Goal: Task Accomplishment & Management: Manage account settings

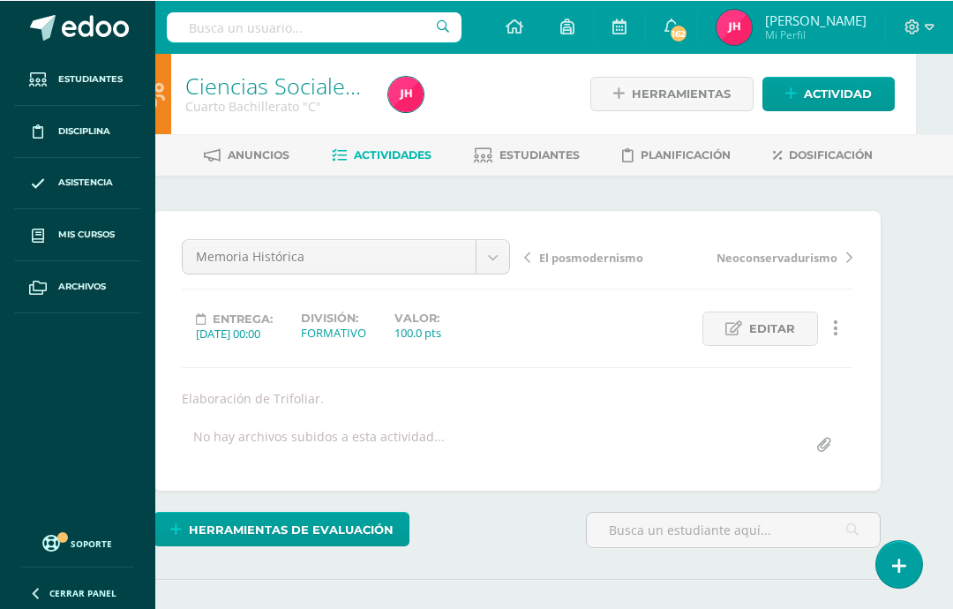
scroll to position [0, 38]
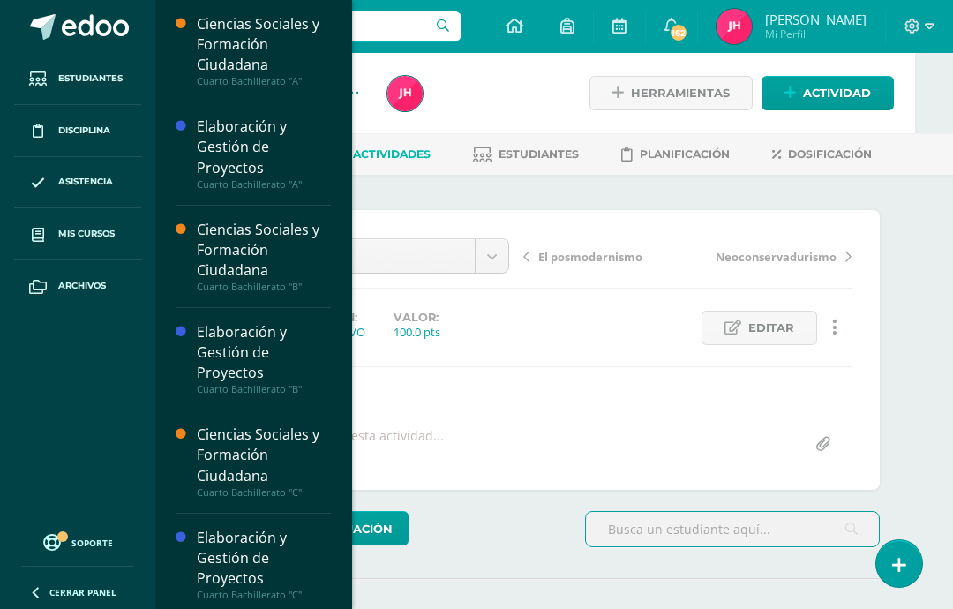
click at [49, 233] on span at bounding box center [38, 234] width 32 height 32
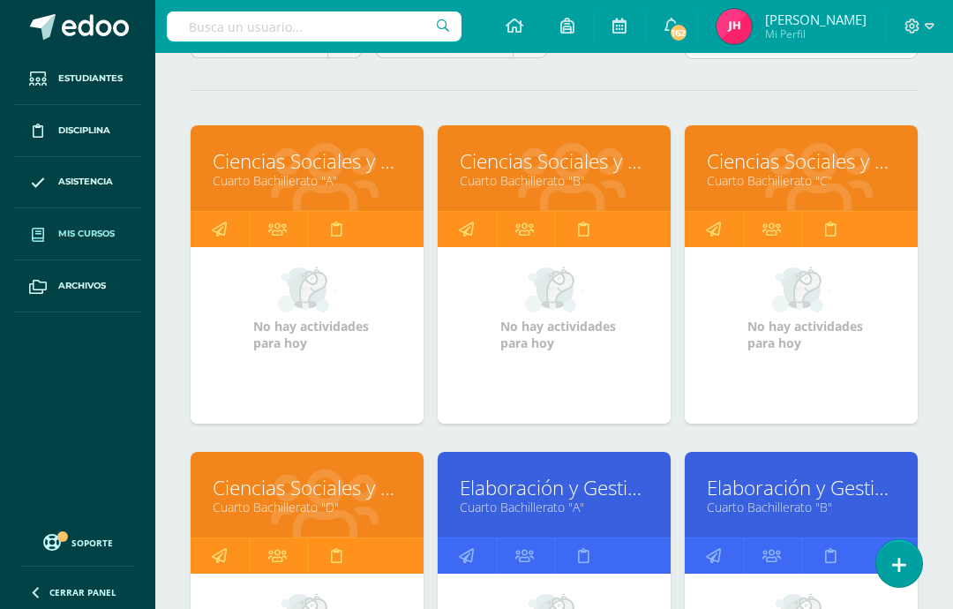
scroll to position [207, 0]
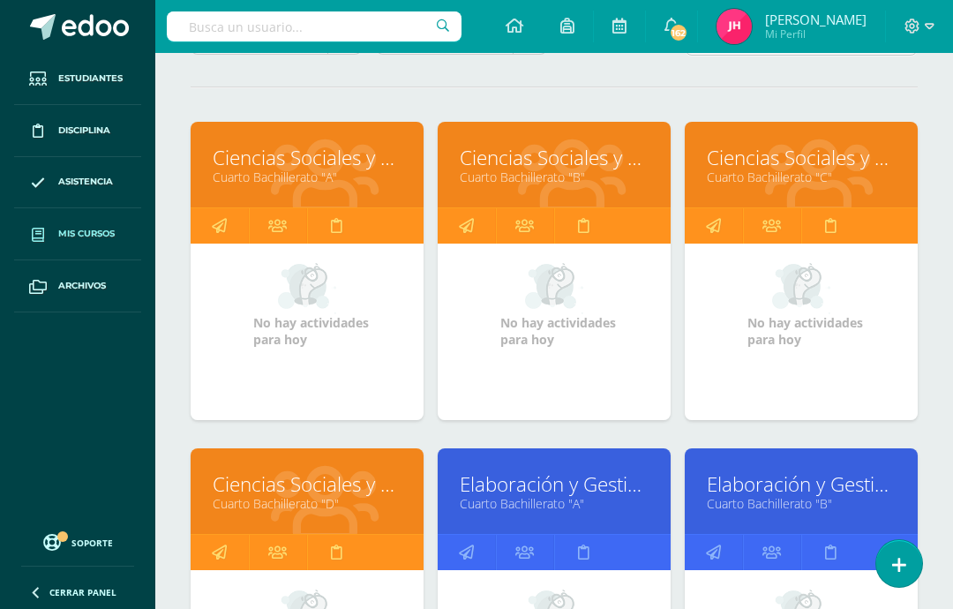
click at [263, 504] on link "Cuarto Bachillerato "D"" at bounding box center [307, 503] width 189 height 17
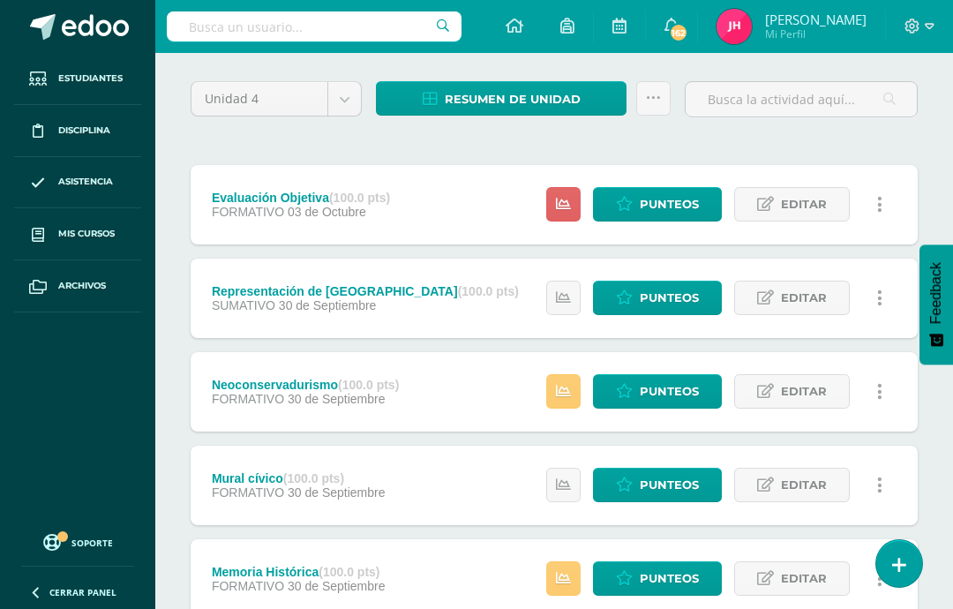
scroll to position [130, 0]
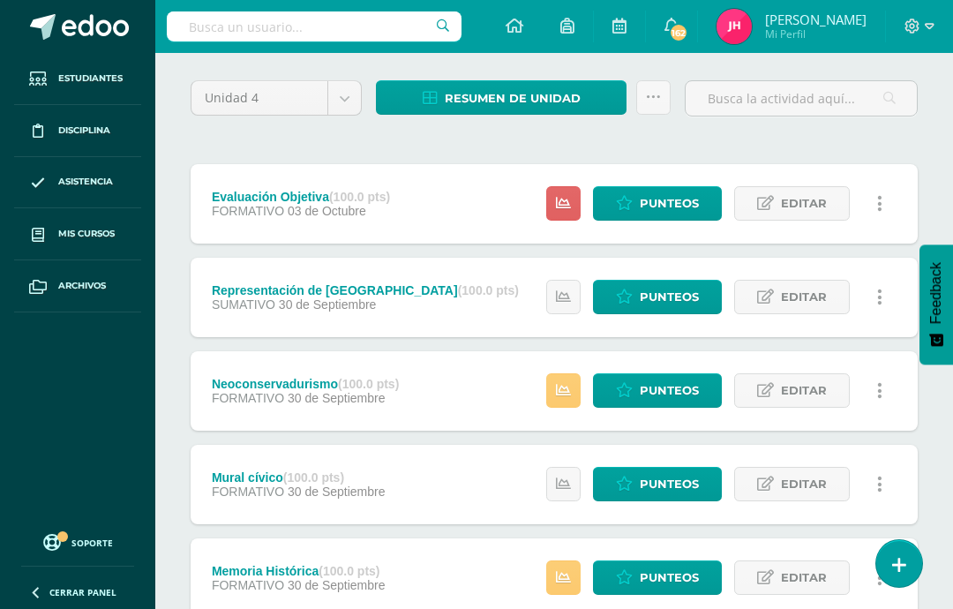
click at [685, 384] on span "Punteos" at bounding box center [669, 390] width 59 height 33
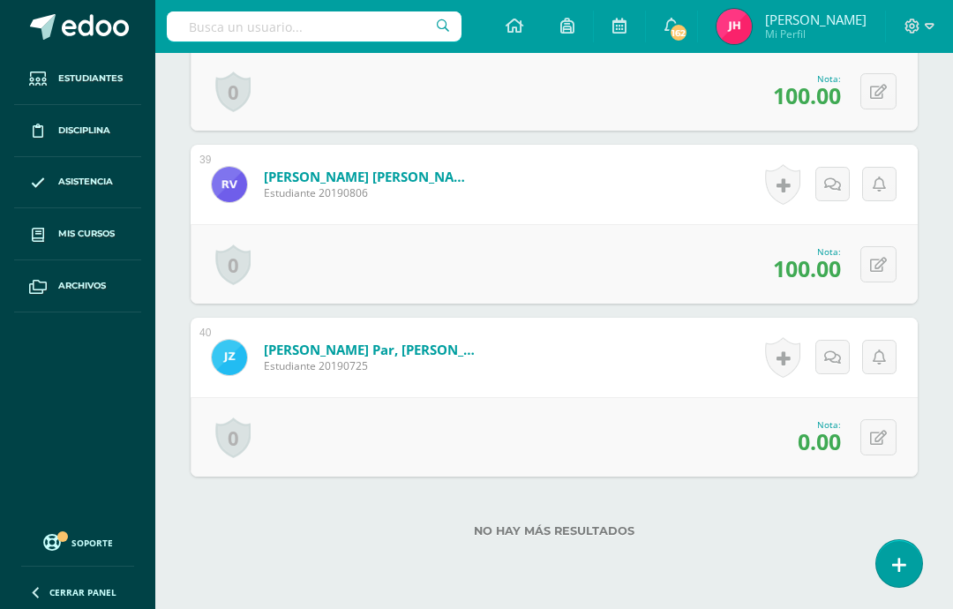
scroll to position [7064, 0]
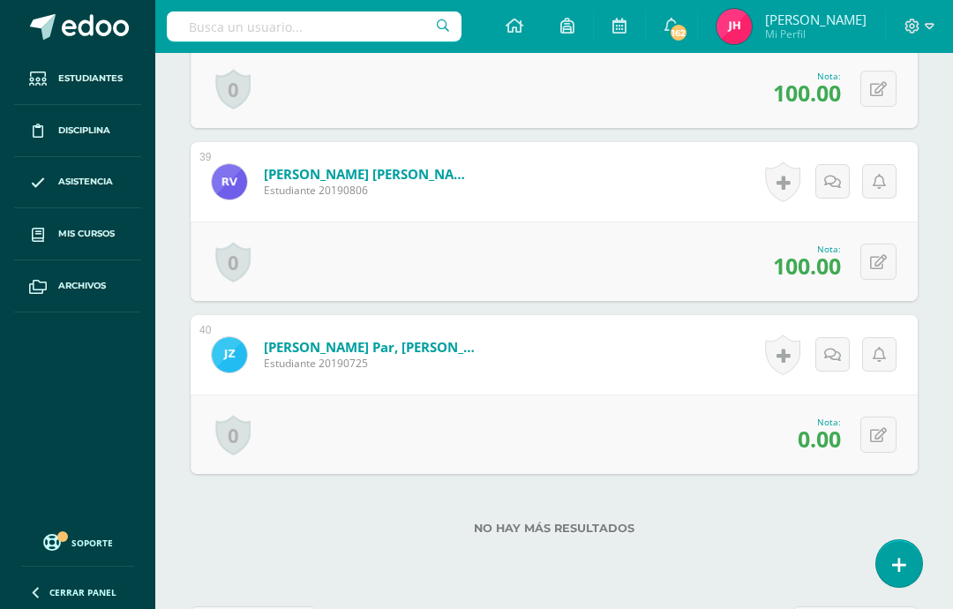
click at [886, 435] on icon at bounding box center [879, 435] width 17 height 15
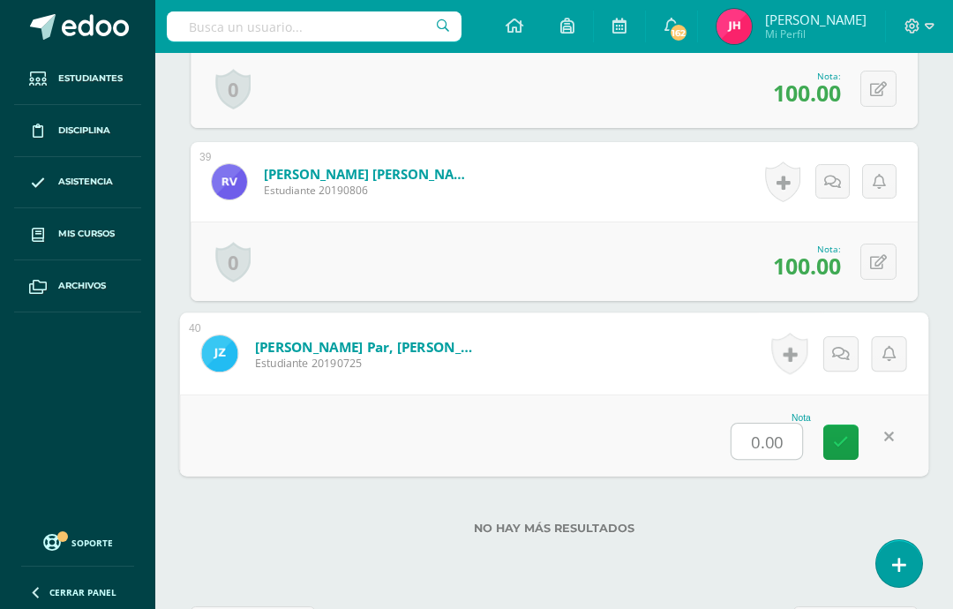
click at [764, 449] on input "0.00" at bounding box center [767, 441] width 71 height 35
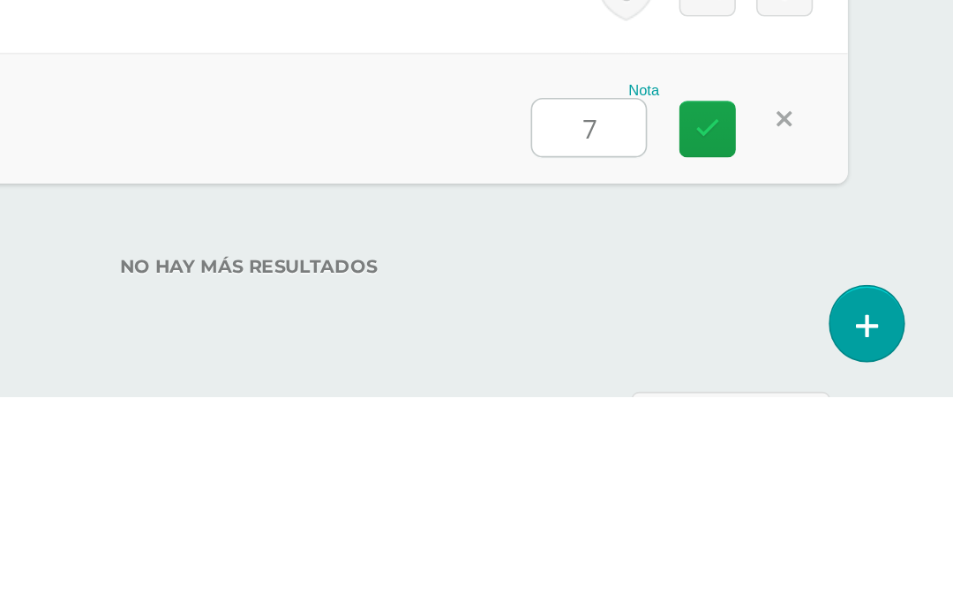
type input "70"
click at [782, 425] on link at bounding box center [799, 442] width 35 height 35
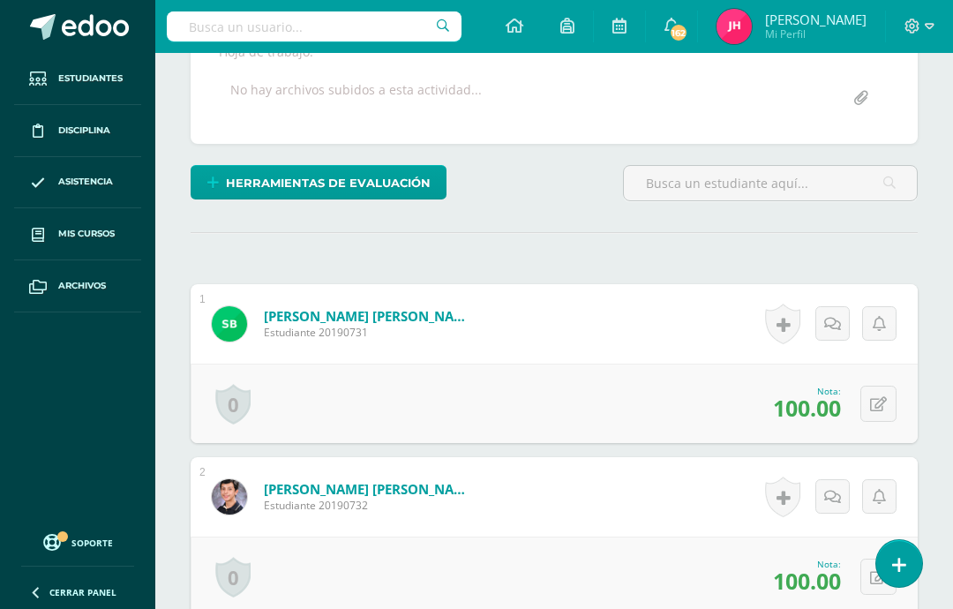
scroll to position [0, 0]
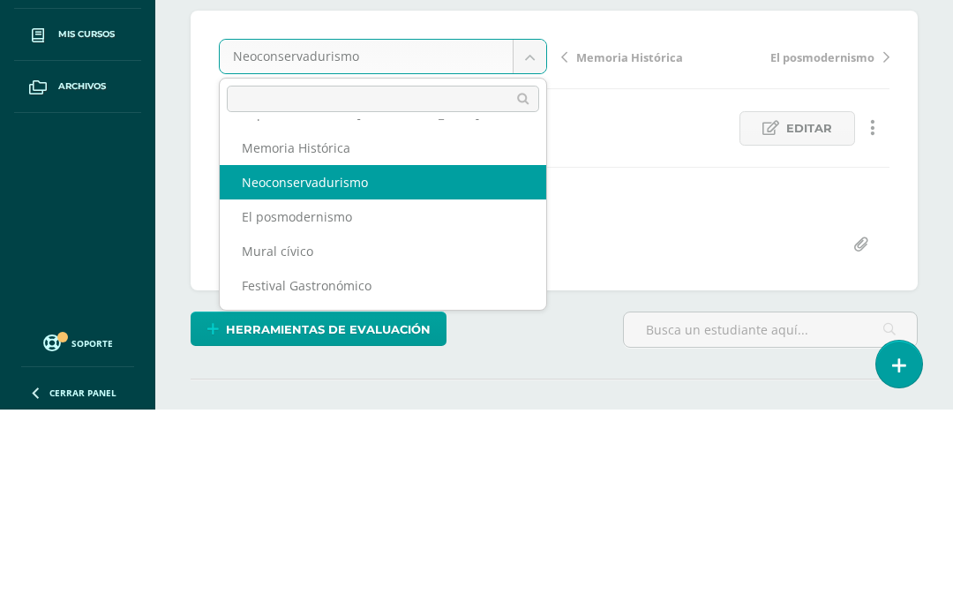
scroll to position [64, 0]
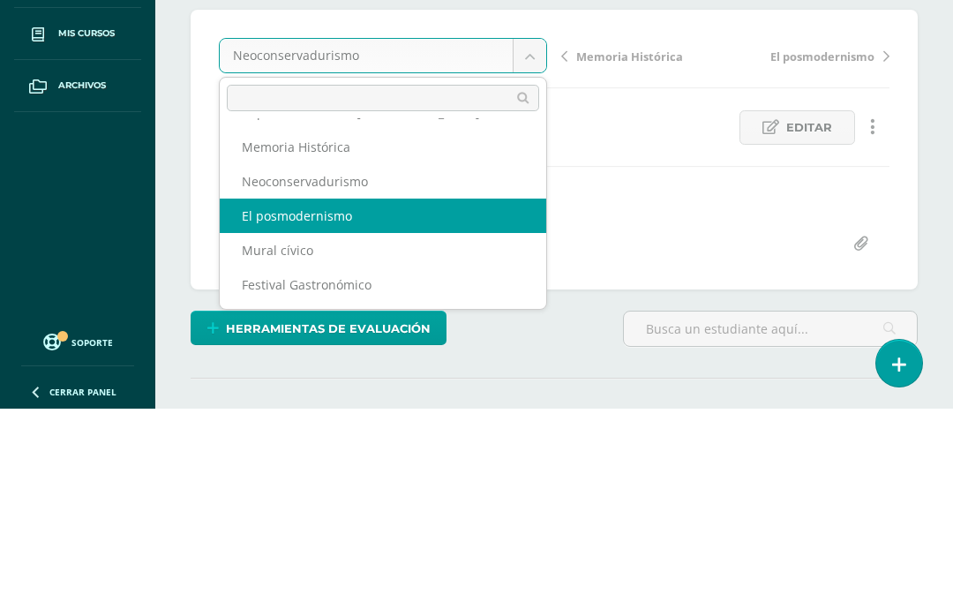
select select "/dashboard/teacher/grade-activity/227033/"
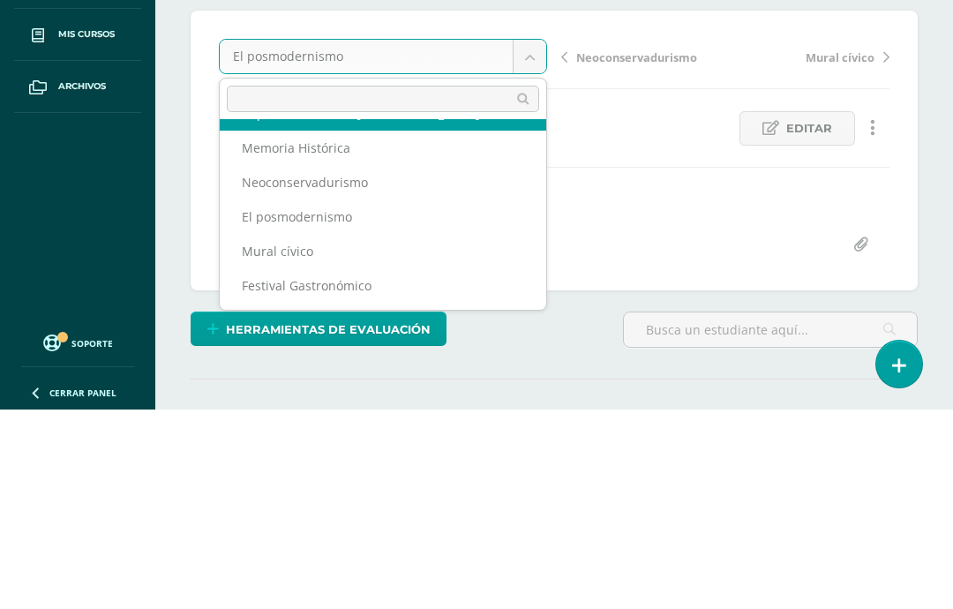
scroll to position [64, 0]
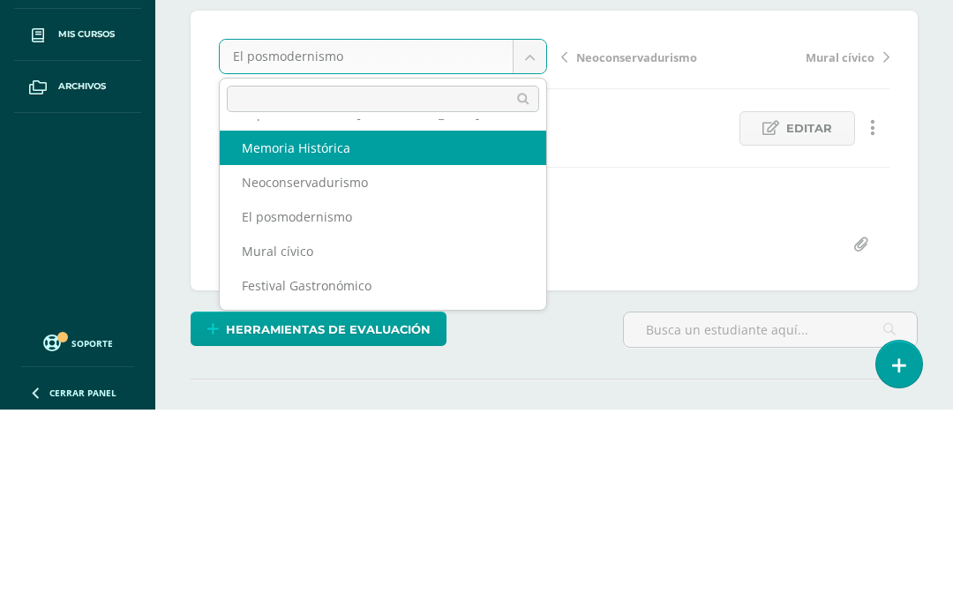
select select "/dashboard/teacher/grade-activity/227041/"
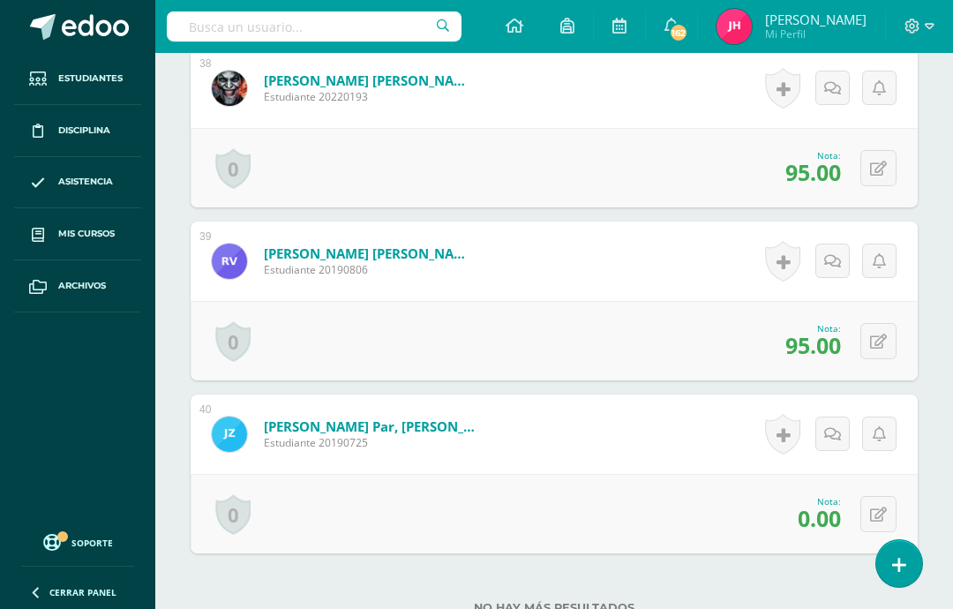
scroll to position [7069, 0]
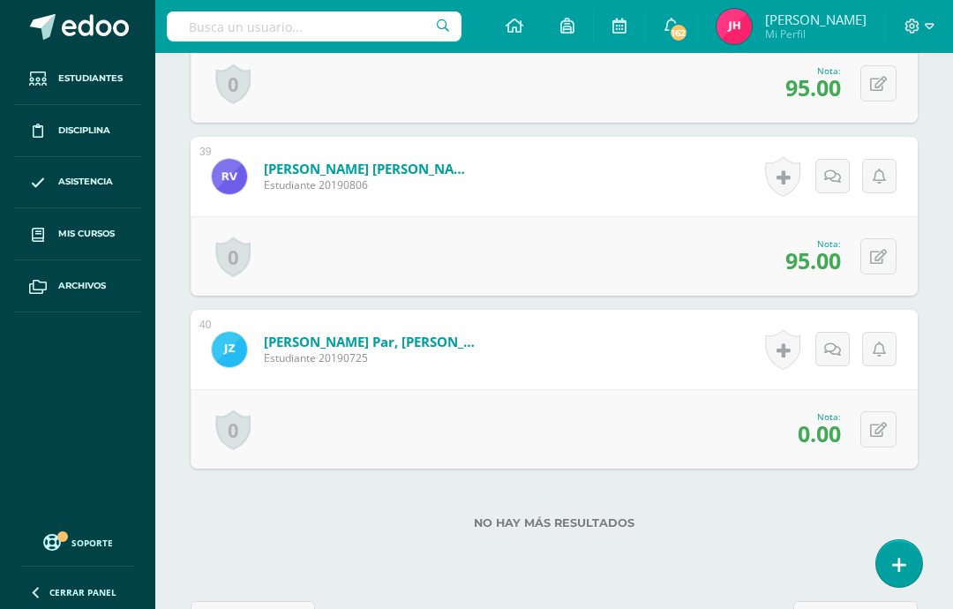
click at [897, 426] on button at bounding box center [879, 429] width 36 height 36
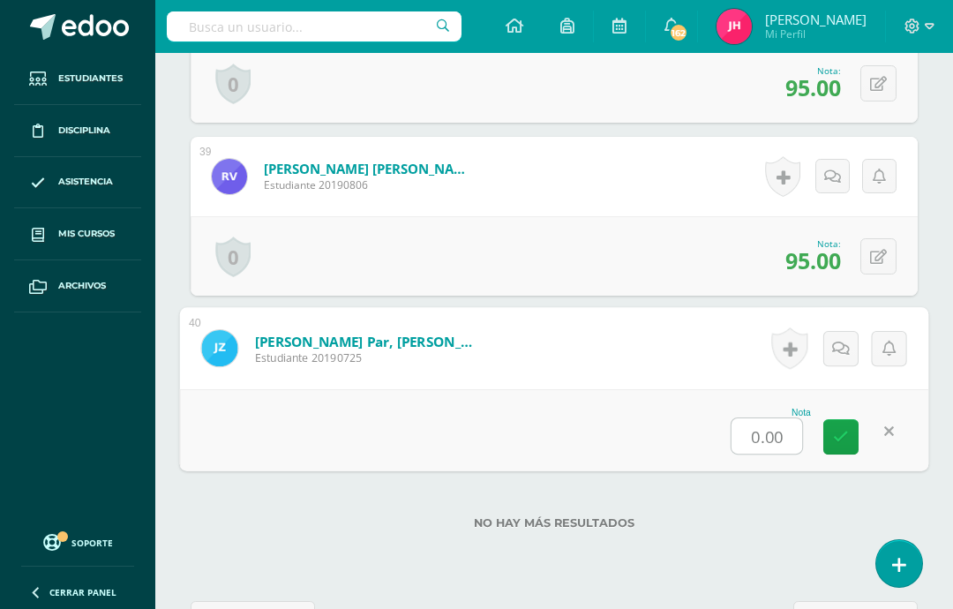
click at [768, 430] on input "0.00" at bounding box center [767, 435] width 71 height 35
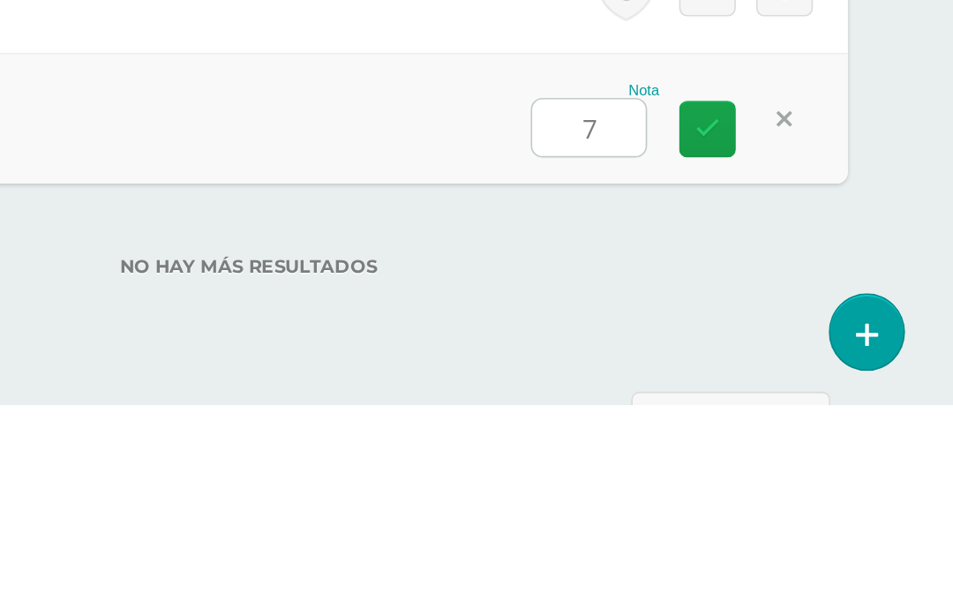
type input "70"
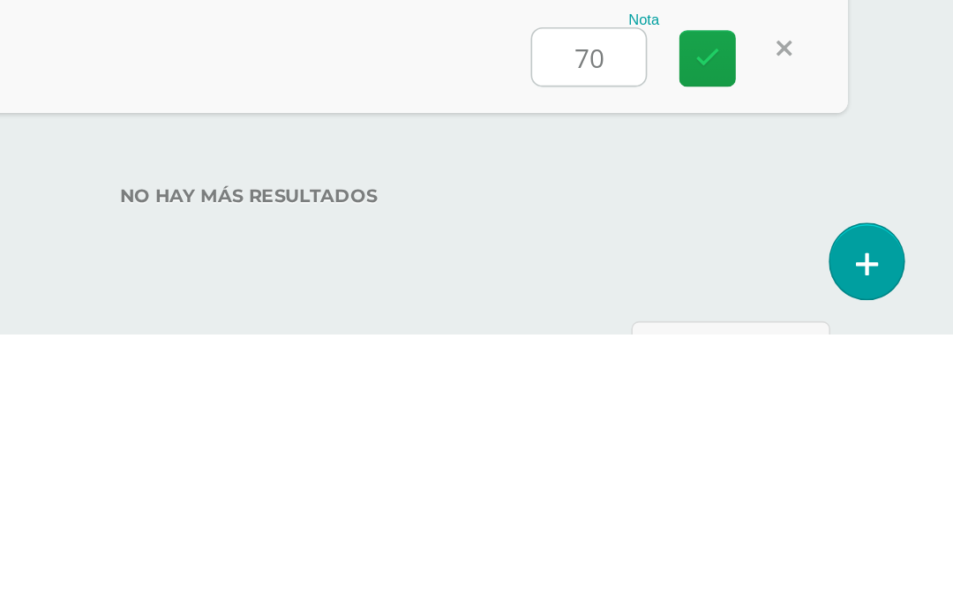
click at [782, 419] on link at bounding box center [799, 436] width 35 height 35
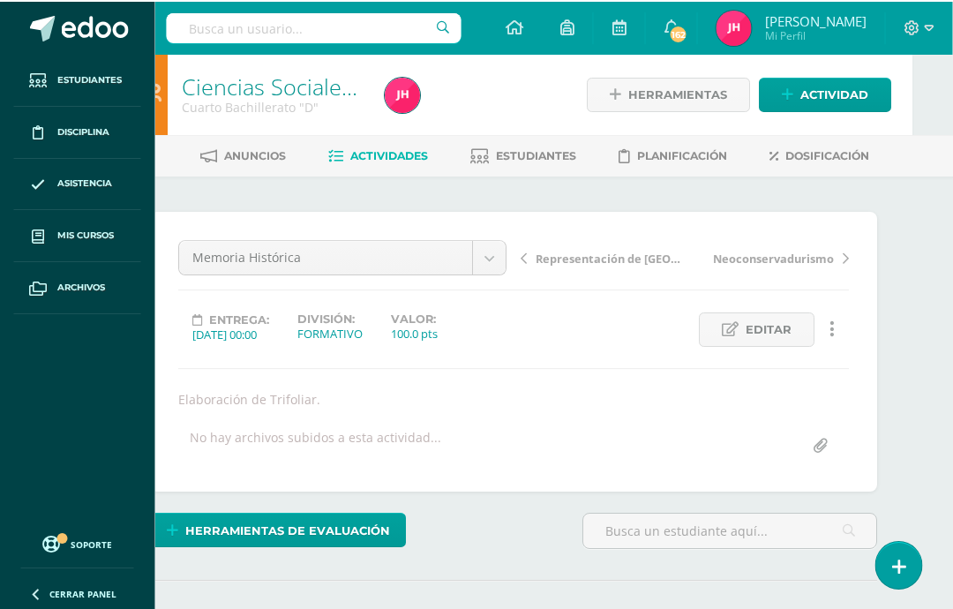
scroll to position [0, 41]
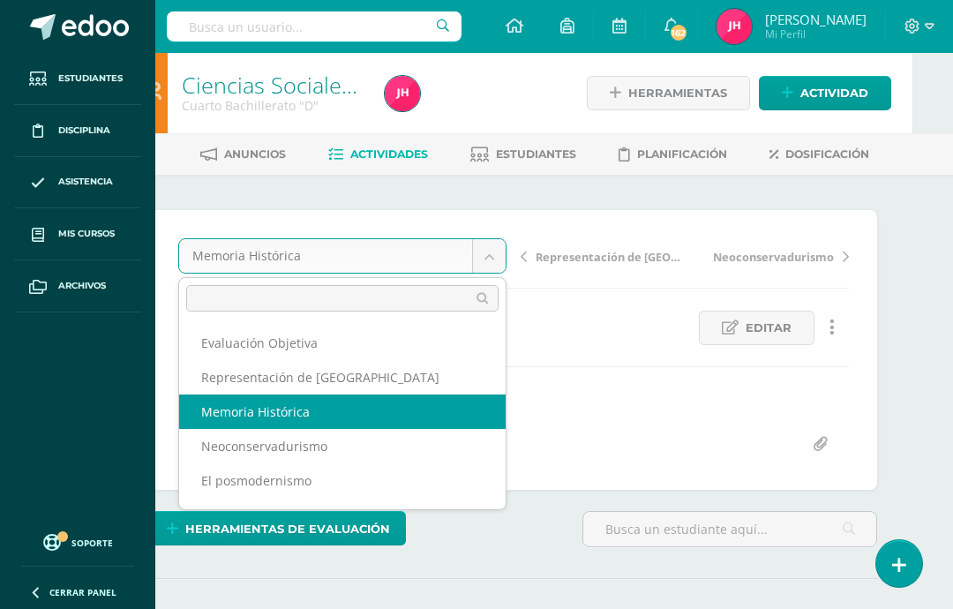
scroll to position [0, 0]
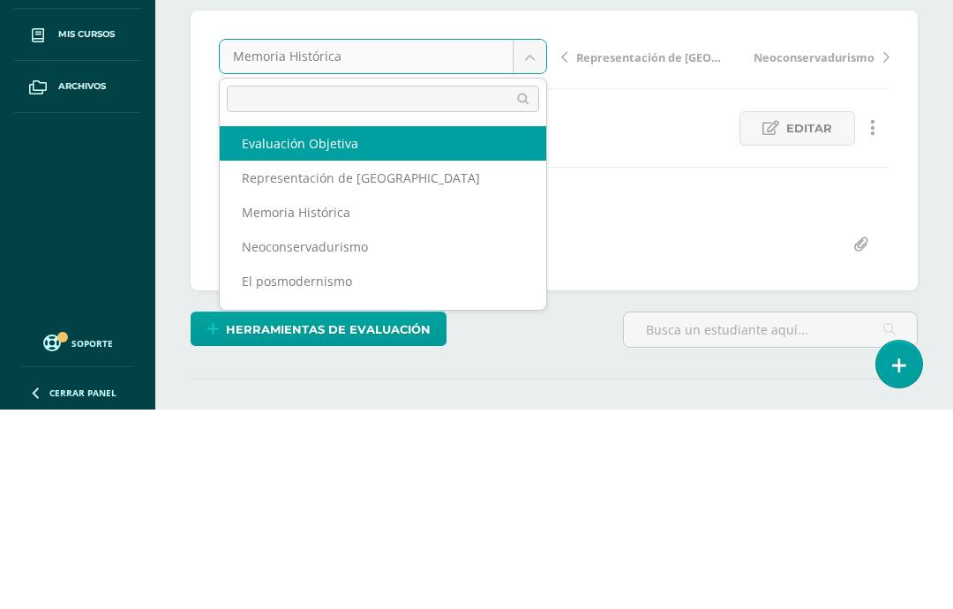
select select "/dashboard/teacher/grade-activity/227211/"
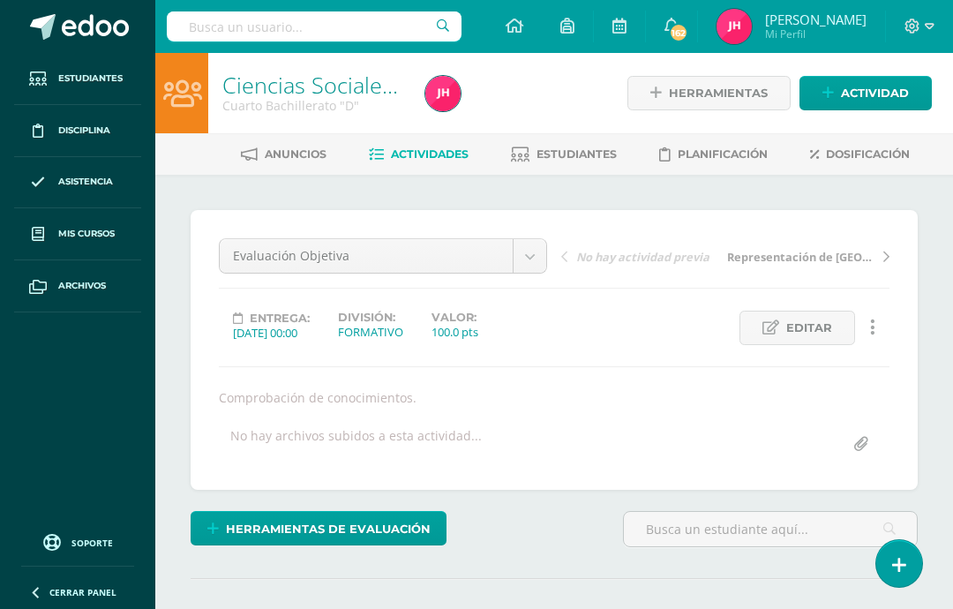
click at [397, 325] on div "FORMATIVO" at bounding box center [370, 332] width 65 height 16
click at [819, 323] on span "Editar" at bounding box center [810, 328] width 46 height 33
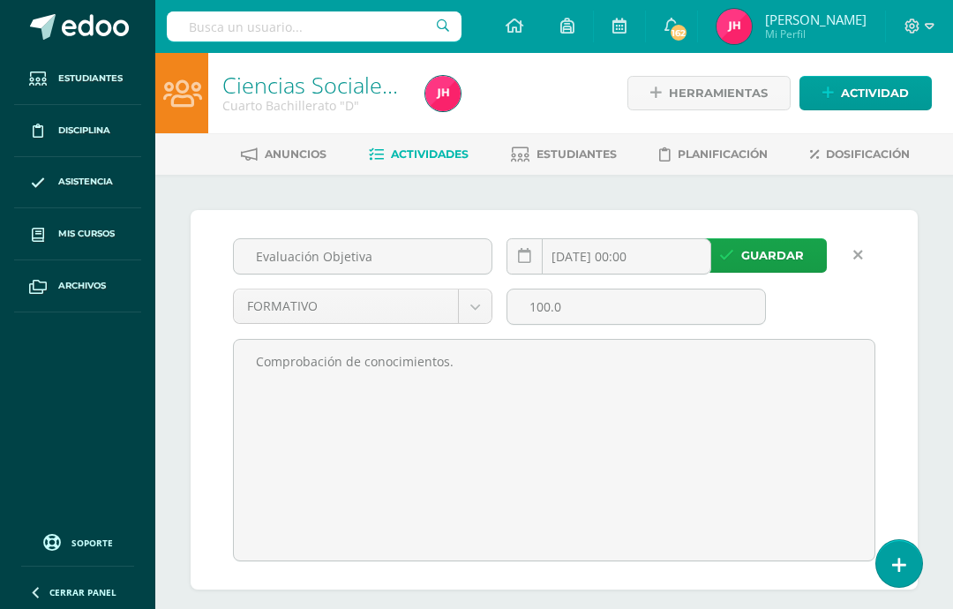
click at [480, 298] on body "Estudiantes Disciplina Asistencia Mis cursos Archivos Soporte Ayuda Reportar un…" at bounding box center [476, 408] width 953 height 816
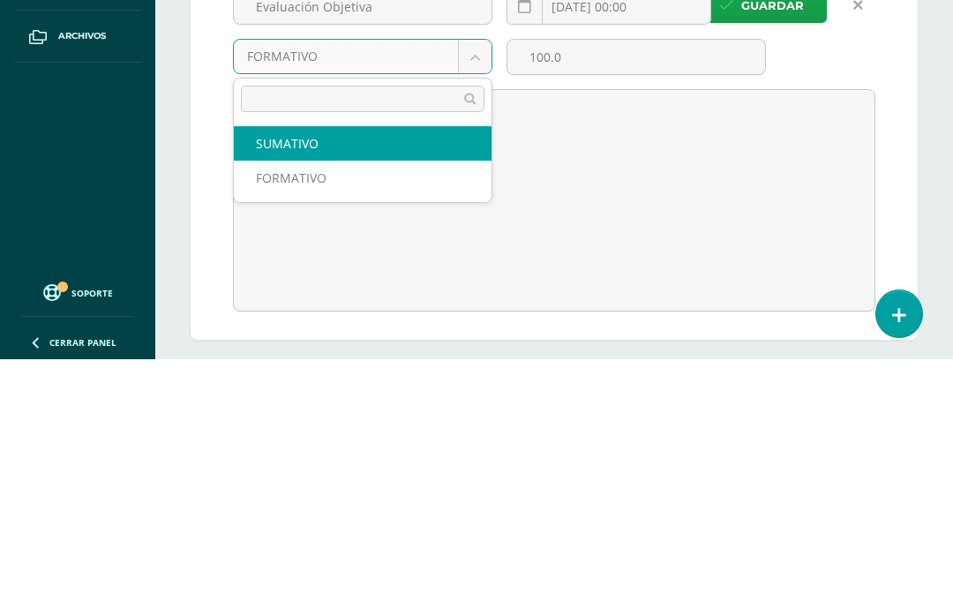
select select "215046"
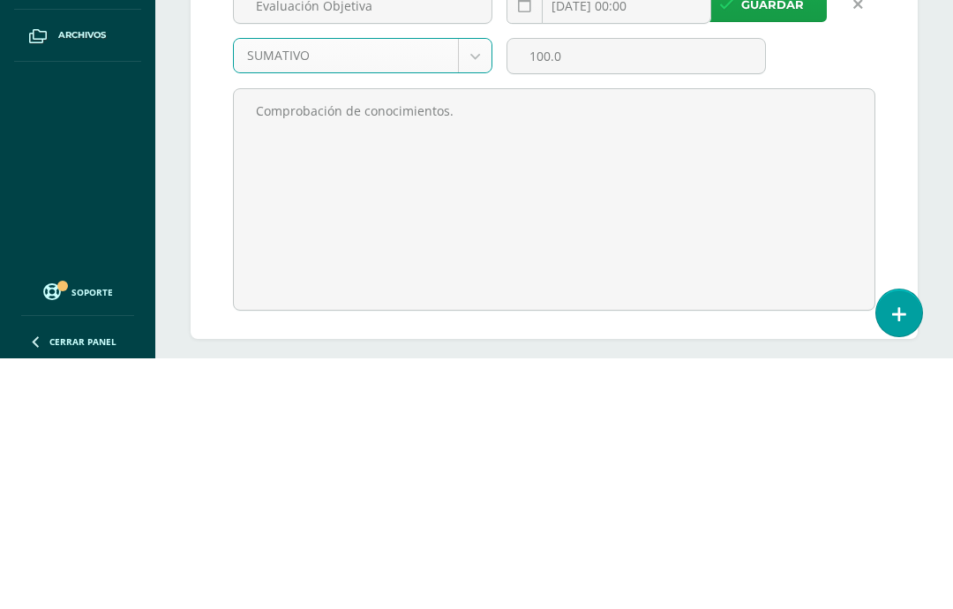
click at [787, 239] on span "Guardar" at bounding box center [773, 255] width 63 height 33
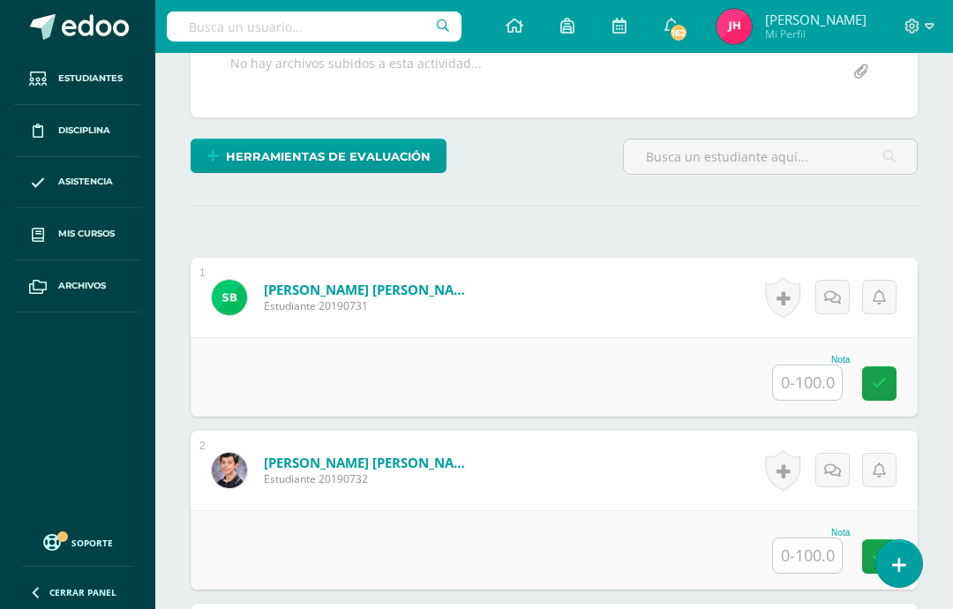
scroll to position [373, 0]
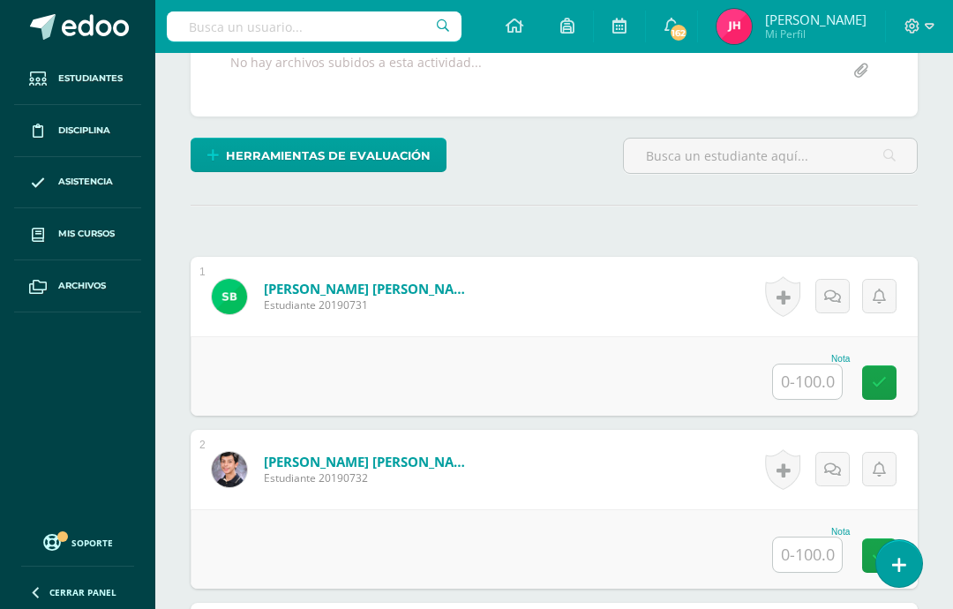
click at [803, 384] on input "text" at bounding box center [807, 382] width 69 height 34
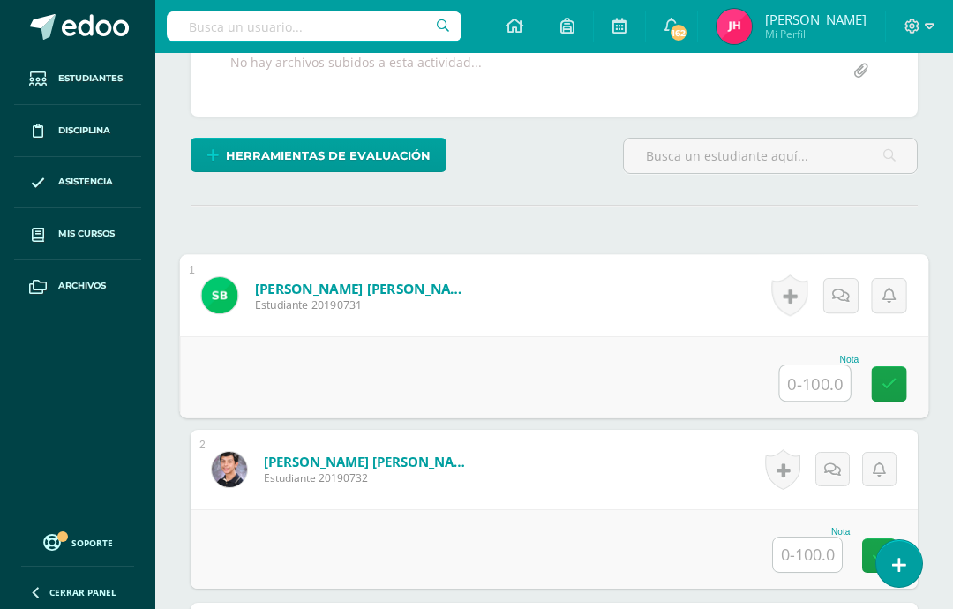
scroll to position [373, 42]
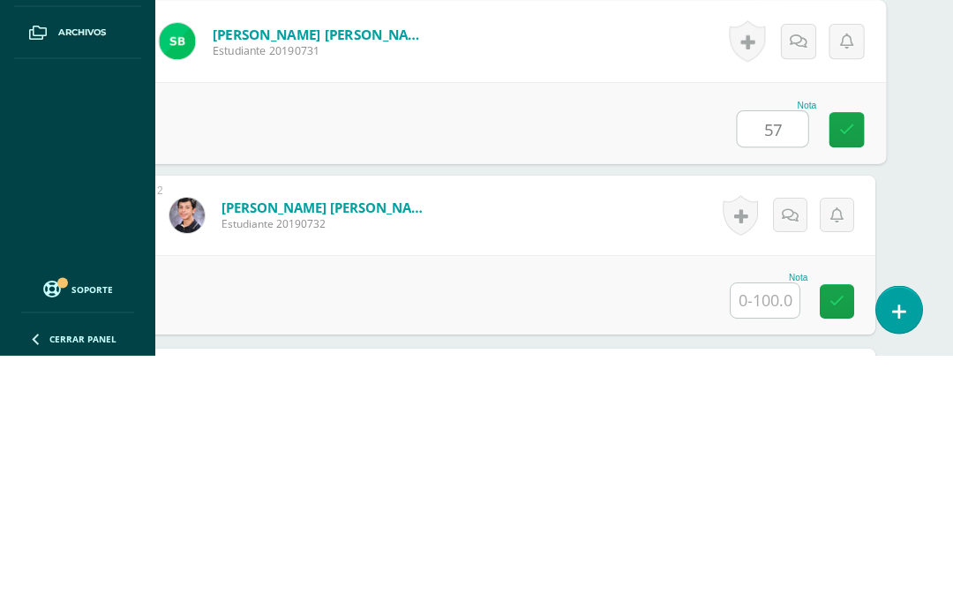
type input "57"
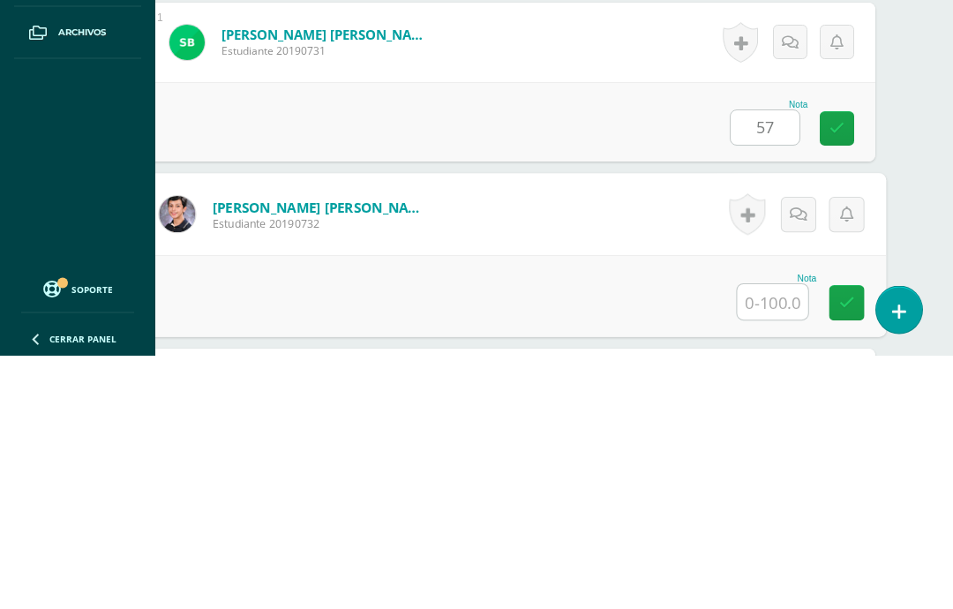
scroll to position [385, 42]
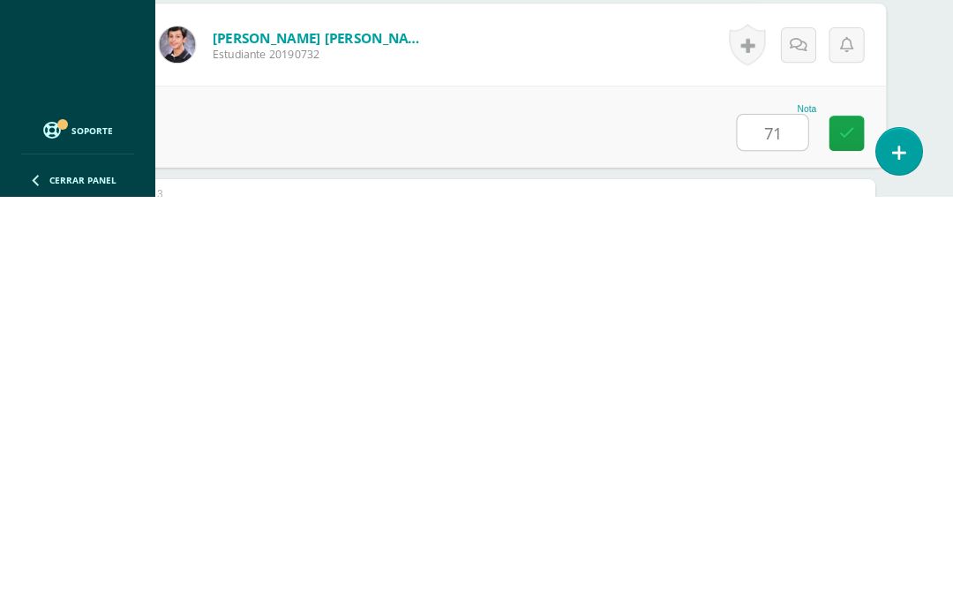
type input "71"
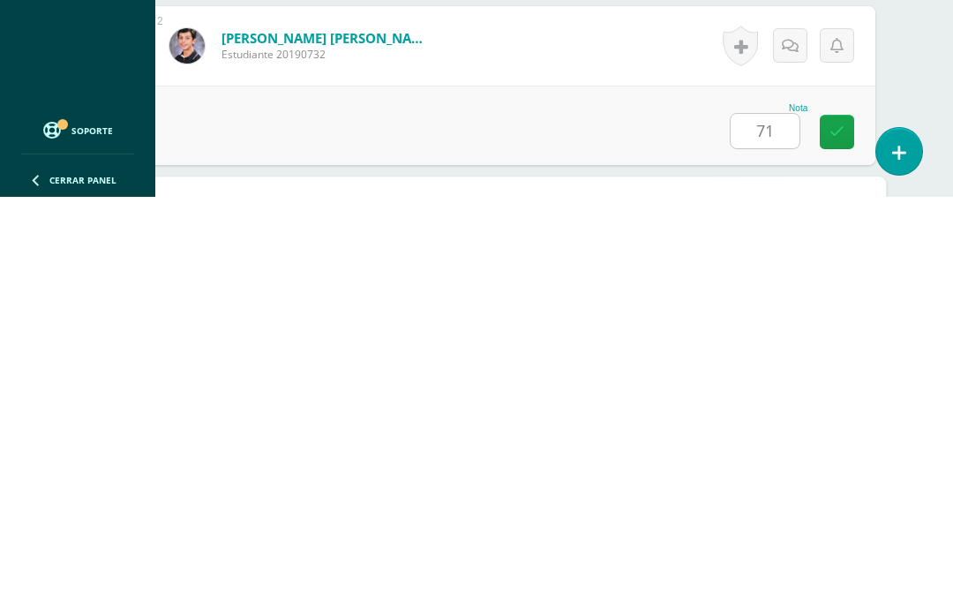
scroll to position [558, 42]
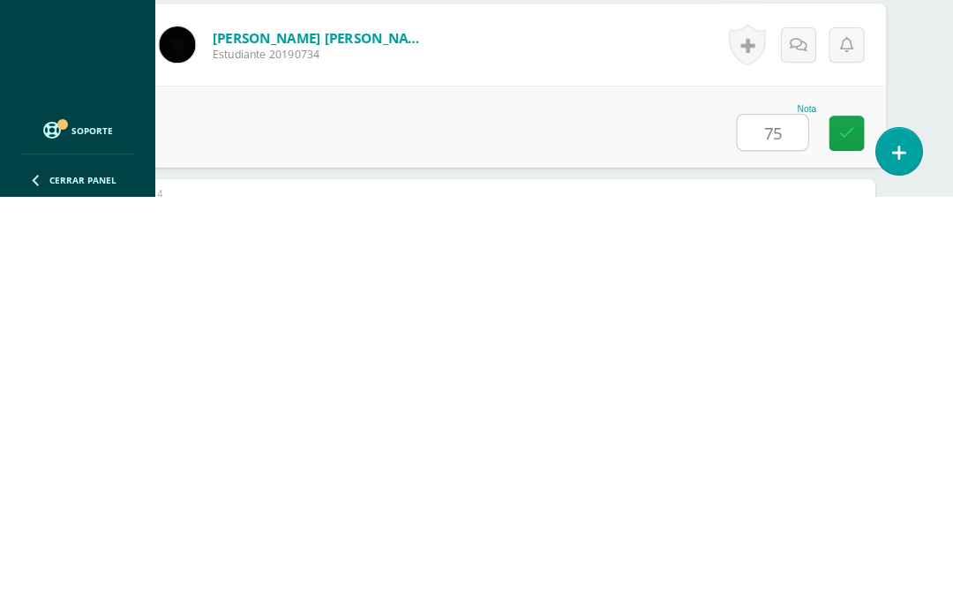
type input "75"
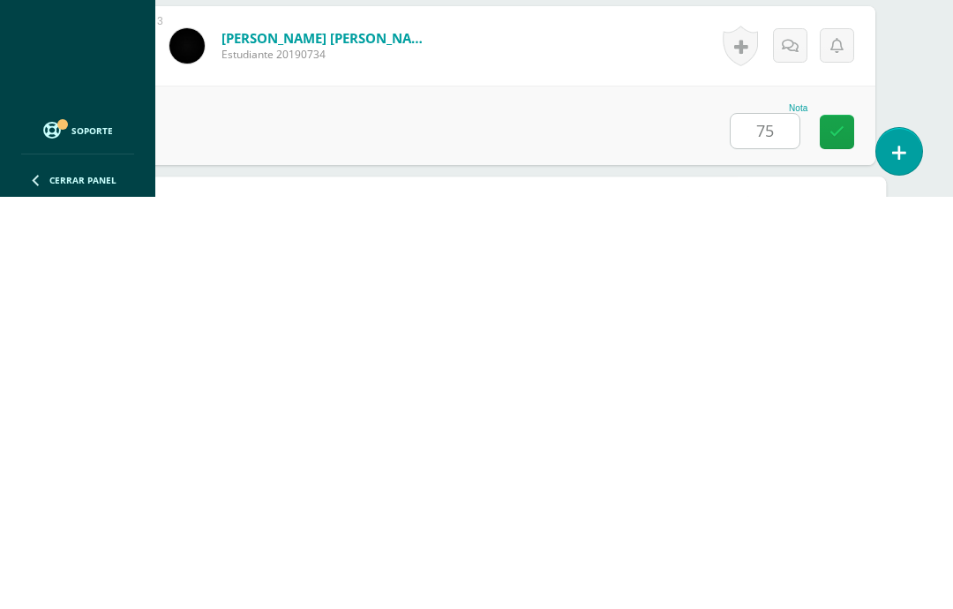
scroll to position [731, 42]
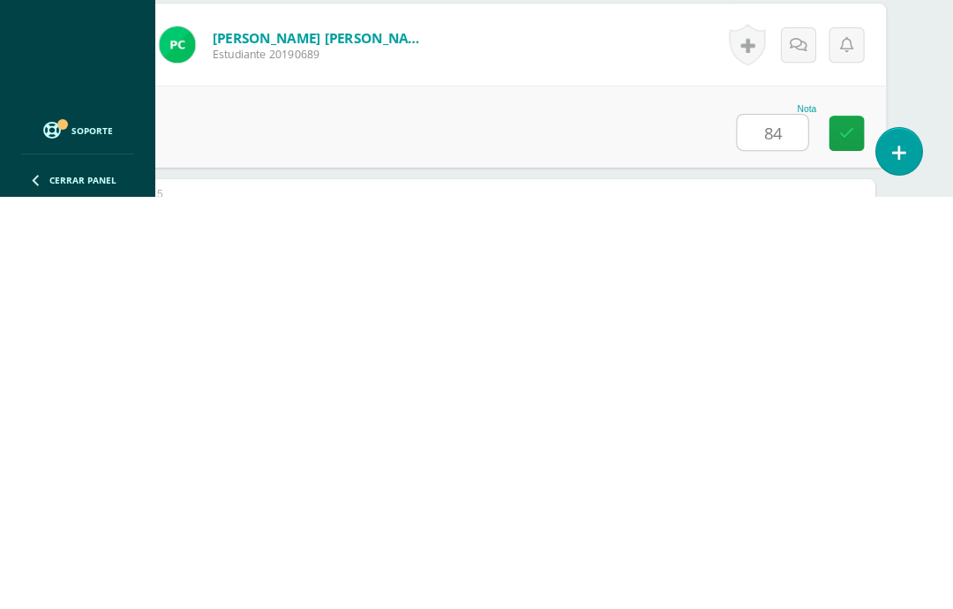
type input "84"
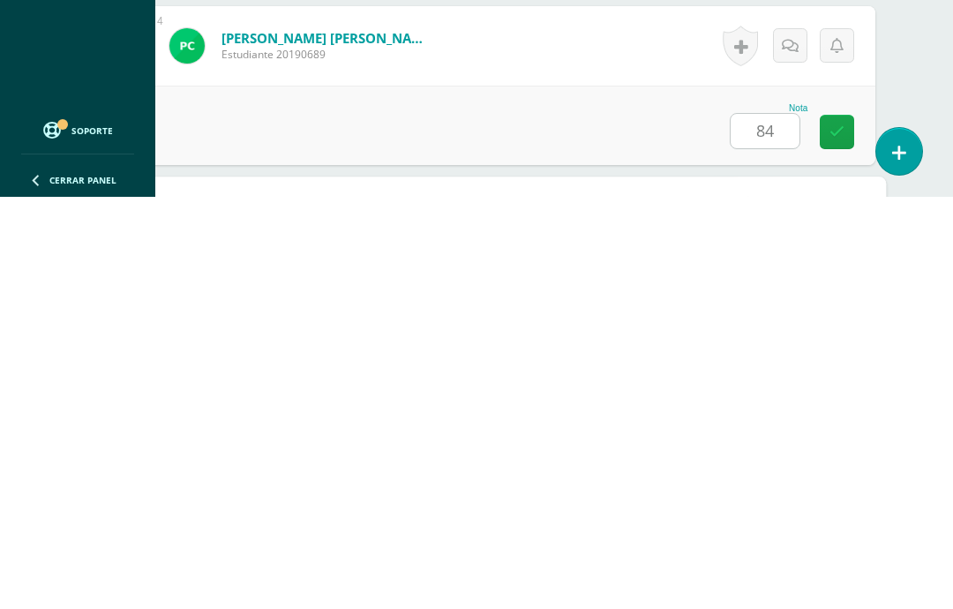
scroll to position [904, 42]
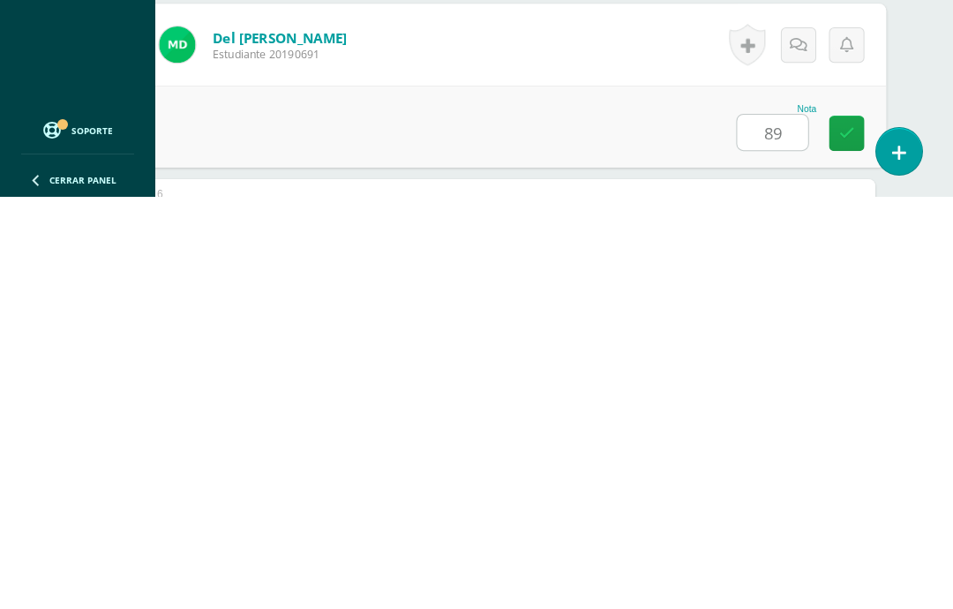
type input "89"
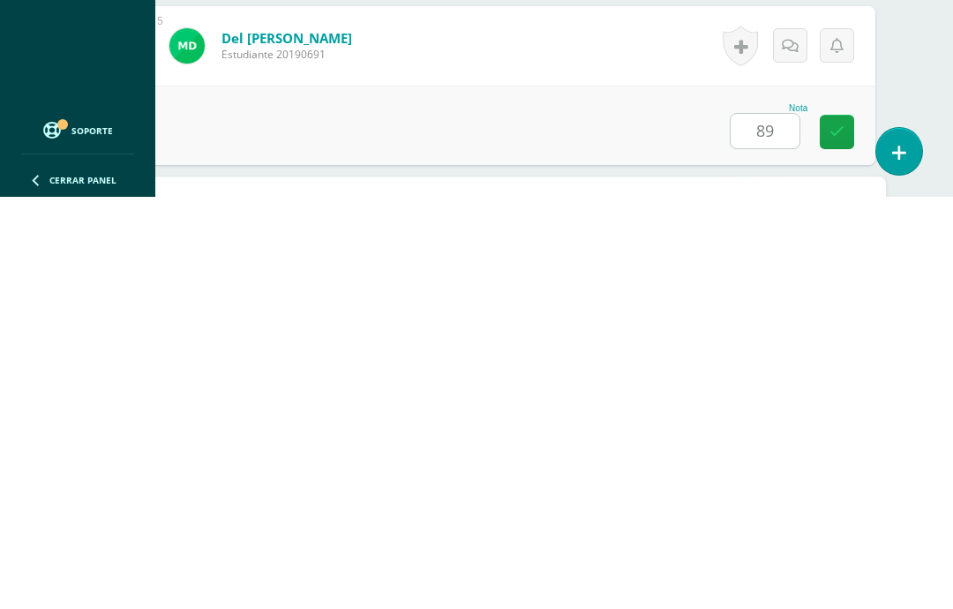
scroll to position [1077, 42]
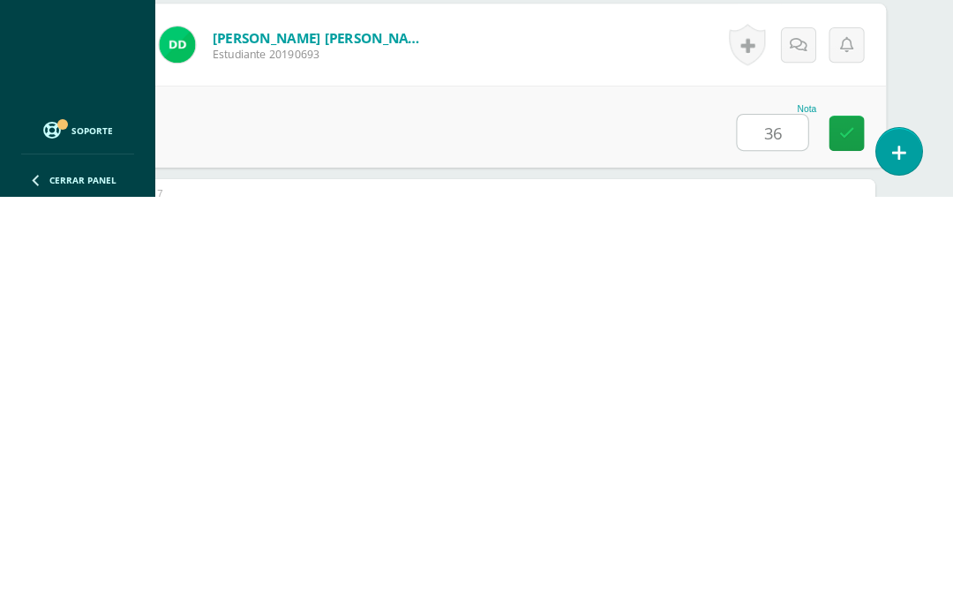
type input "36"
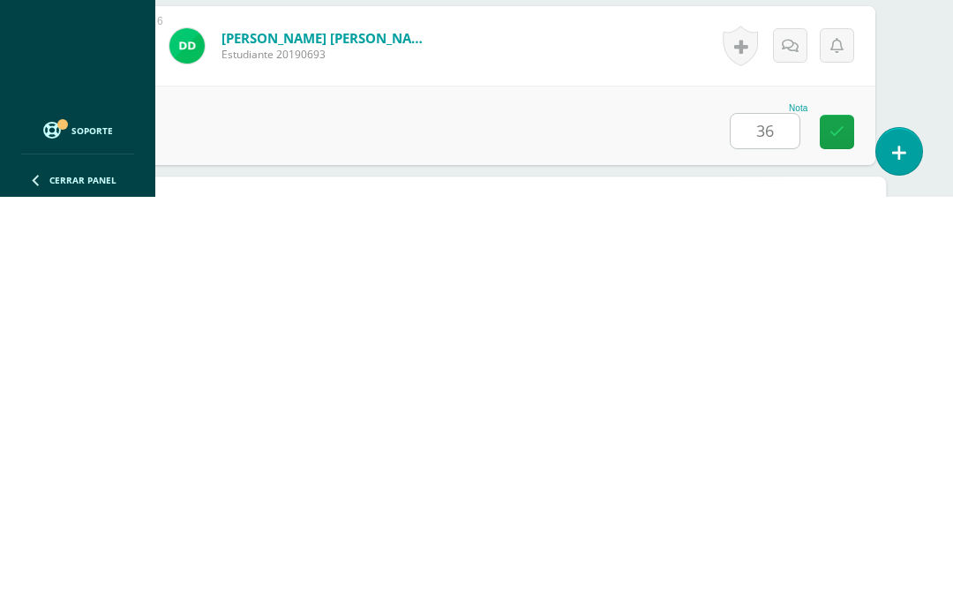
scroll to position [1250, 42]
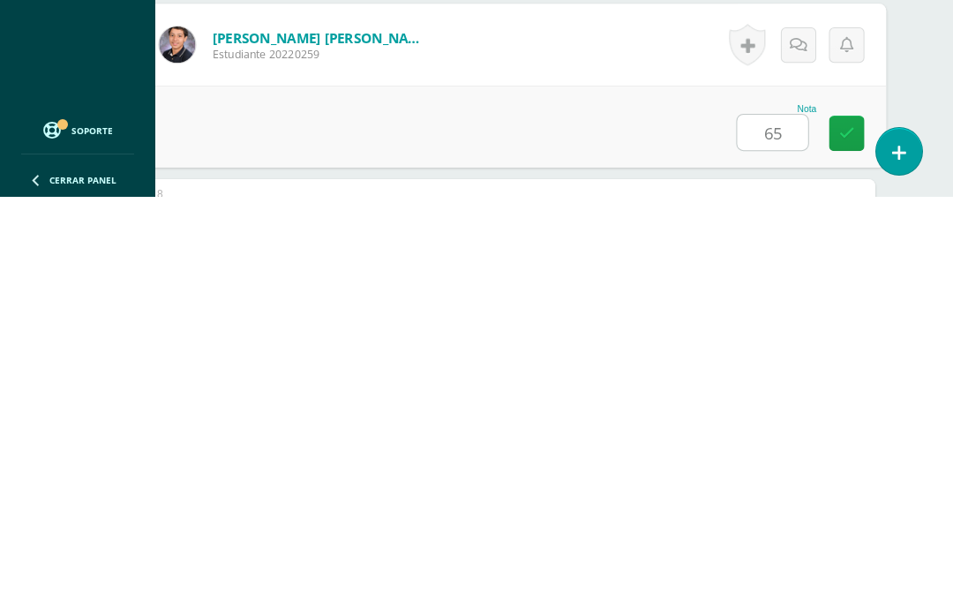
type input "65"
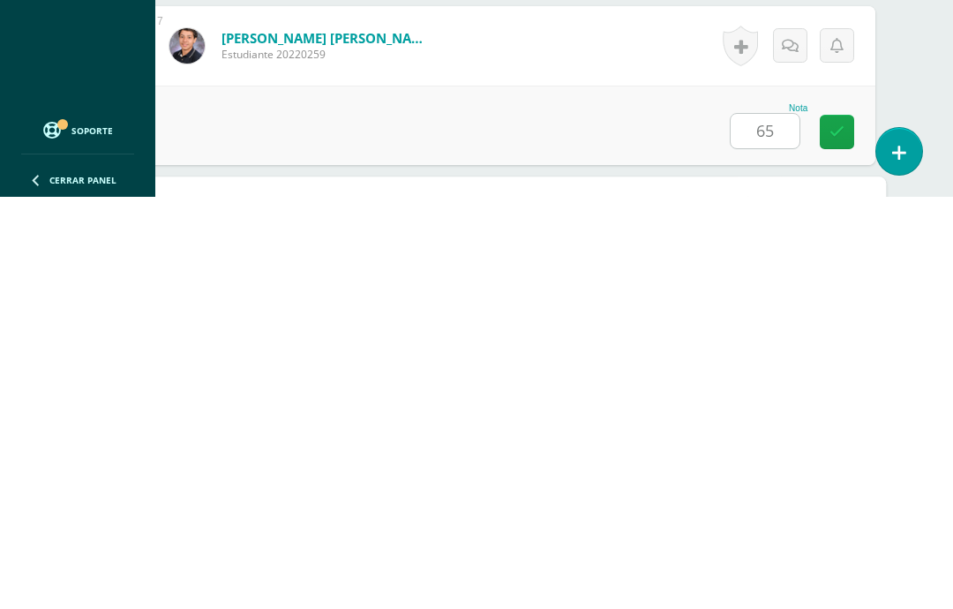
scroll to position [1423, 42]
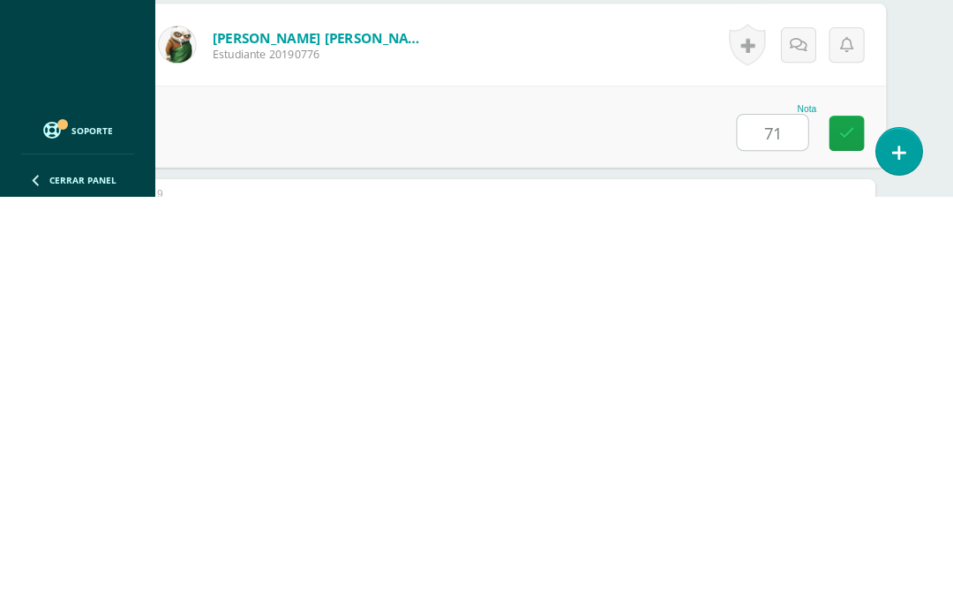
type input "71"
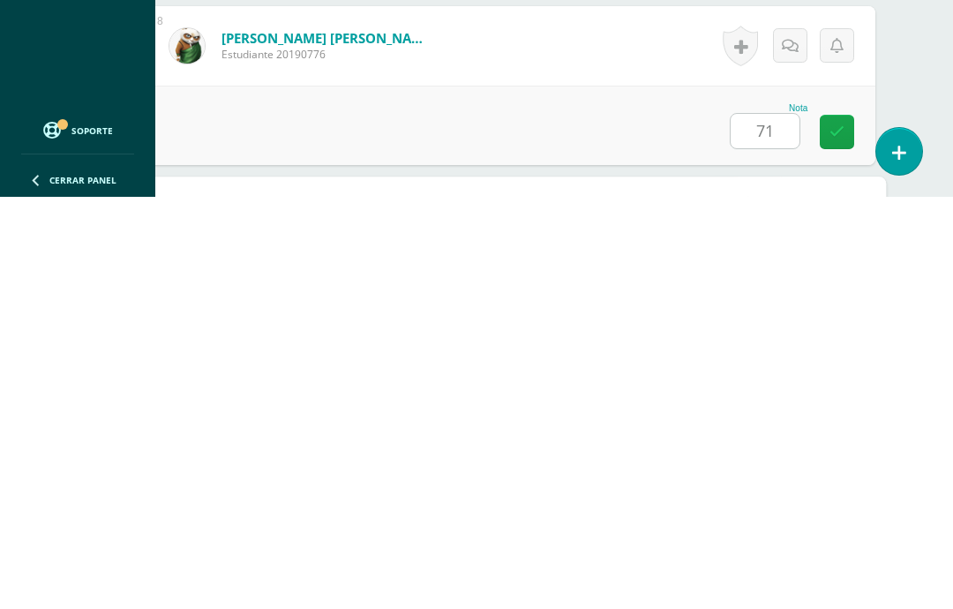
scroll to position [1596, 42]
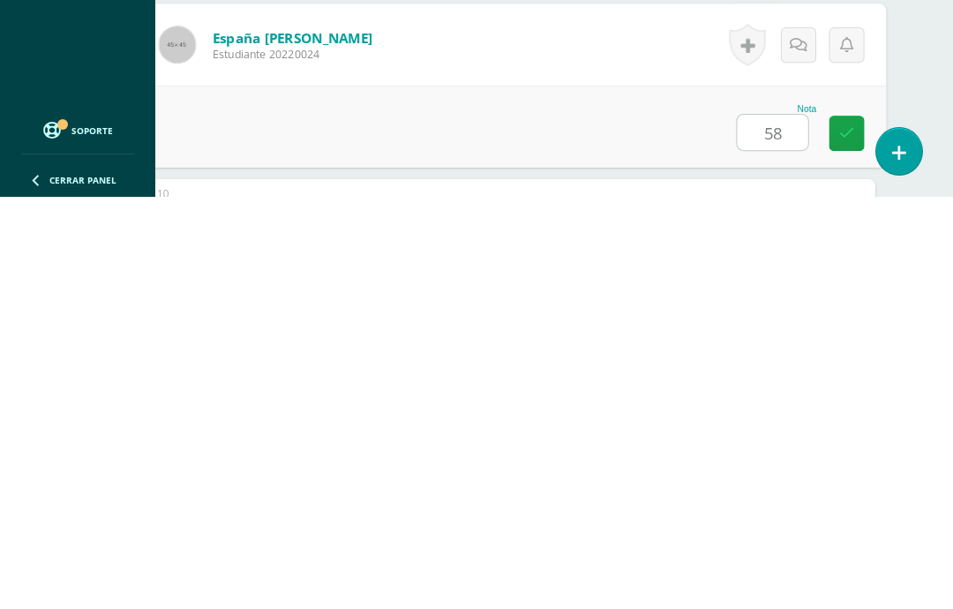
type input "58"
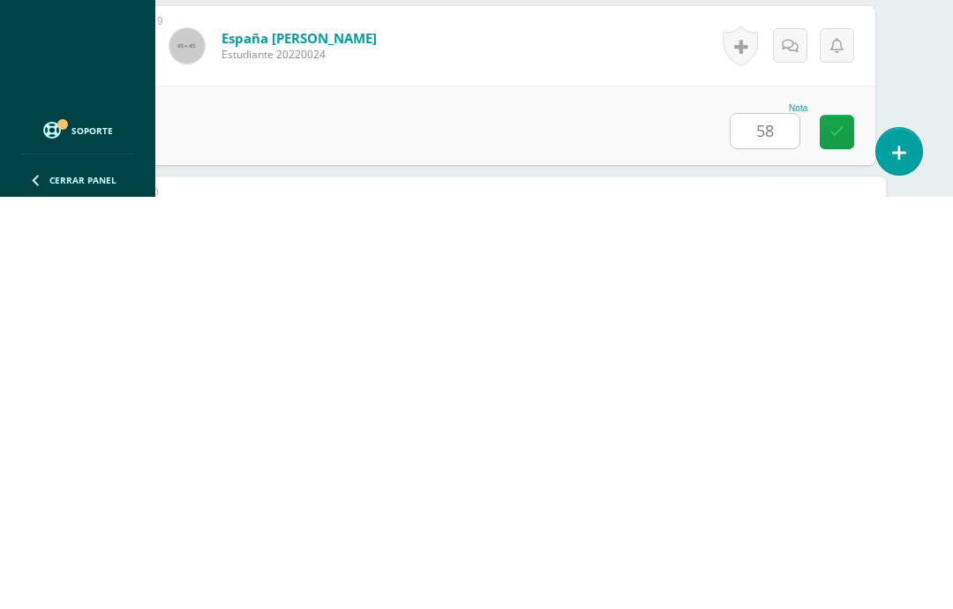
scroll to position [1769, 42]
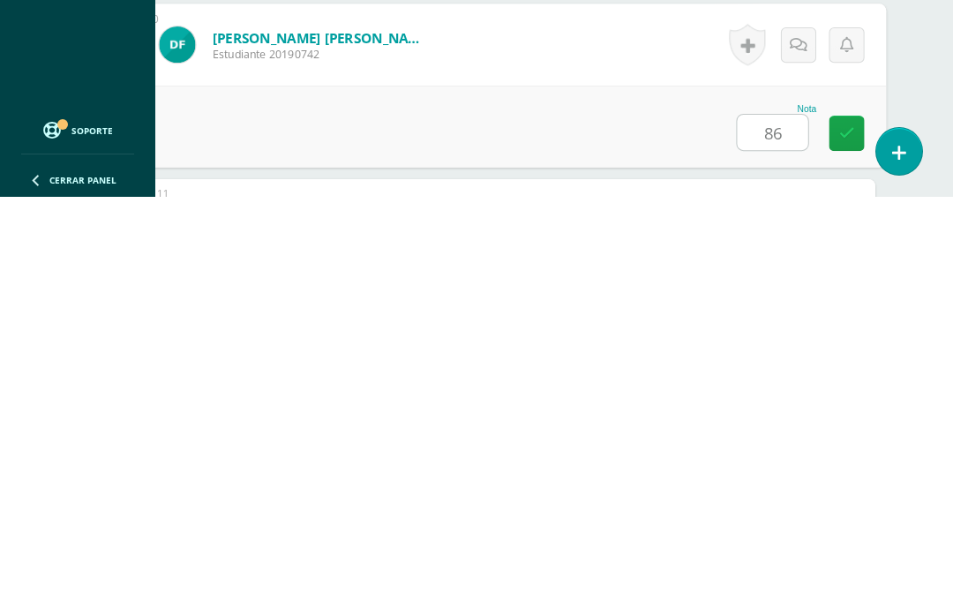
type input "86"
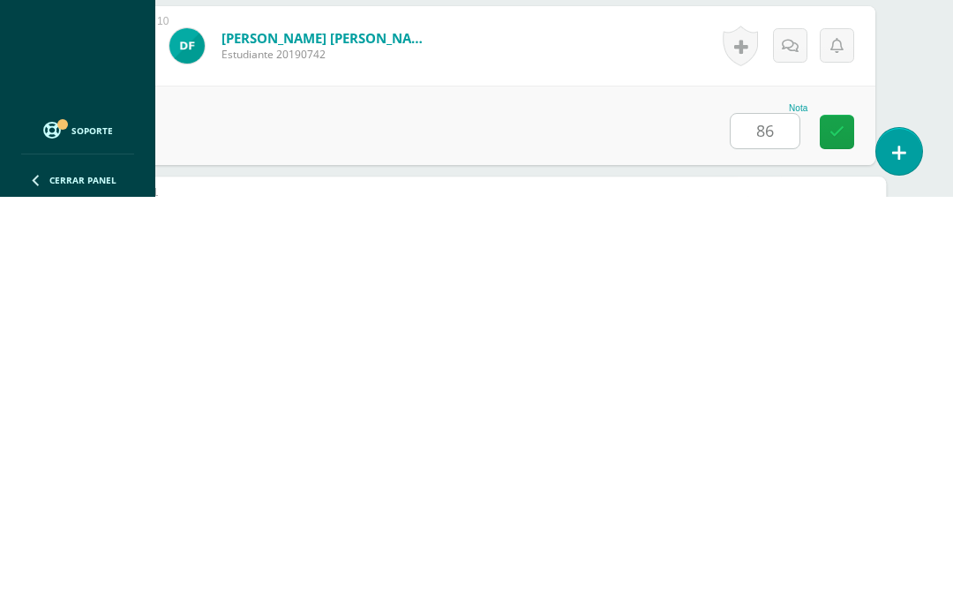
scroll to position [1942, 42]
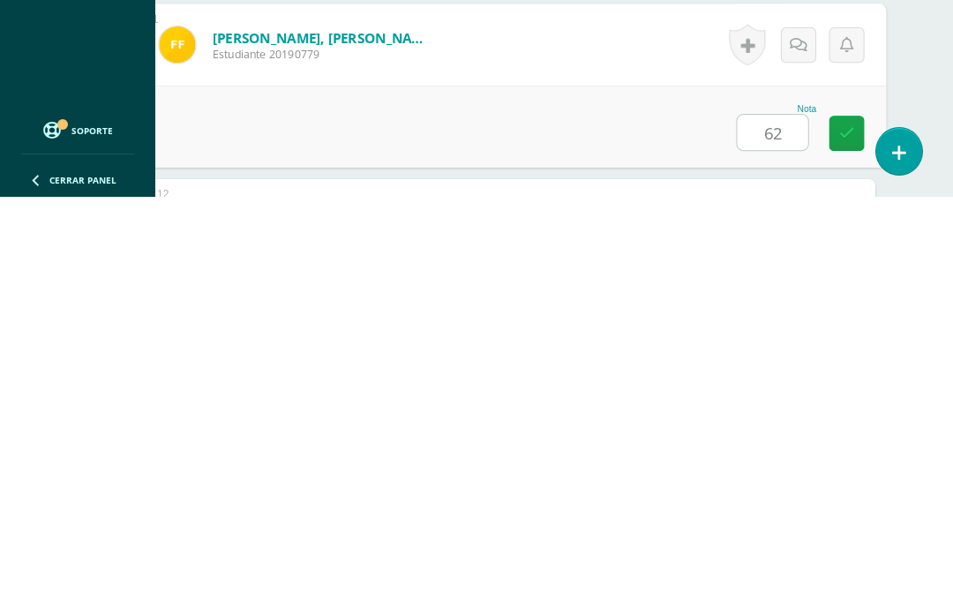
type input "62"
type input "82"
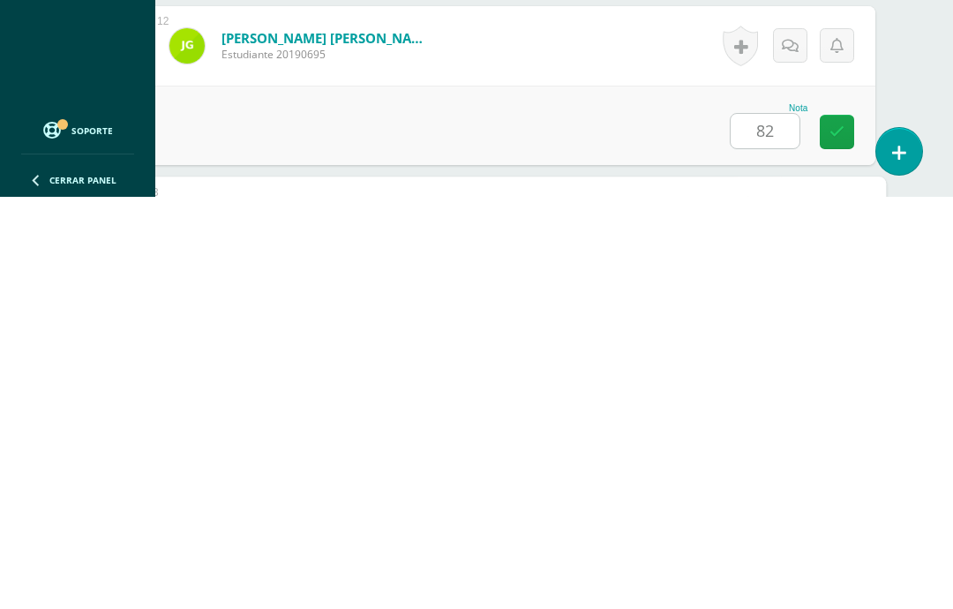
scroll to position [2288, 42]
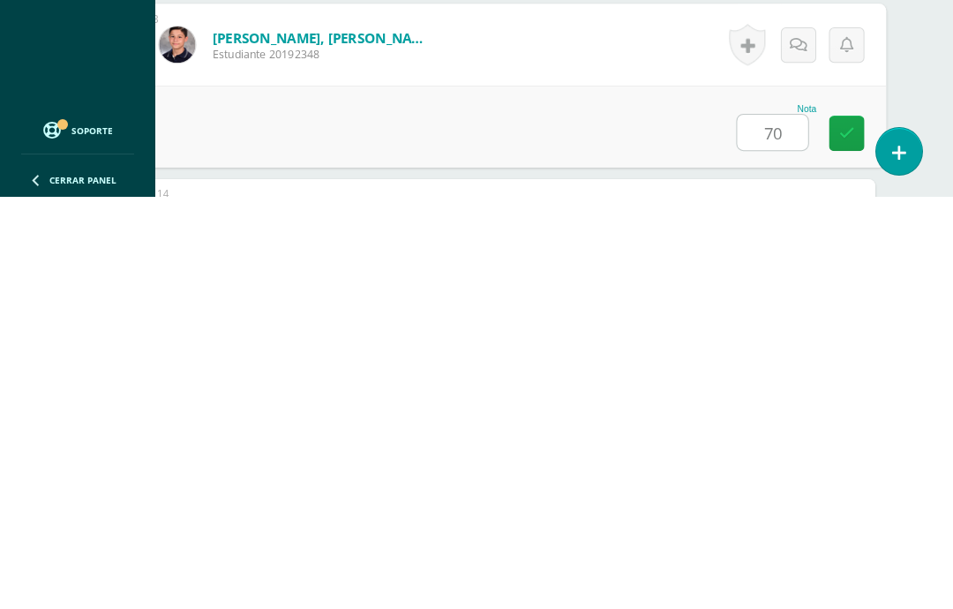
type input "70"
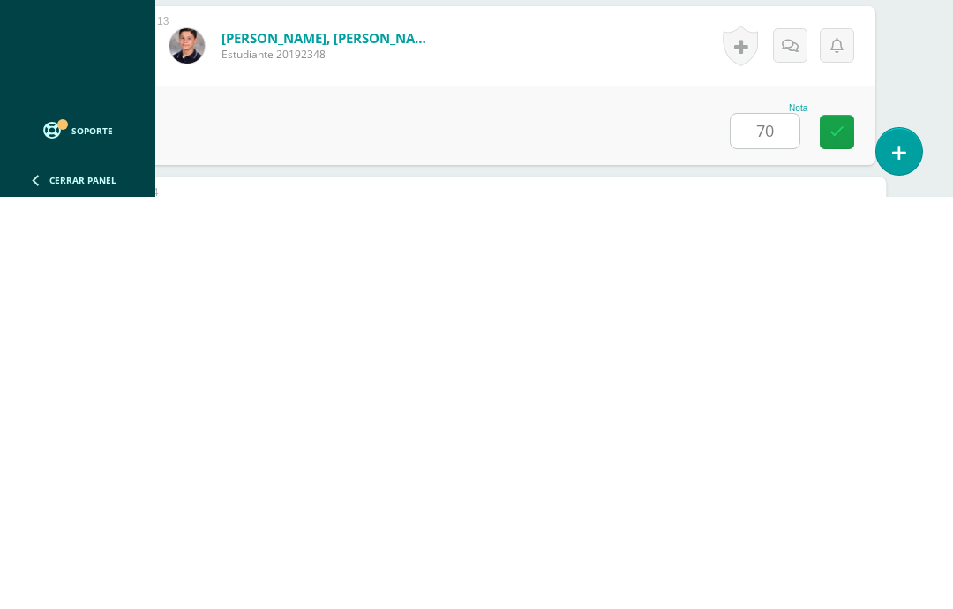
scroll to position [2461, 42]
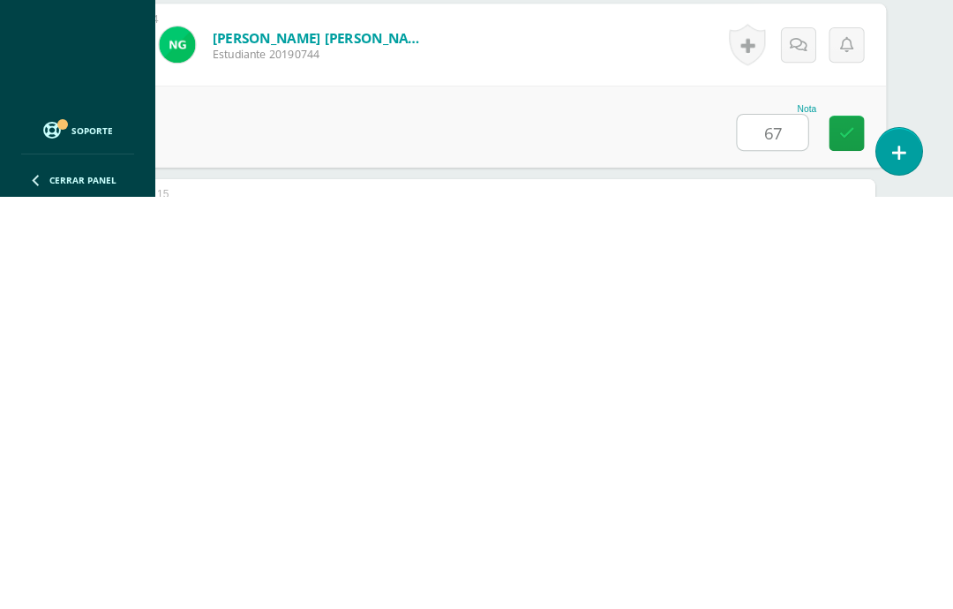
type input "67"
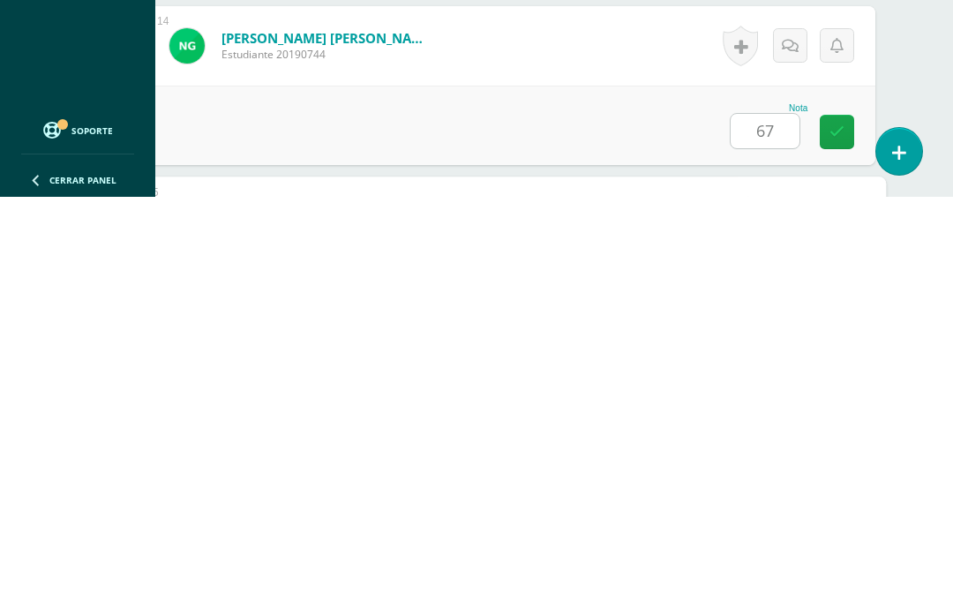
scroll to position [2634, 42]
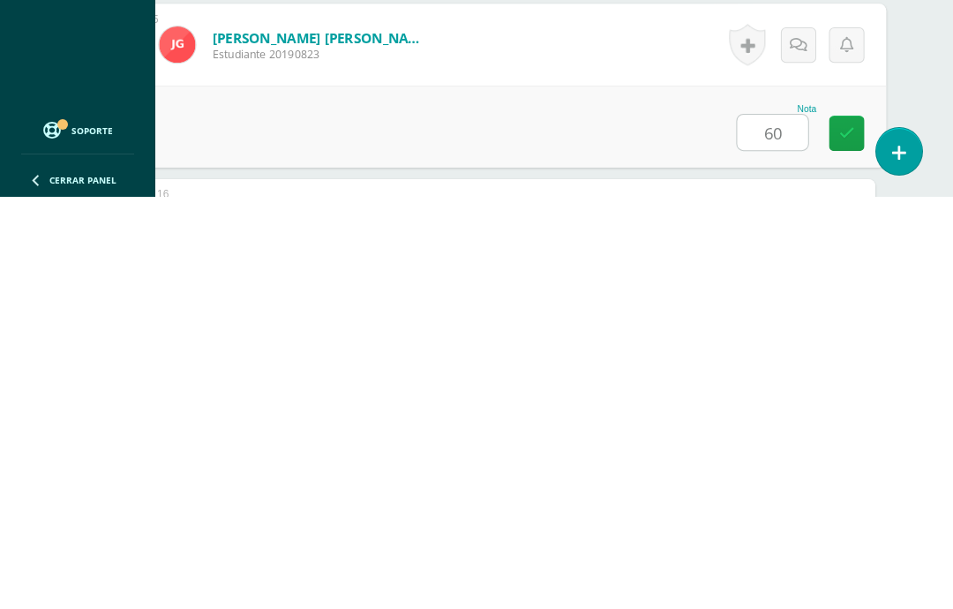
type input "60"
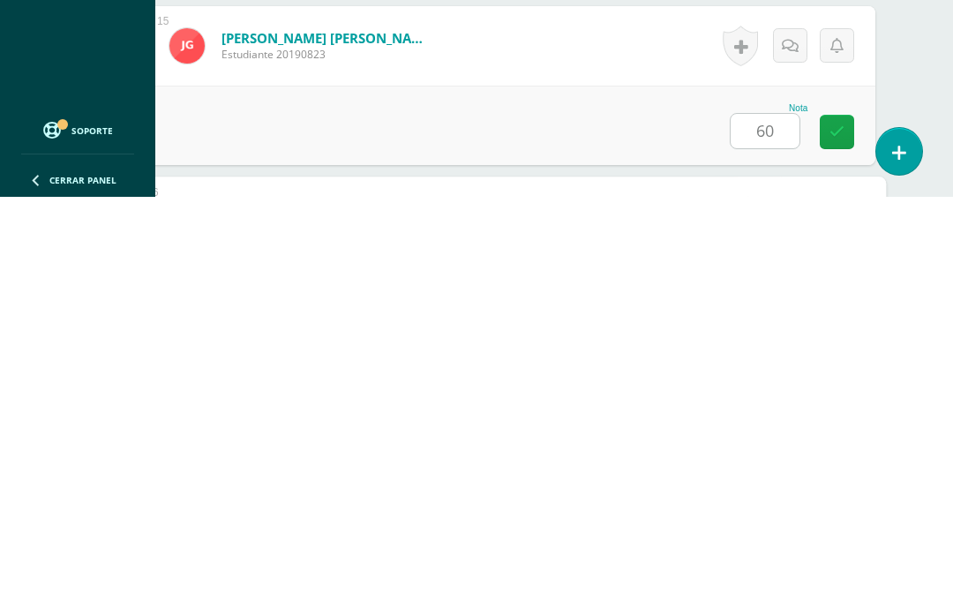
scroll to position [2808, 42]
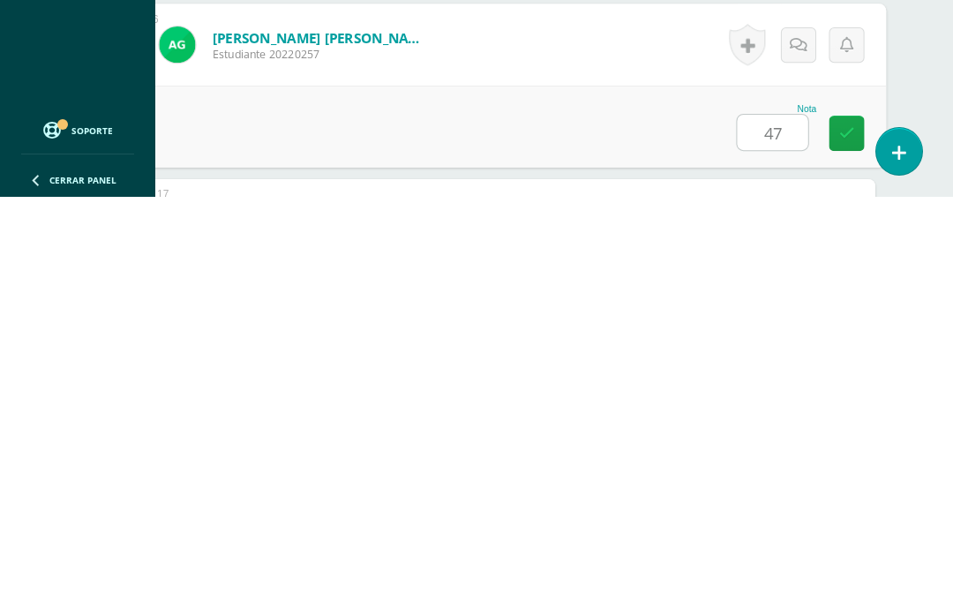
type input "47"
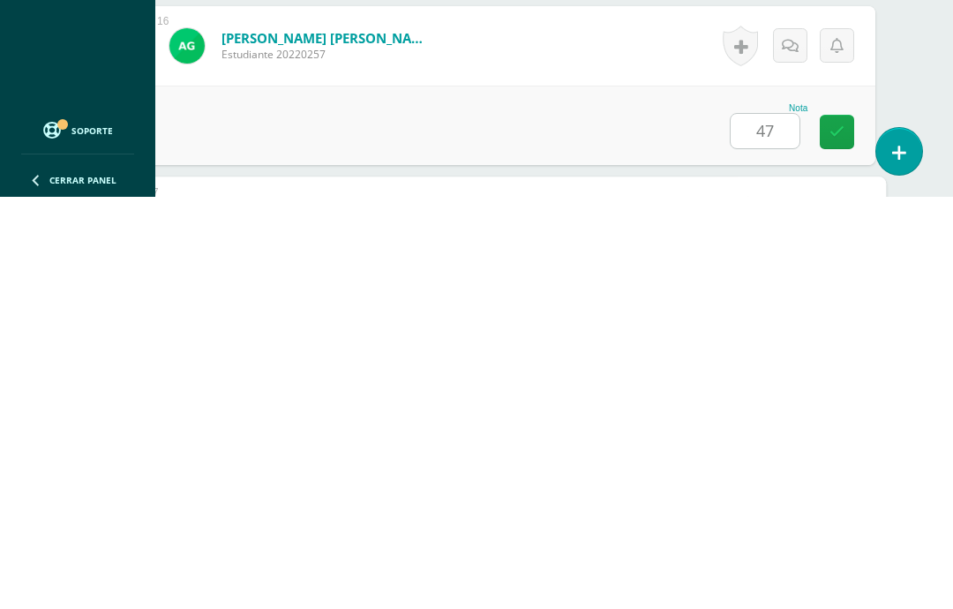
scroll to position [2981, 42]
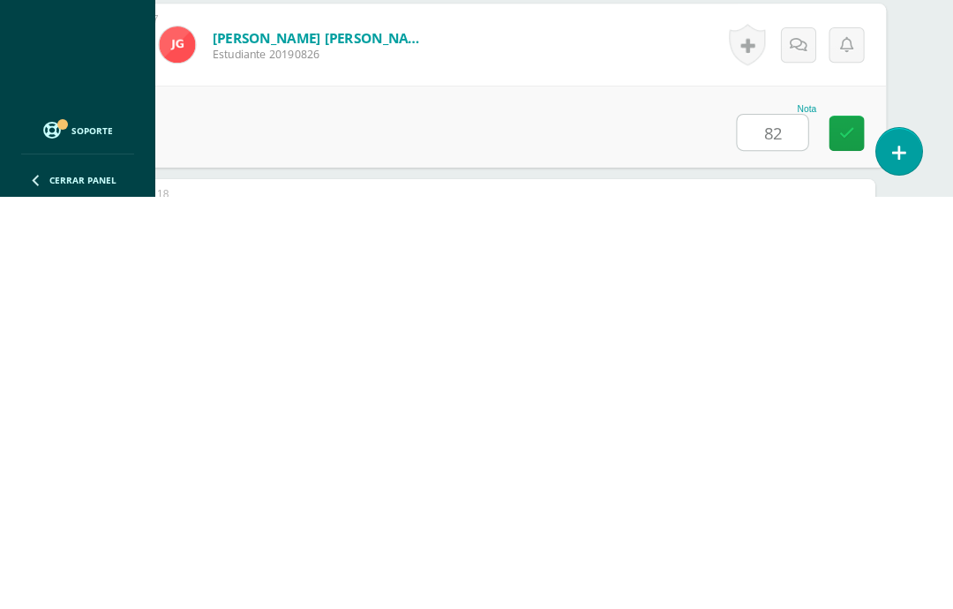
type input "82"
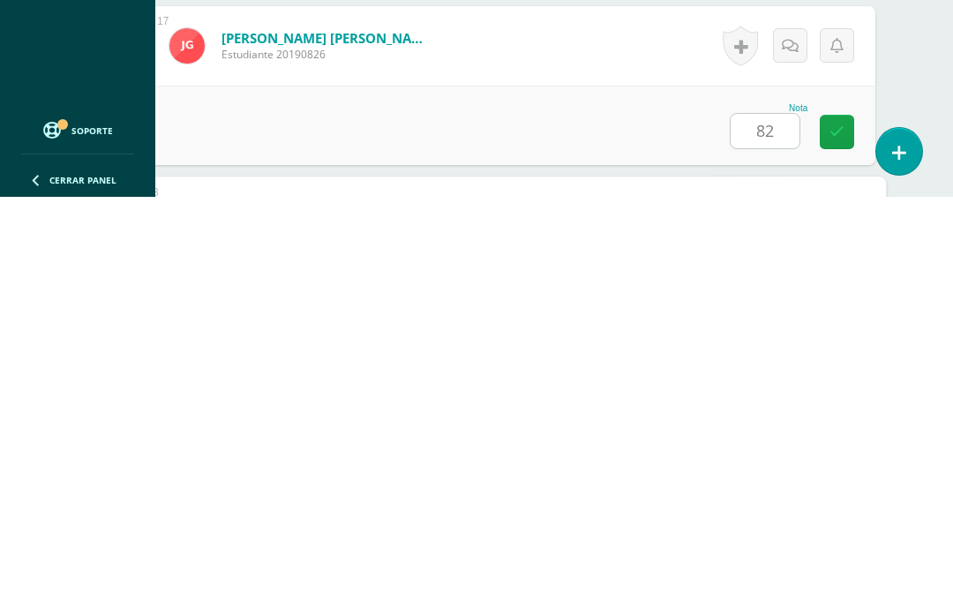
scroll to position [3154, 42]
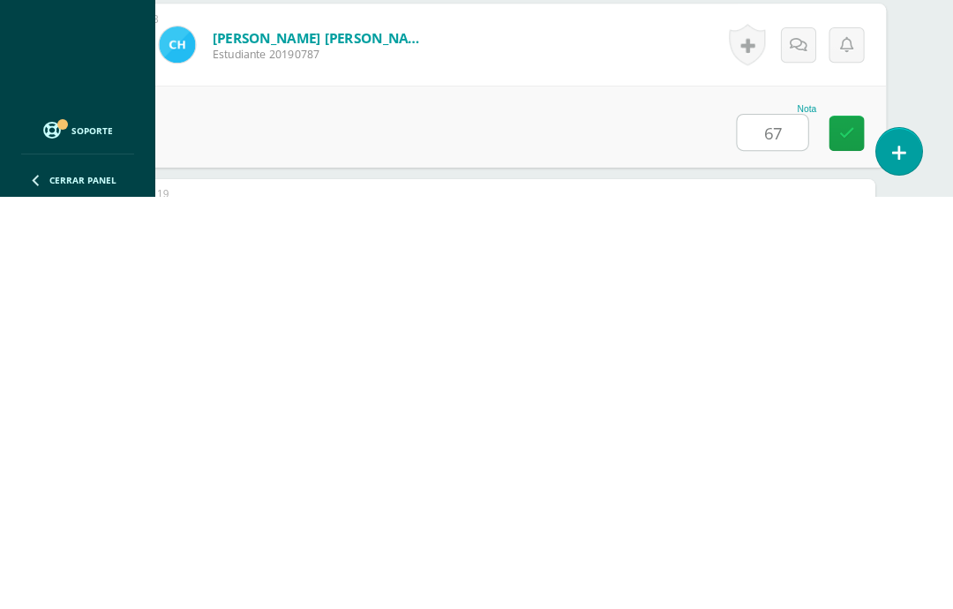
type input "67"
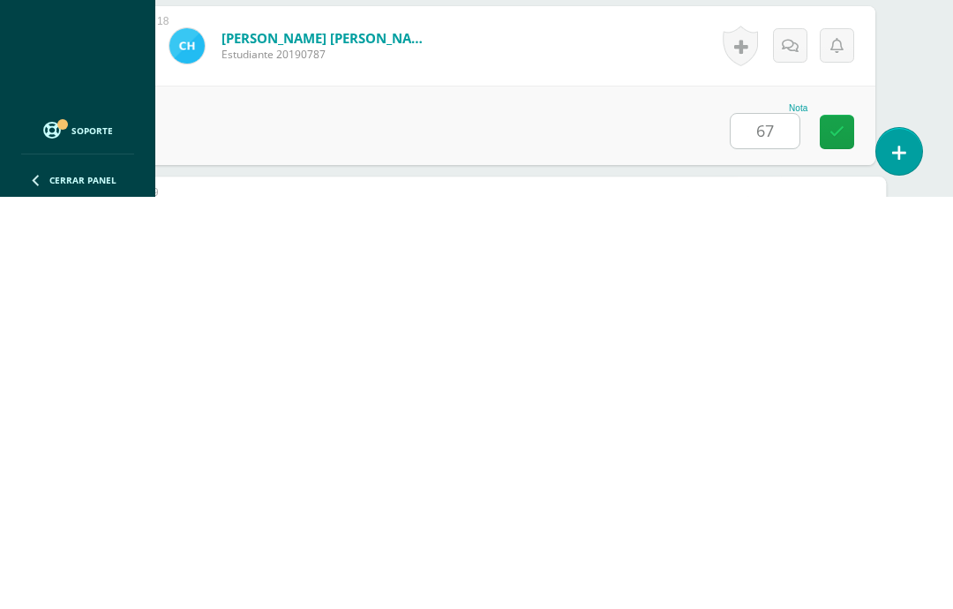
scroll to position [3327, 42]
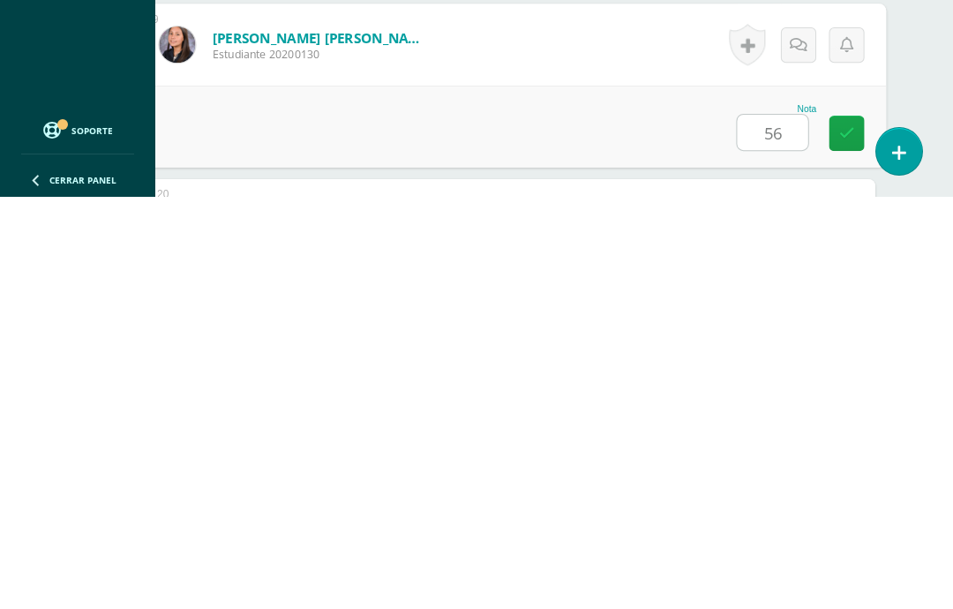
type input "56"
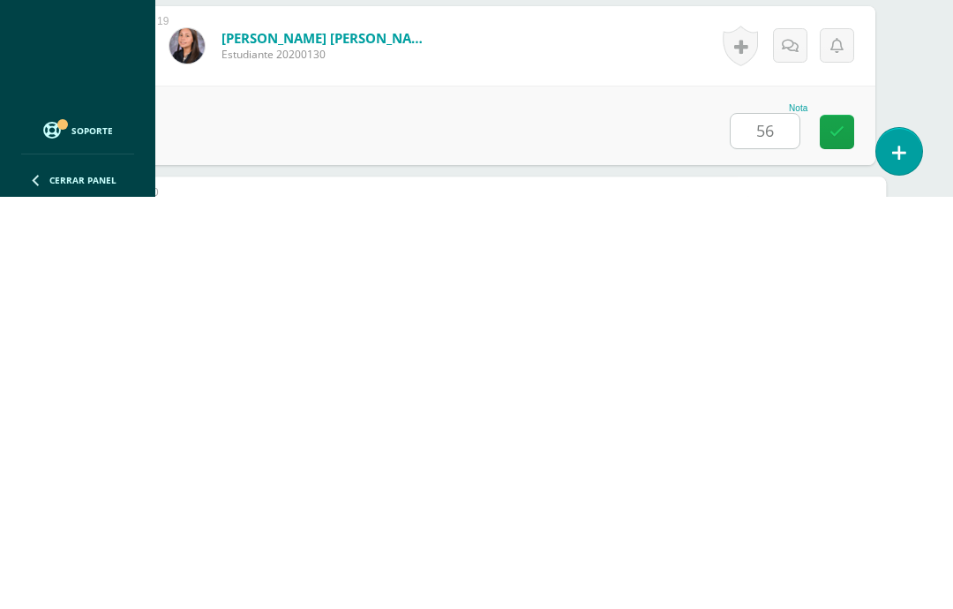
scroll to position [3500, 42]
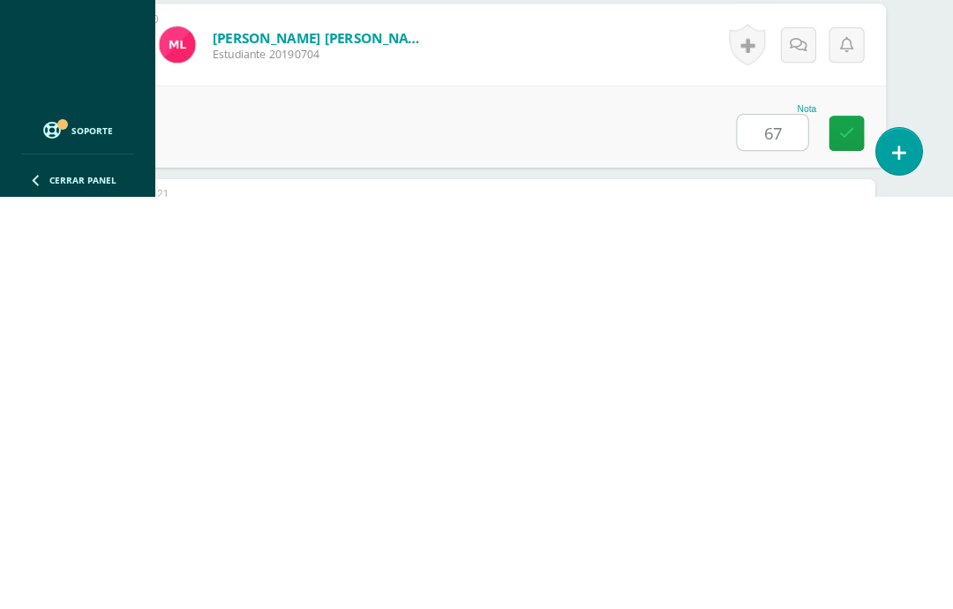
type input "67"
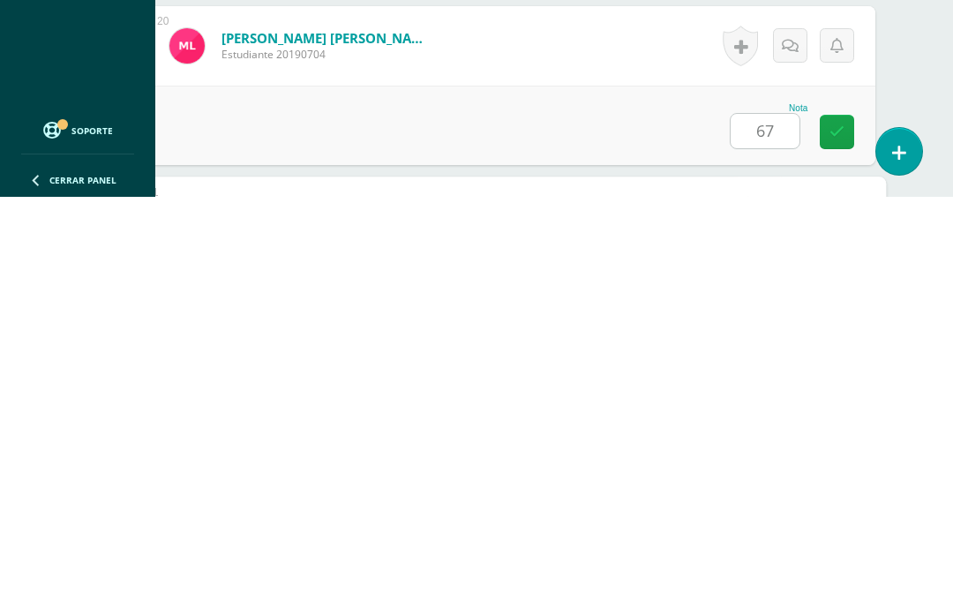
scroll to position [3673, 42]
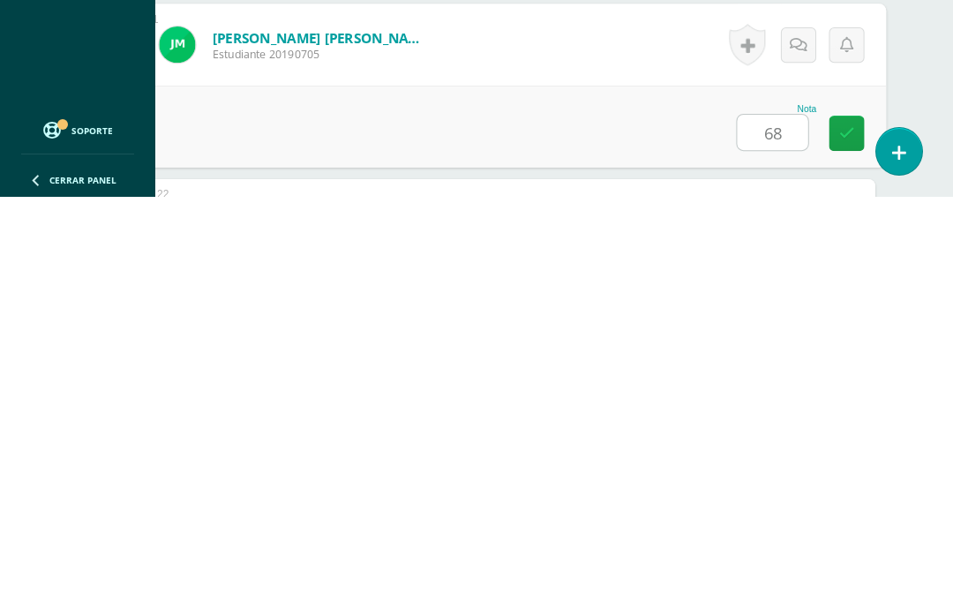
type input "68"
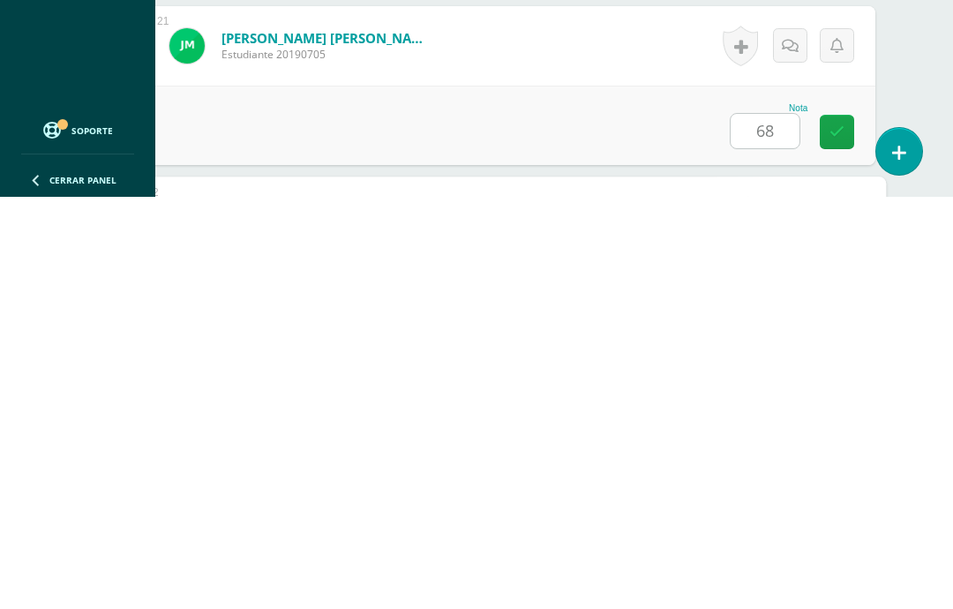
scroll to position [3846, 42]
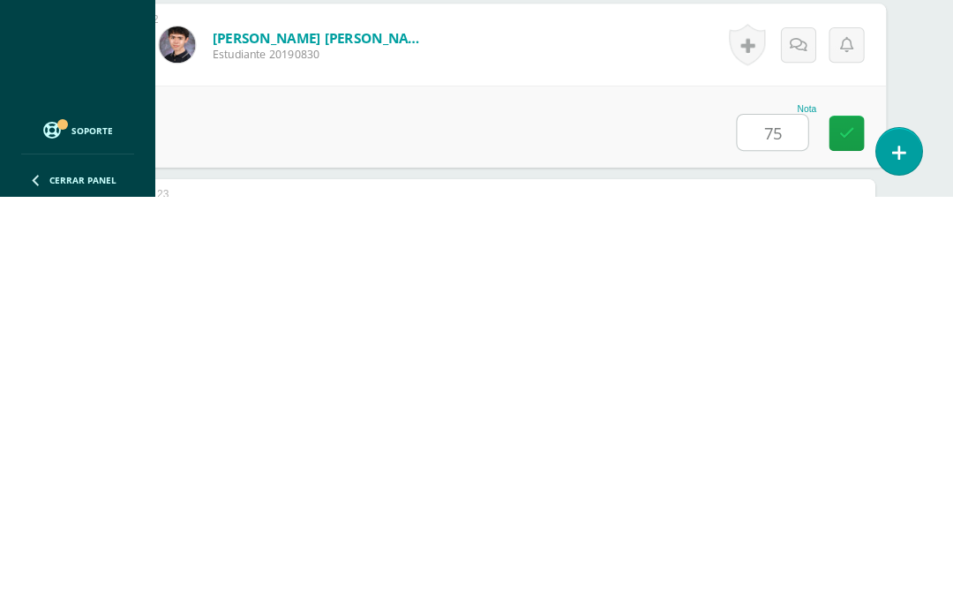
type input "75"
type input "58"
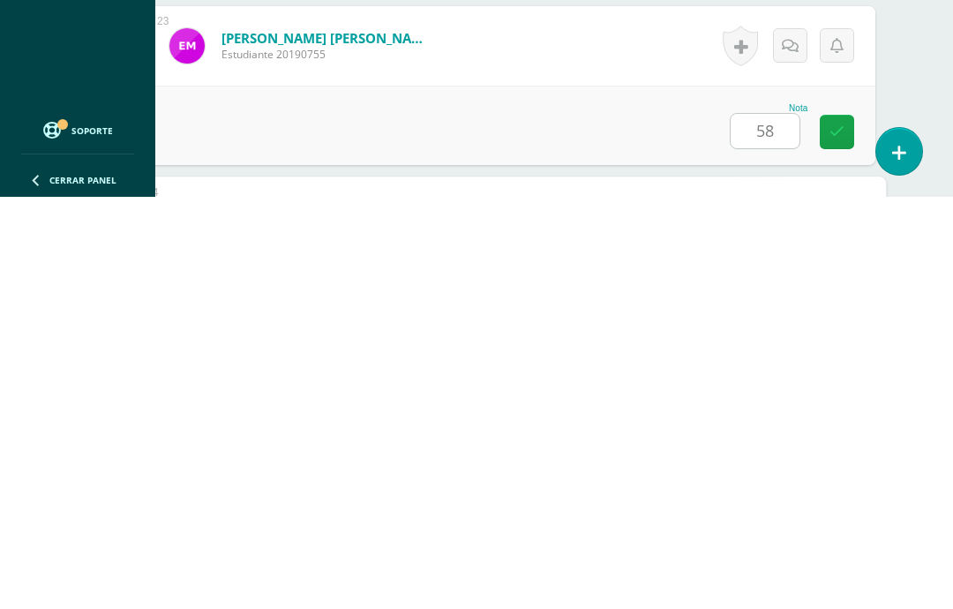
scroll to position [4192, 42]
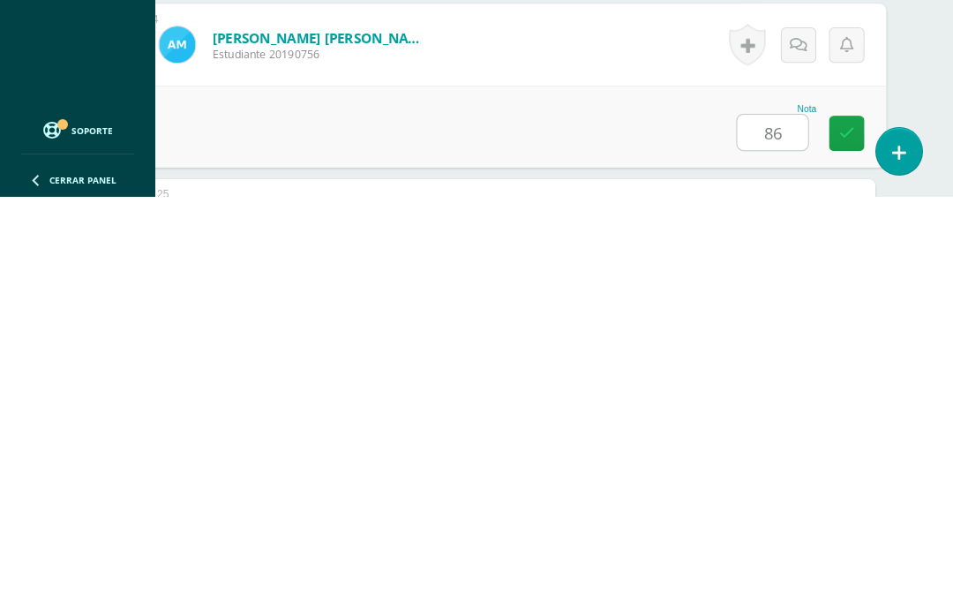
type input "86"
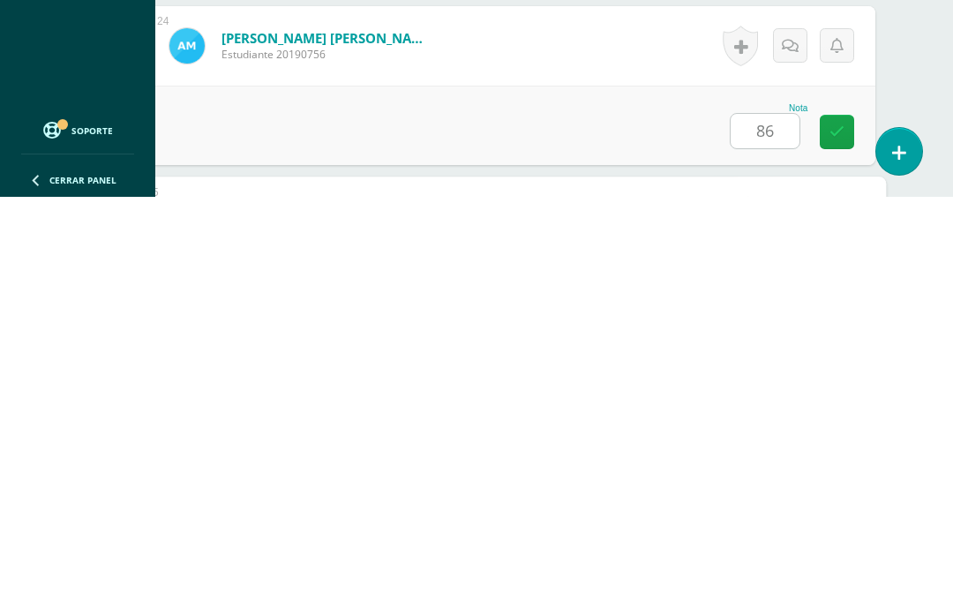
scroll to position [4365, 42]
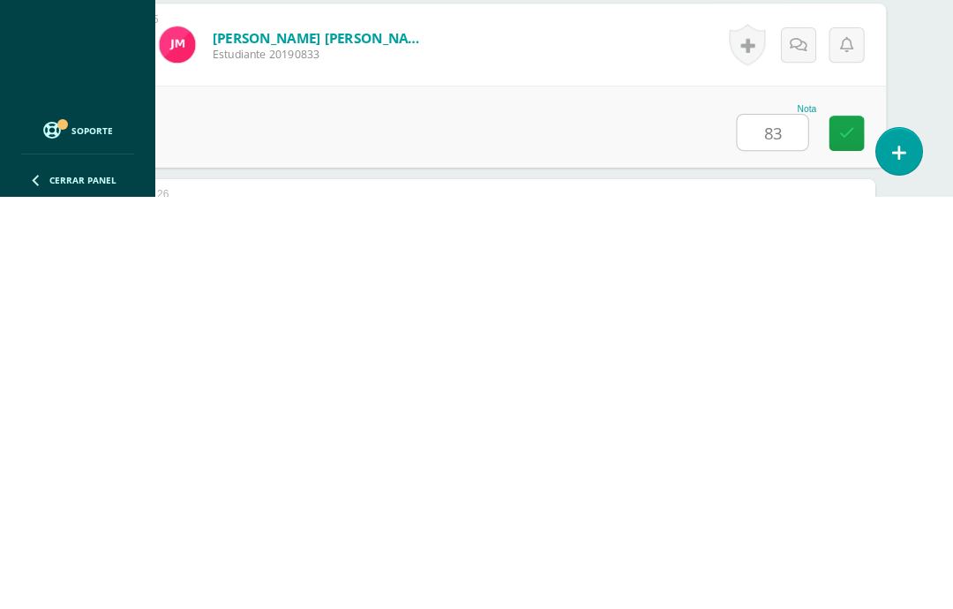
type input "83"
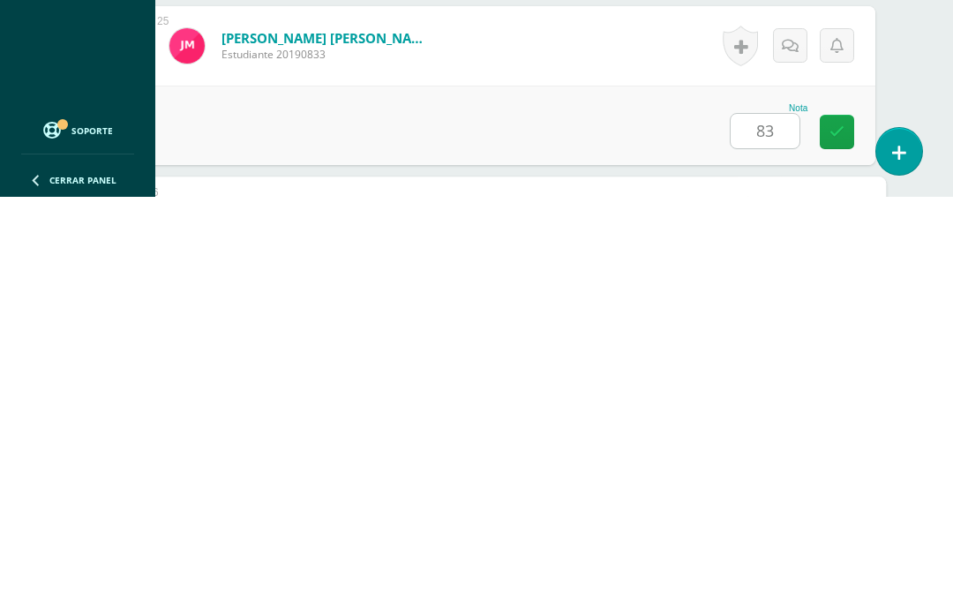
scroll to position [4538, 42]
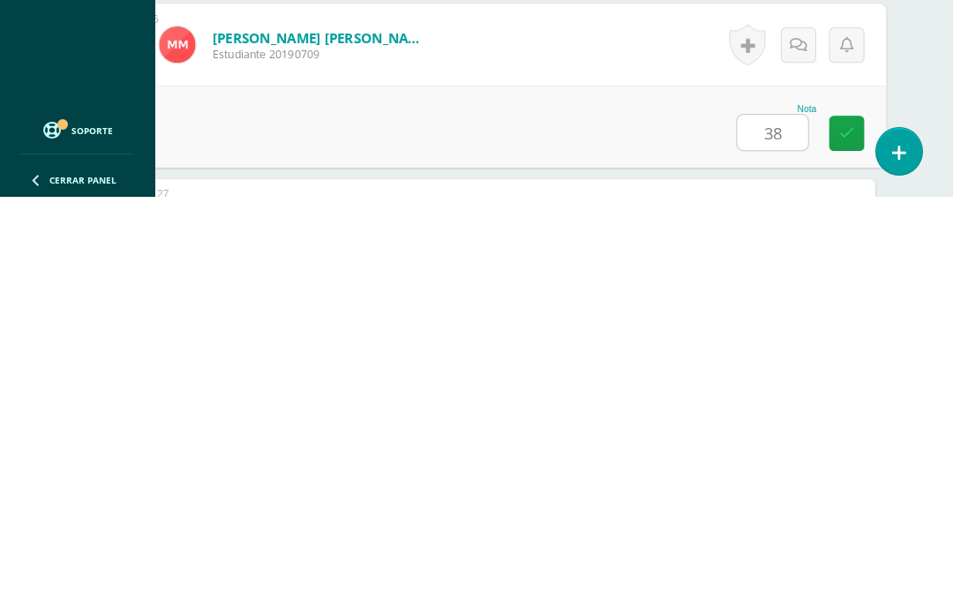
type input "38"
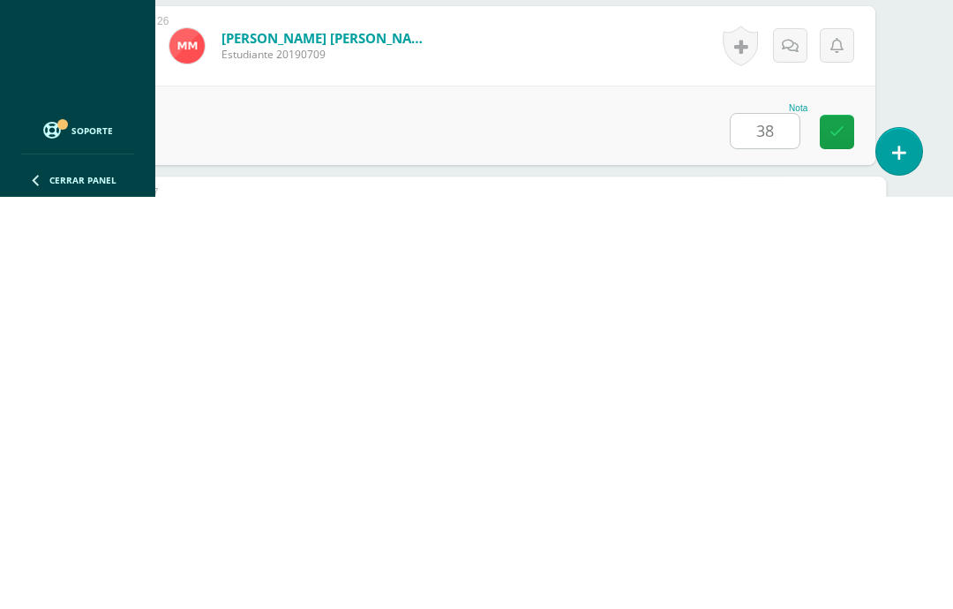
scroll to position [4711, 42]
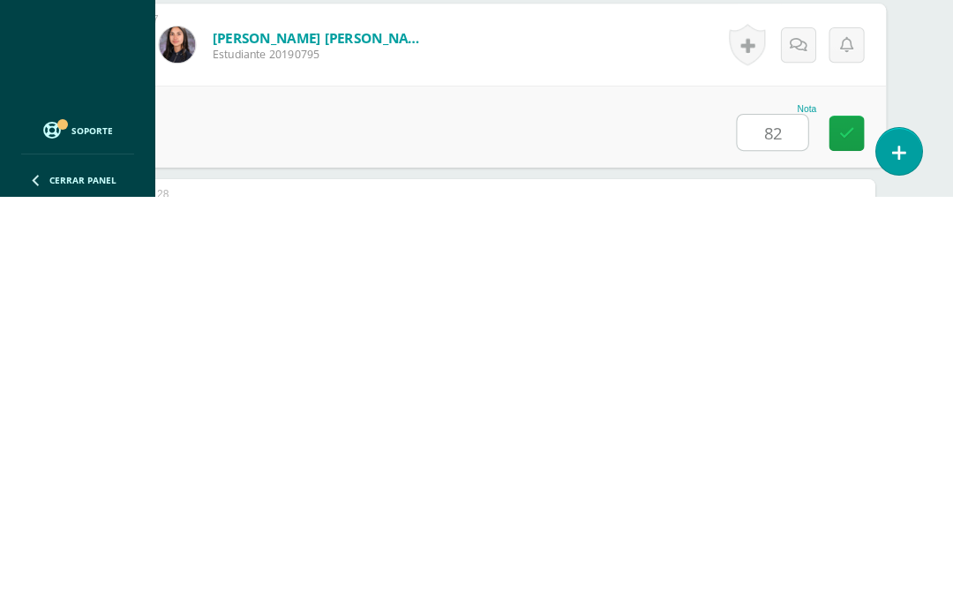
type input "82"
type input "75"
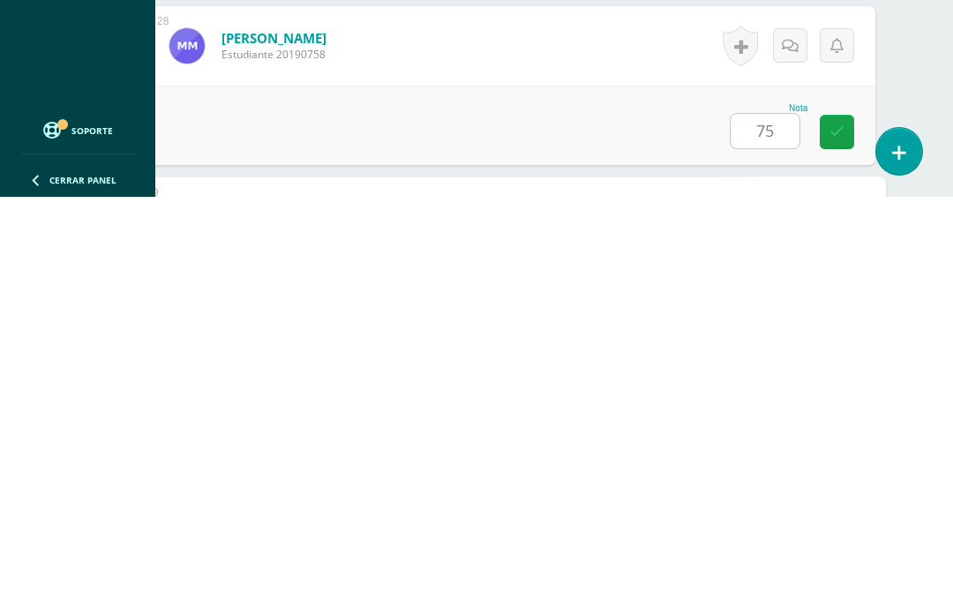
scroll to position [5057, 42]
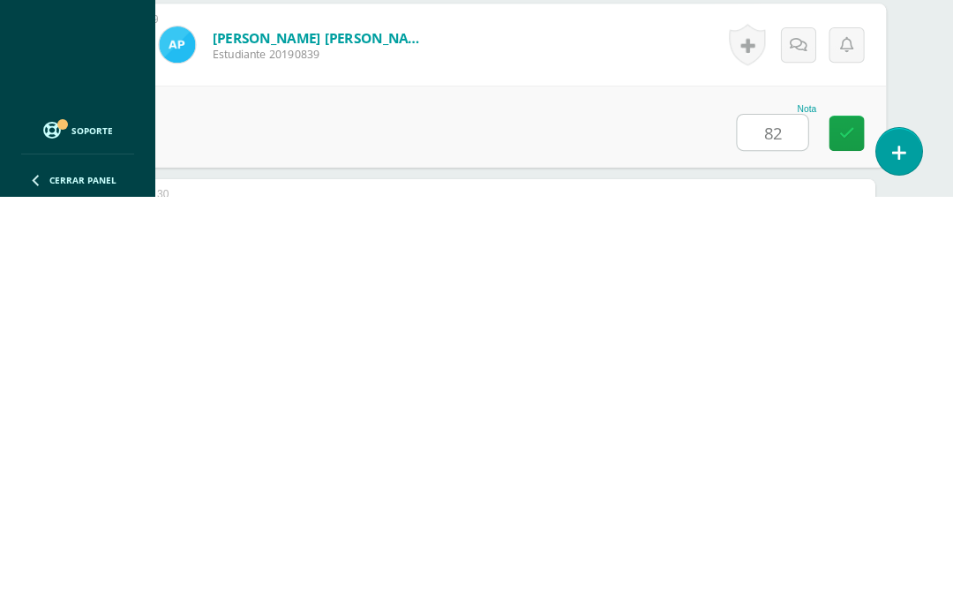
type input "82"
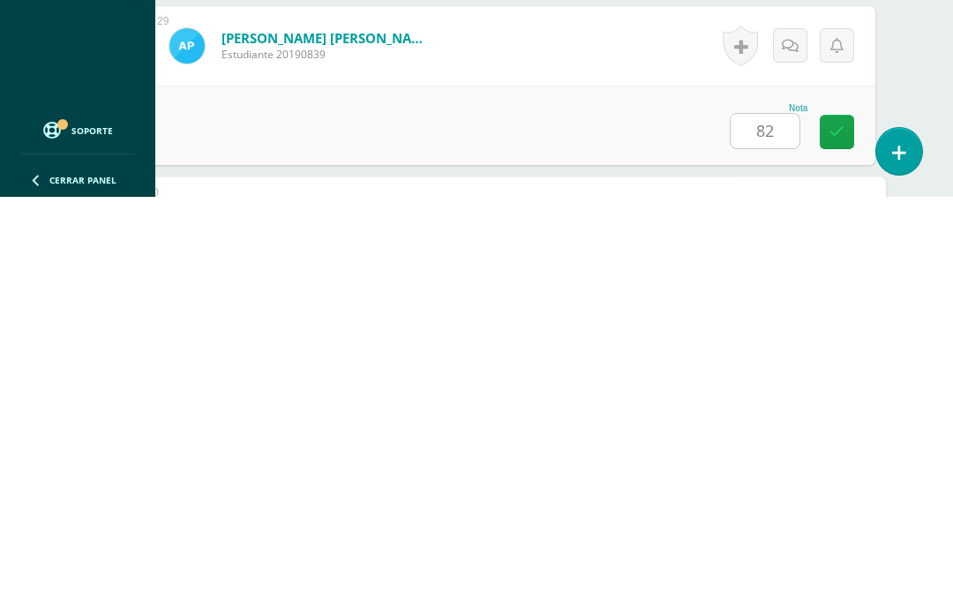
scroll to position [5230, 42]
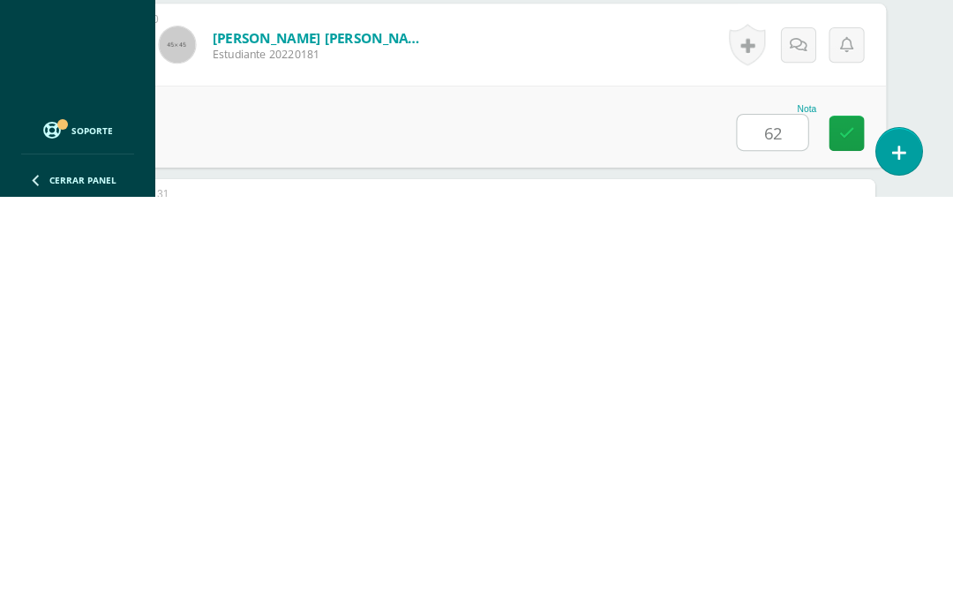
type input "62"
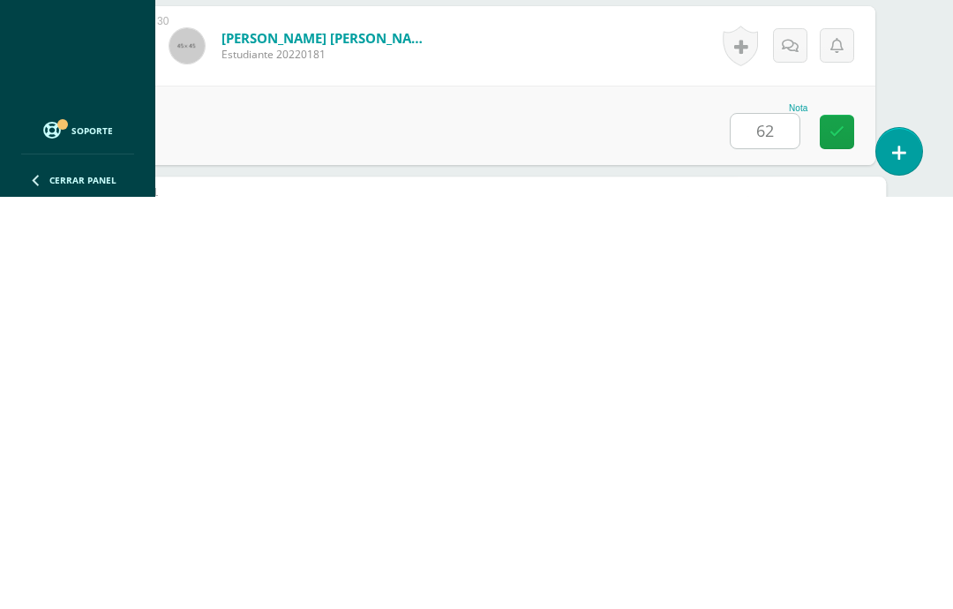
scroll to position [5403, 42]
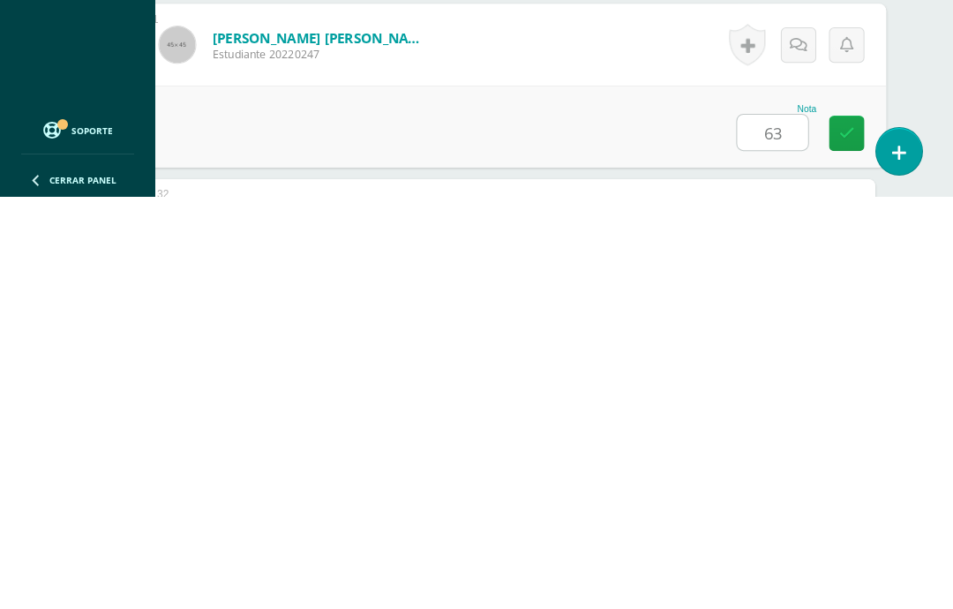
type input "63"
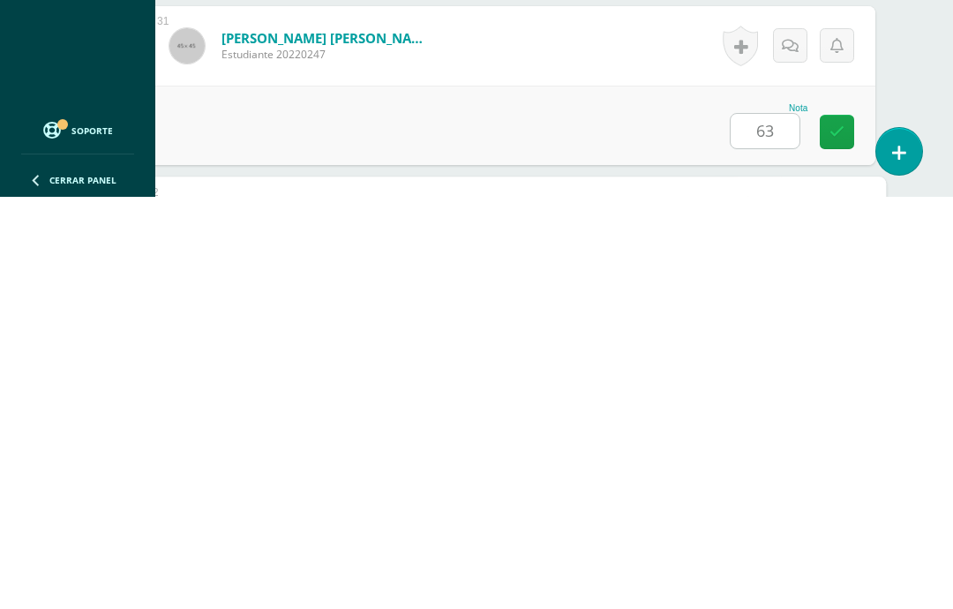
scroll to position [5576, 42]
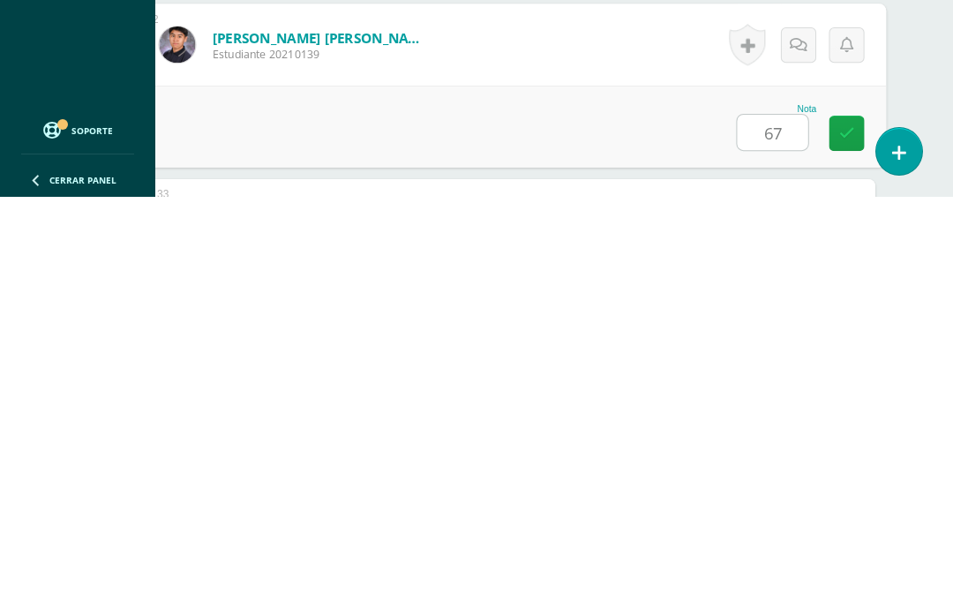
type input "67"
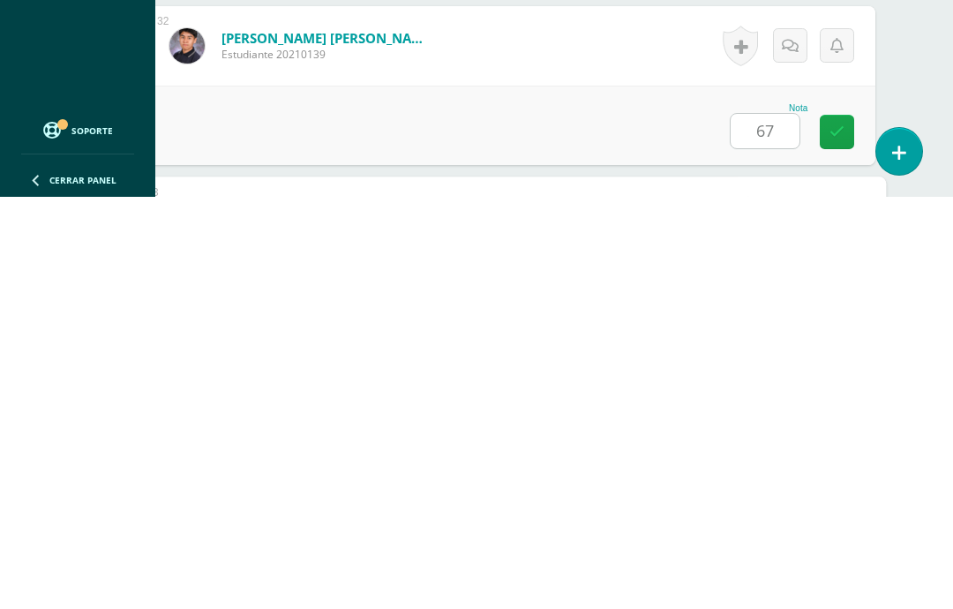
scroll to position [5749, 42]
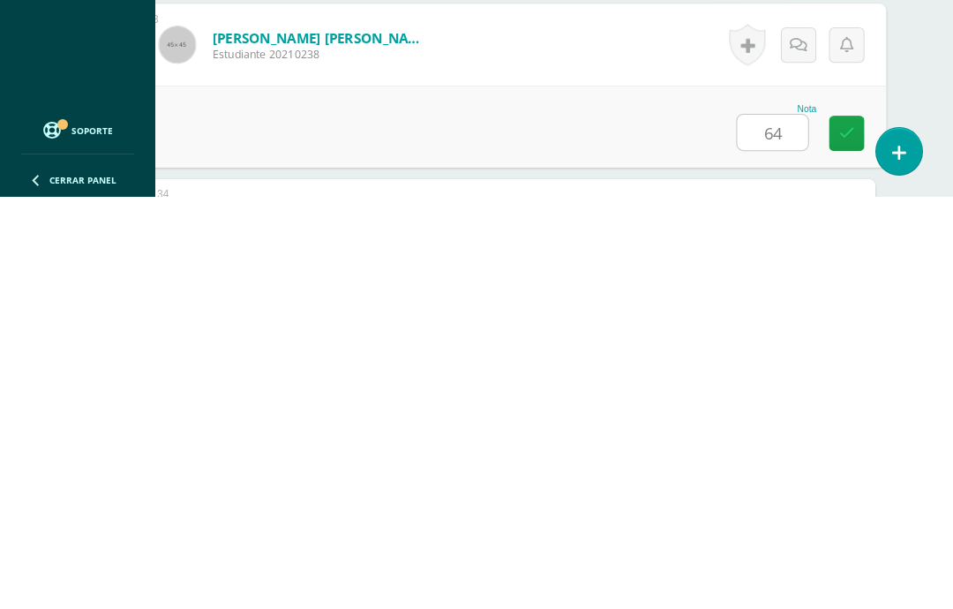
type input "64"
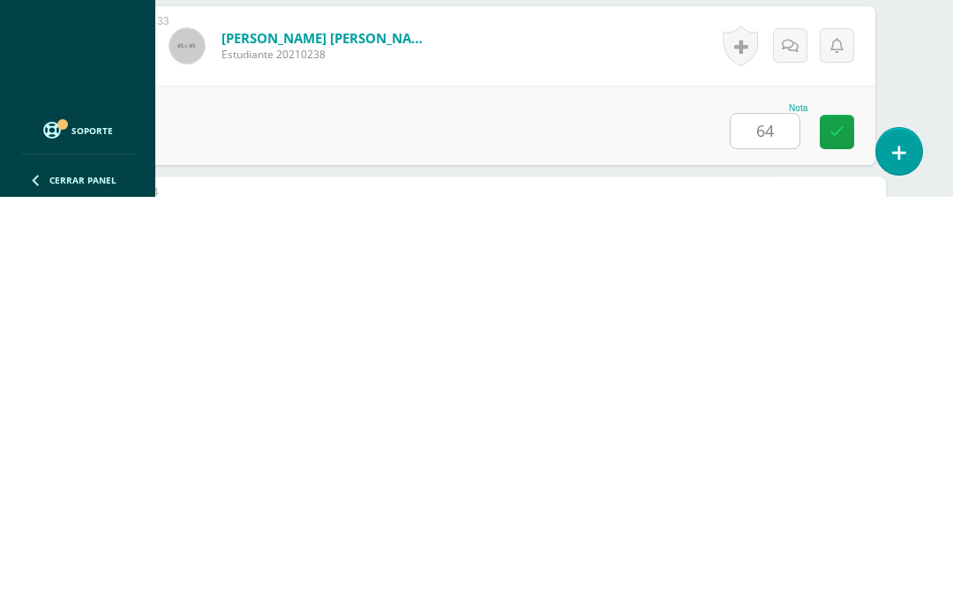
scroll to position [5922, 42]
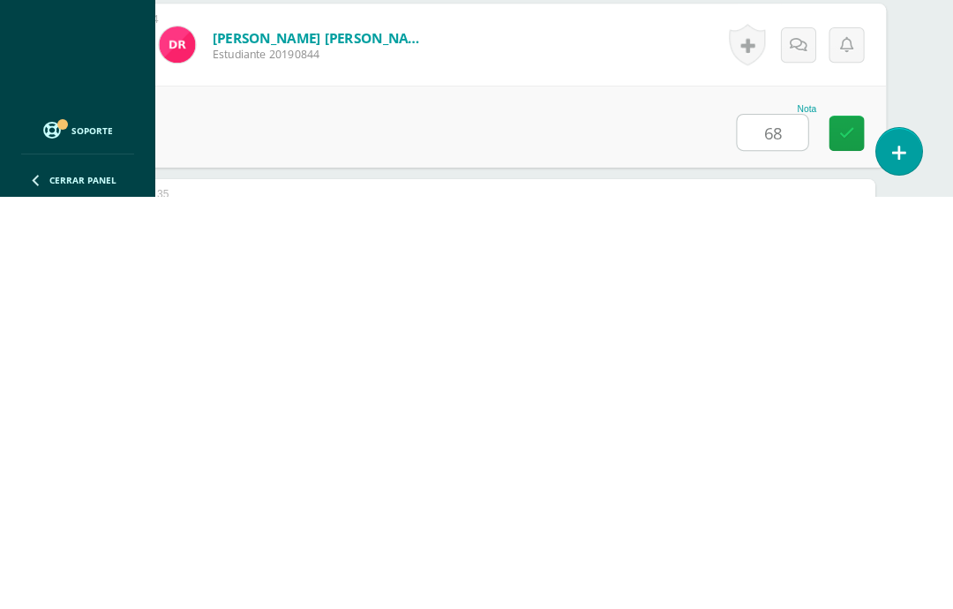
type input "68"
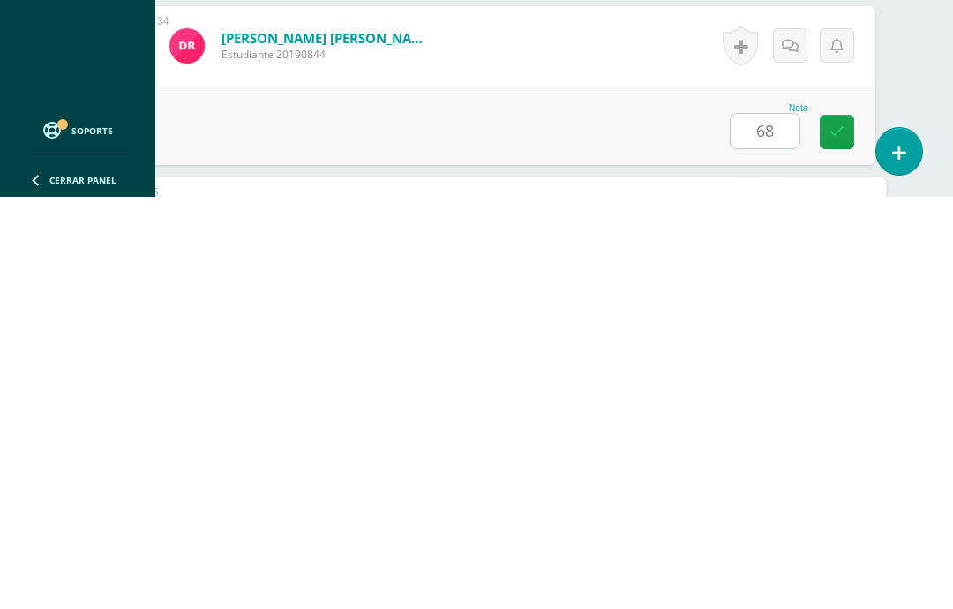
scroll to position [6095, 42]
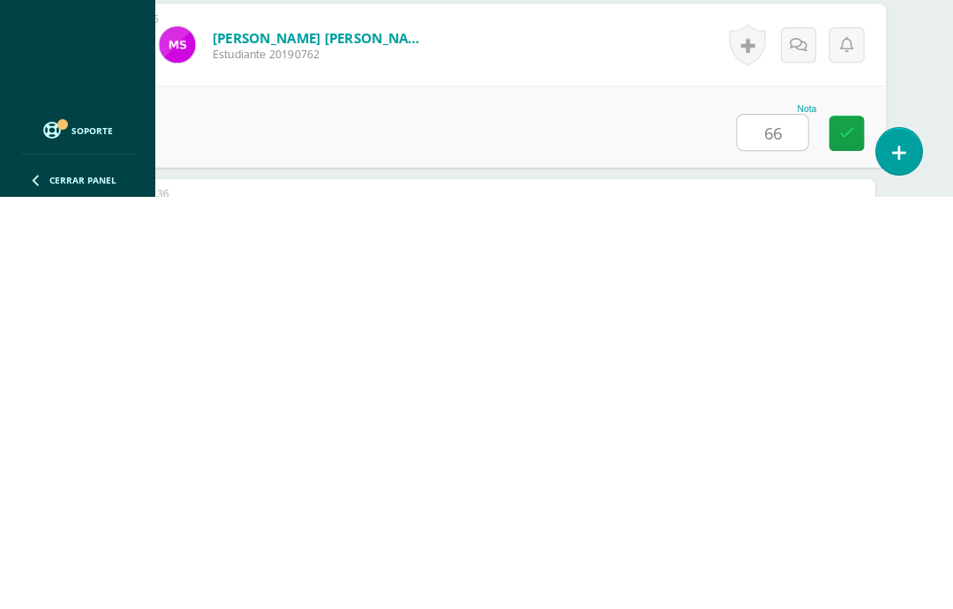
type input "66"
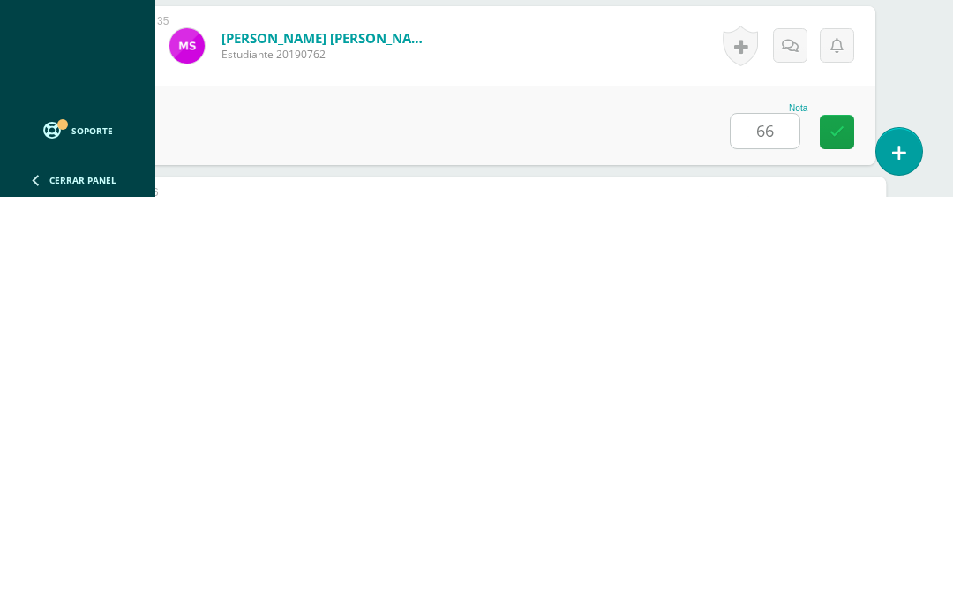
scroll to position [6268, 42]
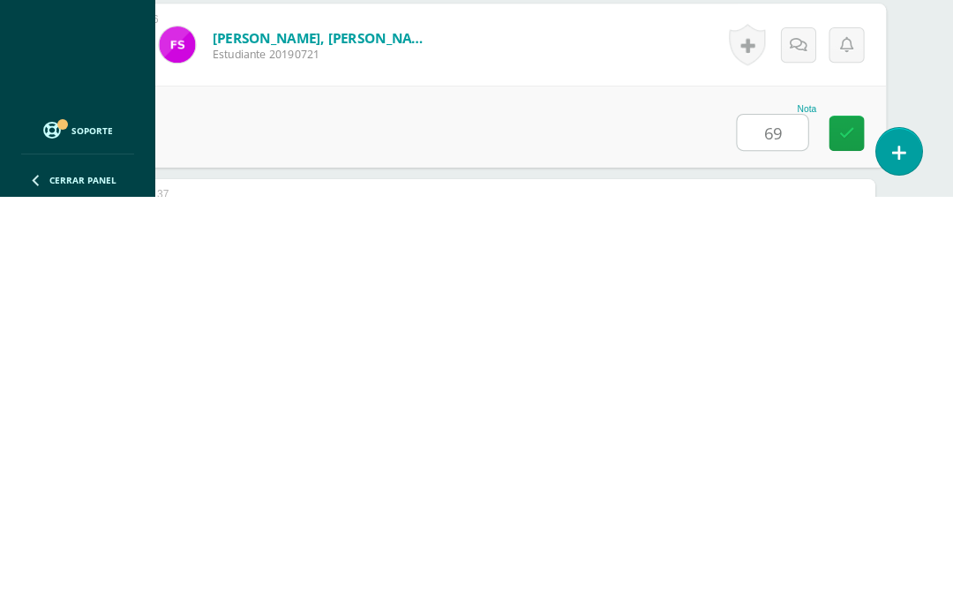
type input "69"
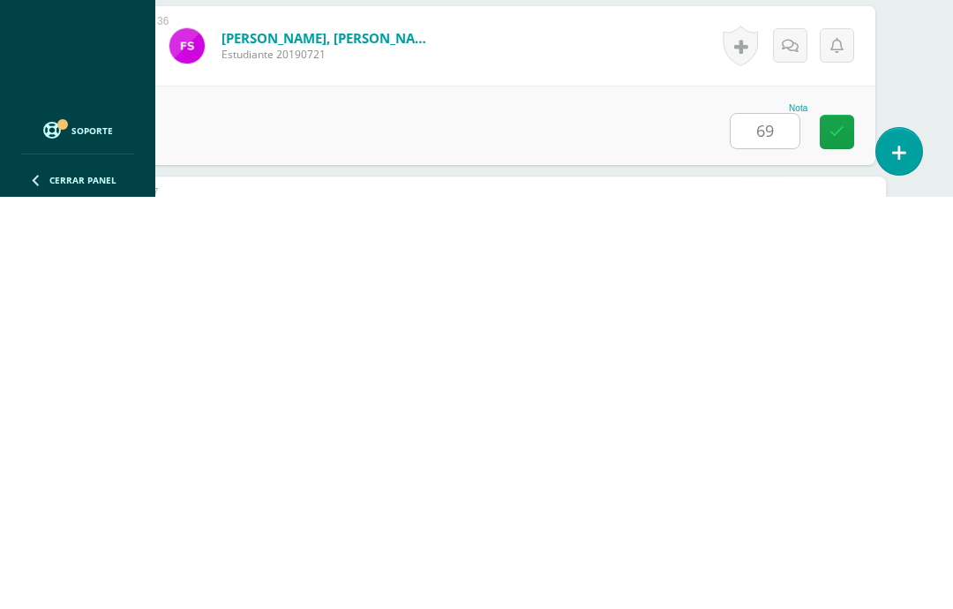
scroll to position [6441, 42]
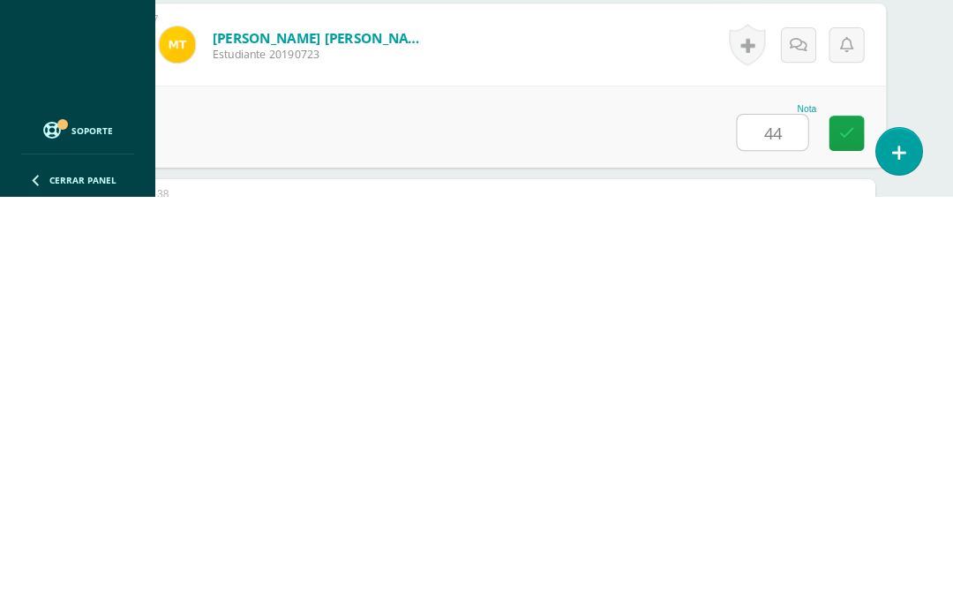
type input "44"
type input "60"
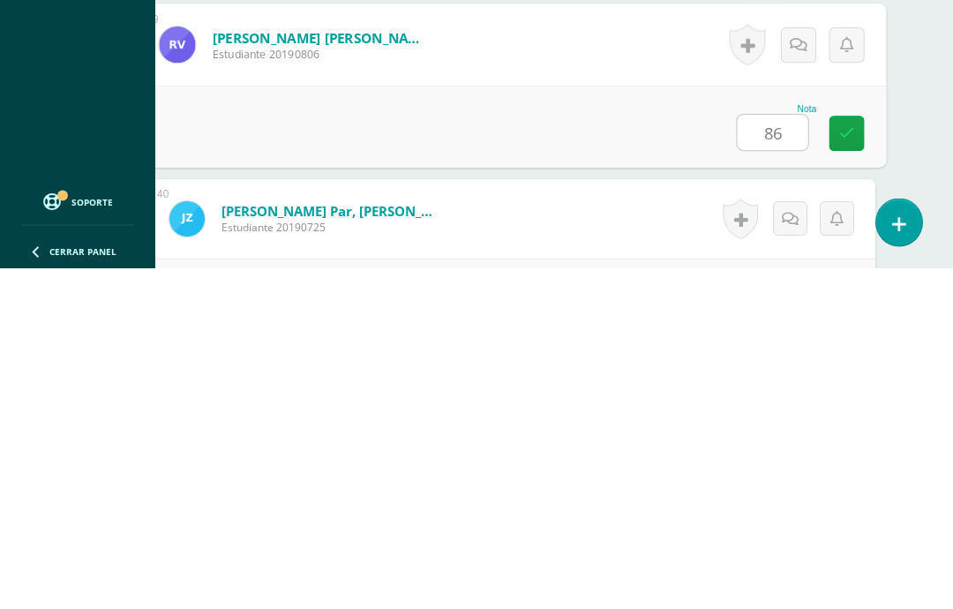
type input "86"
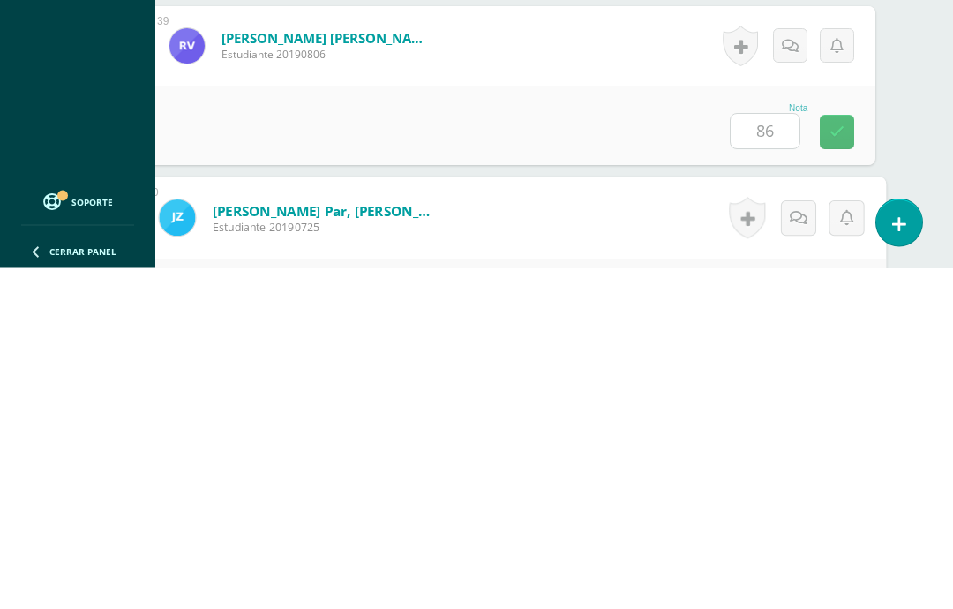
scroll to position [7031, 42]
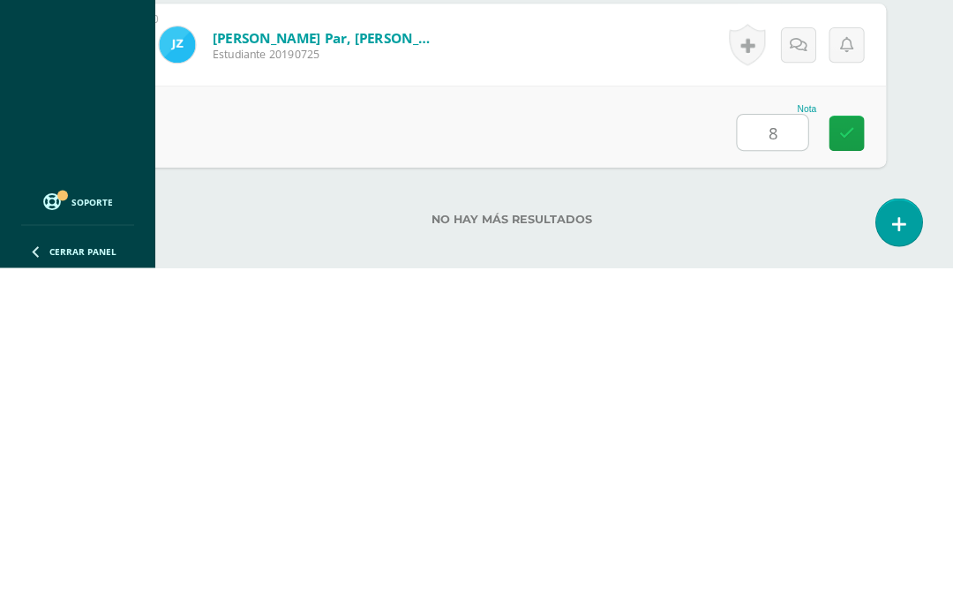
type input "87"
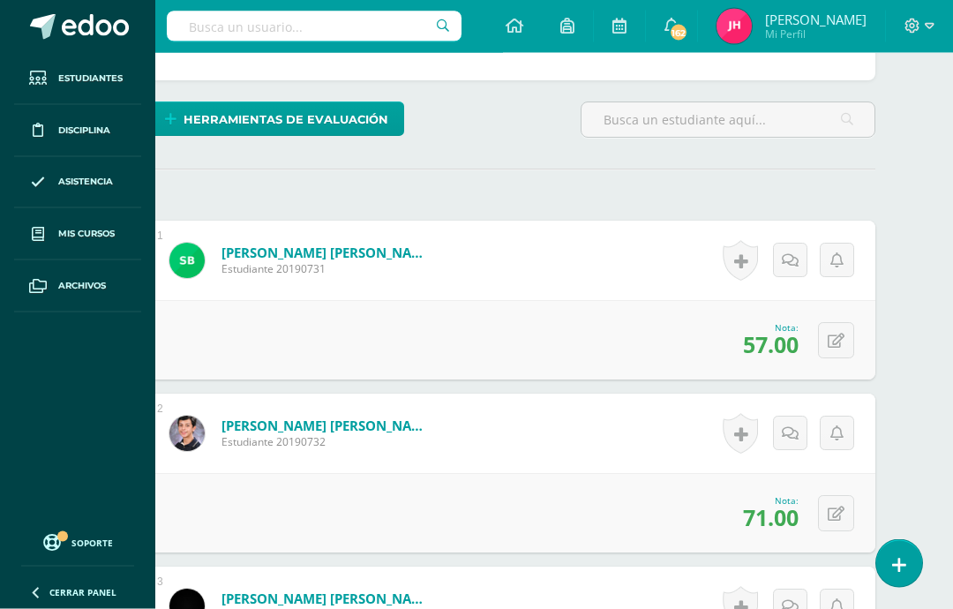
scroll to position [0, 42]
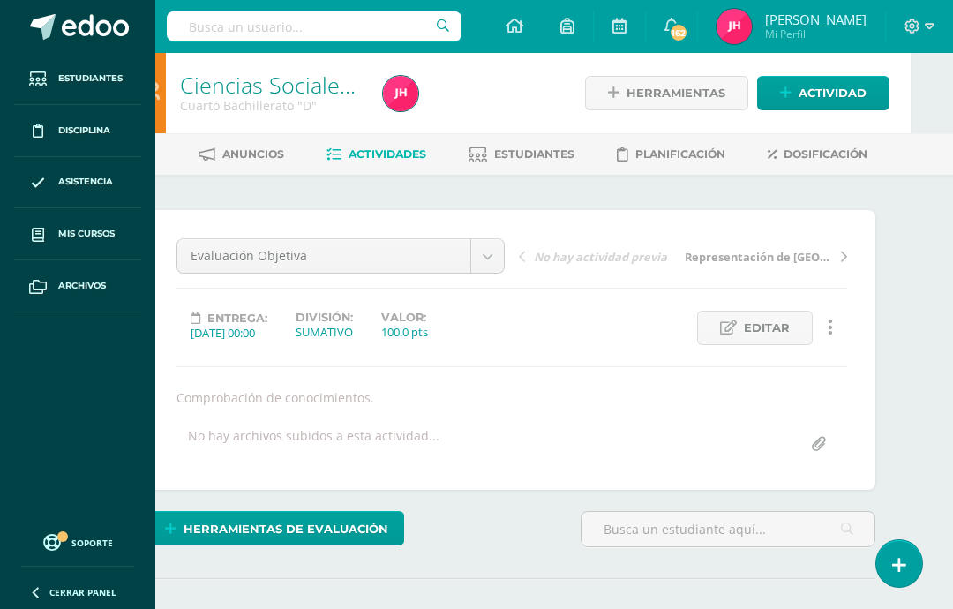
click at [49, 234] on span at bounding box center [38, 234] width 32 height 32
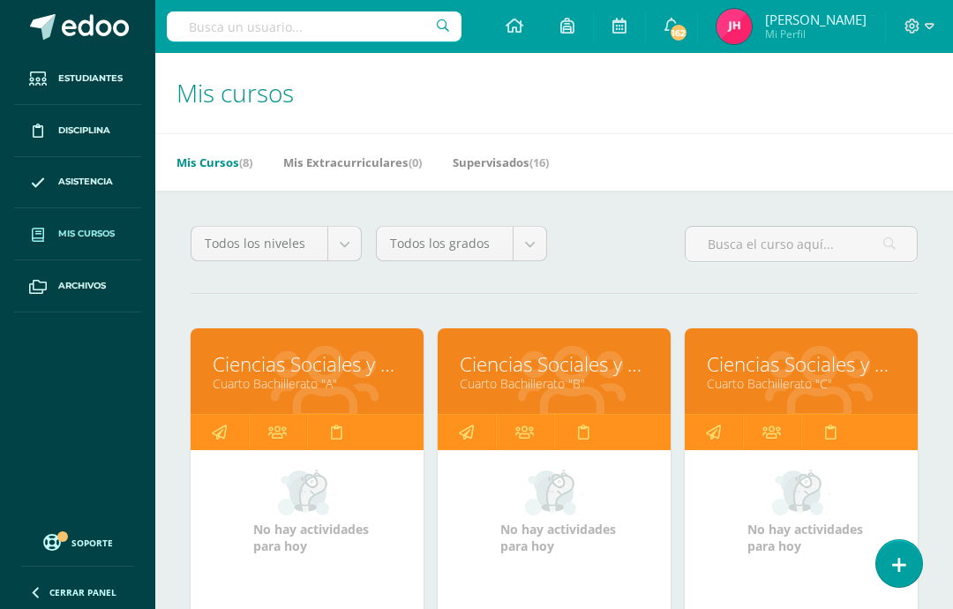
click at [266, 385] on link "Cuarto Bachillerato "A"" at bounding box center [307, 383] width 189 height 17
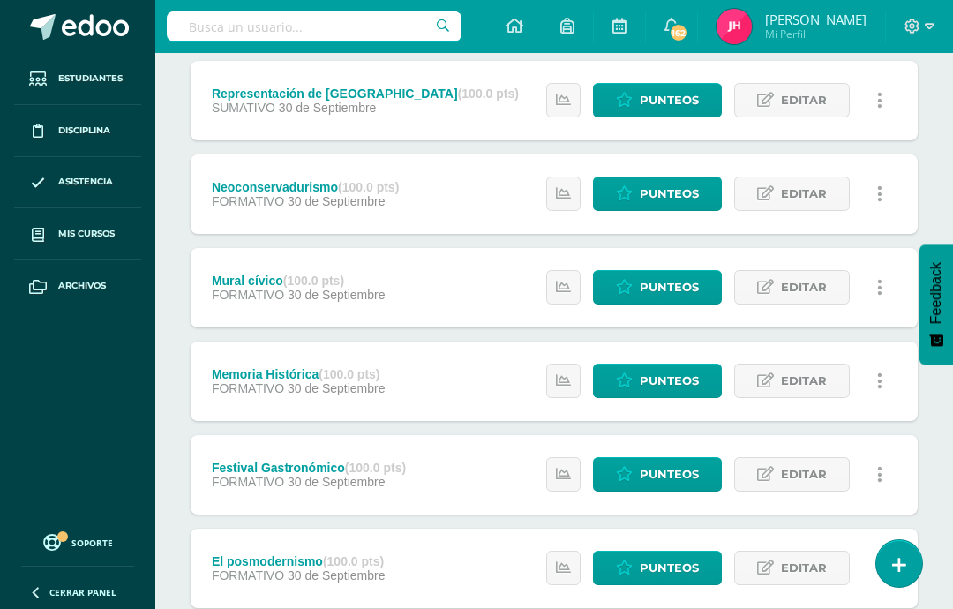
scroll to position [377, 0]
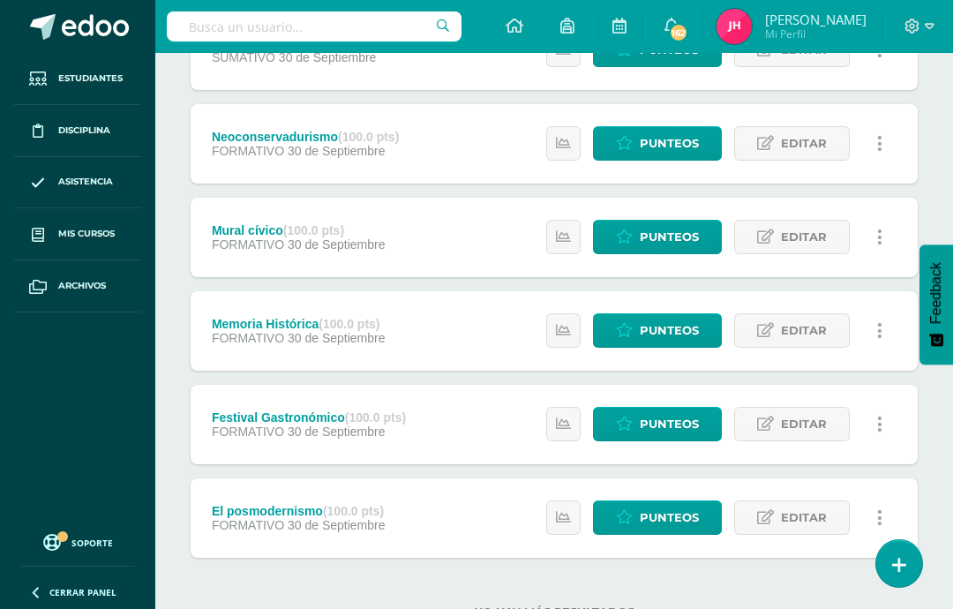
click at [685, 337] on span "Punteos" at bounding box center [669, 330] width 59 height 33
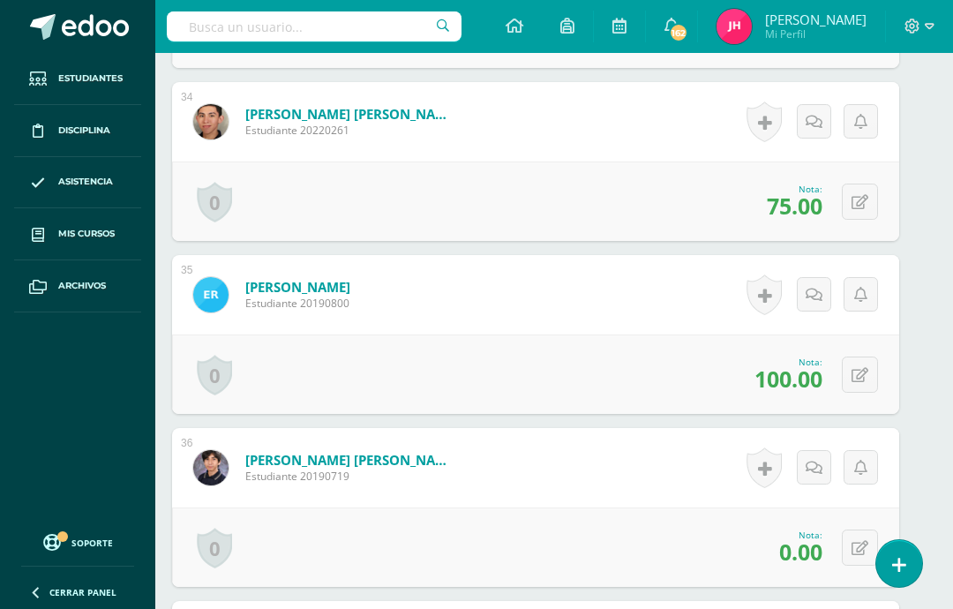
scroll to position [6258, 19]
click at [857, 543] on icon at bounding box center [860, 549] width 17 height 15
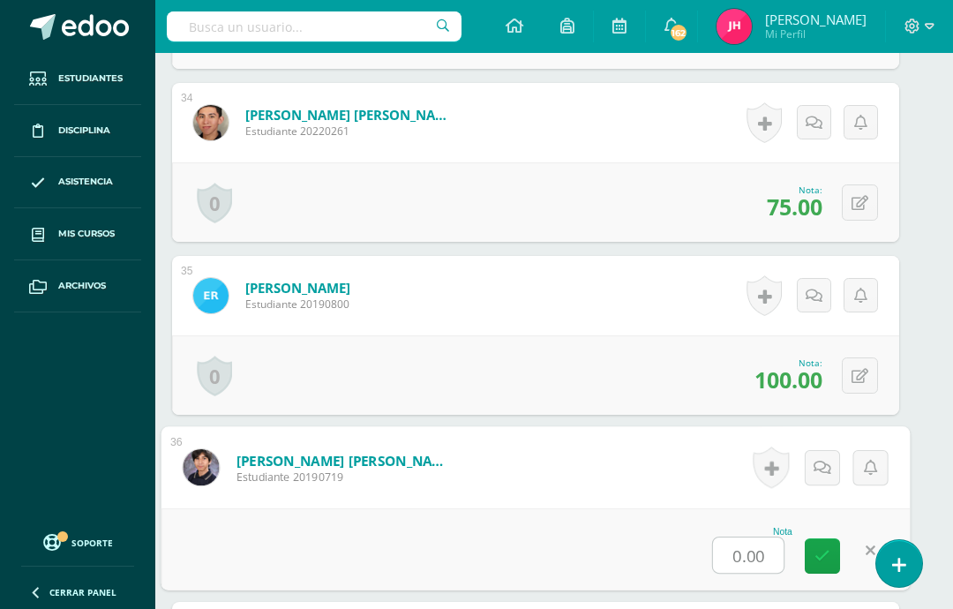
click at [764, 541] on input "0.00" at bounding box center [748, 555] width 71 height 35
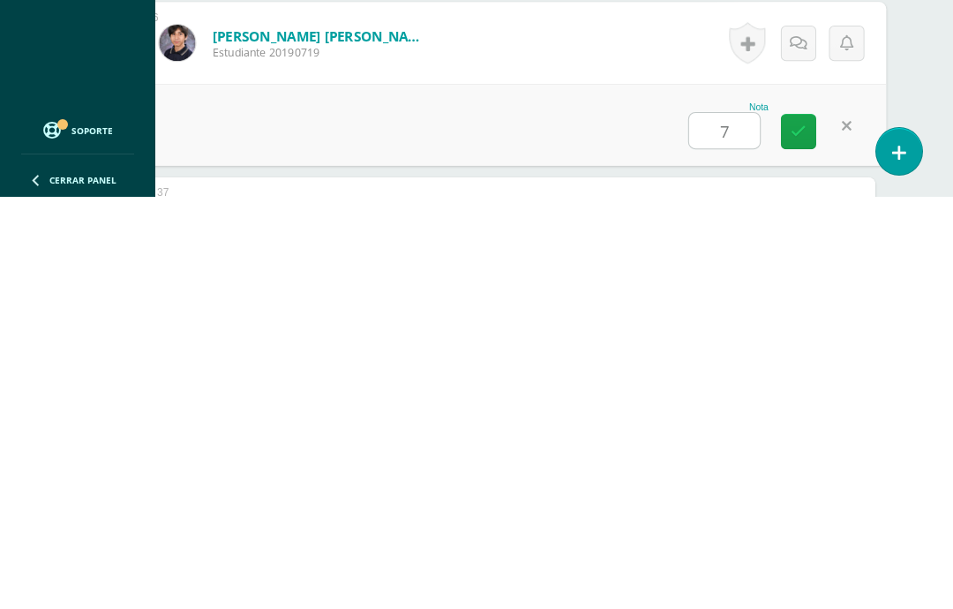
type input "70"
click at [806, 526] on link at bounding box center [798, 543] width 35 height 35
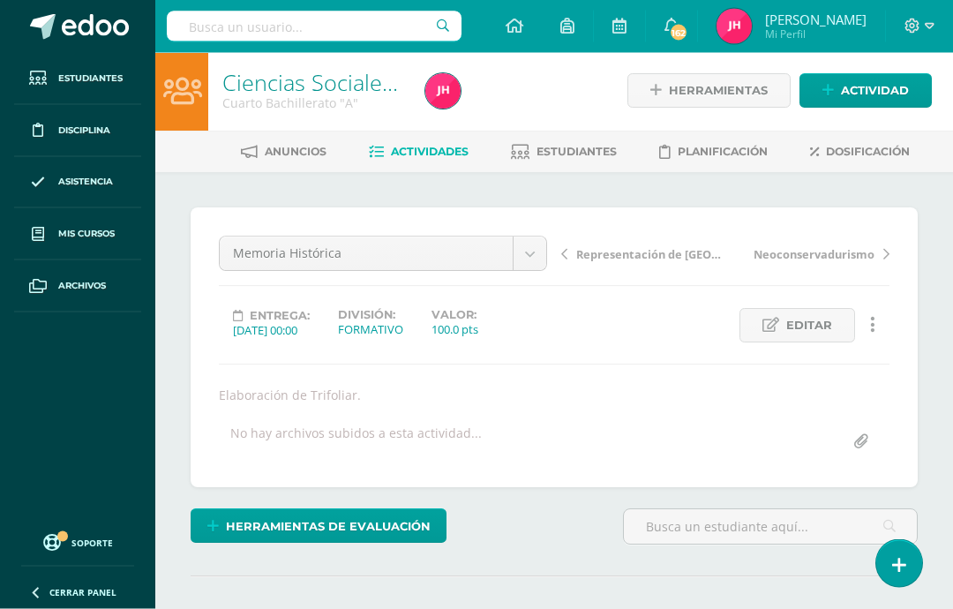
scroll to position [0, 0]
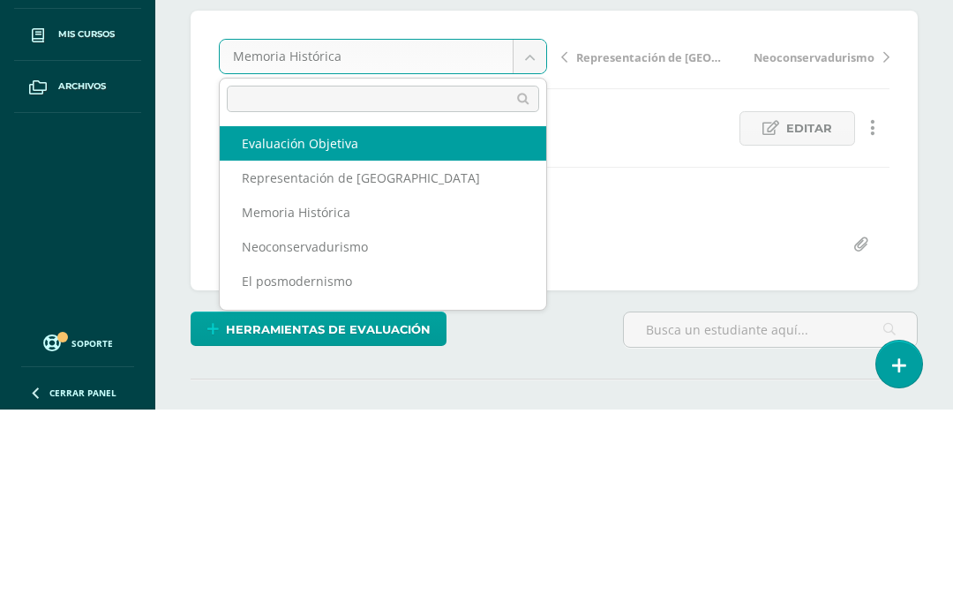
select select "/dashboard/teacher/grade-activity/227212/"
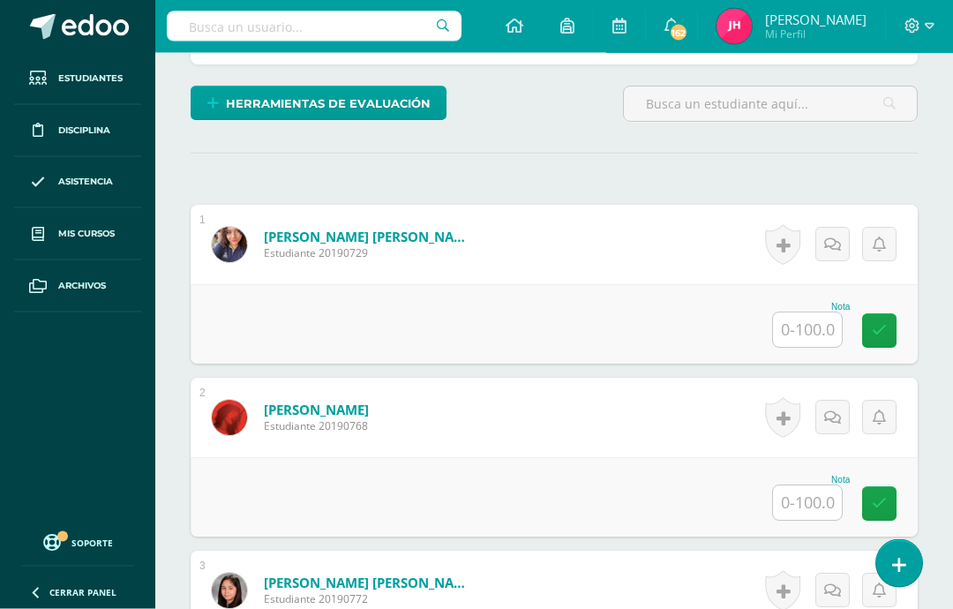
scroll to position [449, 0]
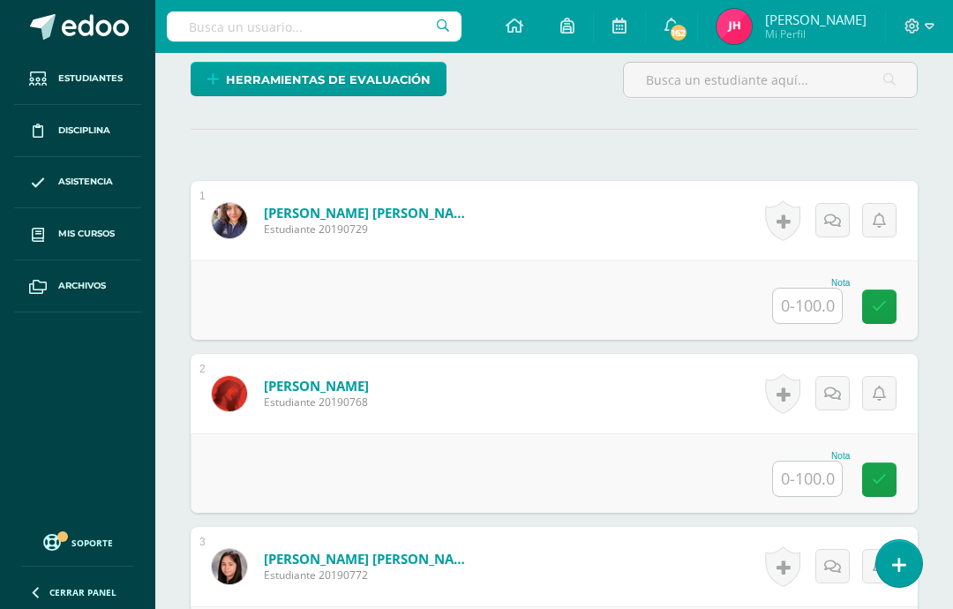
click at [807, 313] on input "text" at bounding box center [807, 306] width 69 height 34
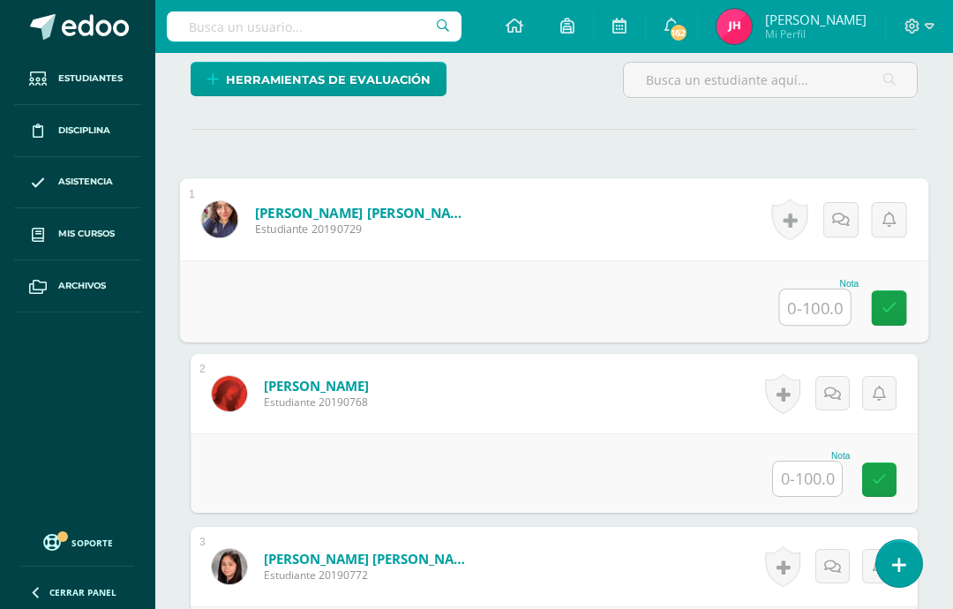
scroll to position [448, 42]
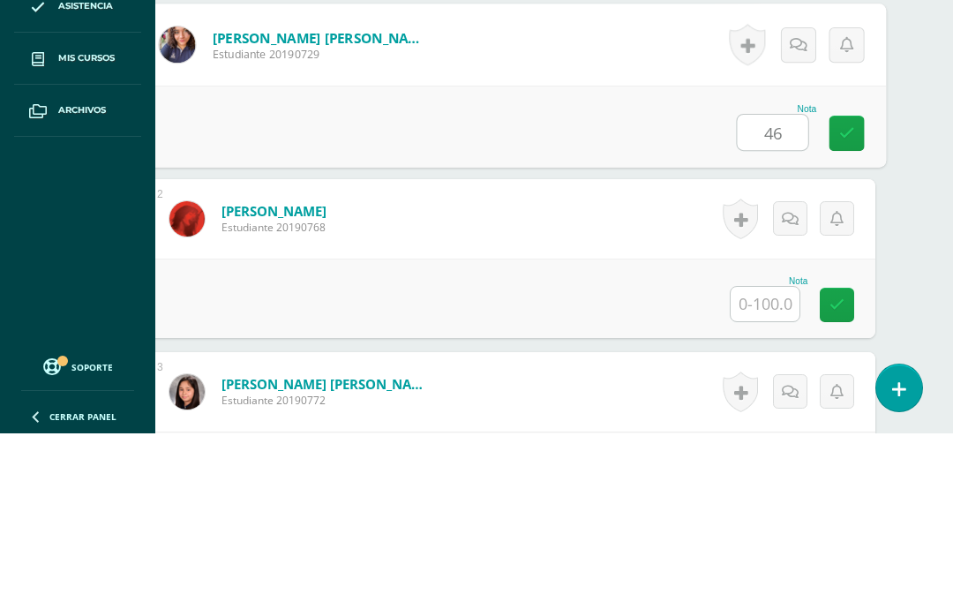
type input "46"
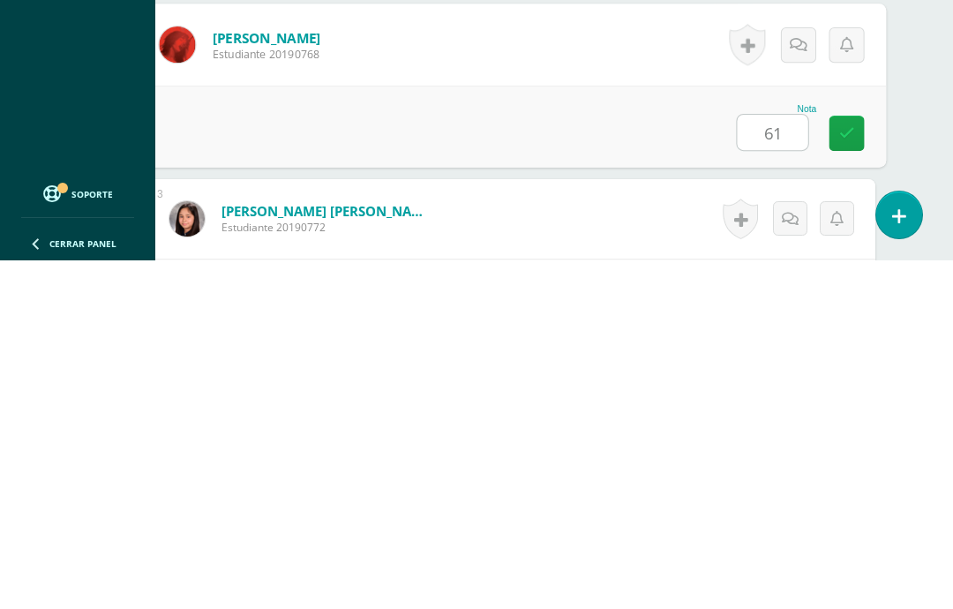
type input "61"
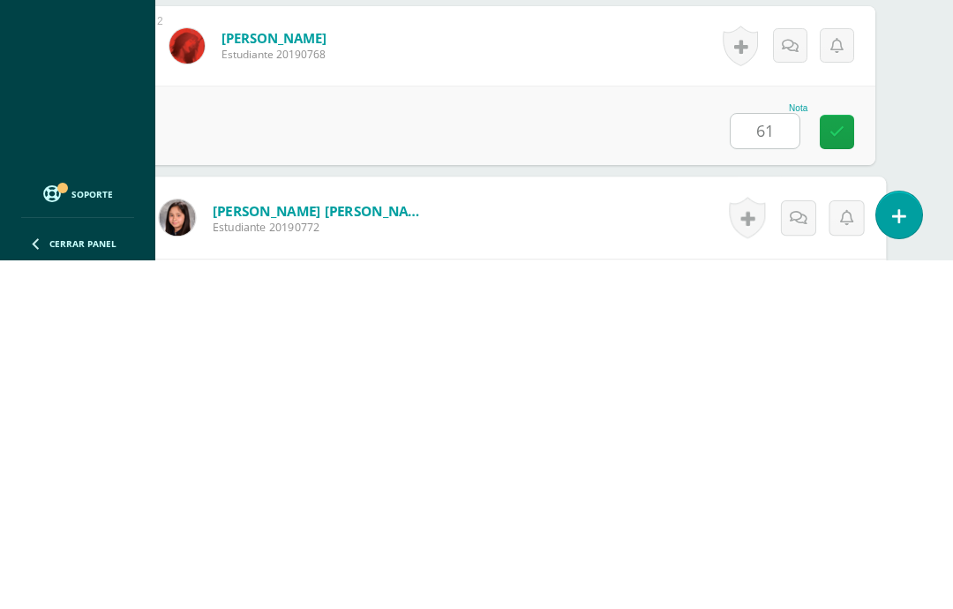
scroll to position [558, 42]
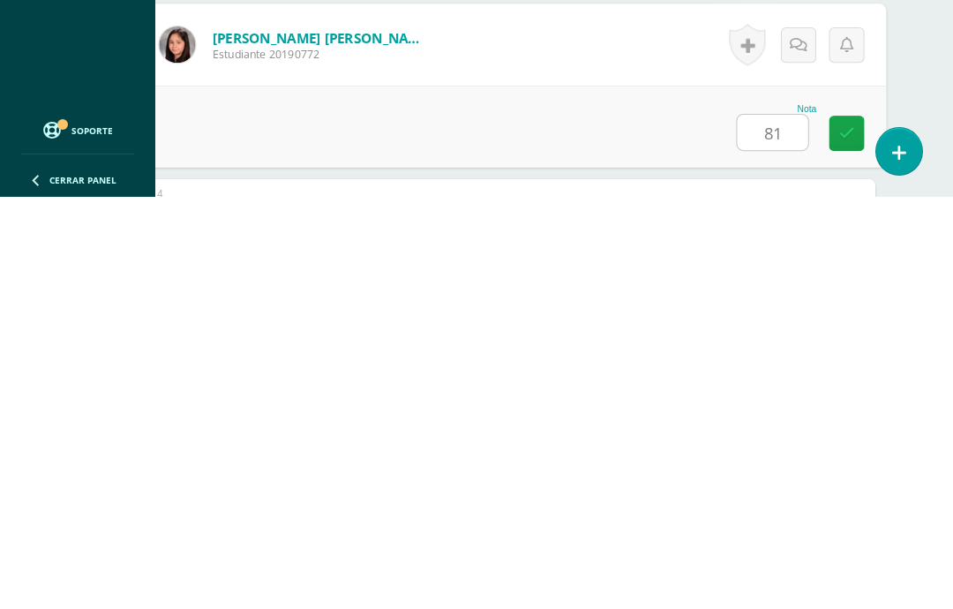
type input "81"
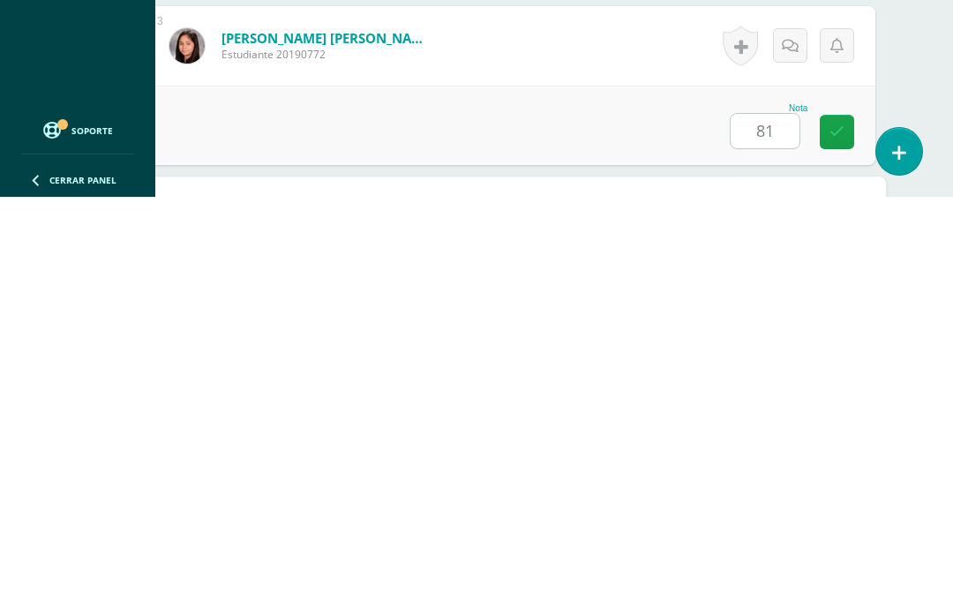
scroll to position [731, 42]
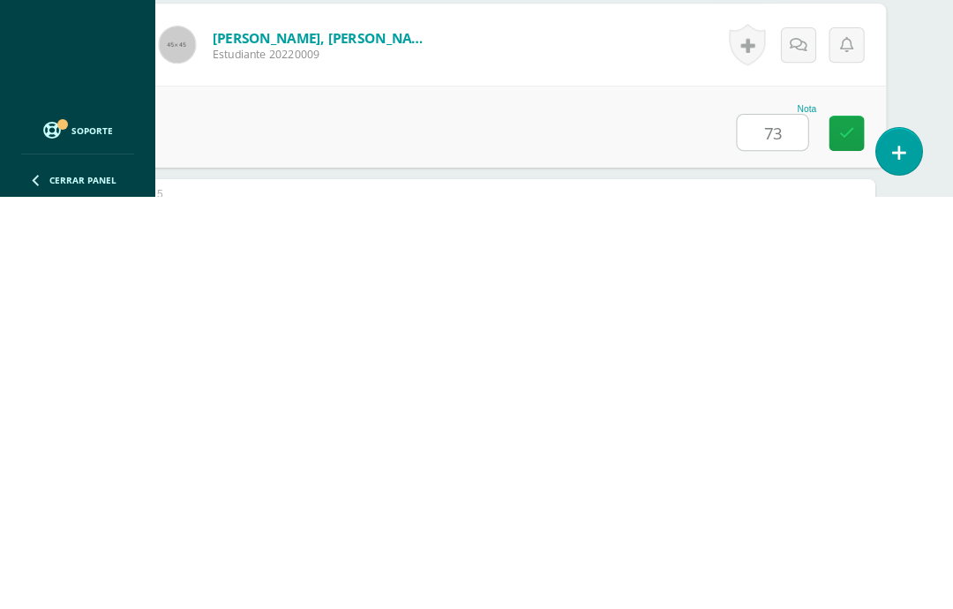
type input "73"
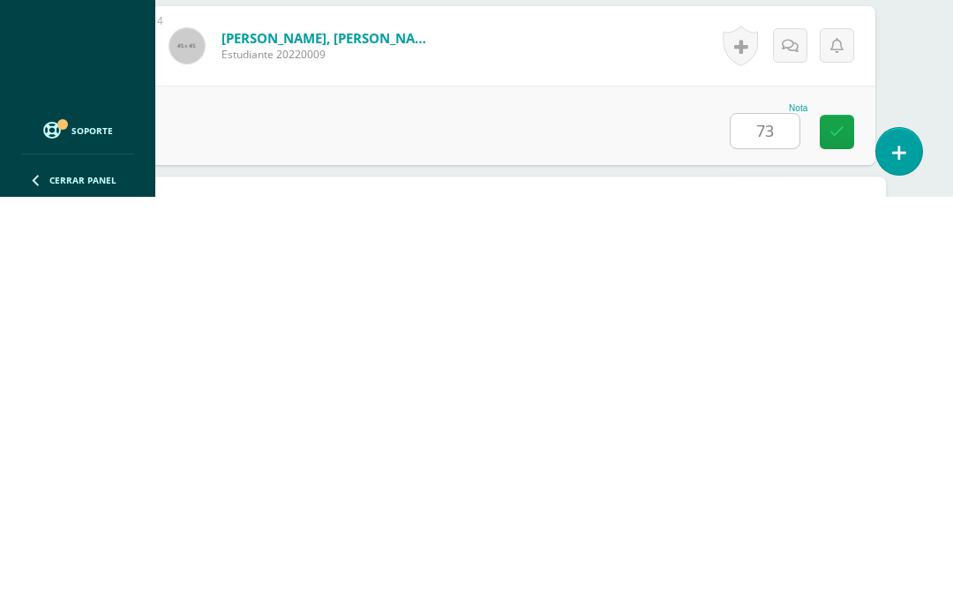
scroll to position [904, 42]
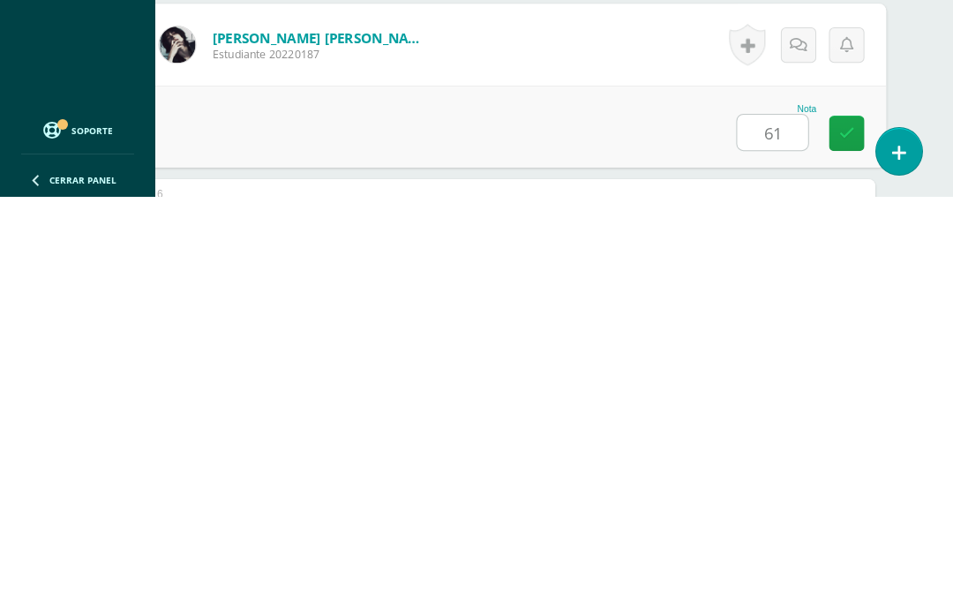
type input "61"
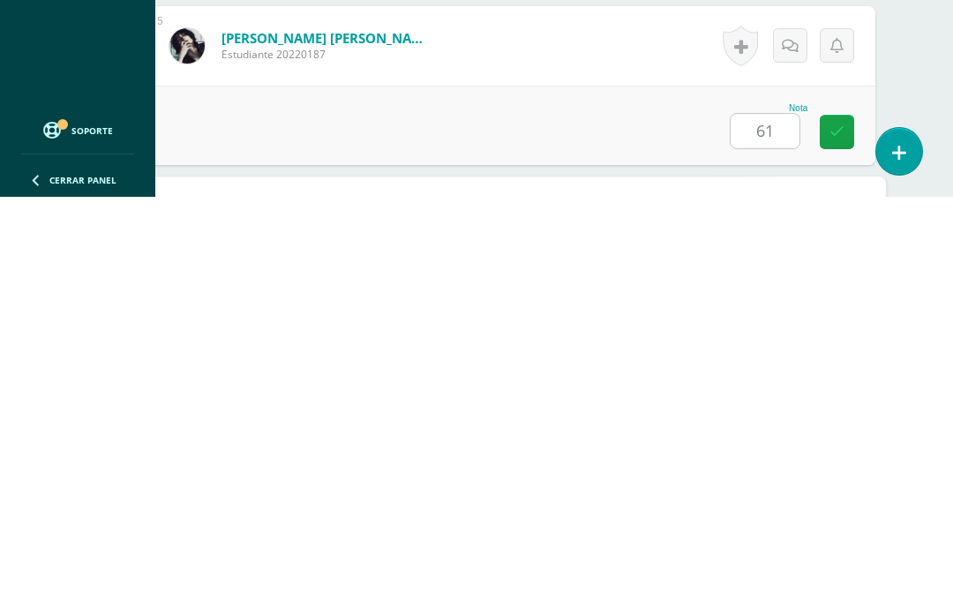
scroll to position [1077, 42]
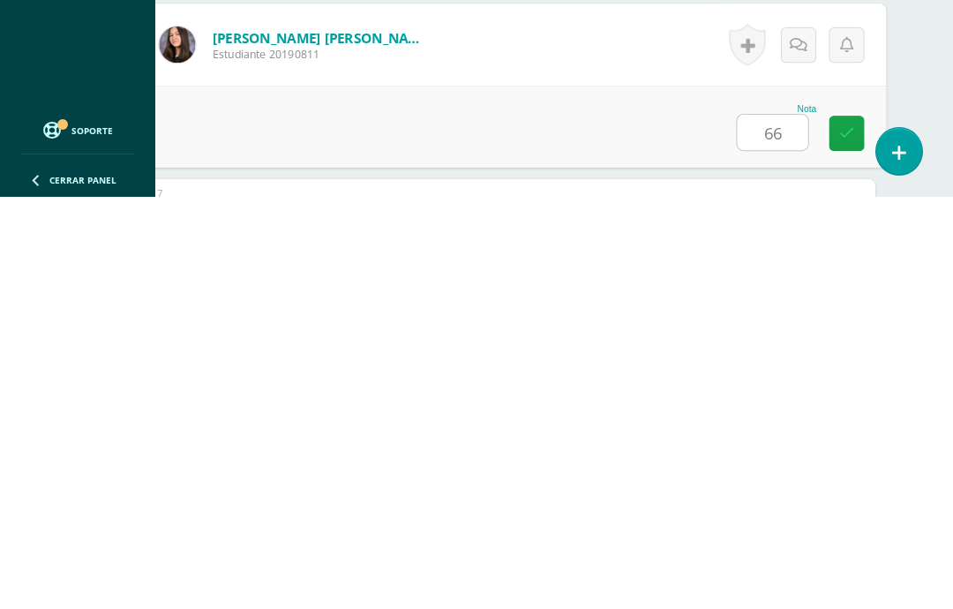
type input "66"
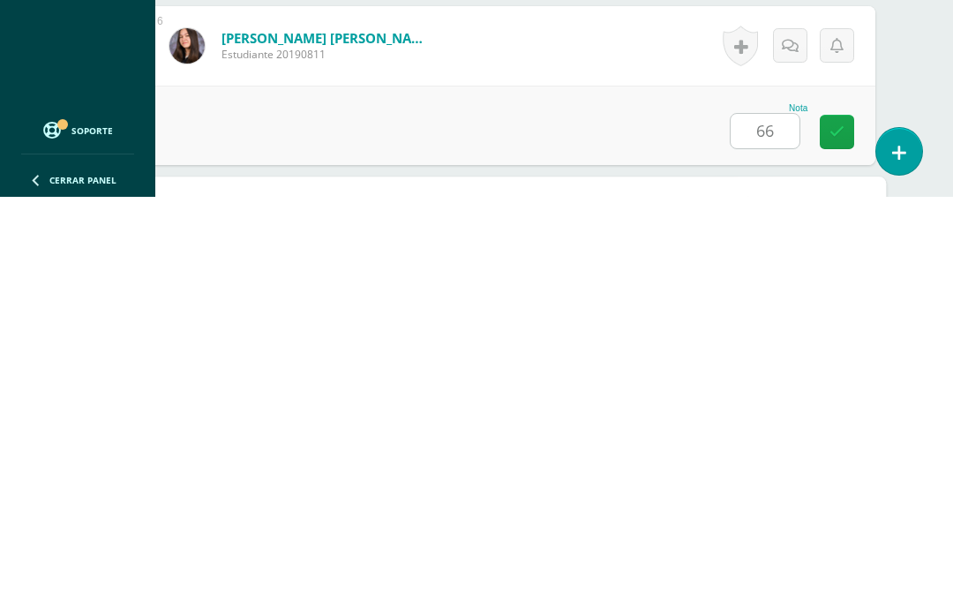
scroll to position [1250, 42]
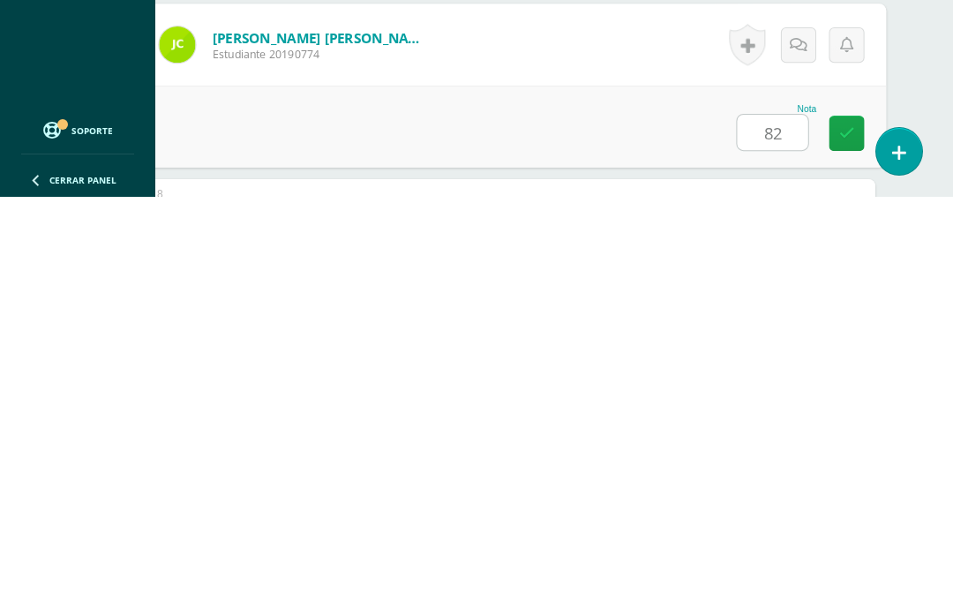
type input "82"
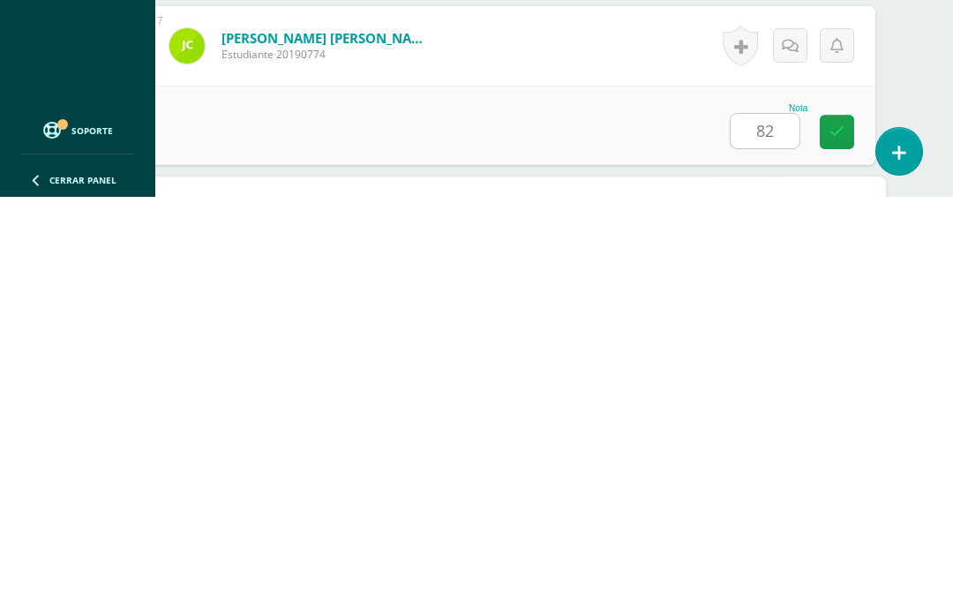
scroll to position [1423, 42]
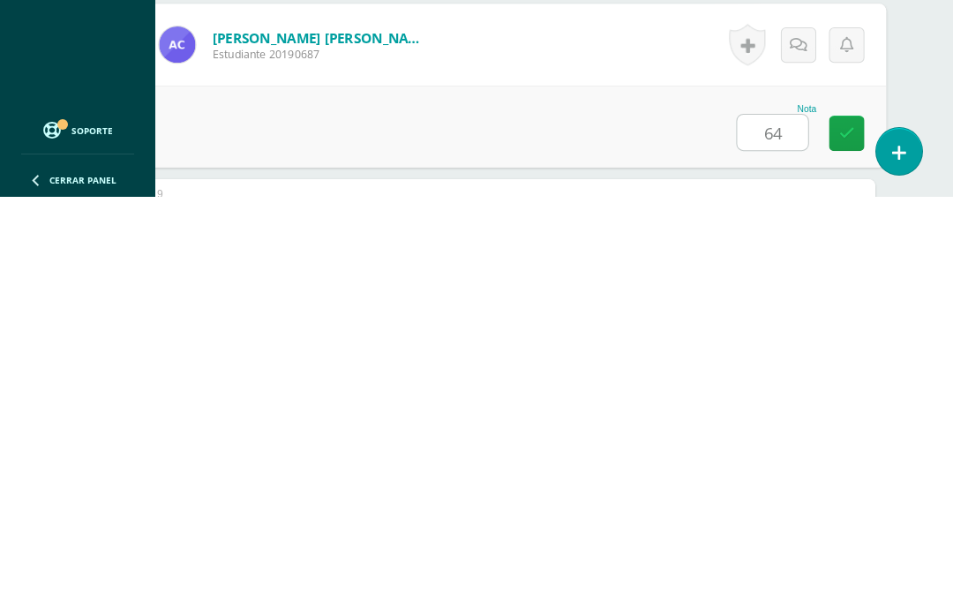
type input "64"
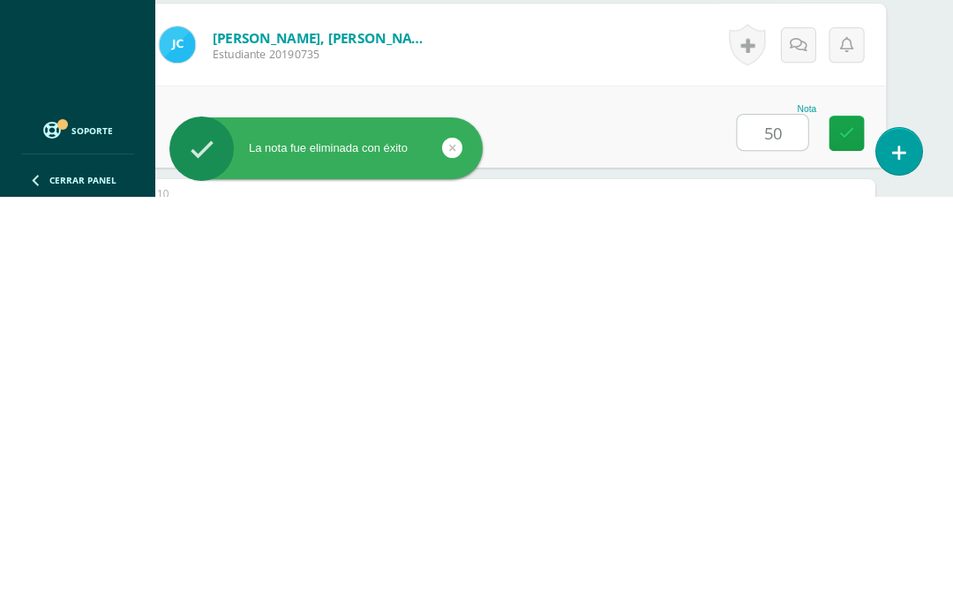
type input "50"
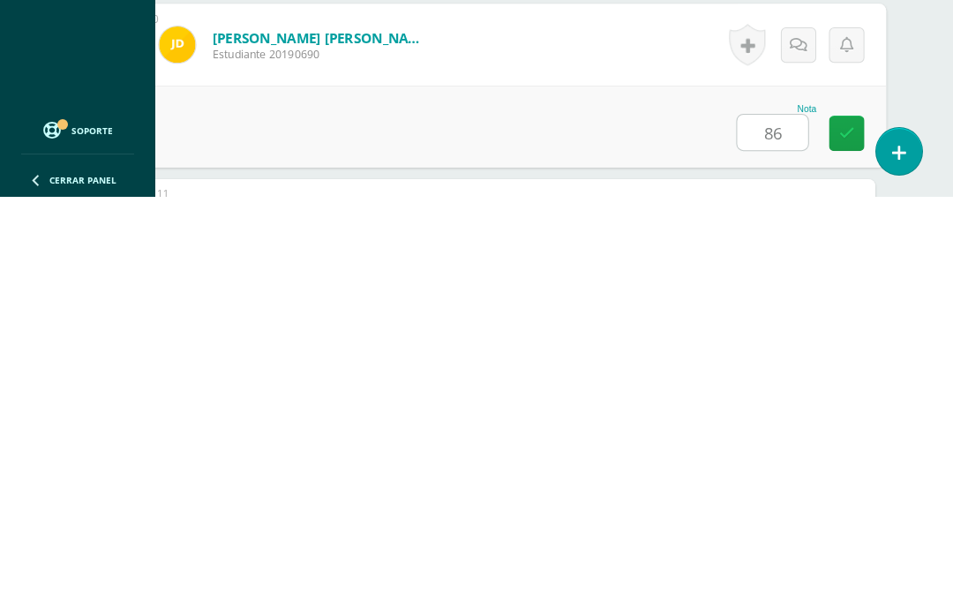
type input "86"
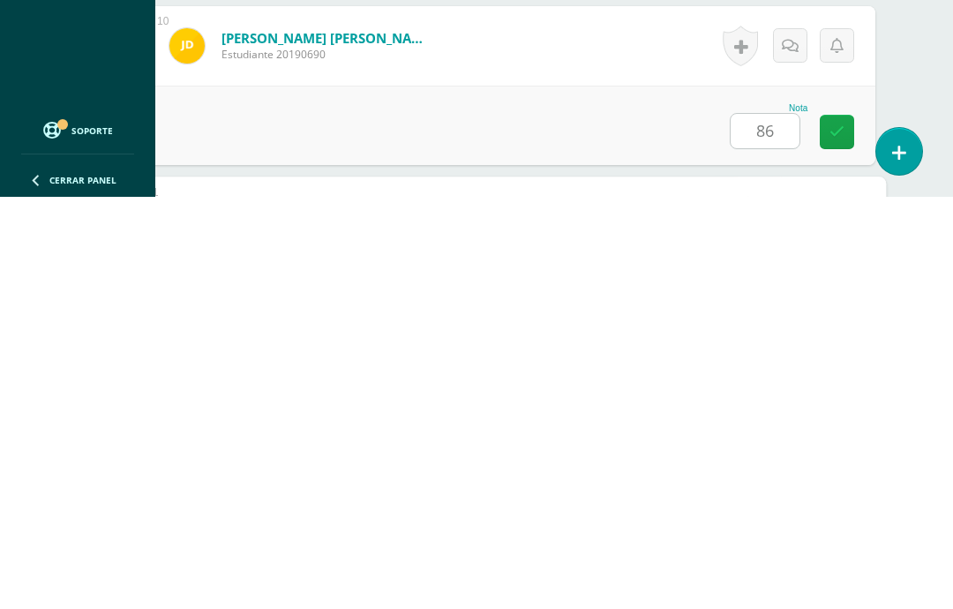
scroll to position [1942, 42]
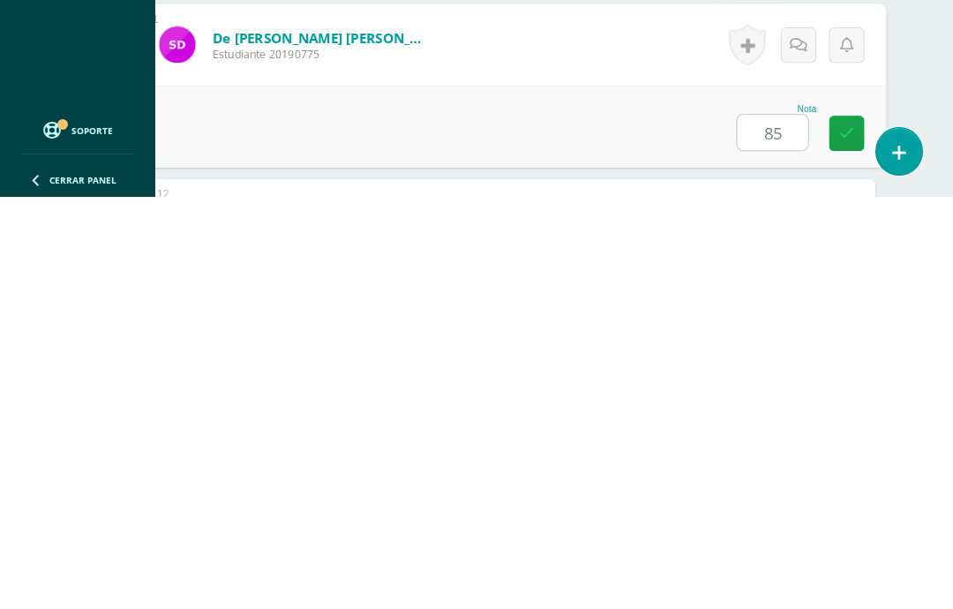
type input "85"
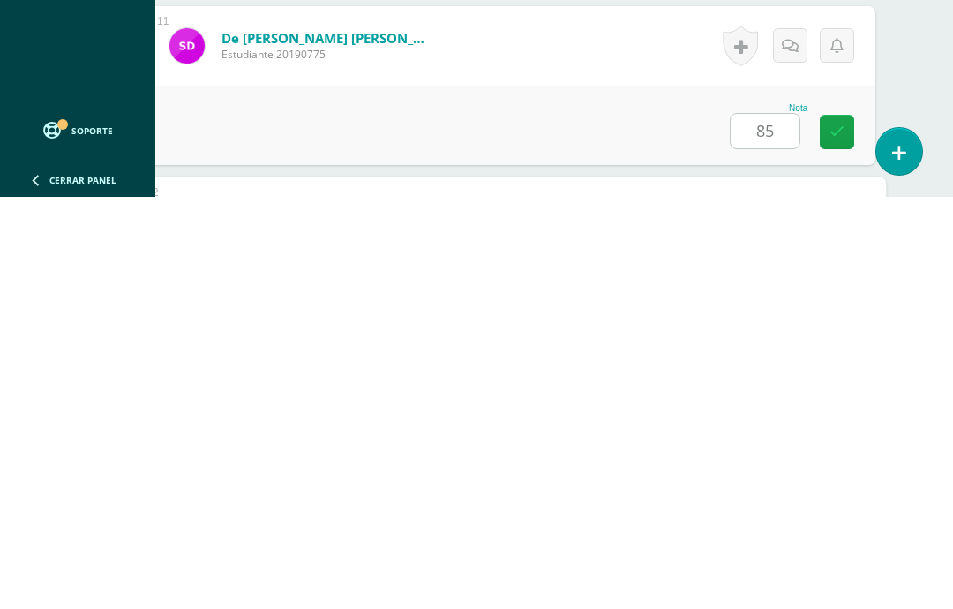
scroll to position [2115, 42]
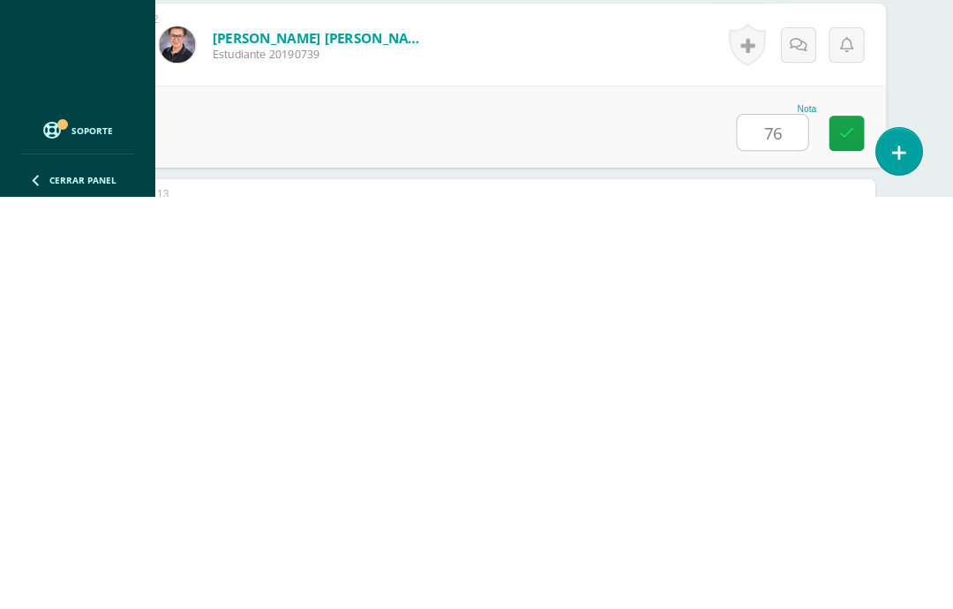
type input "76"
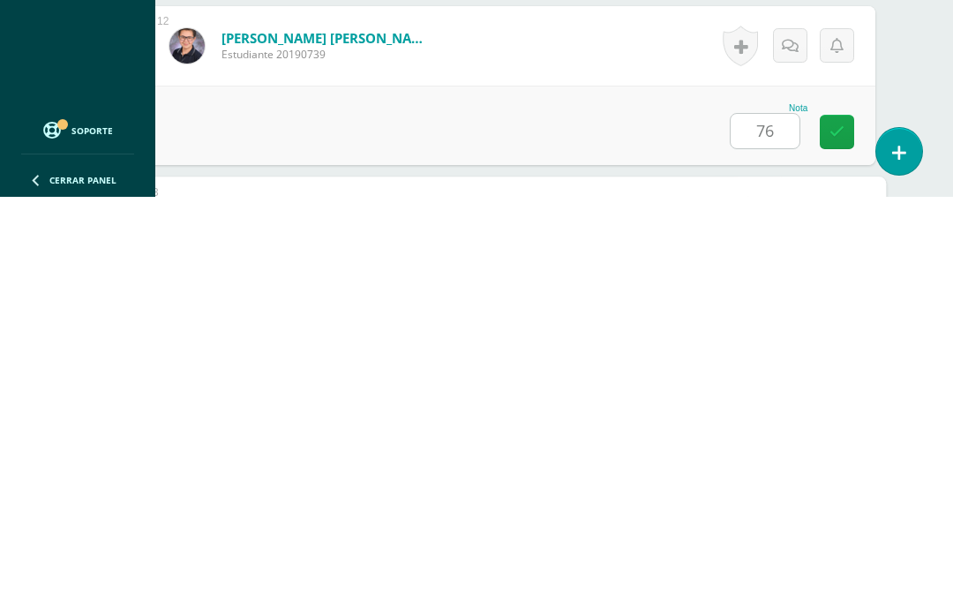
scroll to position [2288, 42]
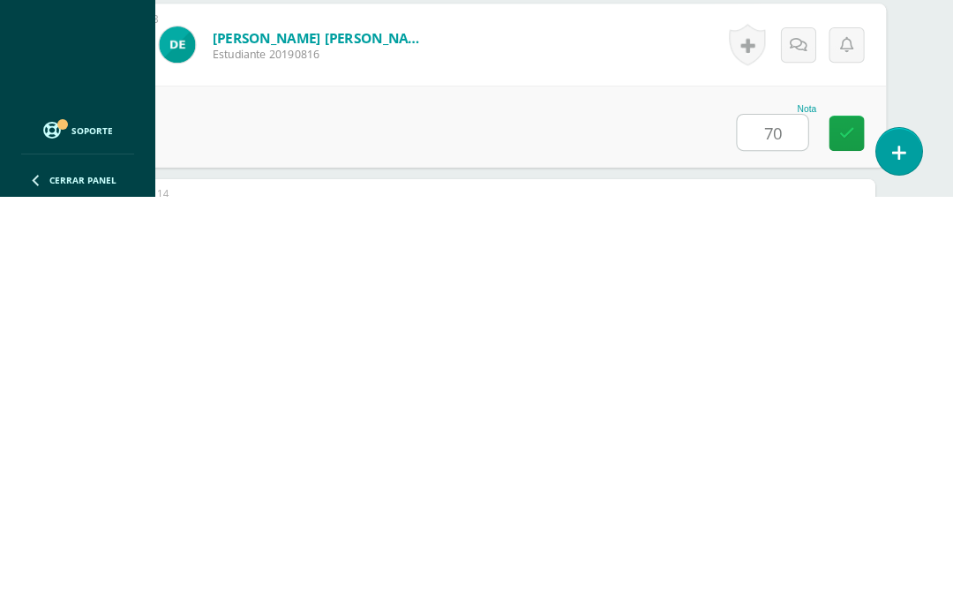
type input "70"
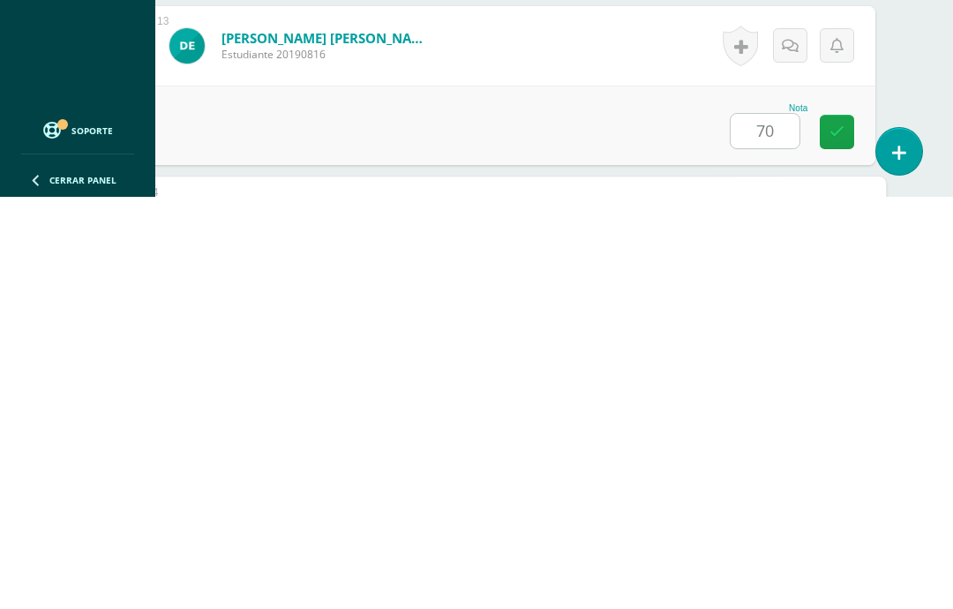
scroll to position [2461, 42]
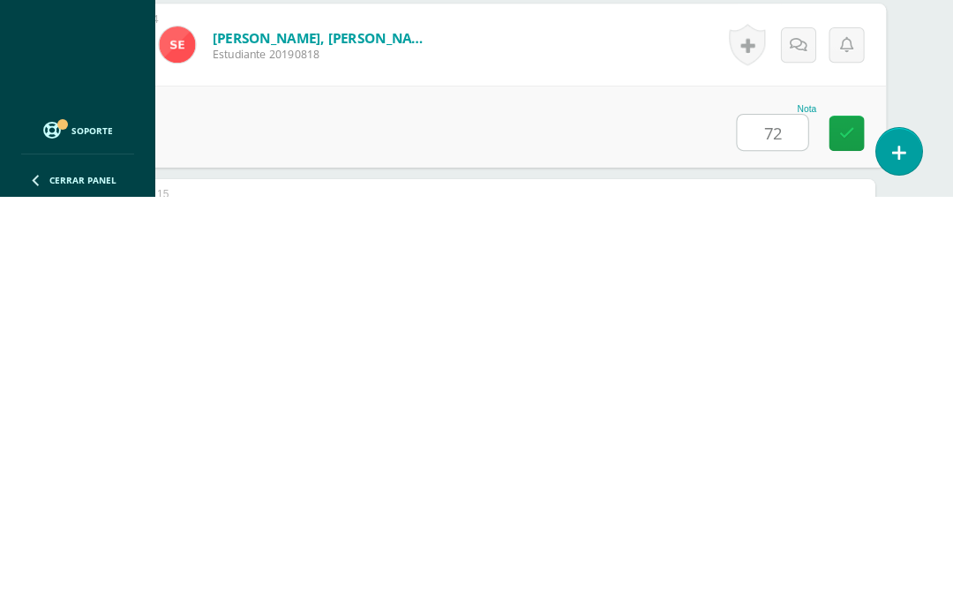
type input "72"
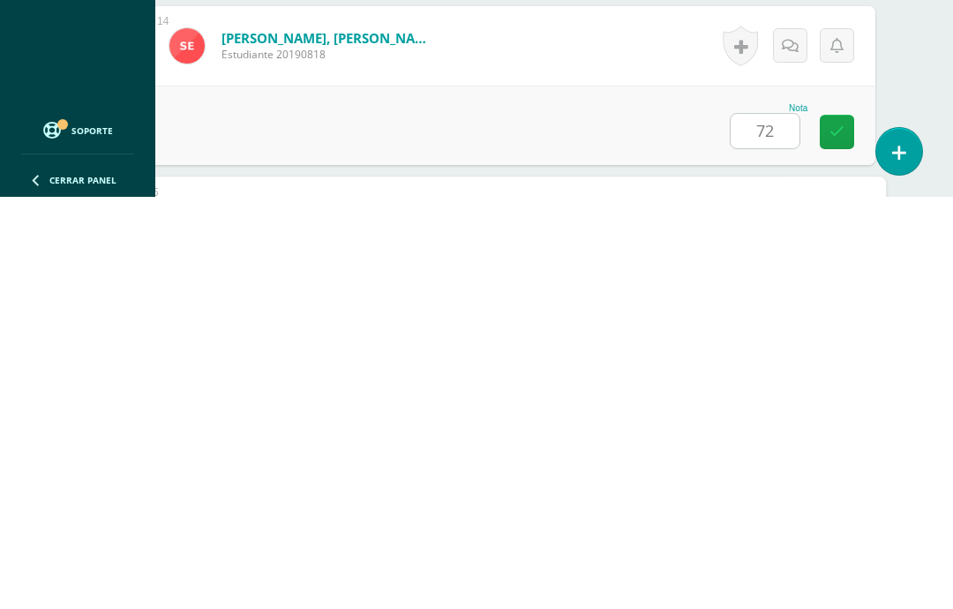
scroll to position [2634, 42]
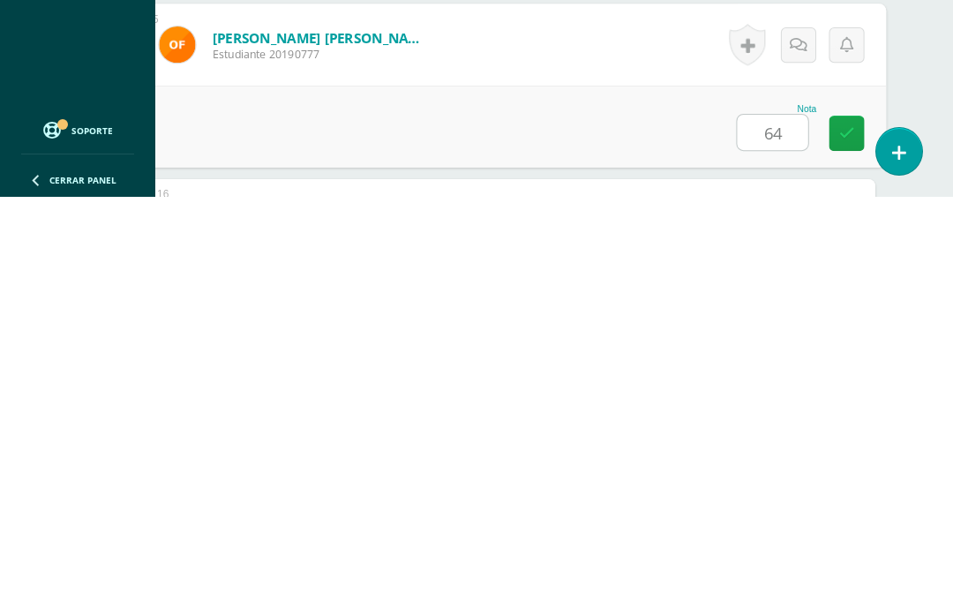
type input "64"
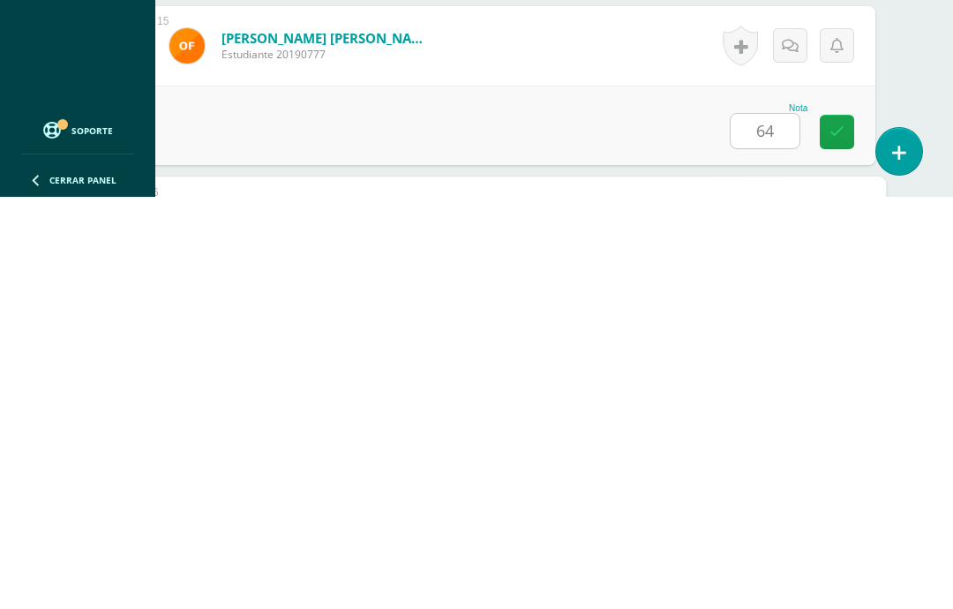
scroll to position [2808, 42]
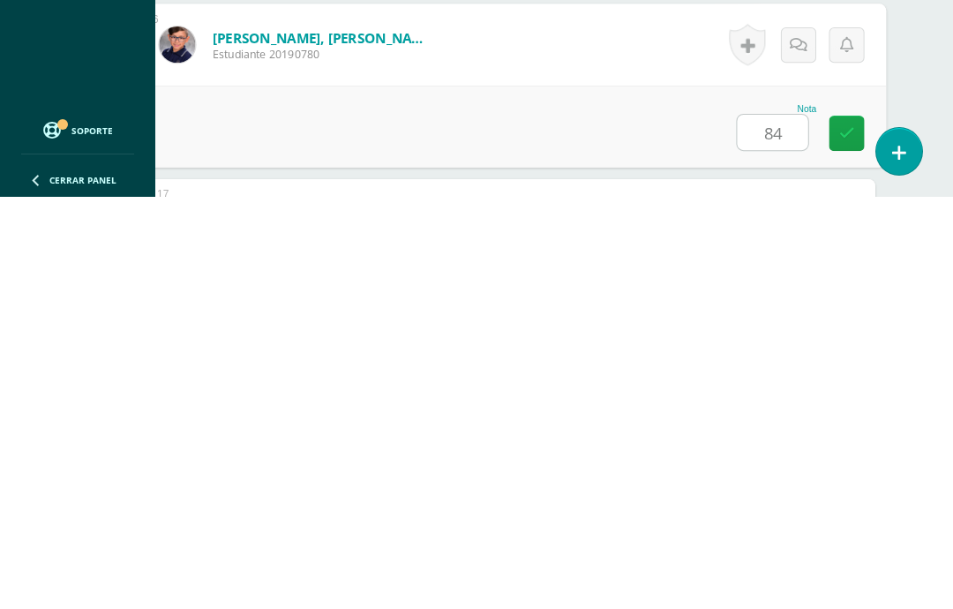
type input "84"
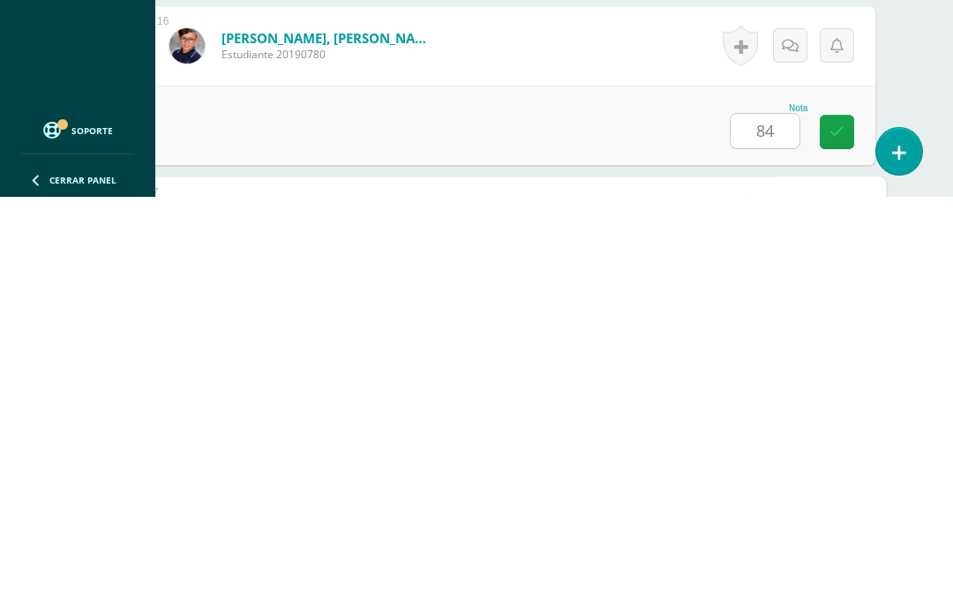
scroll to position [2981, 42]
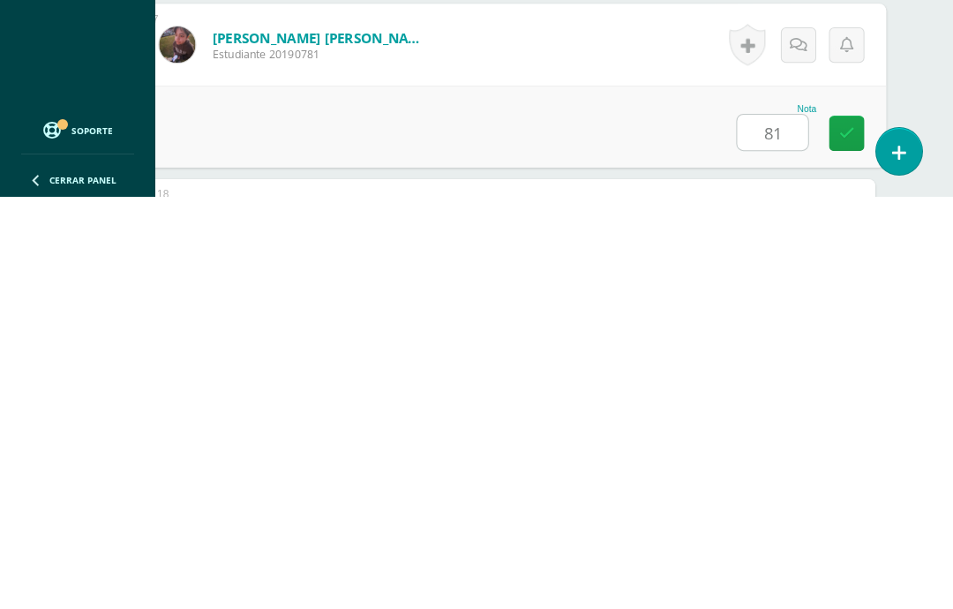
type input "81"
type input "63"
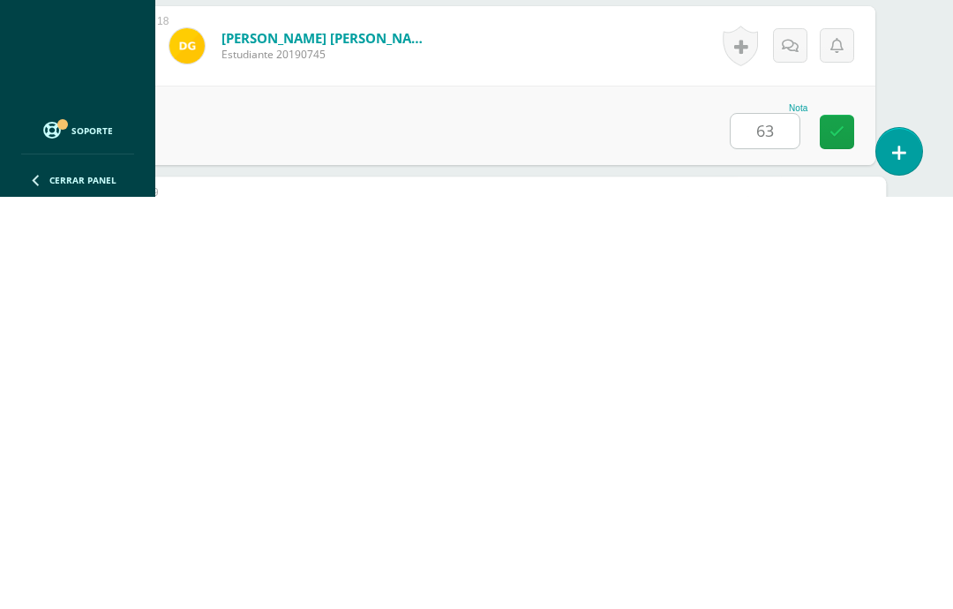
scroll to position [3327, 42]
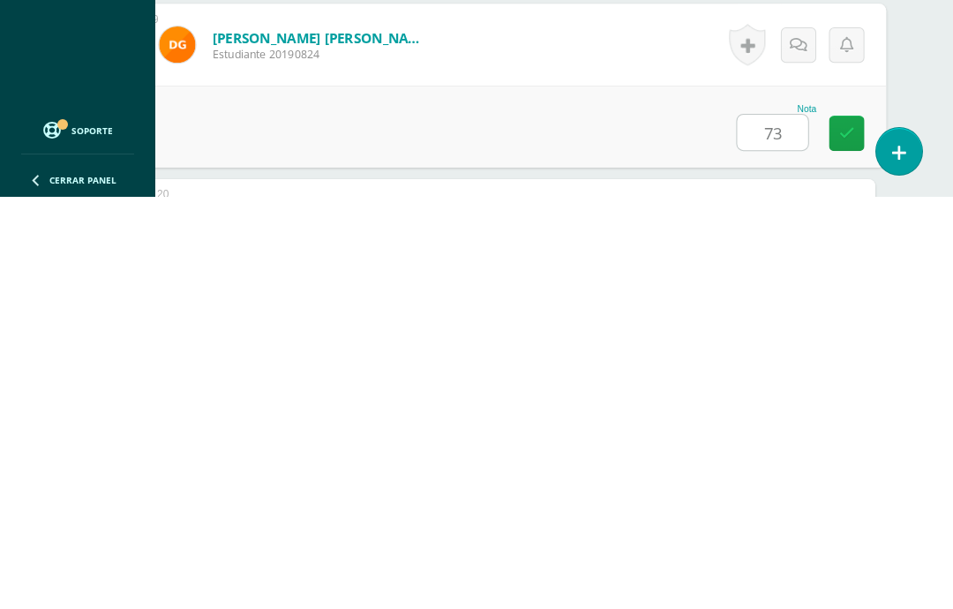
type input "73"
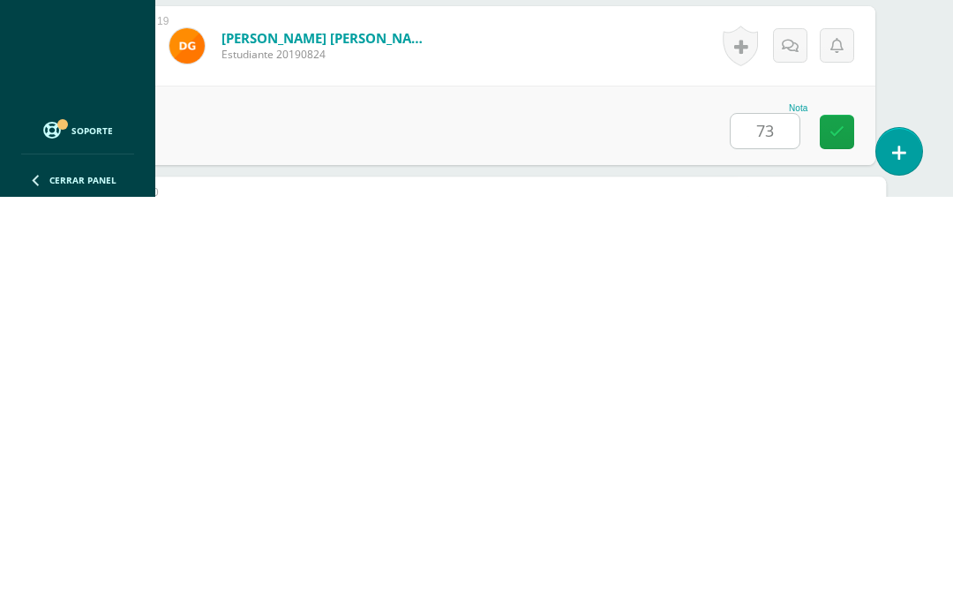
scroll to position [3500, 42]
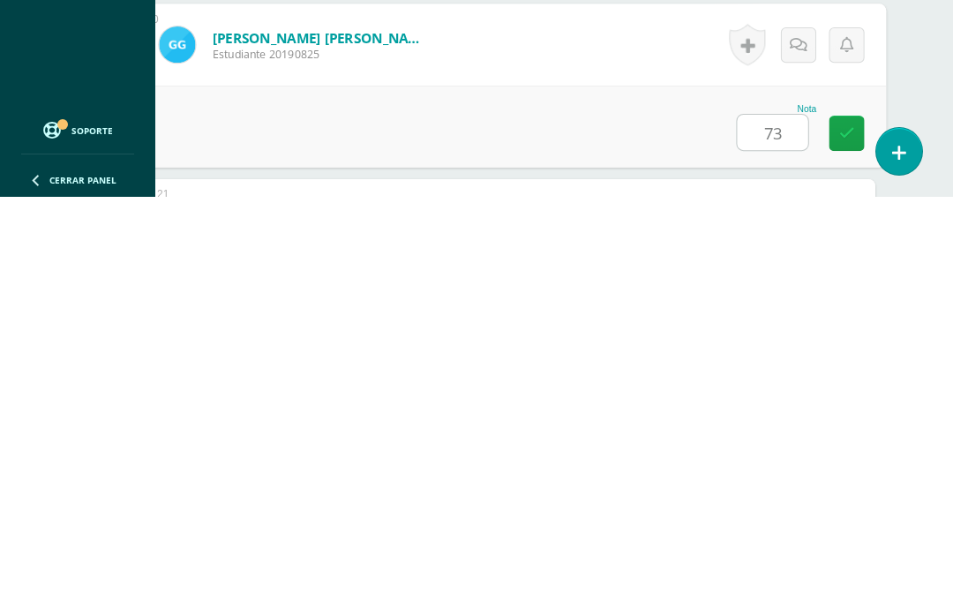
type input "73"
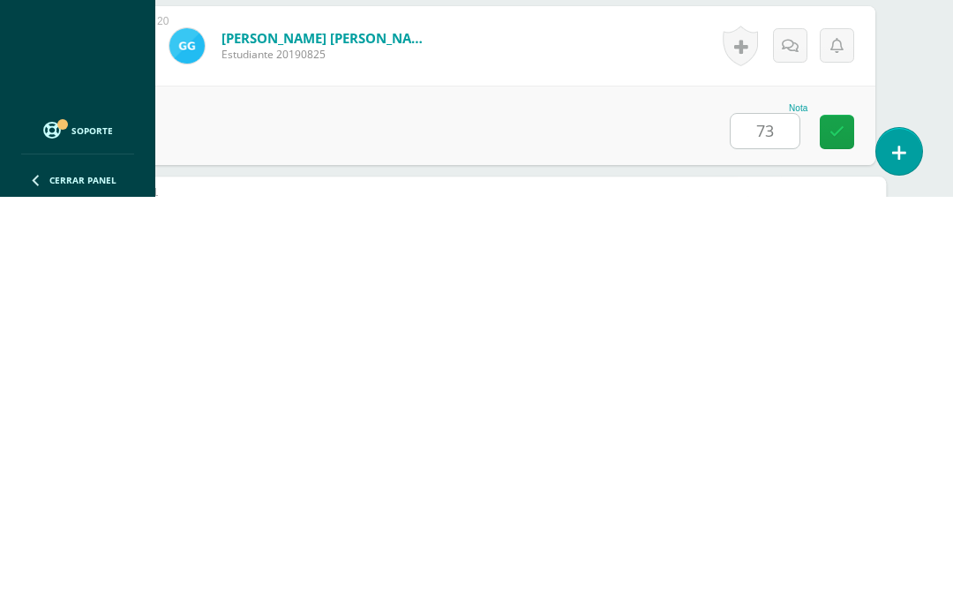
scroll to position [3673, 42]
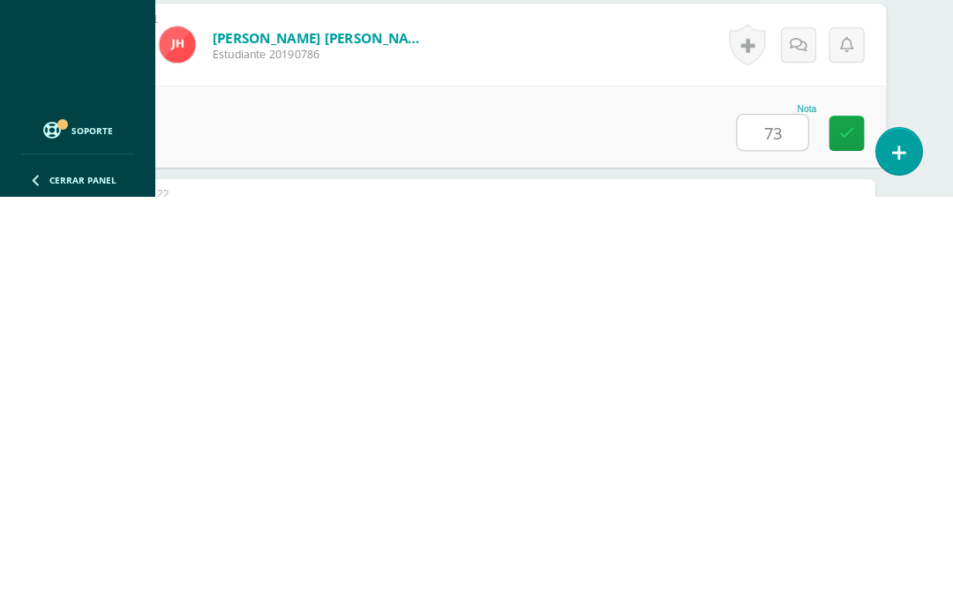
type input "73"
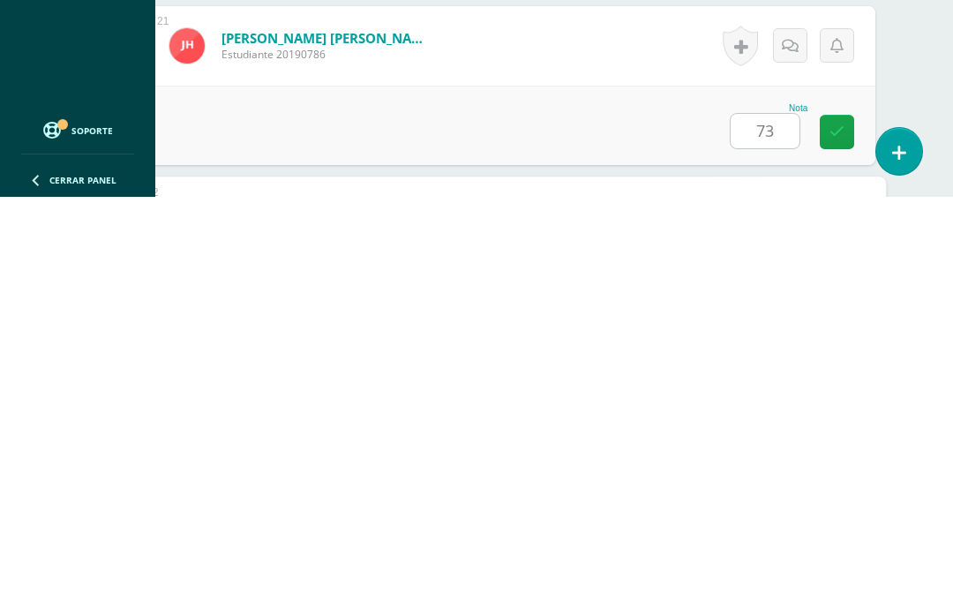
scroll to position [3846, 42]
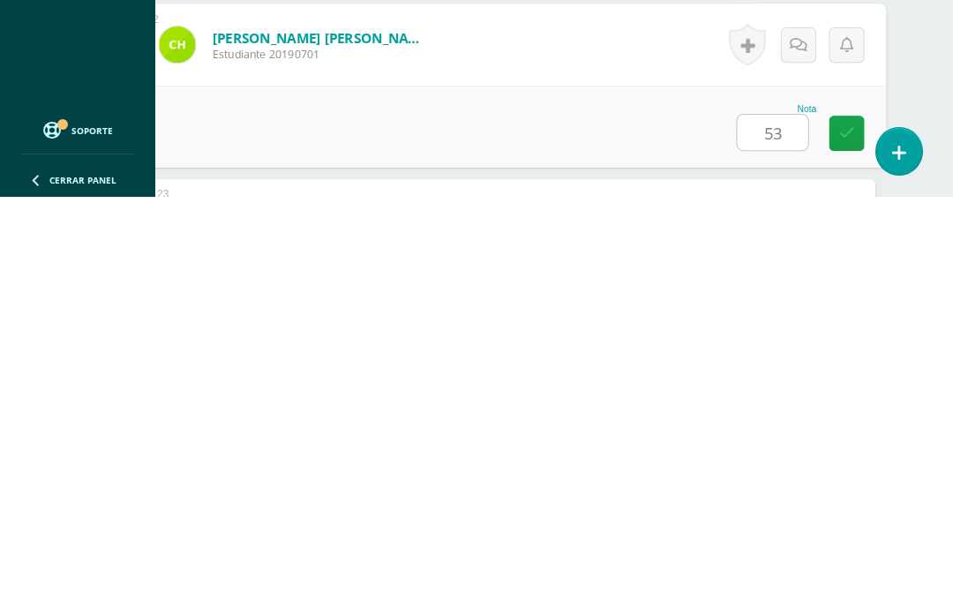
type input "53"
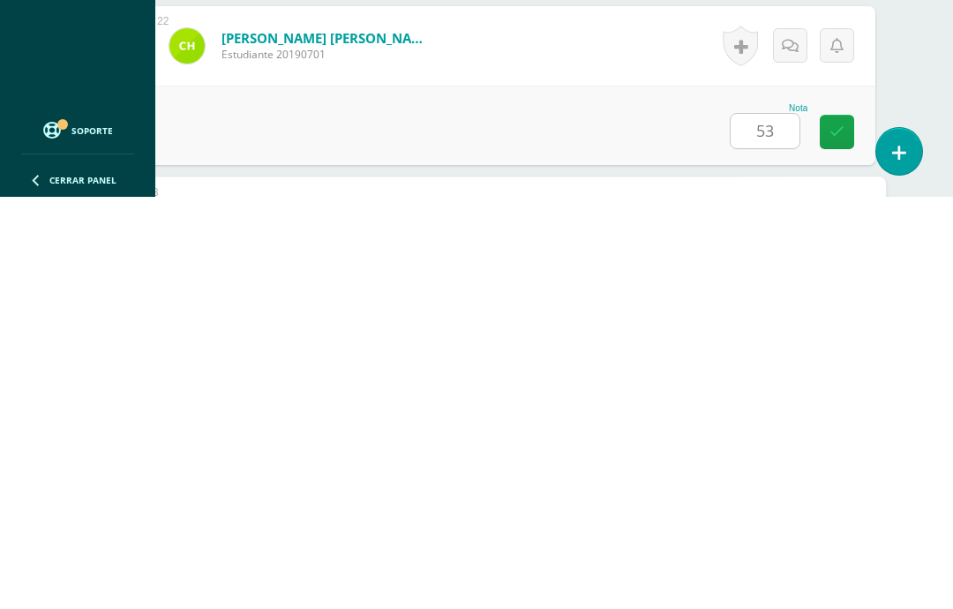
scroll to position [4019, 42]
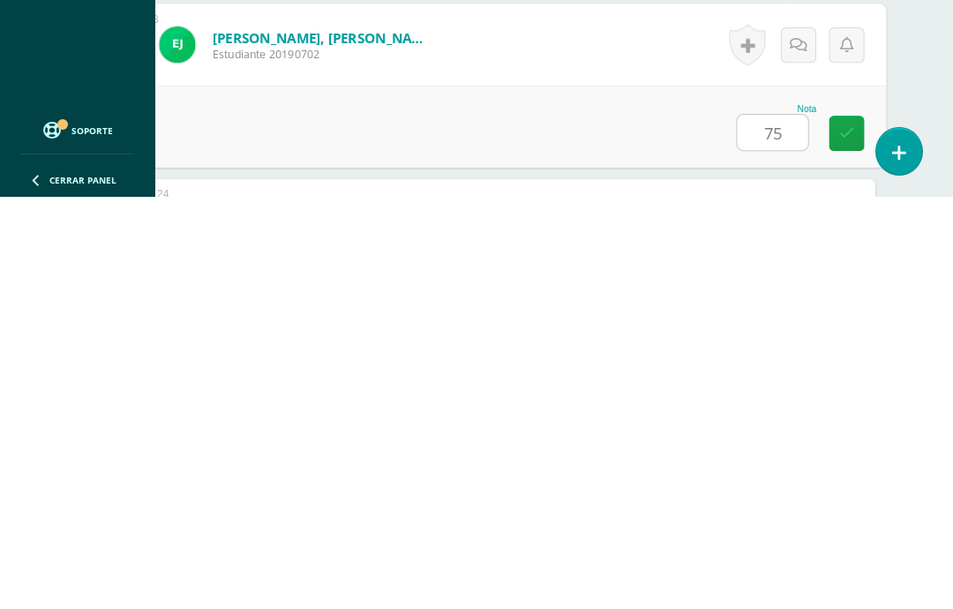
type input "75"
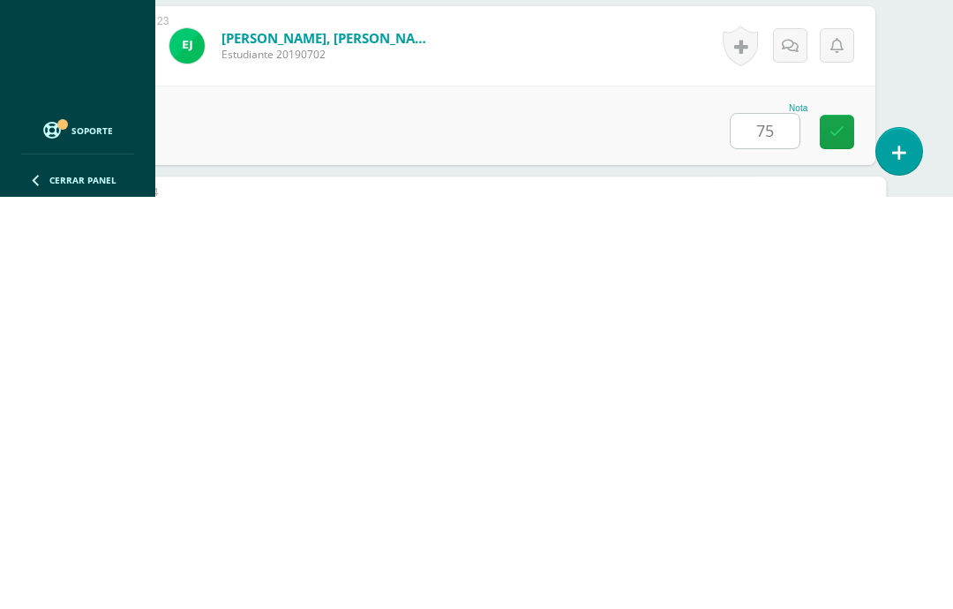
scroll to position [4192, 42]
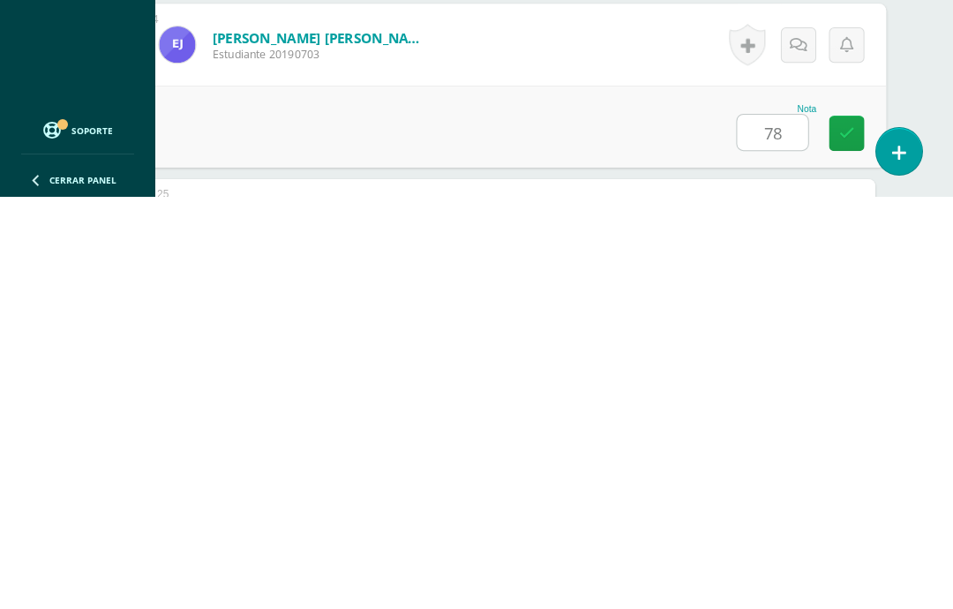
type input "78"
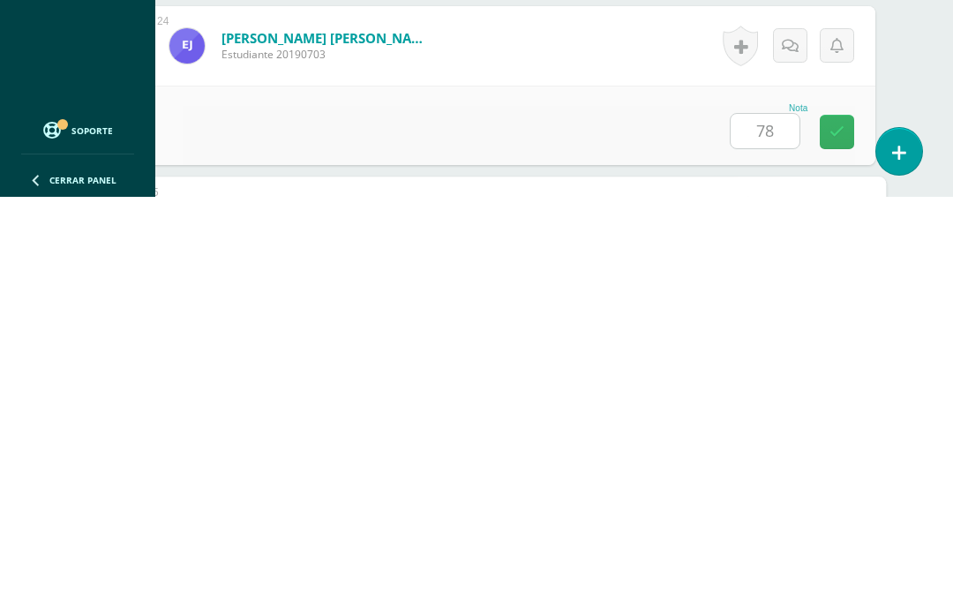
scroll to position [4365, 42]
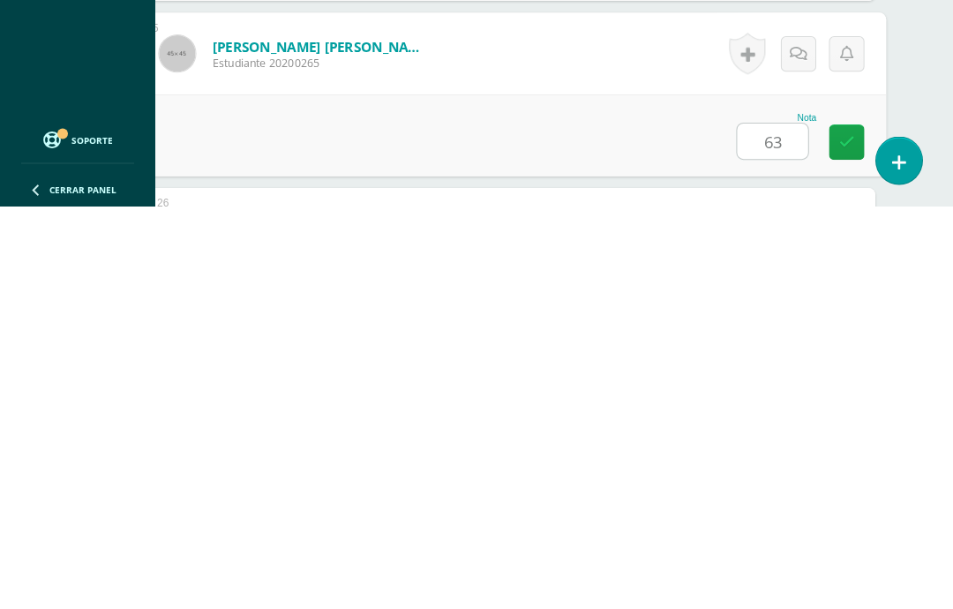
type input "63"
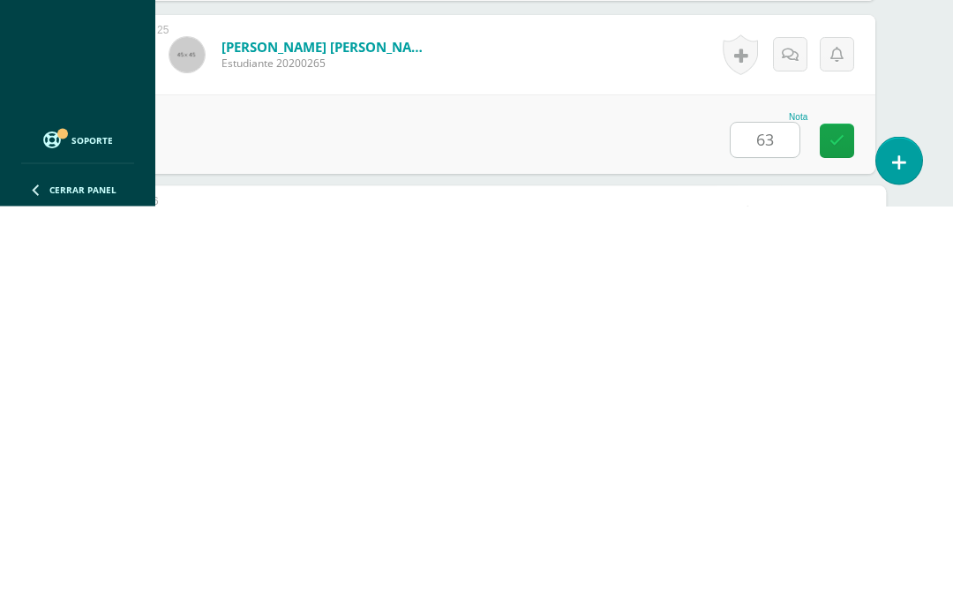
scroll to position [4538, 42]
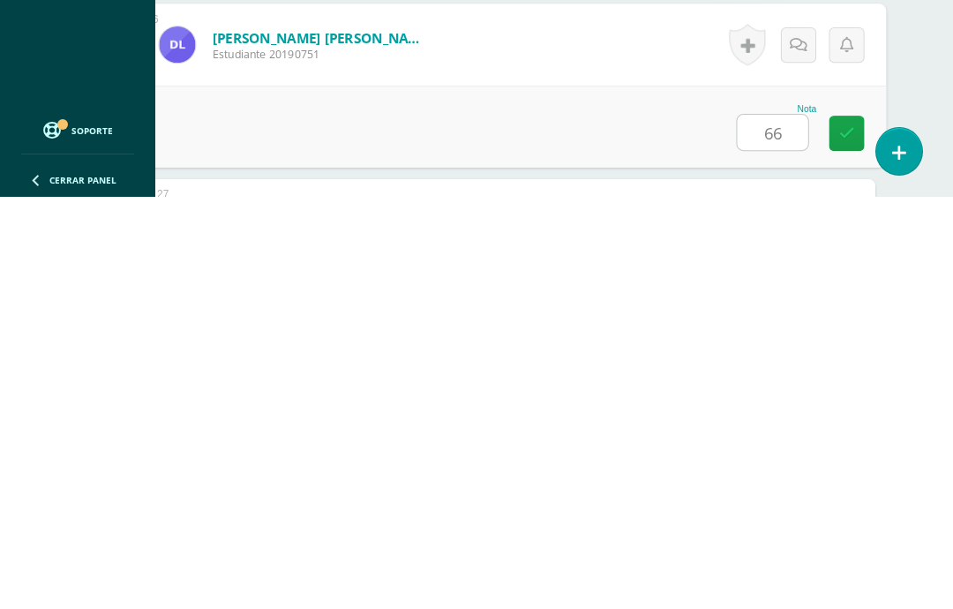
type input "66"
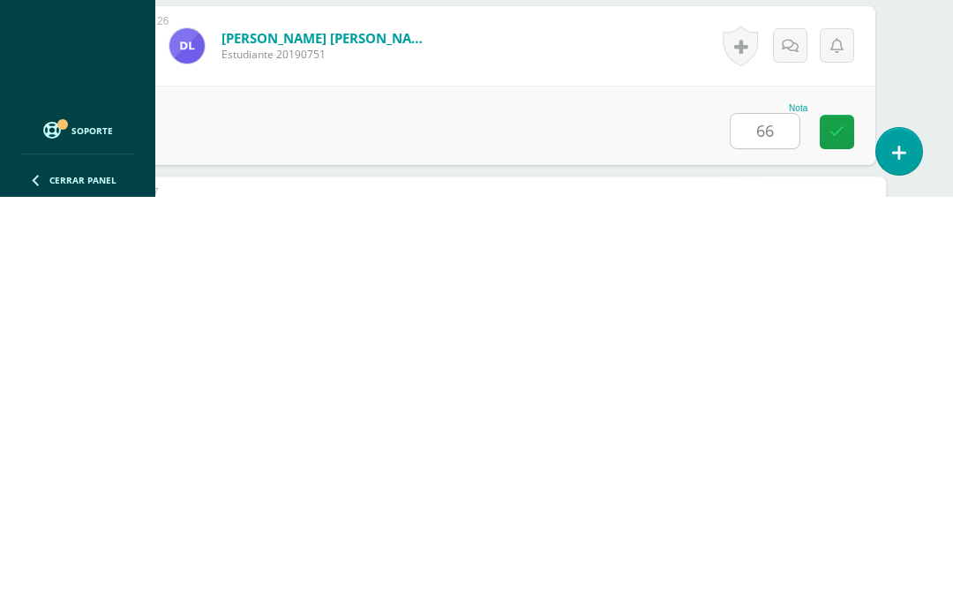
scroll to position [4711, 42]
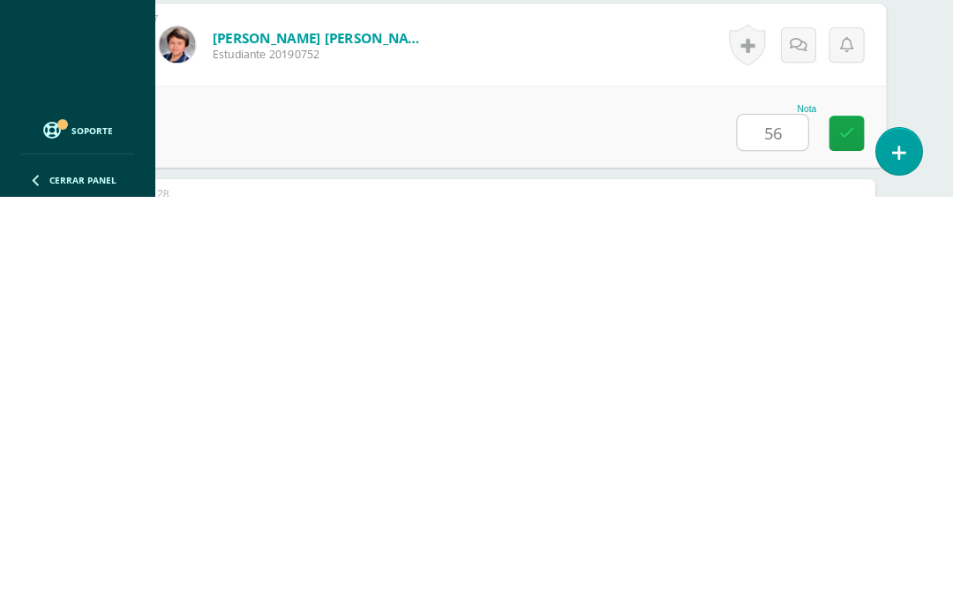
type input "56"
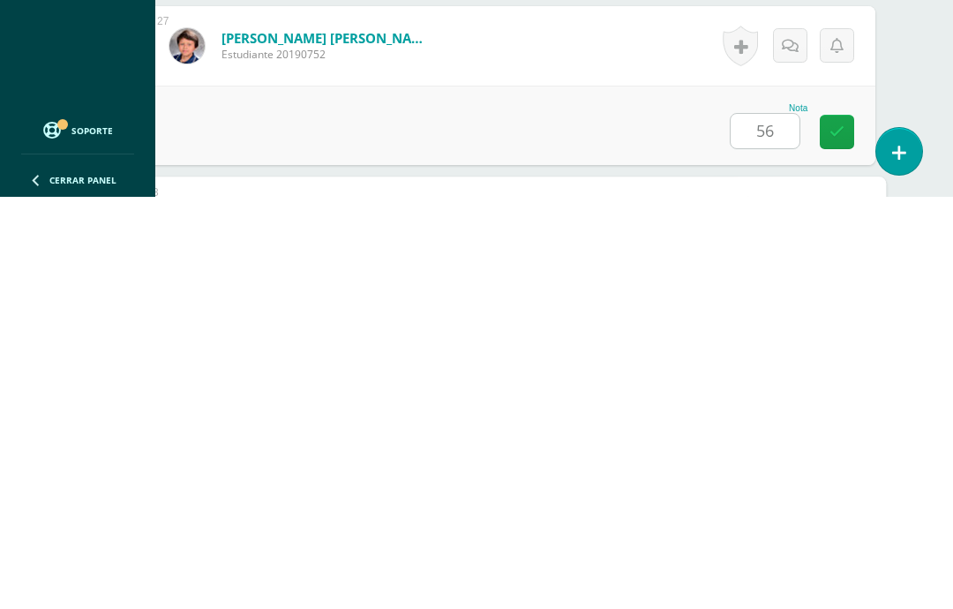
scroll to position [4884, 42]
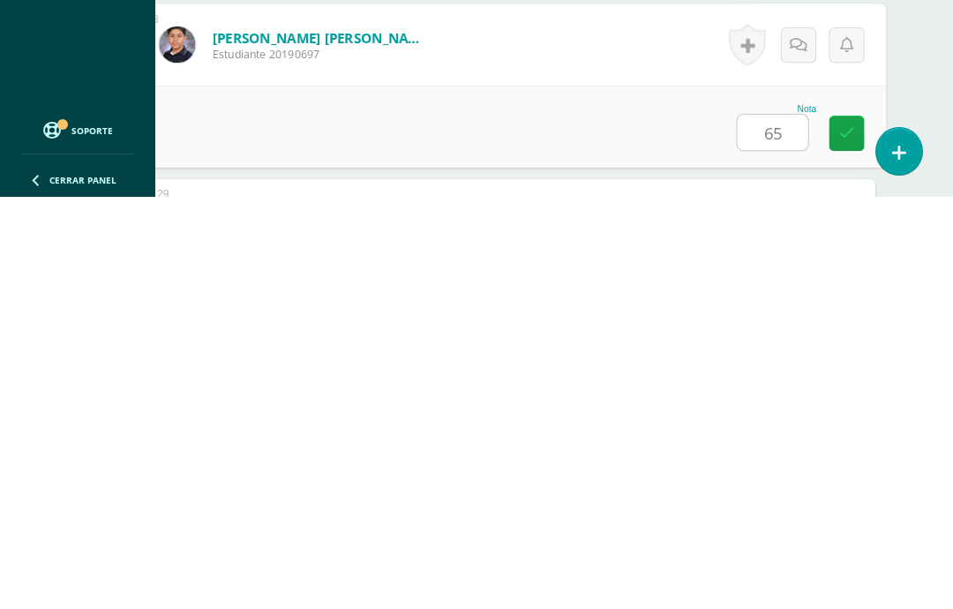
type input "65"
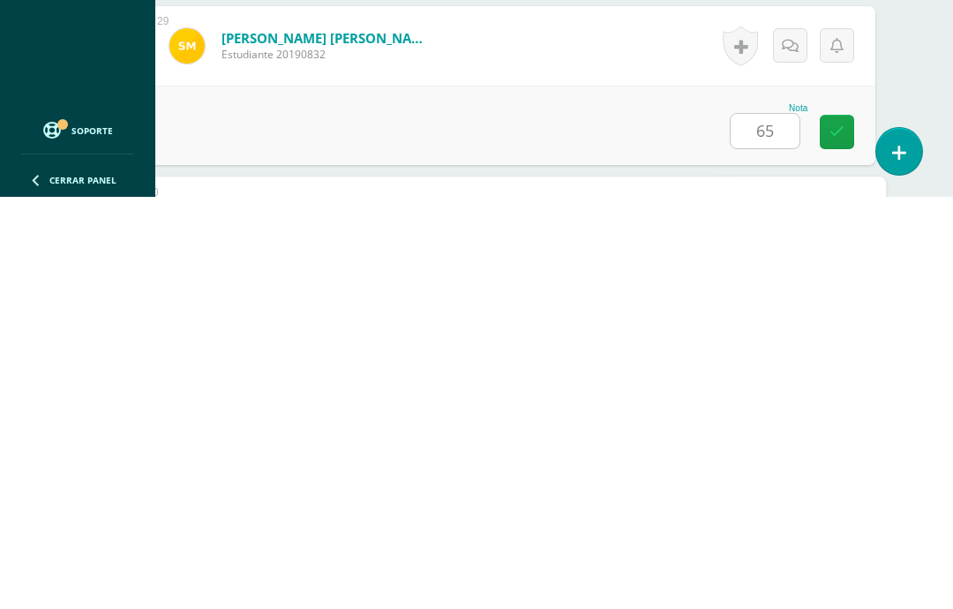
scroll to position [5230, 42]
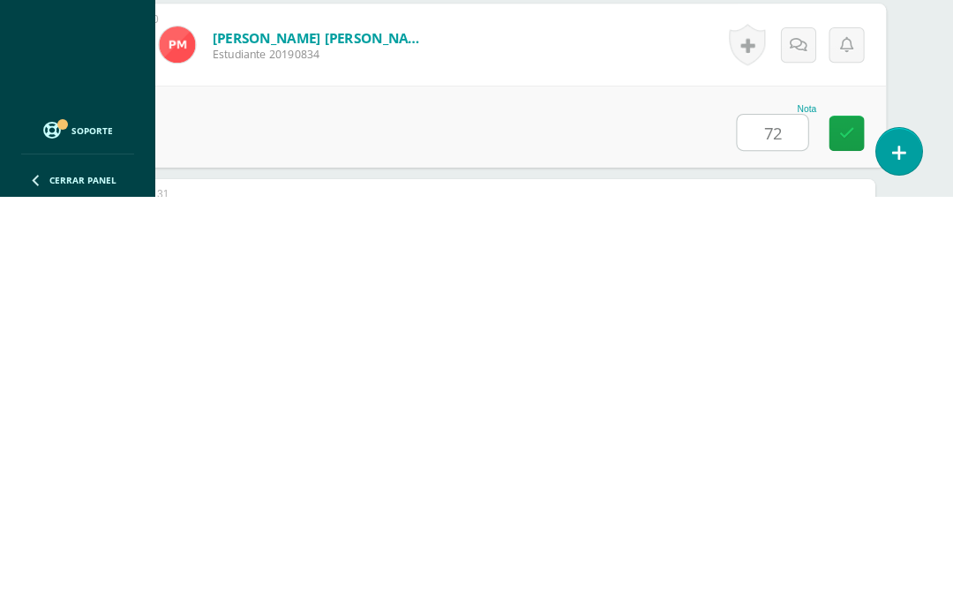
type input "72"
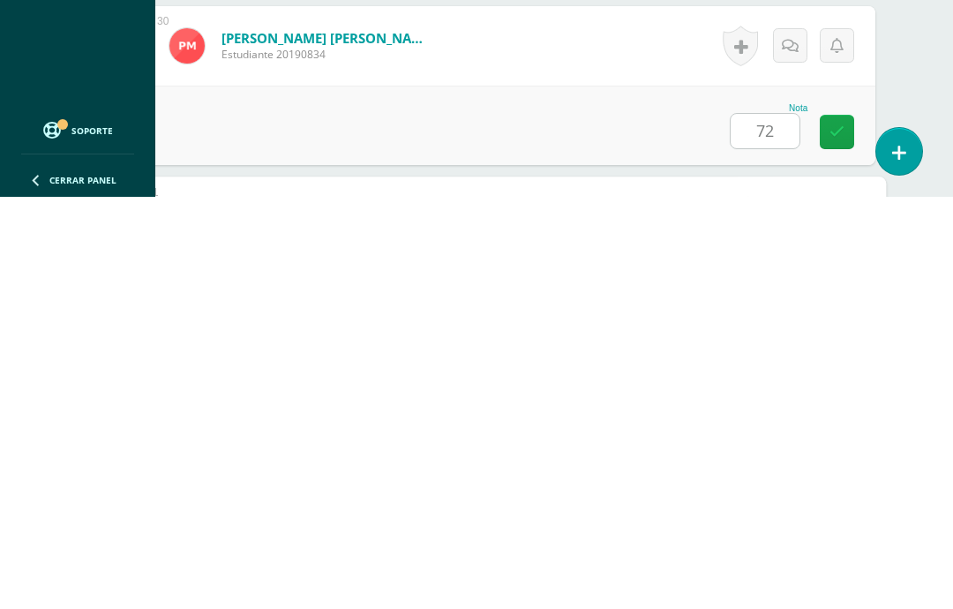
scroll to position [5403, 42]
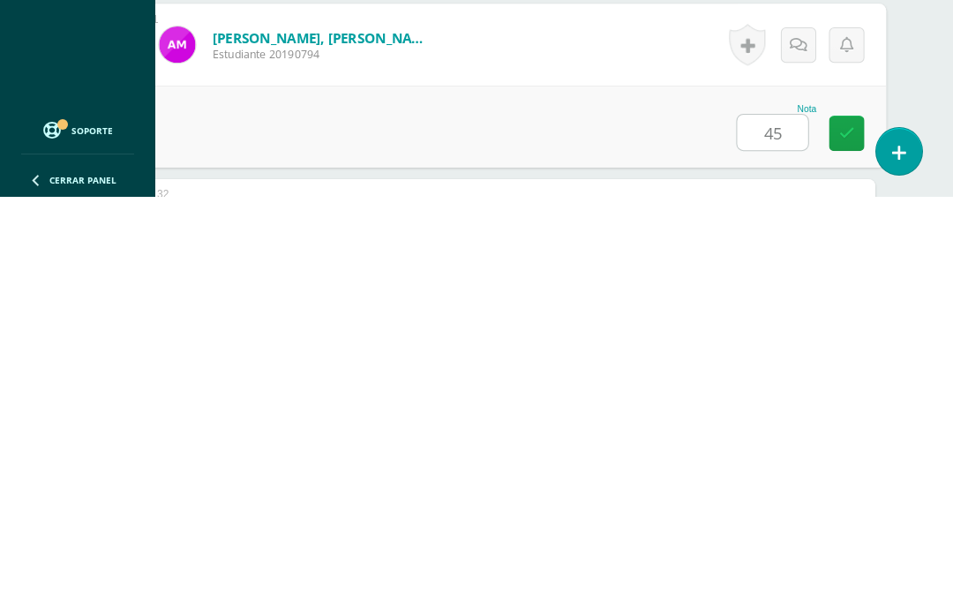
type input "45"
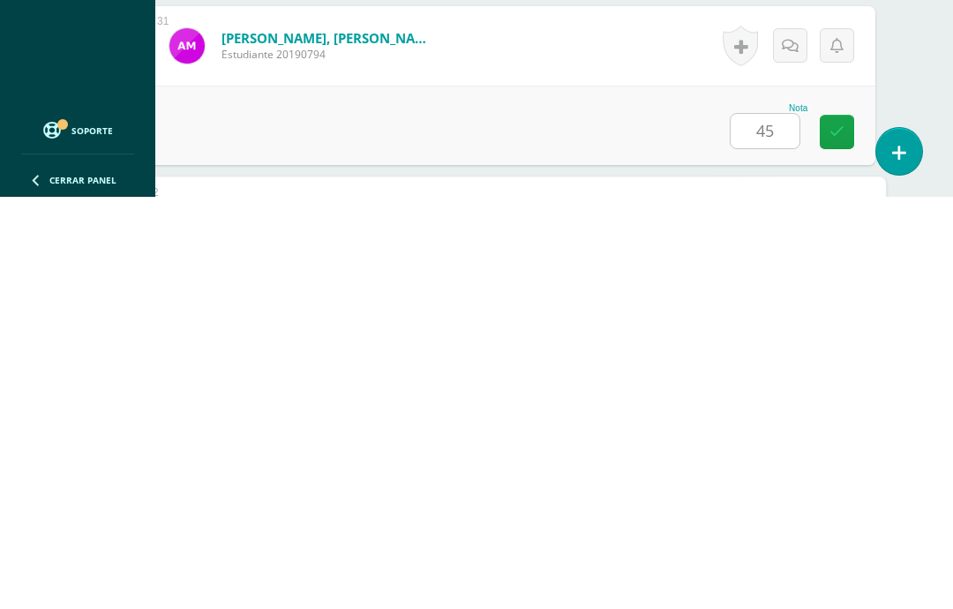
scroll to position [5576, 42]
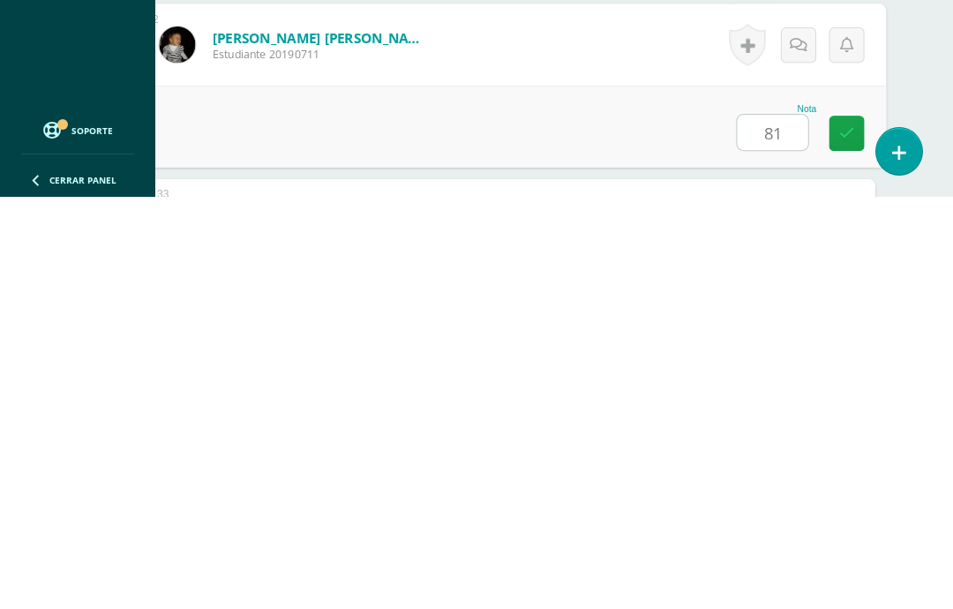
type input "81"
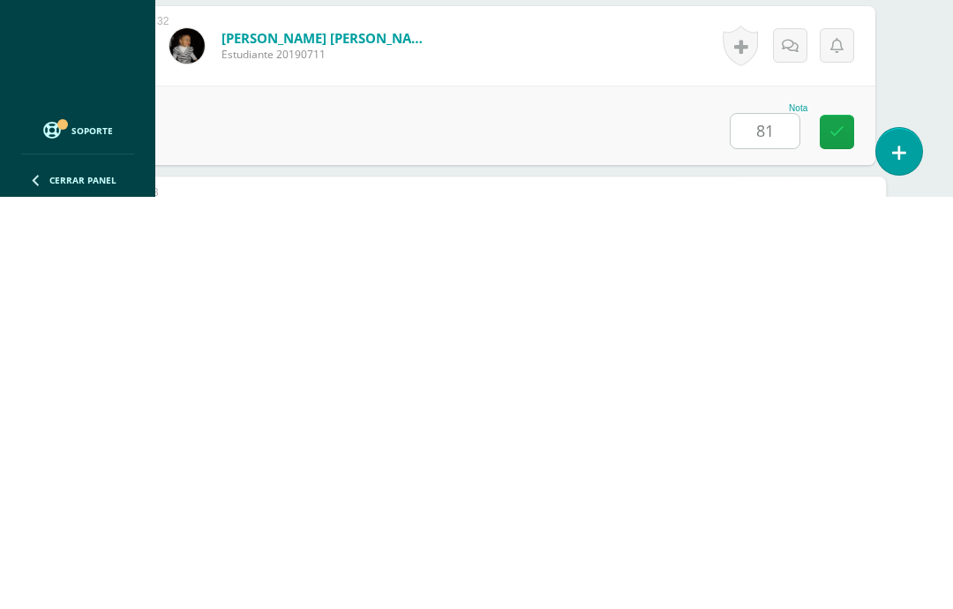
scroll to position [5749, 42]
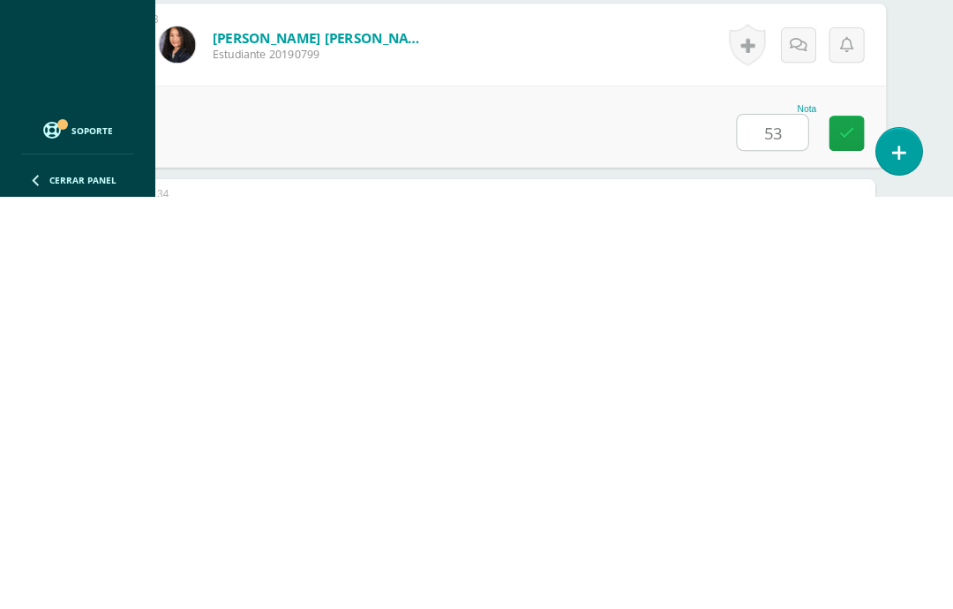
type input "53"
type input "54"
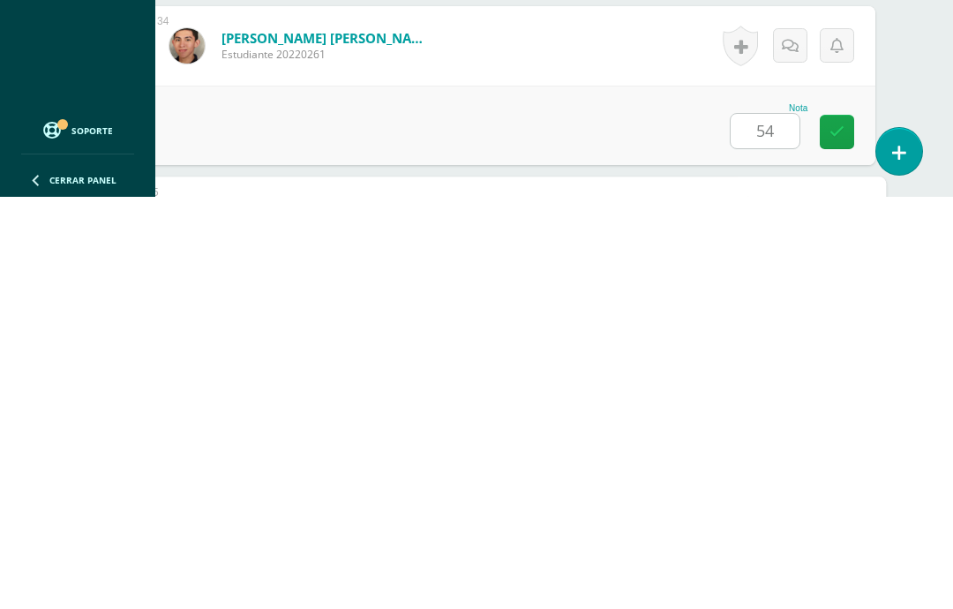
scroll to position [6095, 42]
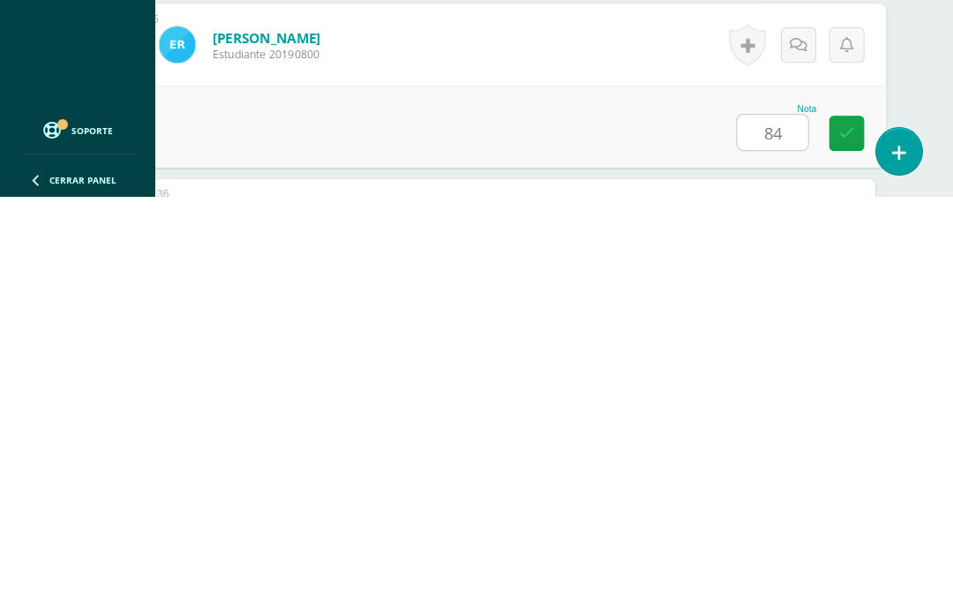
type input "84"
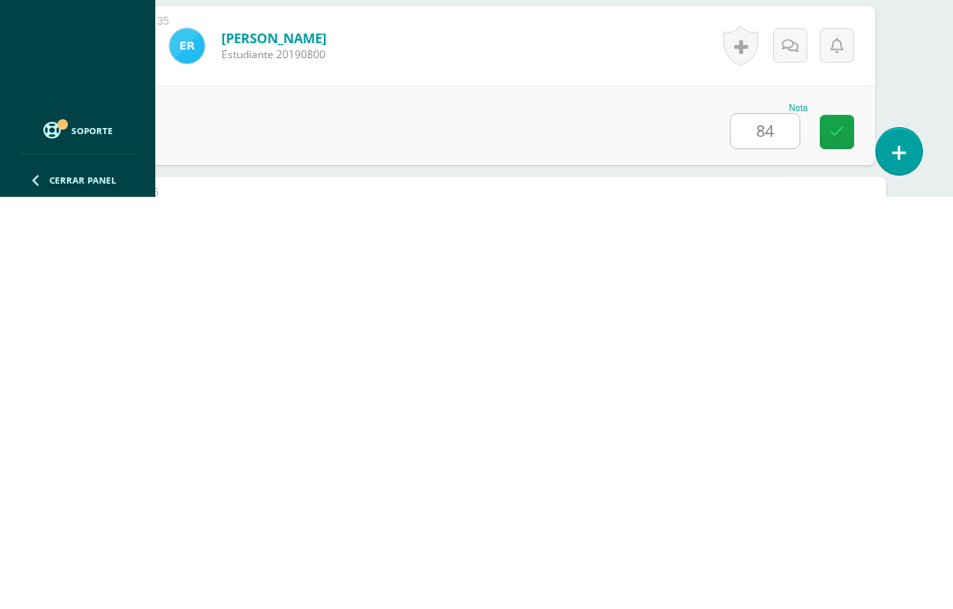
scroll to position [6268, 42]
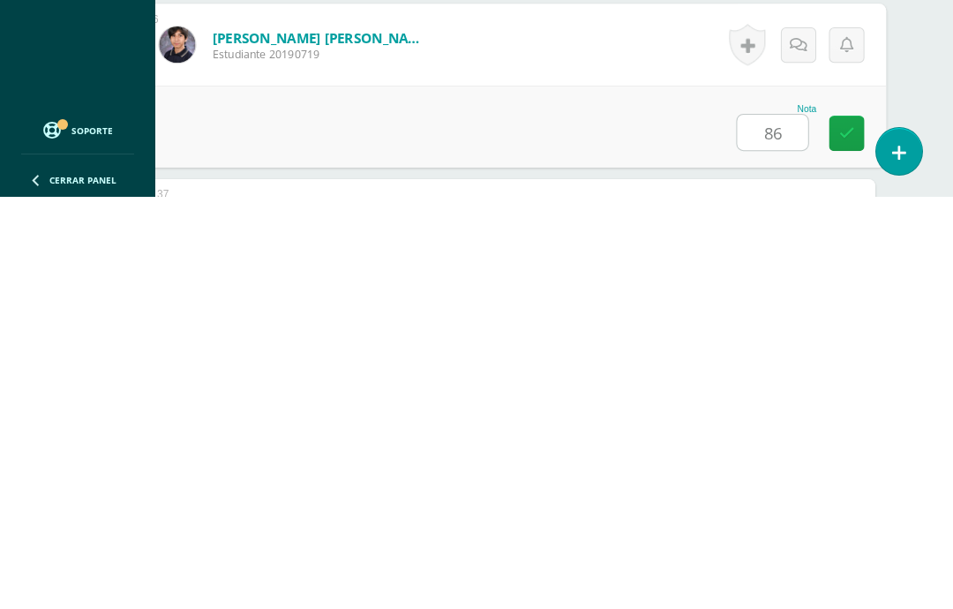
type input "86"
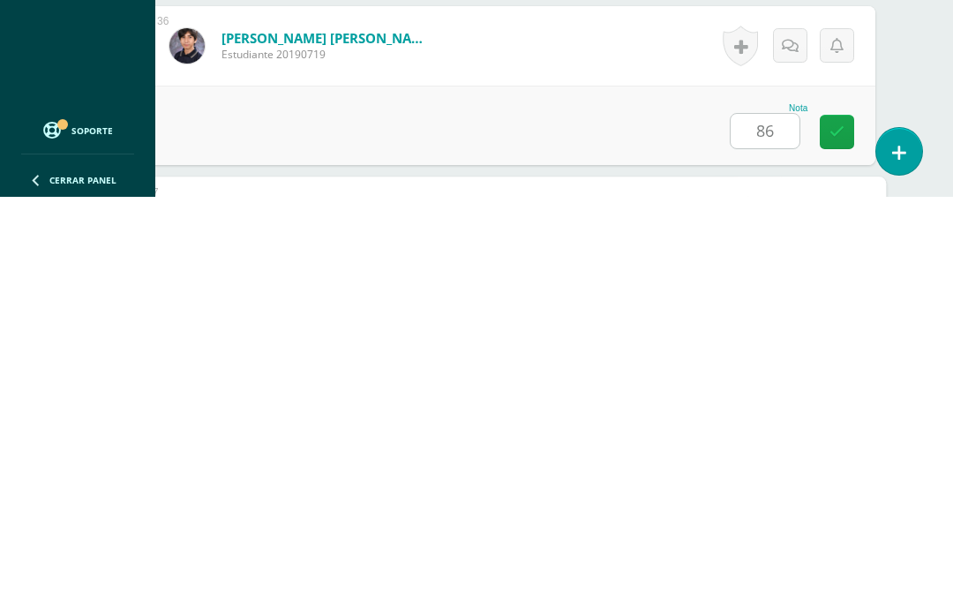
scroll to position [6441, 42]
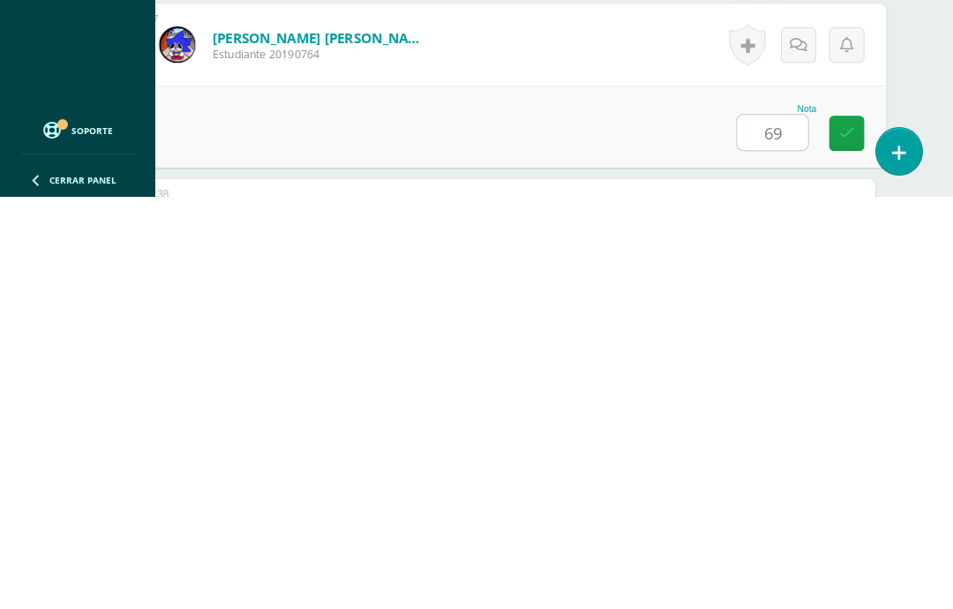
type input "69"
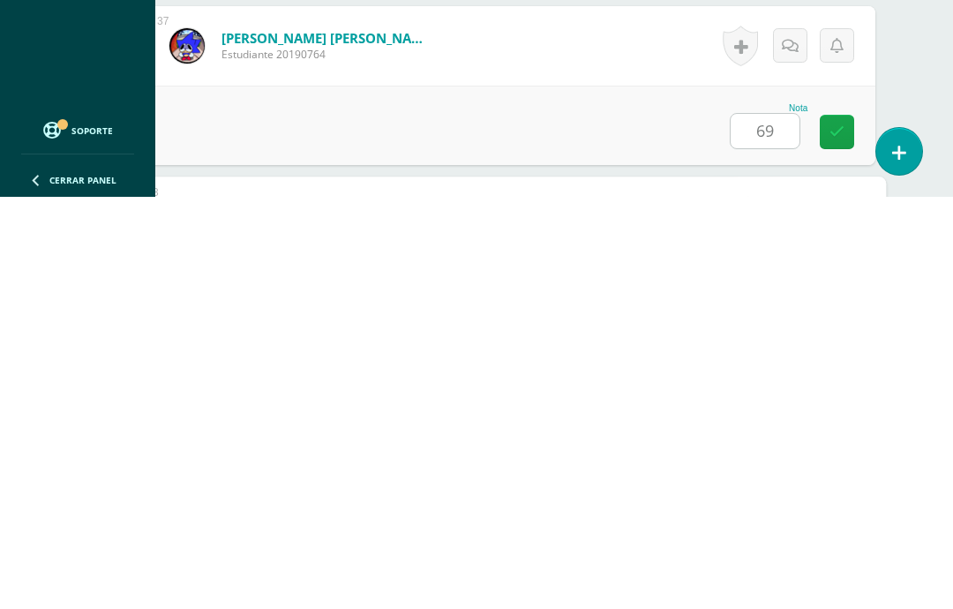
scroll to position [6614, 42]
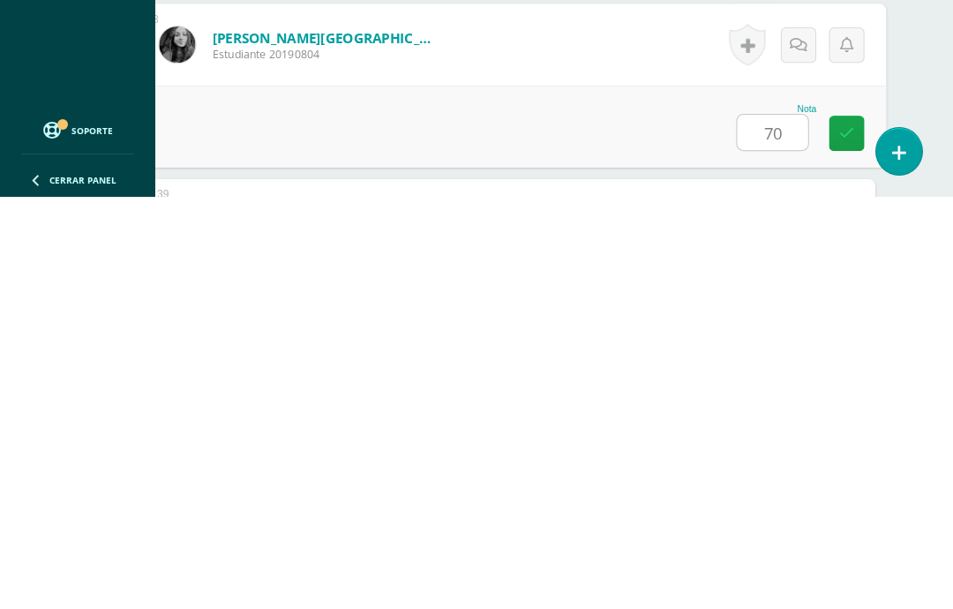
type input "70"
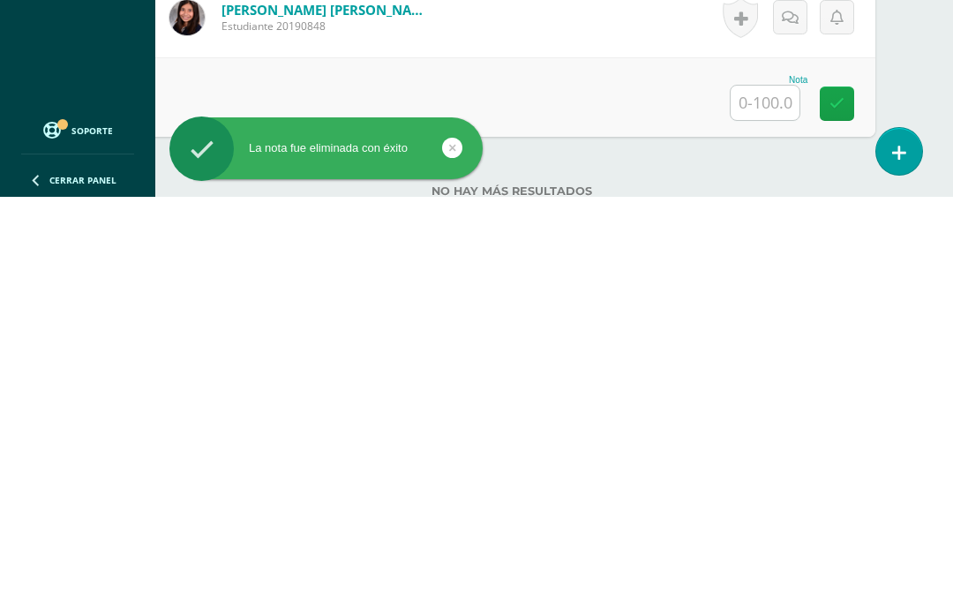
scroll to position [6991, 42]
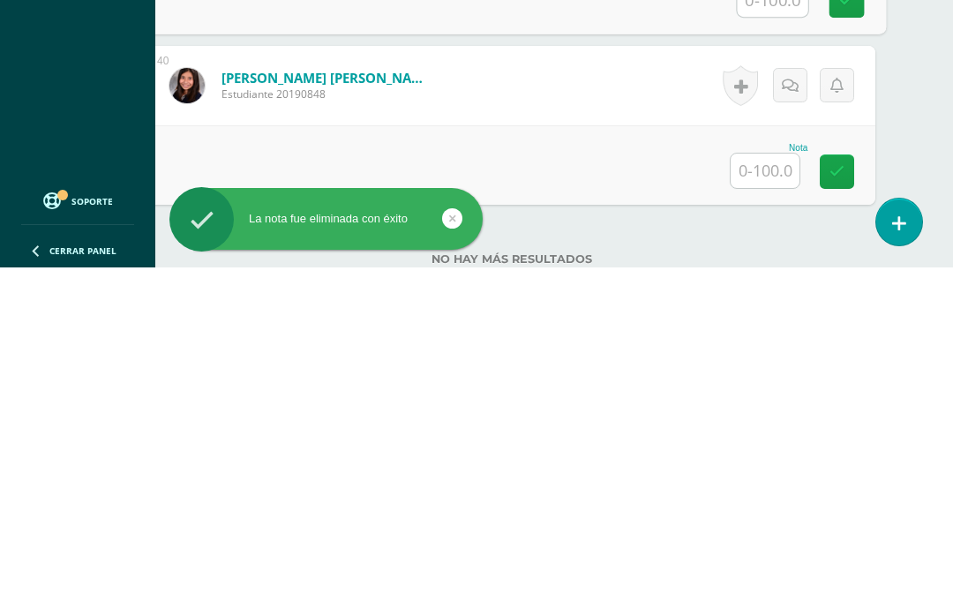
click at [773, 495] on input "text" at bounding box center [765, 512] width 69 height 34
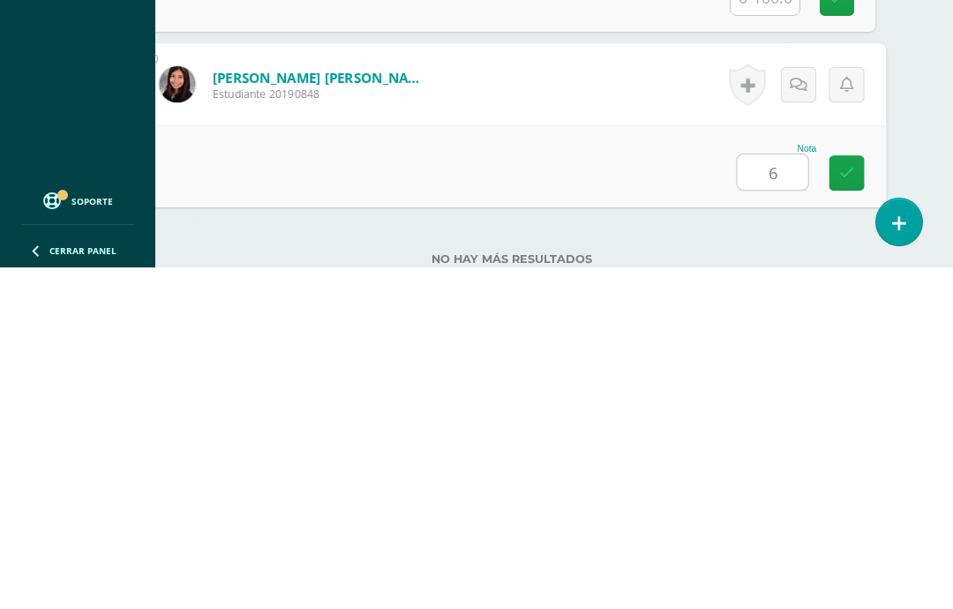
type input "64"
click at [852, 507] on icon at bounding box center [848, 514] width 16 height 15
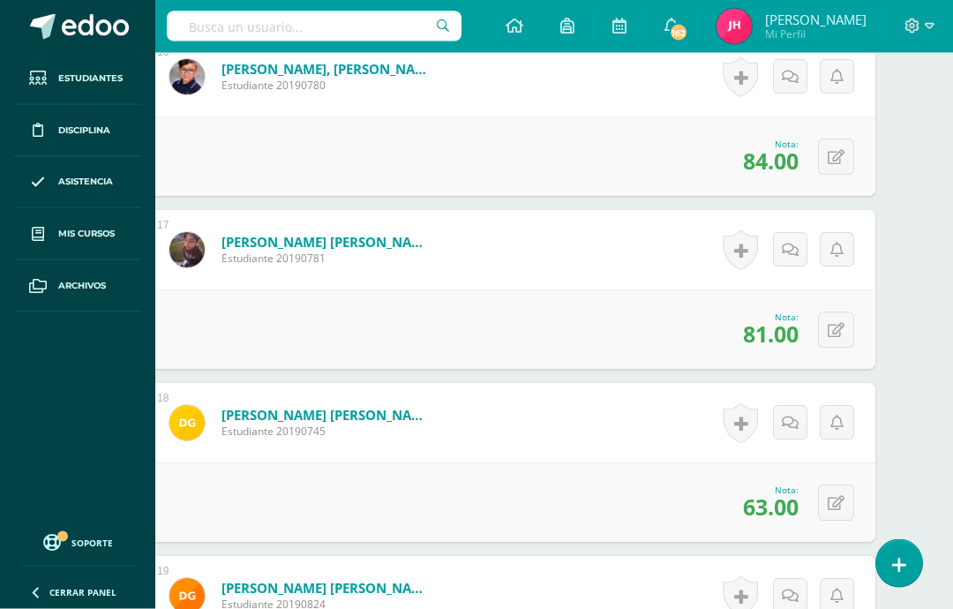
scroll to position [3189, 42]
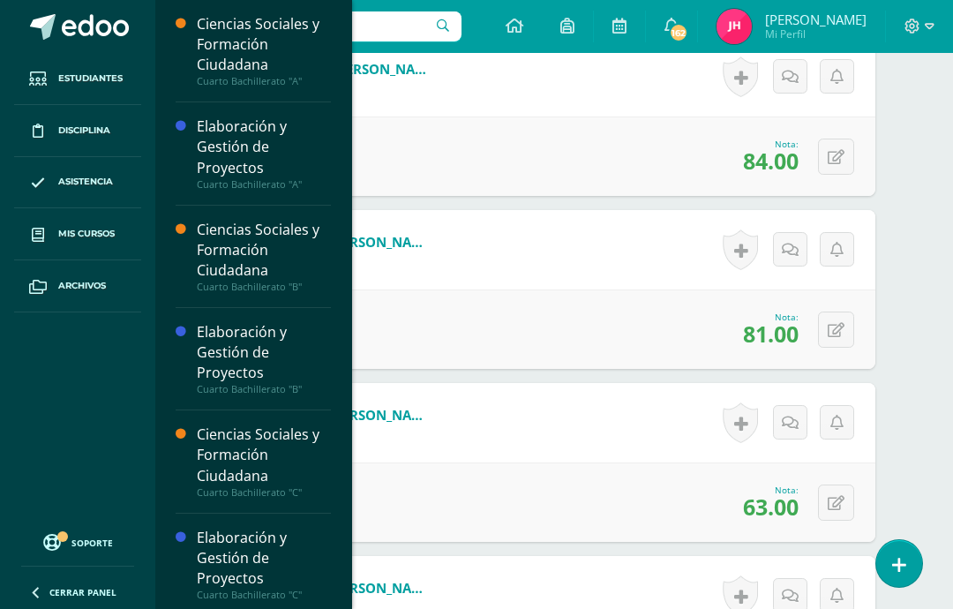
click at [57, 240] on link "Mis cursos" at bounding box center [77, 234] width 127 height 52
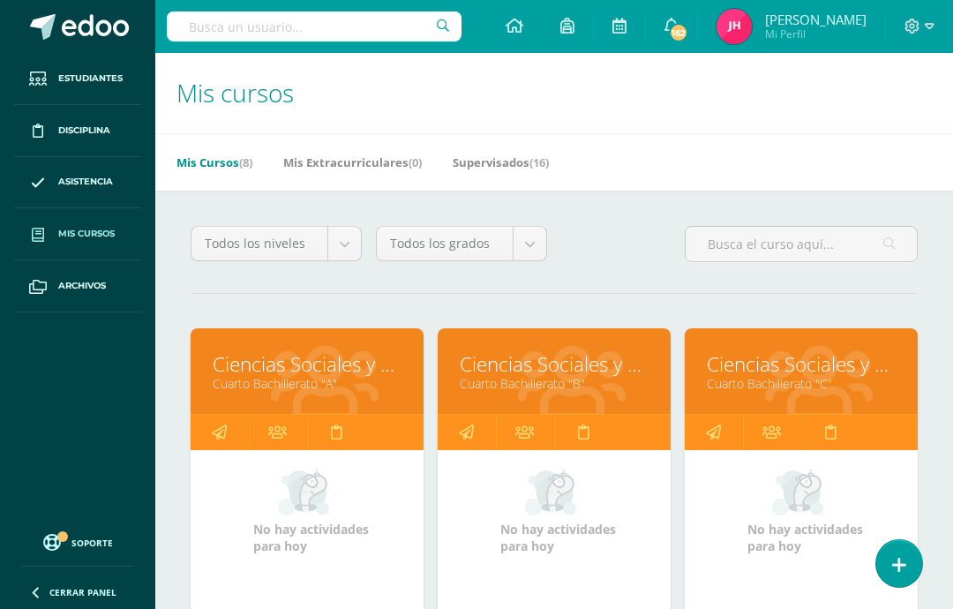
click at [578, 381] on link "Cuarto Bachillerato "B"" at bounding box center [554, 383] width 189 height 17
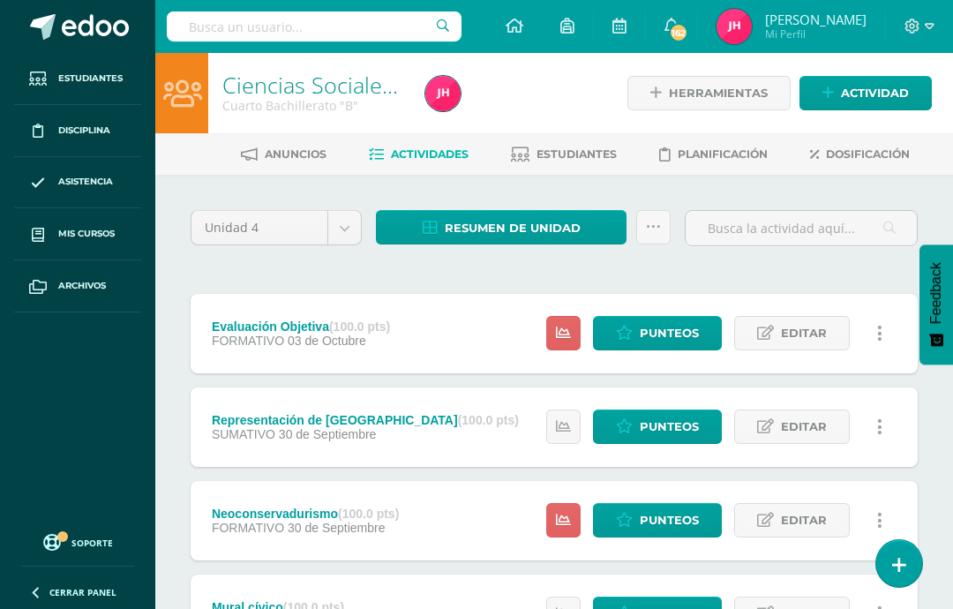
click at [659, 513] on span "Punteos" at bounding box center [669, 520] width 59 height 33
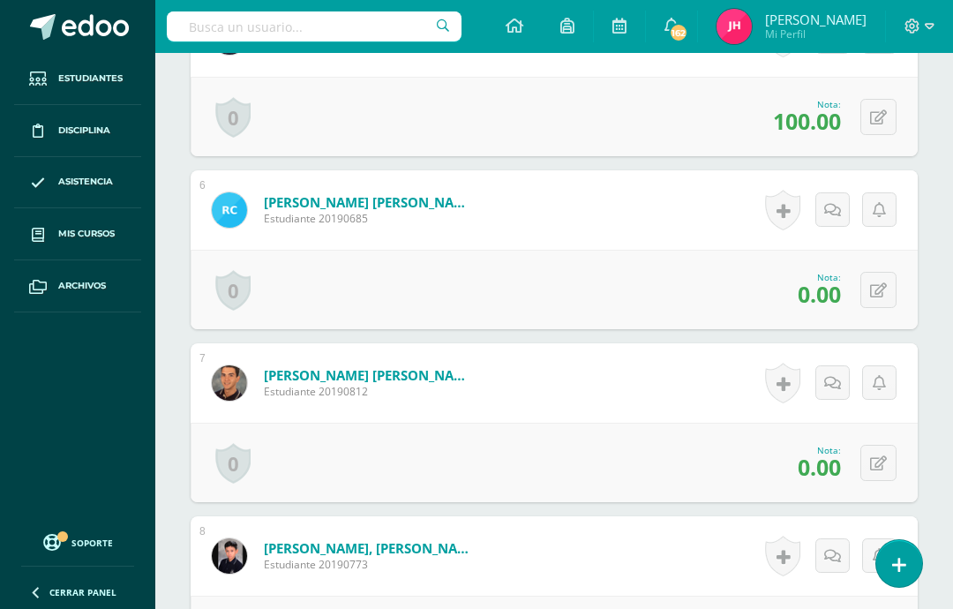
scroll to position [1336, 0]
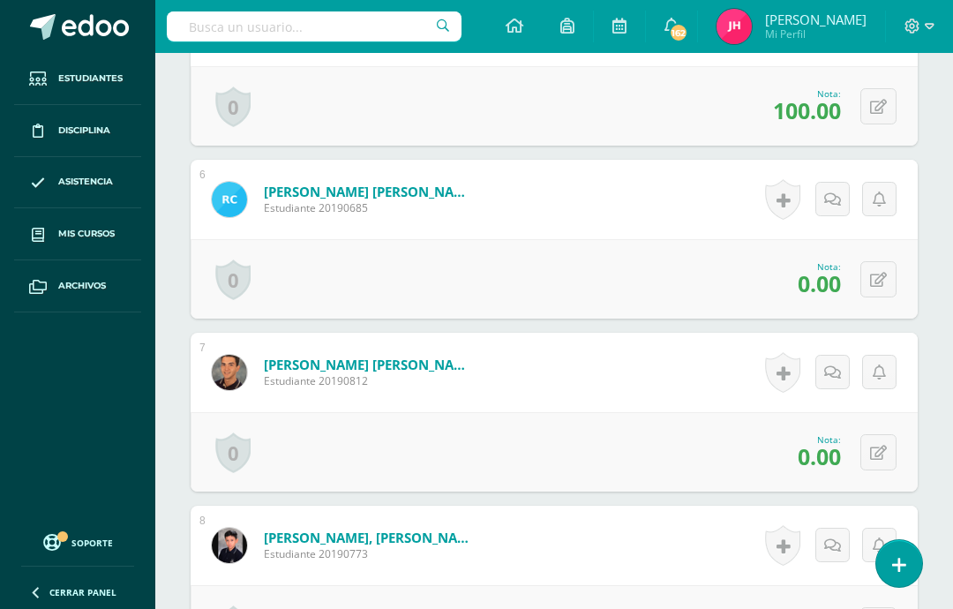
click at [886, 456] on icon at bounding box center [879, 453] width 17 height 15
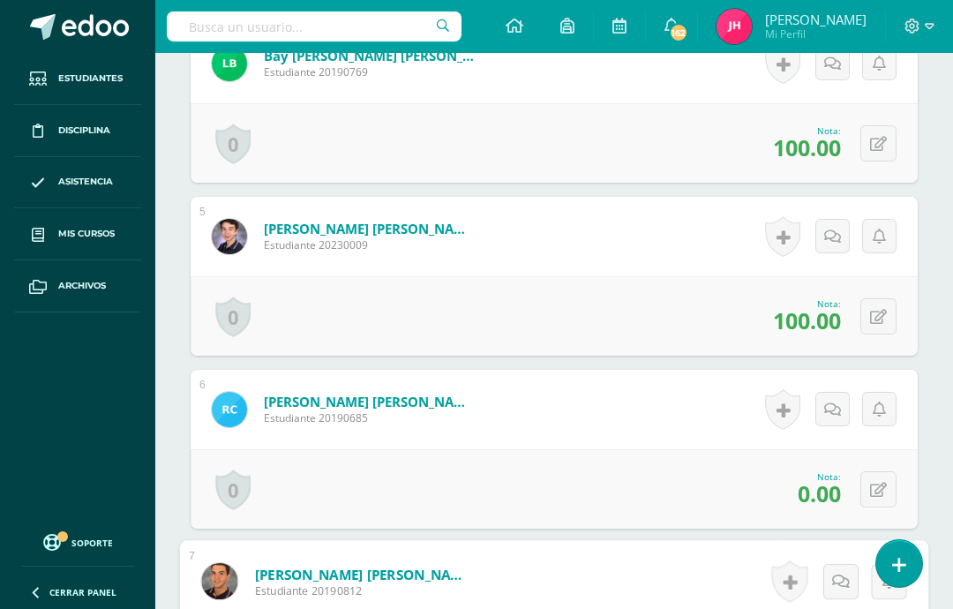
scroll to position [1123, 0]
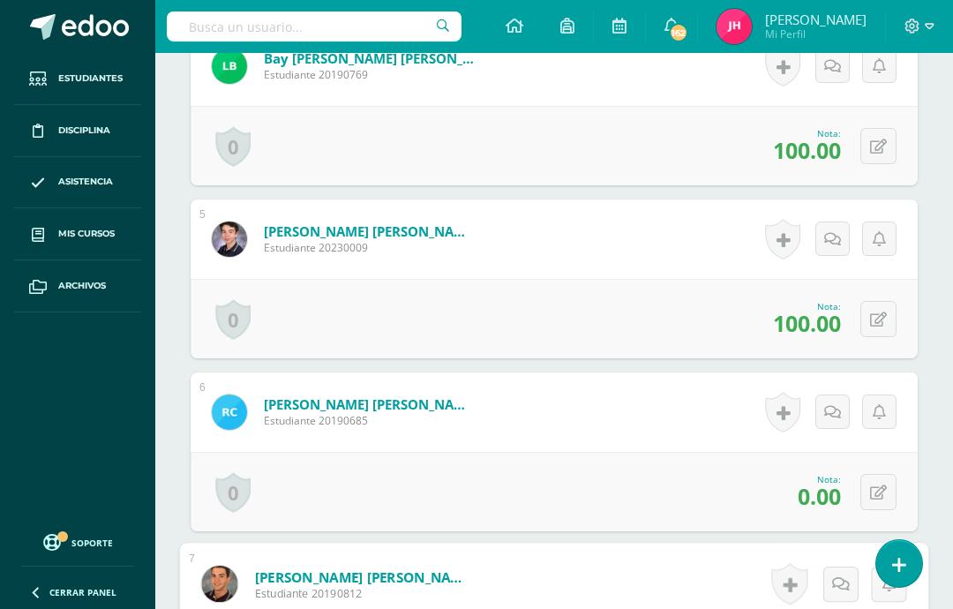
type input "70"
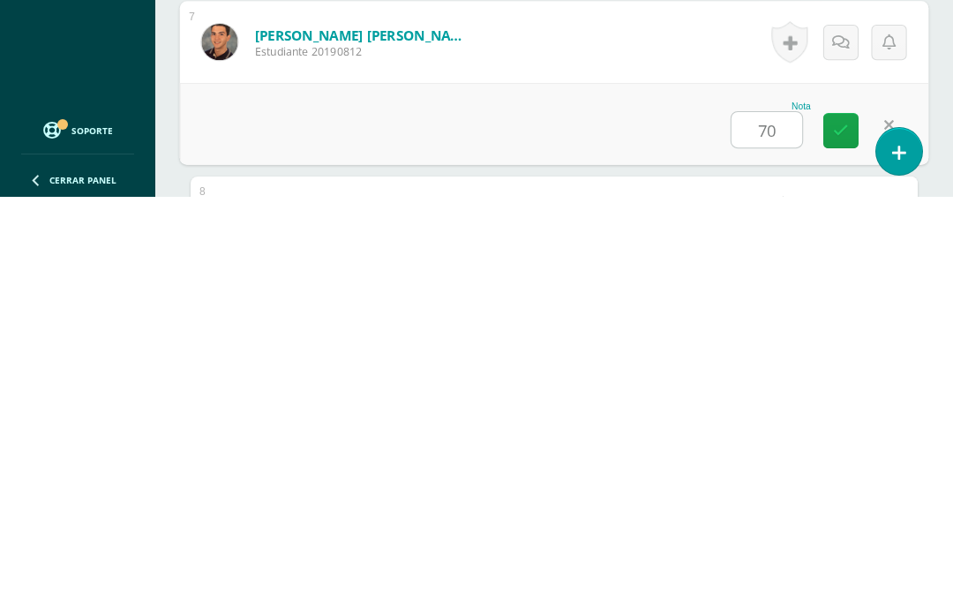
click at [848, 535] on icon at bounding box center [841, 542] width 16 height 15
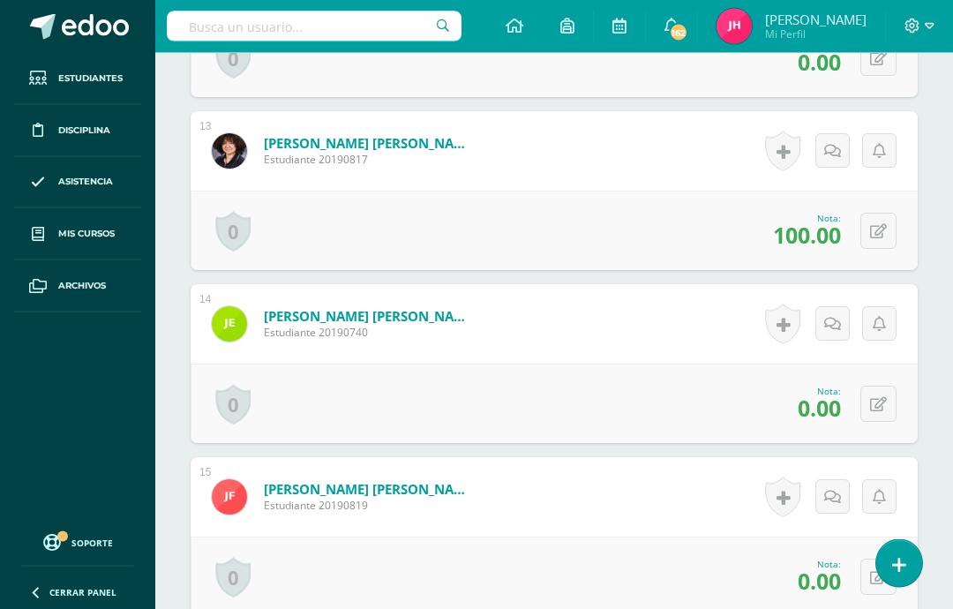
scroll to position [2610, 0]
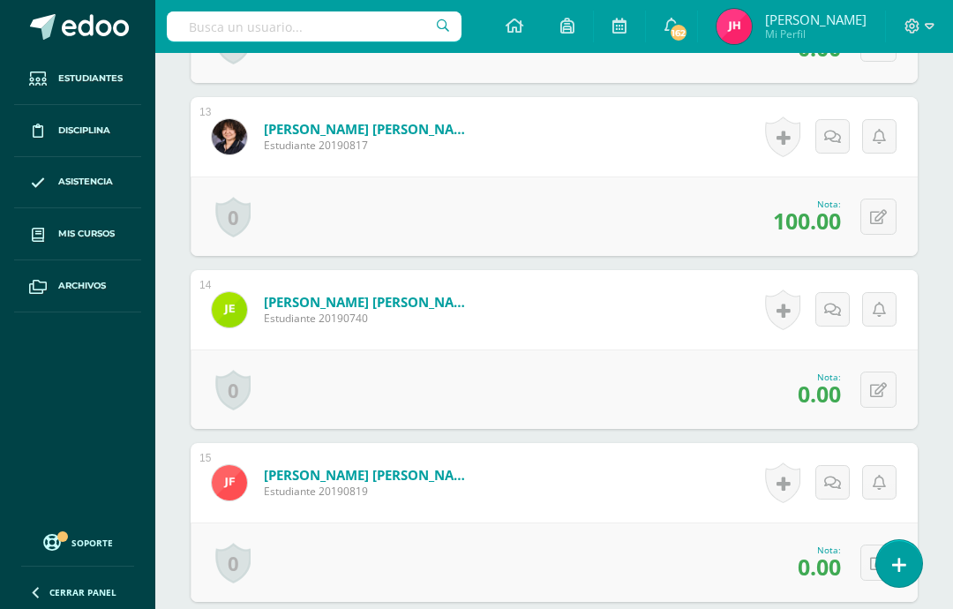
click at [889, 569] on button at bounding box center [879, 563] width 36 height 36
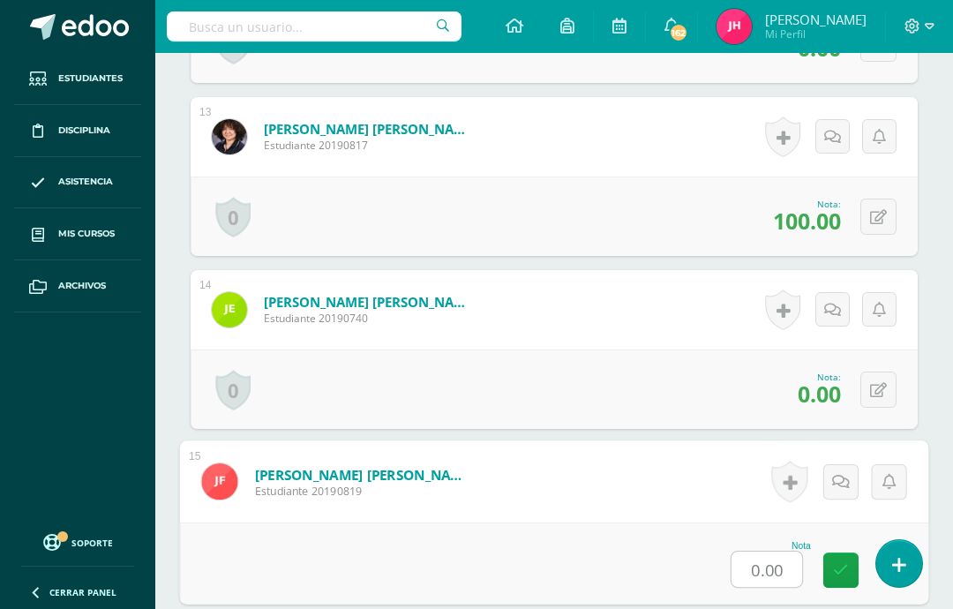
click at [770, 557] on input "0.00" at bounding box center [767, 569] width 71 height 35
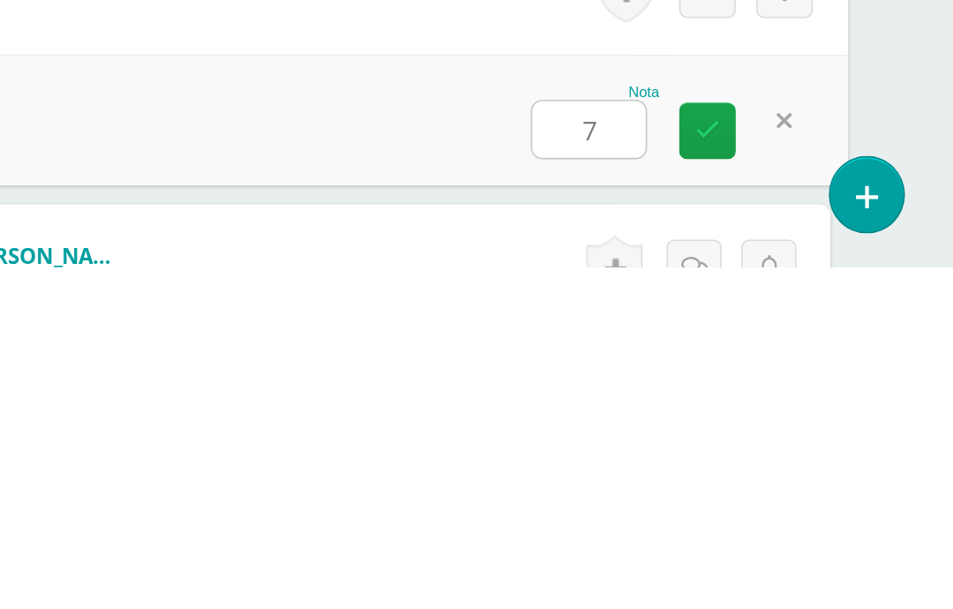
type input "70"
click at [782, 506] on link at bounding box center [799, 523] width 35 height 35
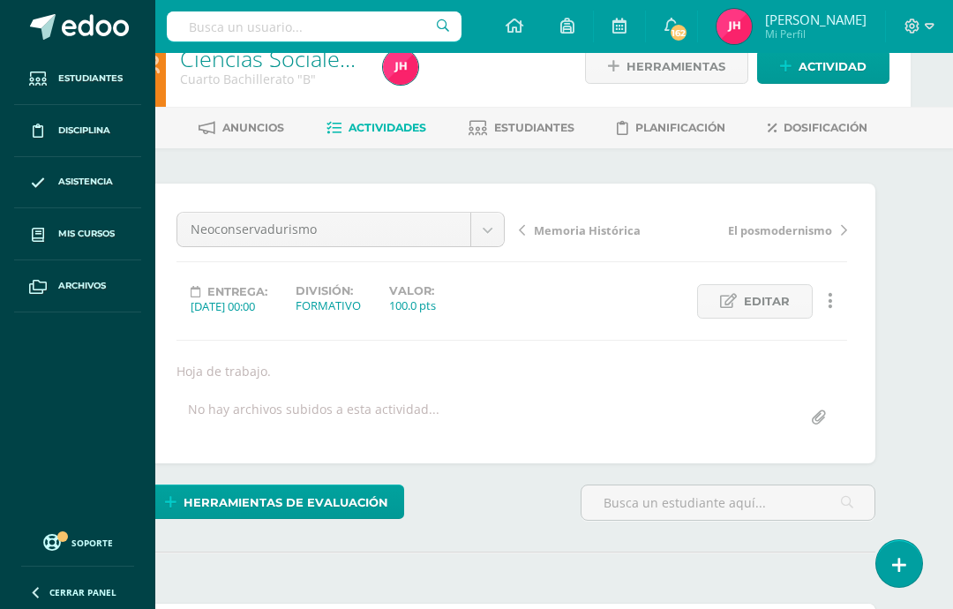
scroll to position [0, 42]
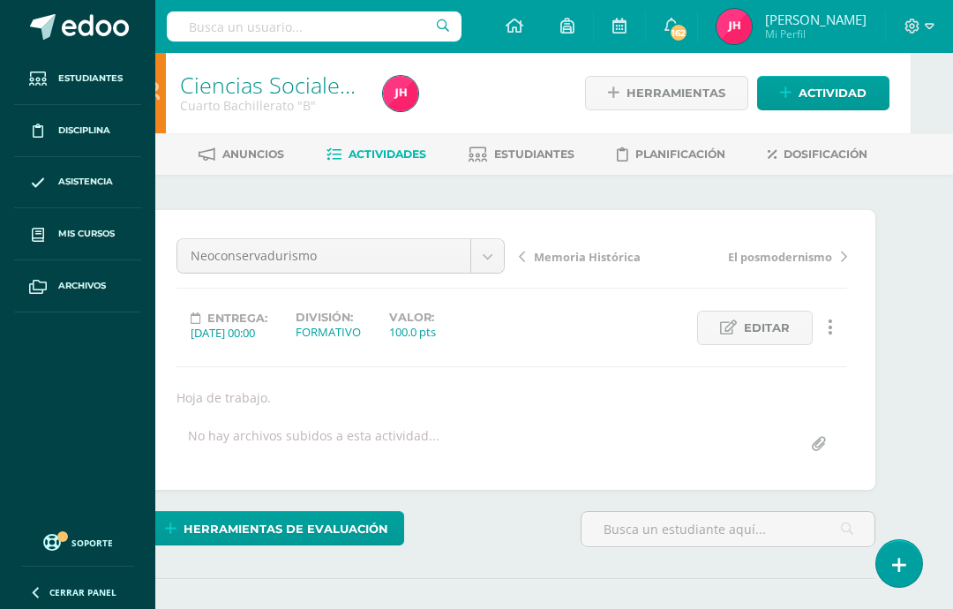
click at [595, 256] on span "Memoria Histórica" at bounding box center [587, 257] width 107 height 16
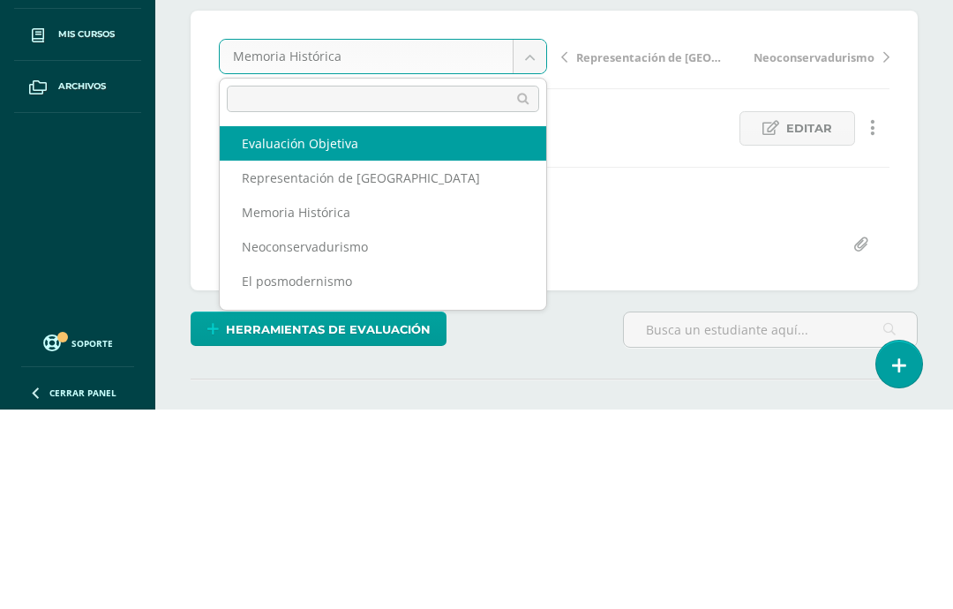
select select "/dashboard/teacher/grade-activity/227210/"
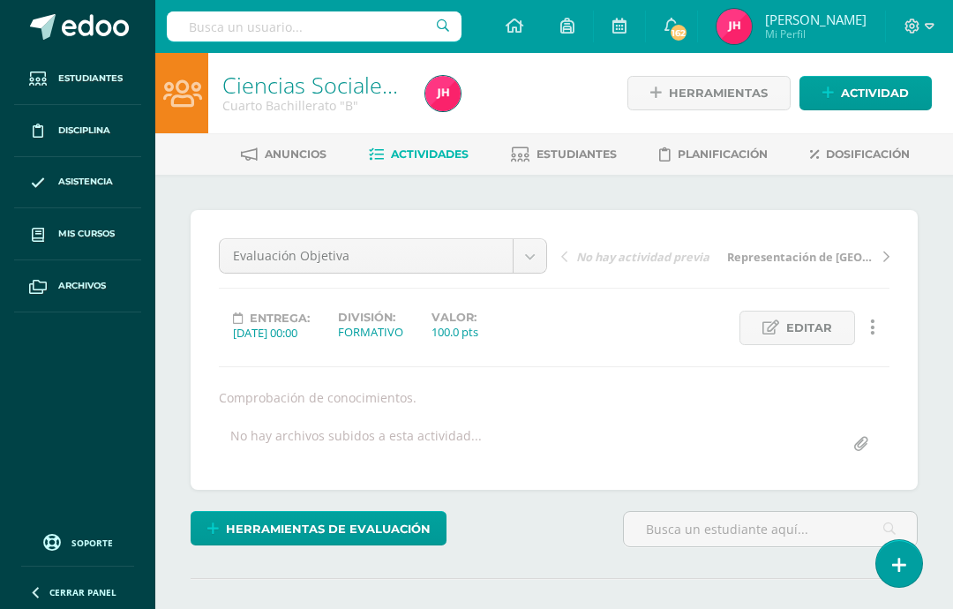
click at [797, 329] on span "Editar" at bounding box center [810, 328] width 46 height 33
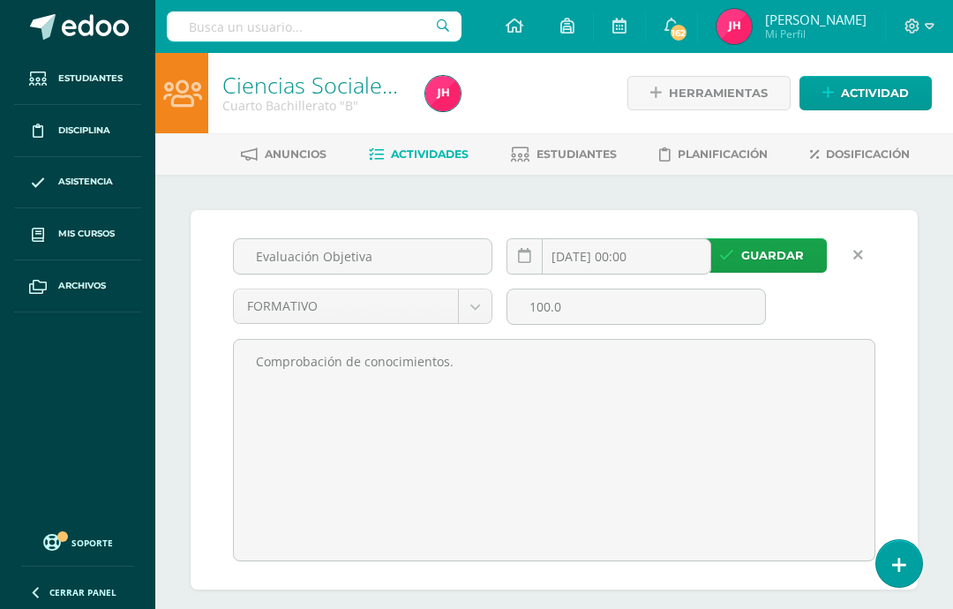
scroll to position [1, 0]
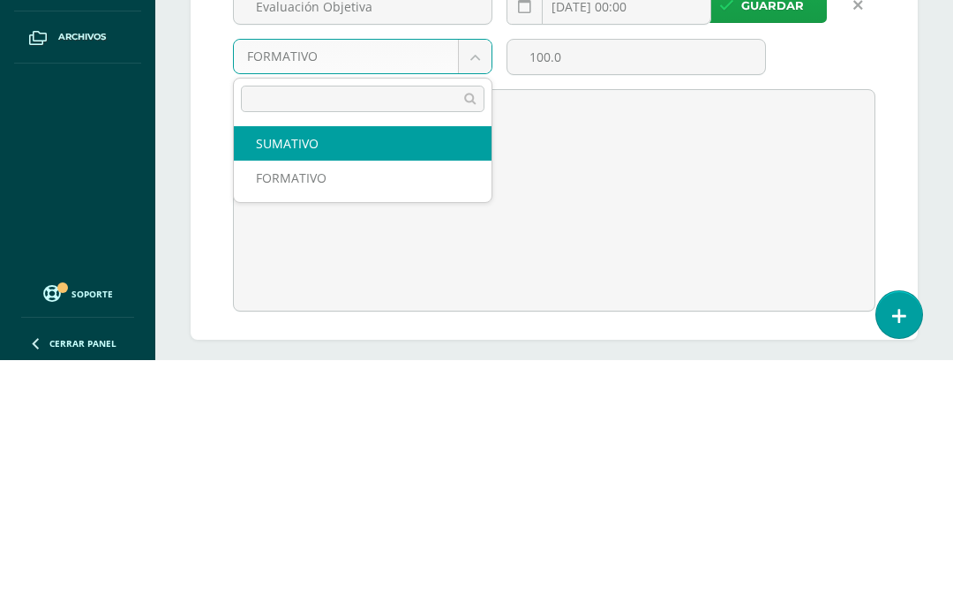
select select "214589"
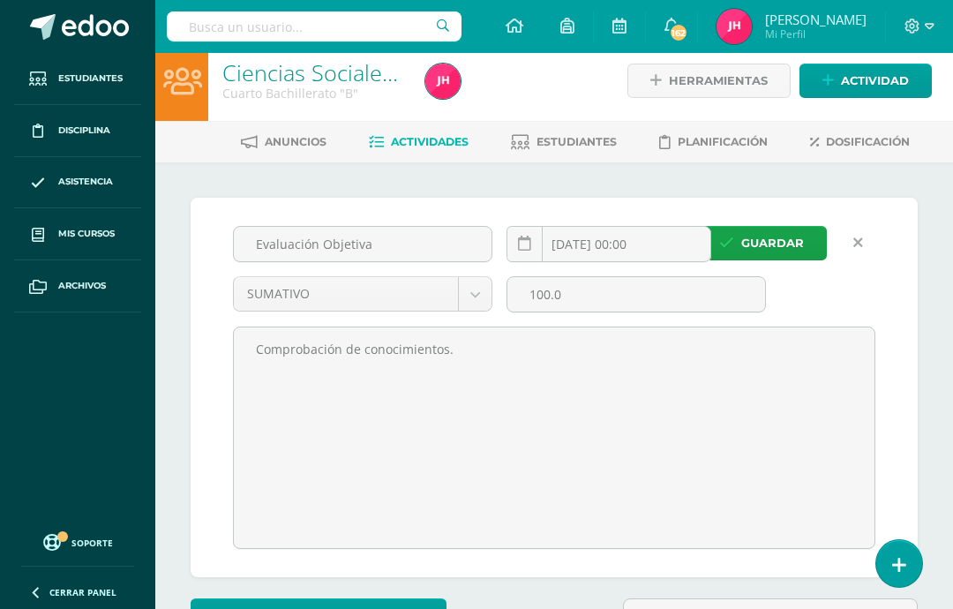
scroll to position [11, 0]
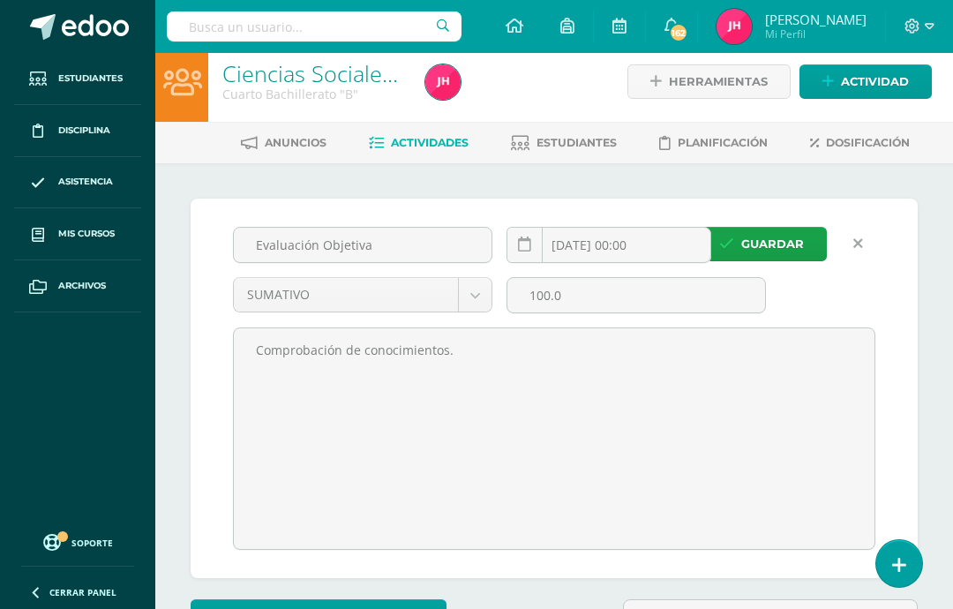
click at [796, 228] on span "Guardar" at bounding box center [773, 244] width 63 height 33
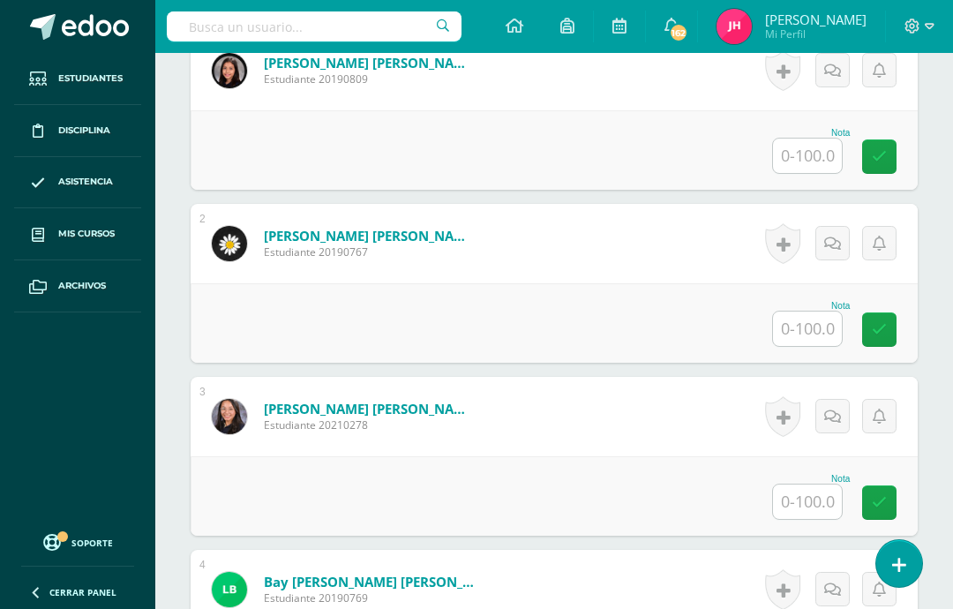
scroll to position [619, 0]
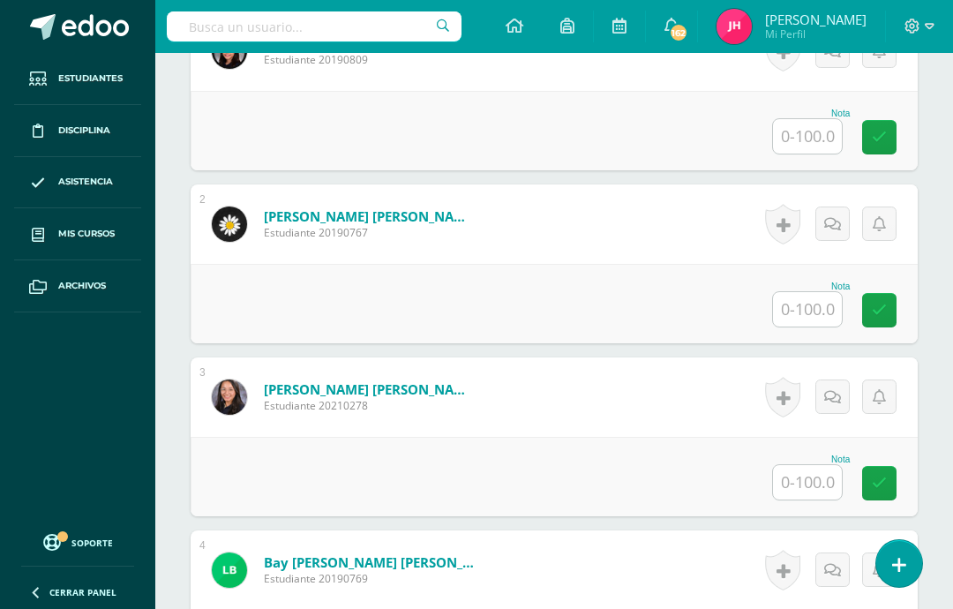
click at [829, 132] on input "text" at bounding box center [807, 136] width 69 height 34
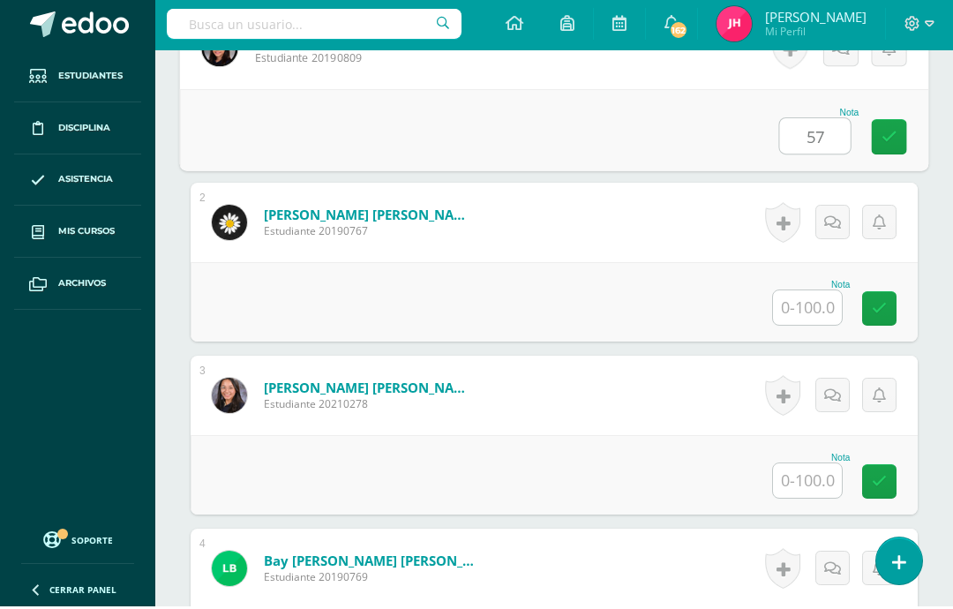
type input "57"
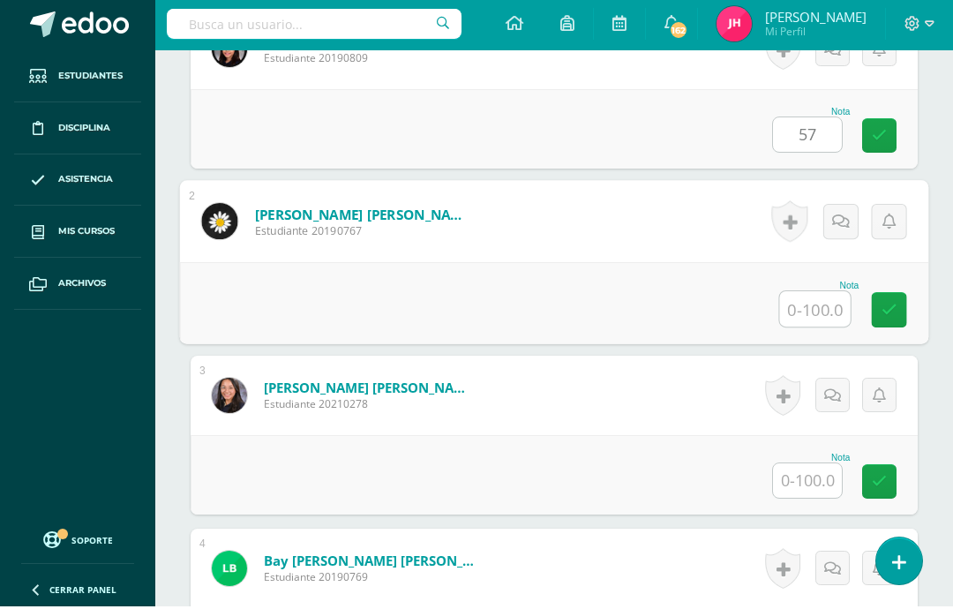
scroll to position [618, 42]
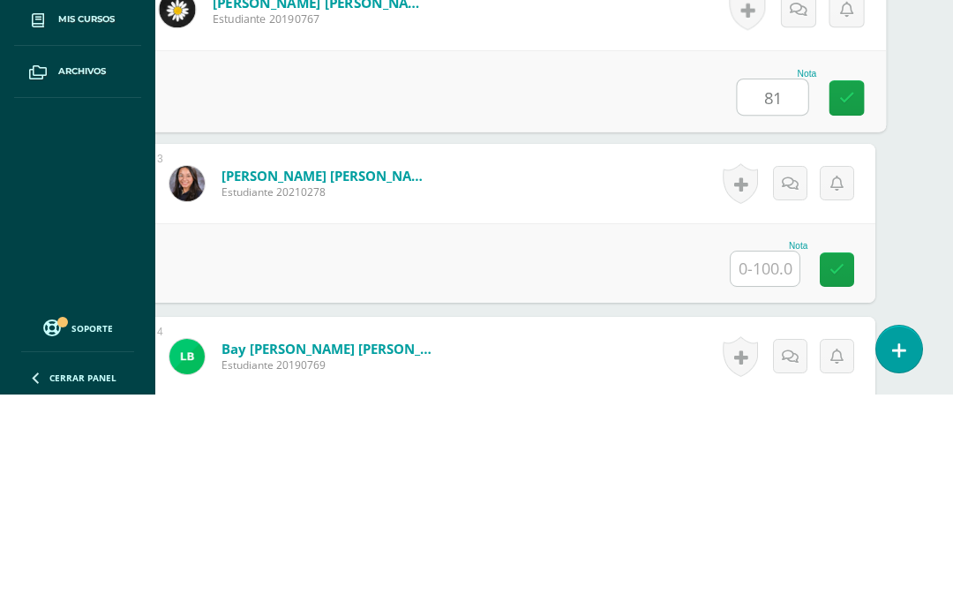
type input "81"
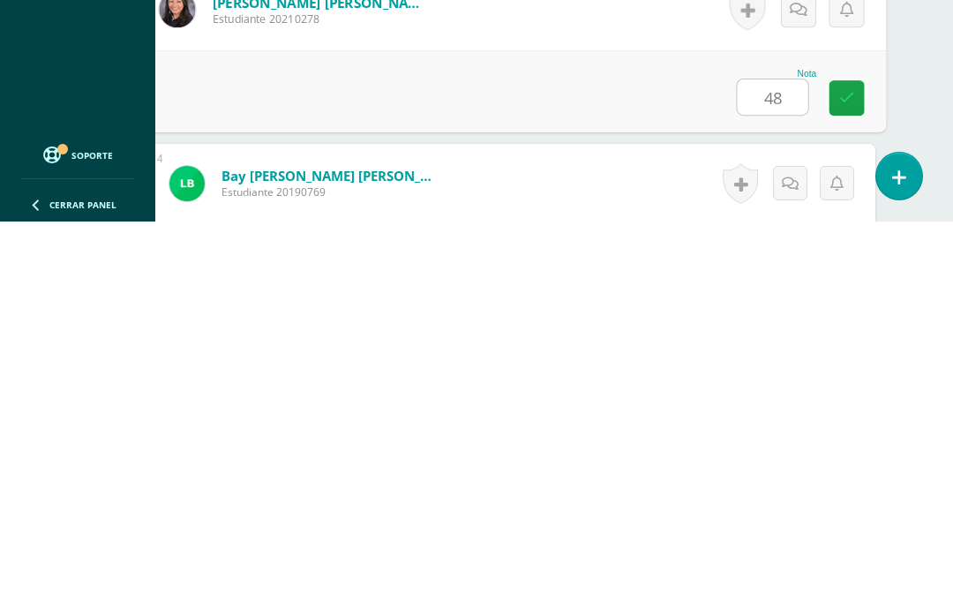
type input "48"
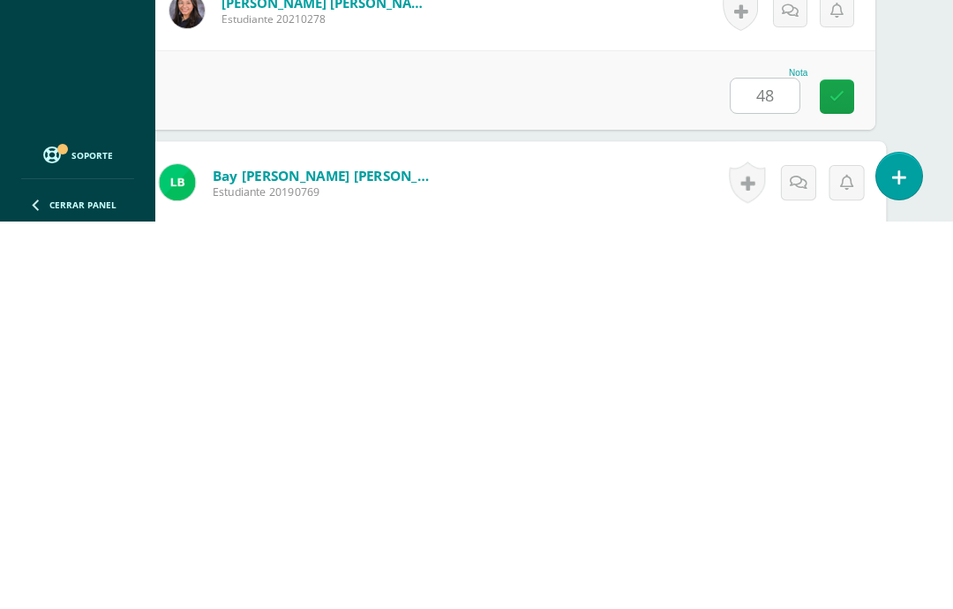
scroll to position [766, 42]
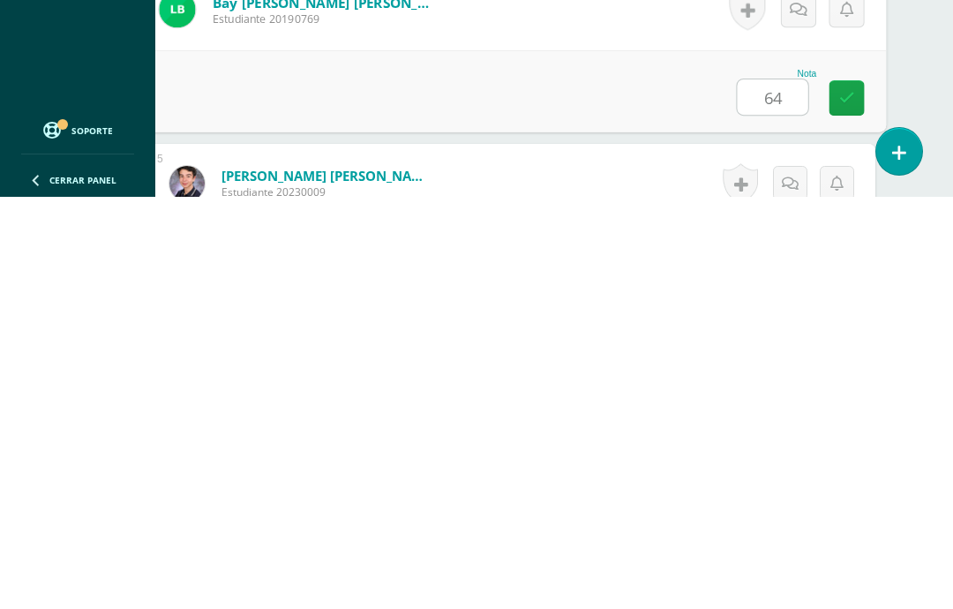
type input "64"
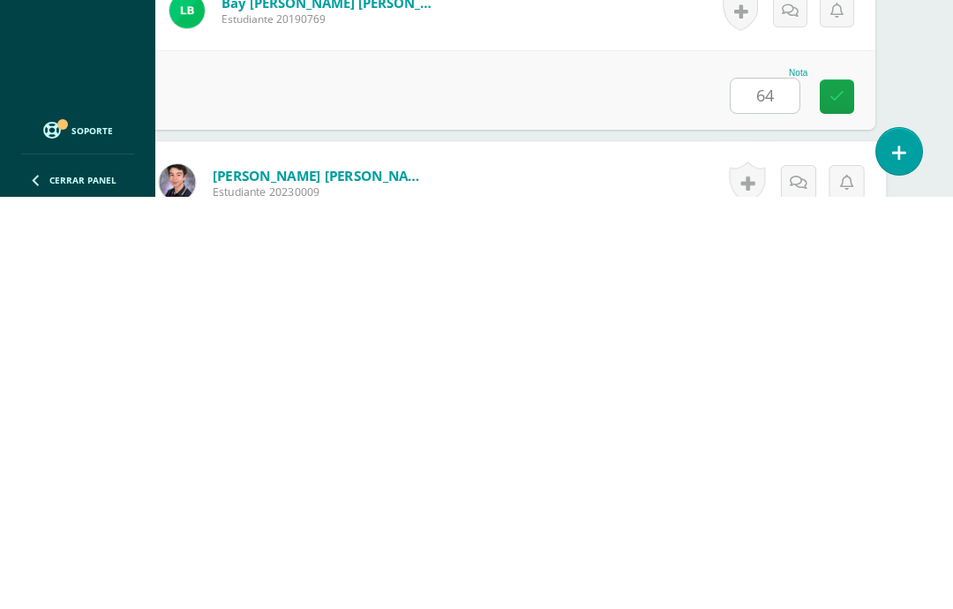
scroll to position [939, 42]
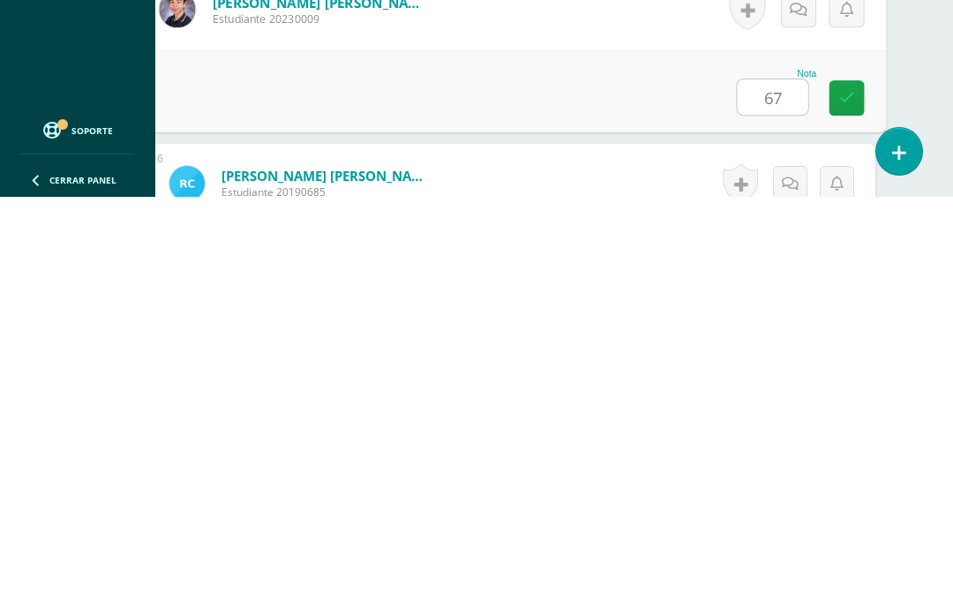
type input "67"
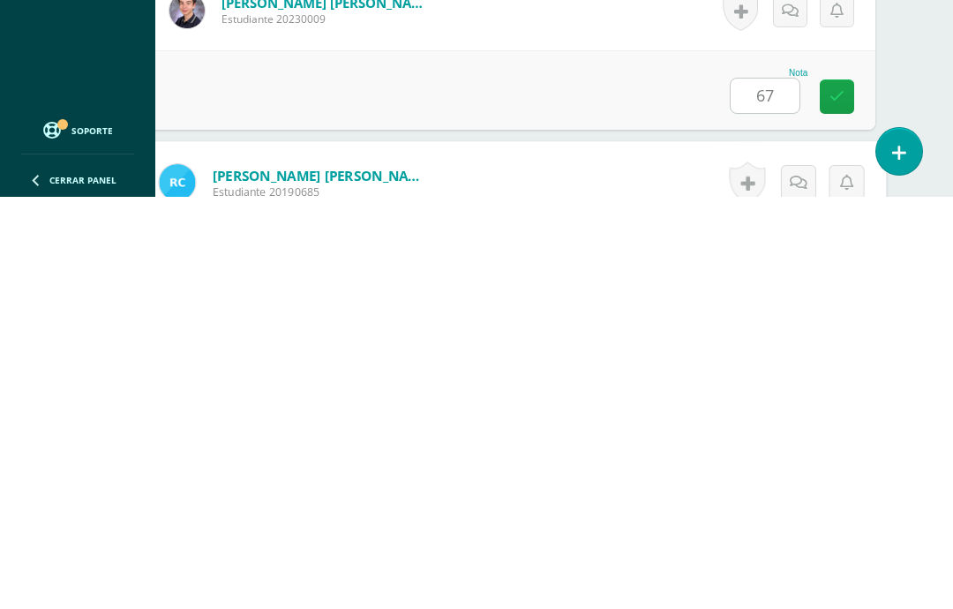
scroll to position [1112, 42]
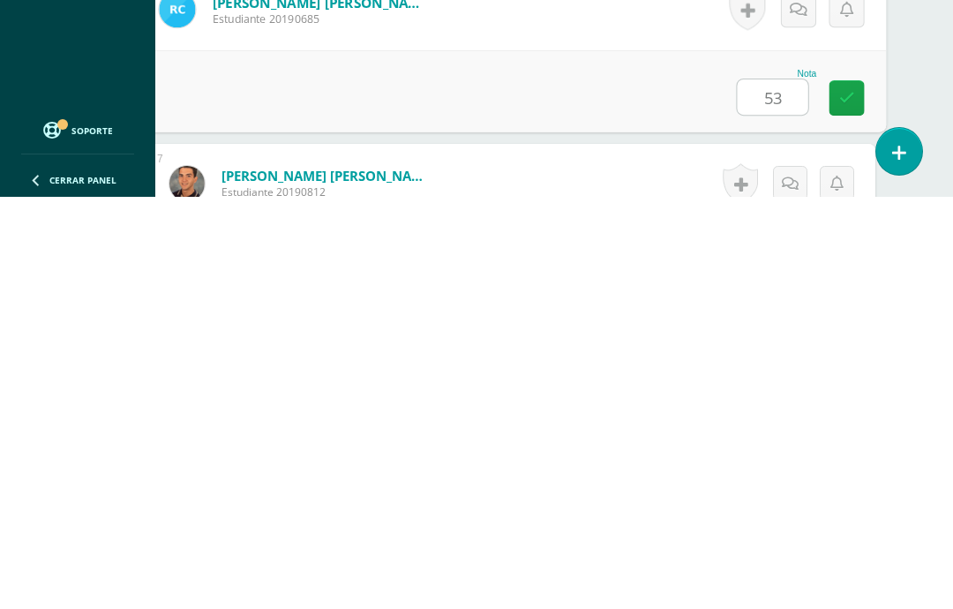
type input "53"
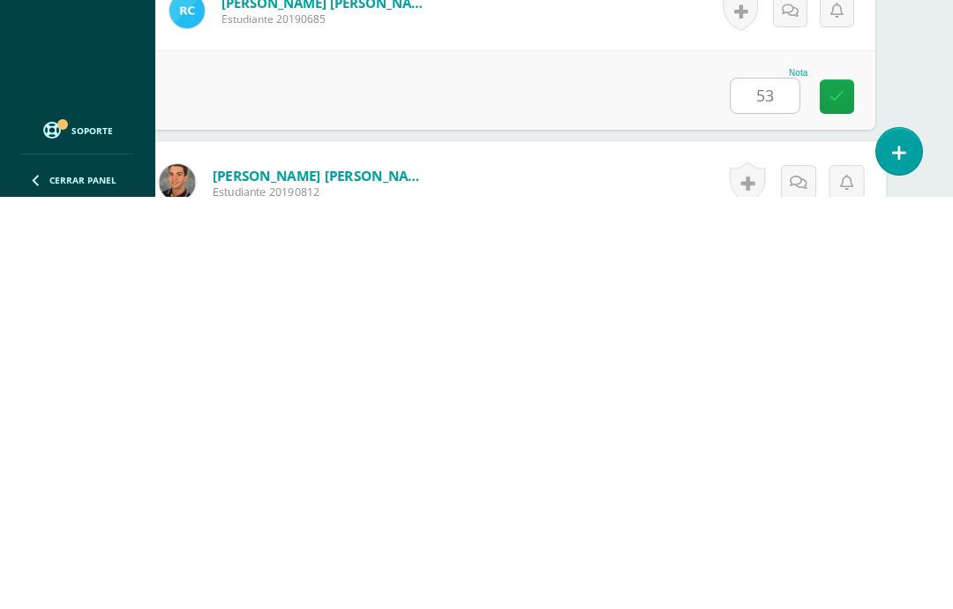
scroll to position [1285, 42]
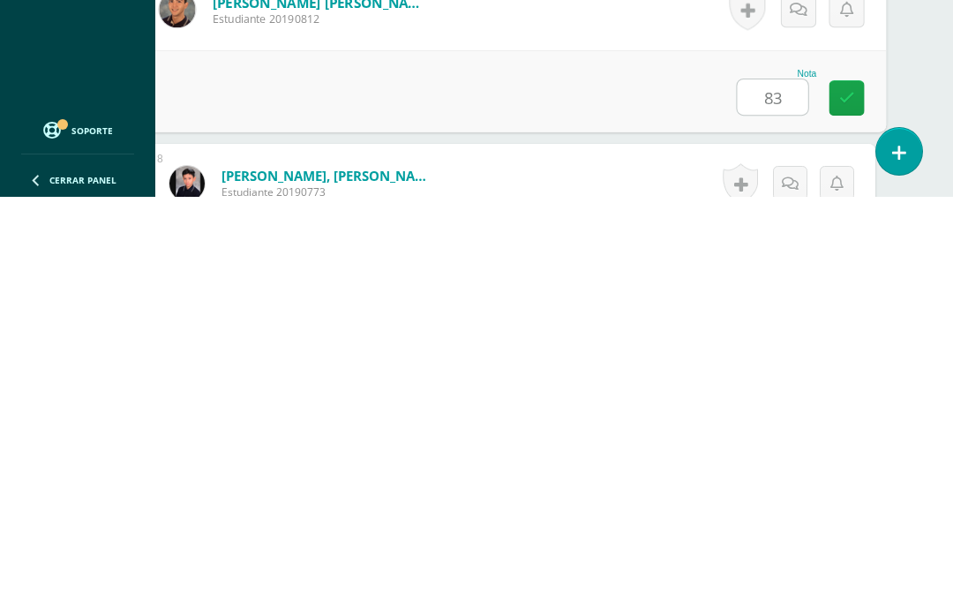
type input "83"
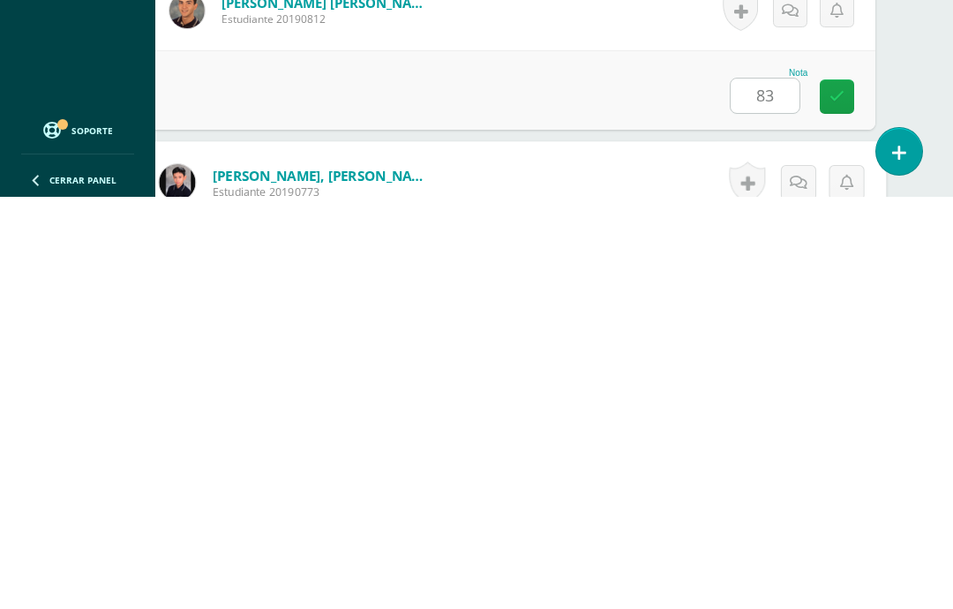
scroll to position [1458, 42]
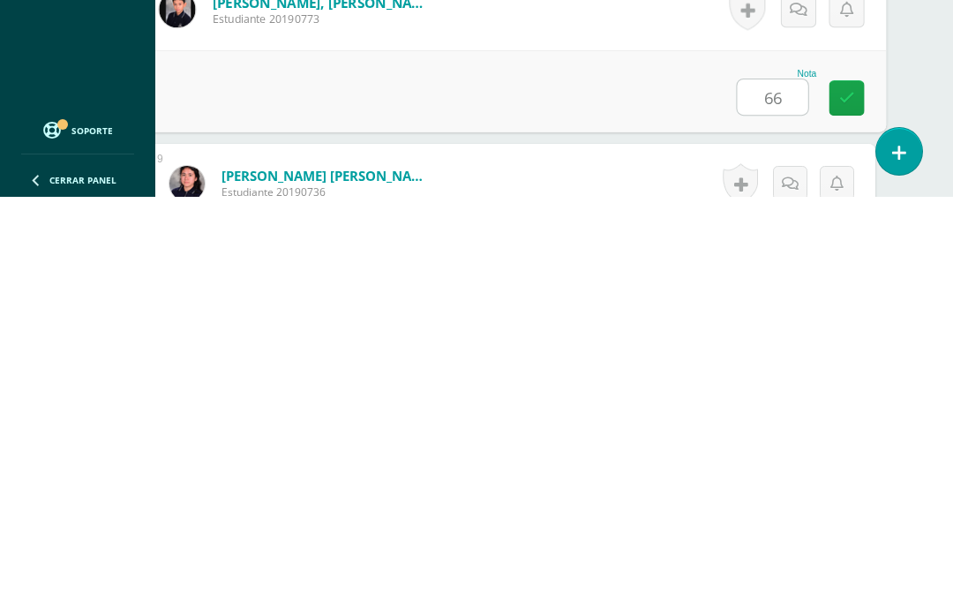
type input "66"
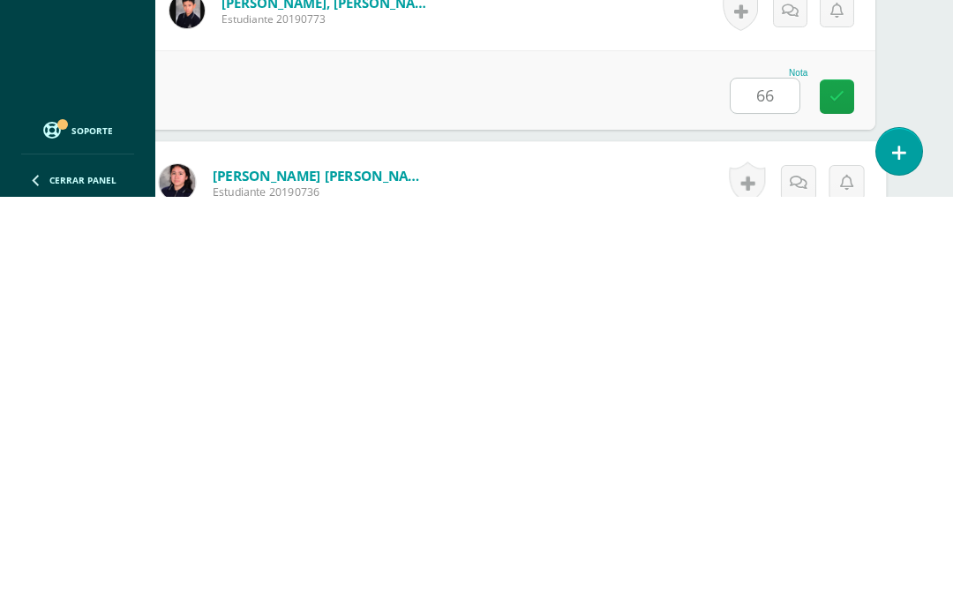
scroll to position [1632, 42]
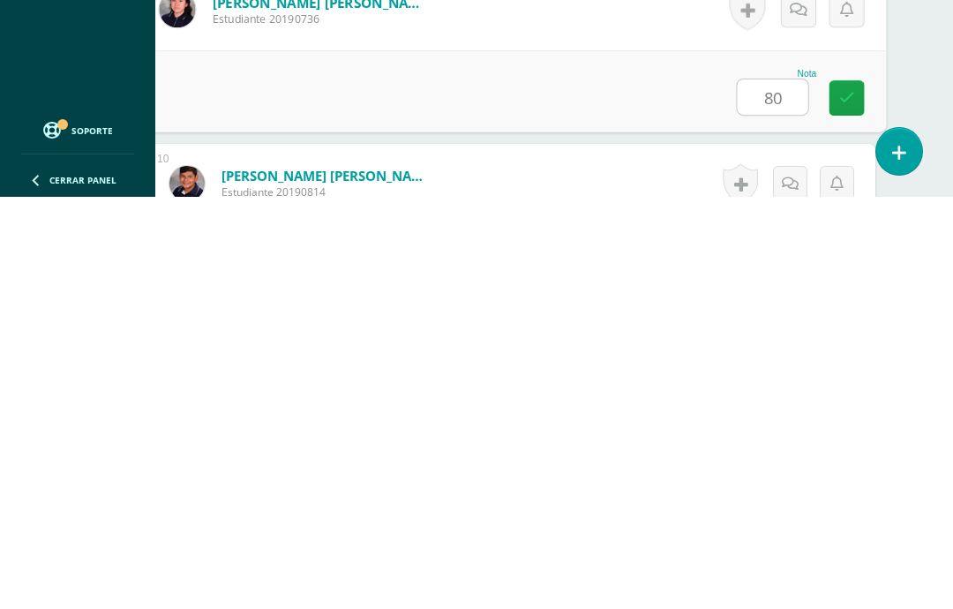
type input "80"
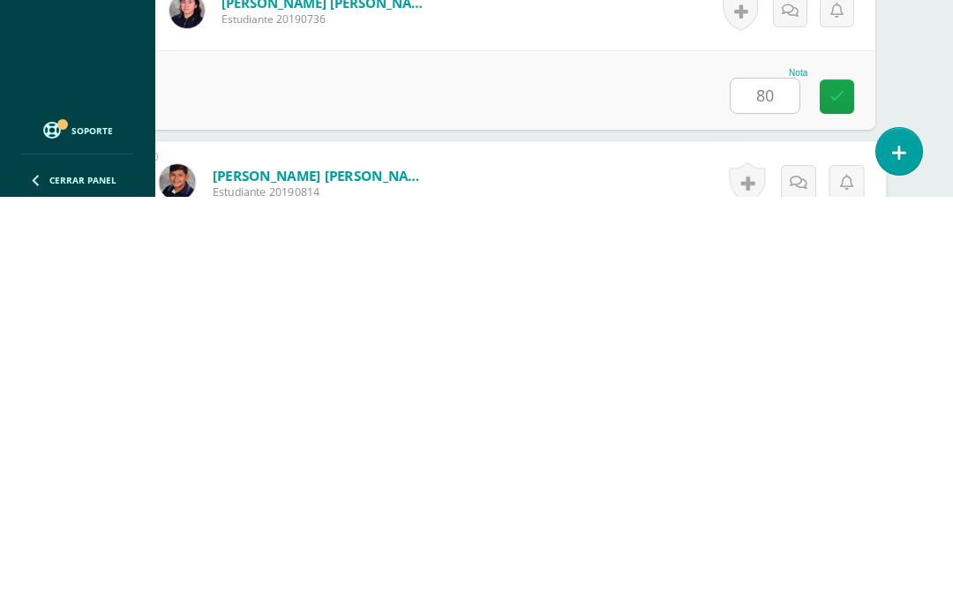
scroll to position [1805, 42]
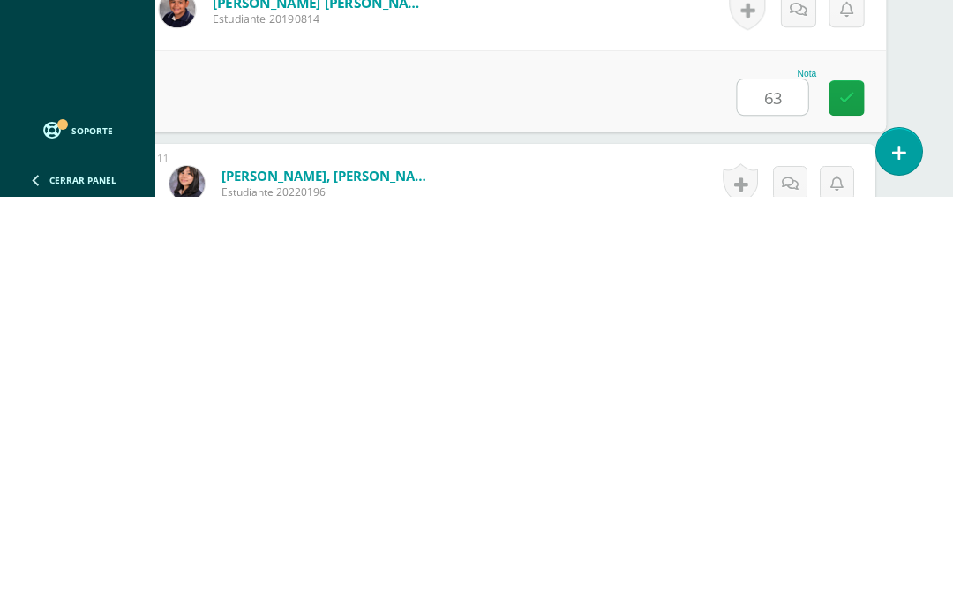
type input "63"
type input "56"
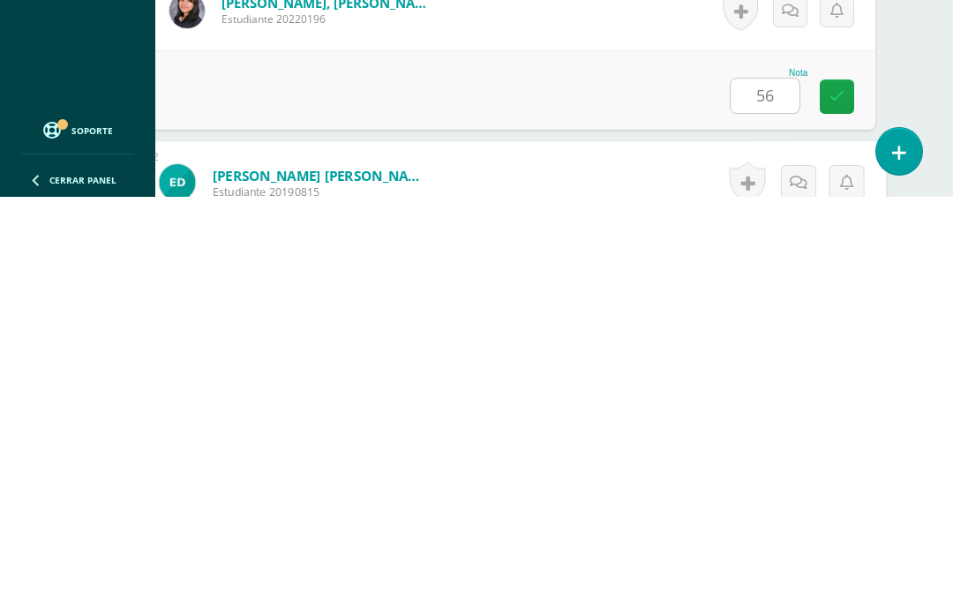
scroll to position [2151, 42]
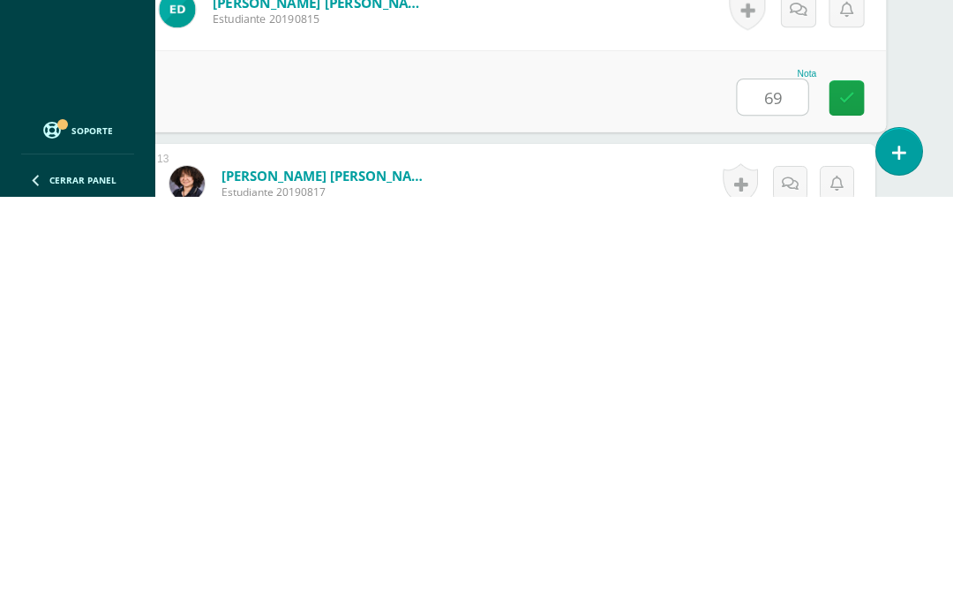
type input "69"
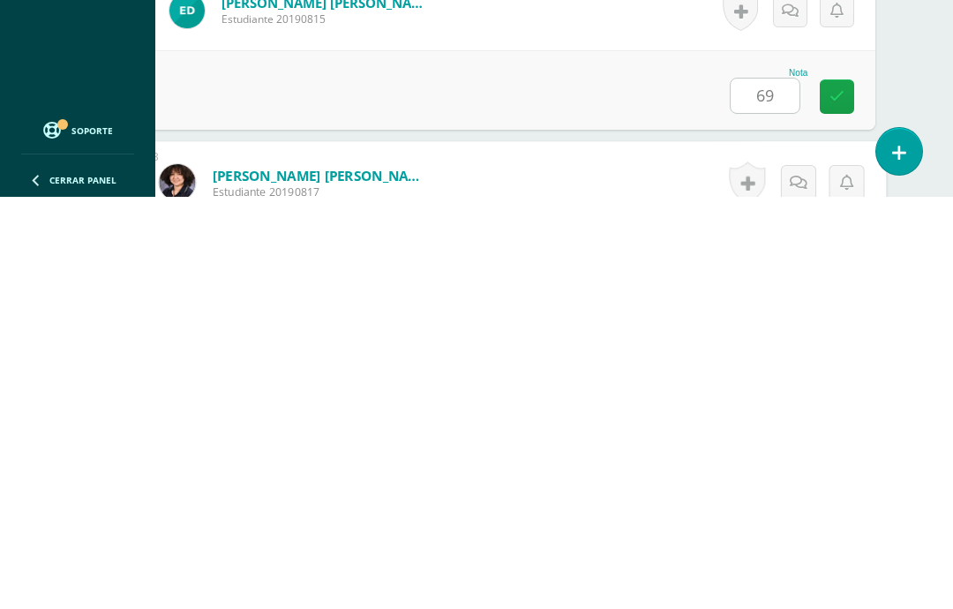
scroll to position [2324, 42]
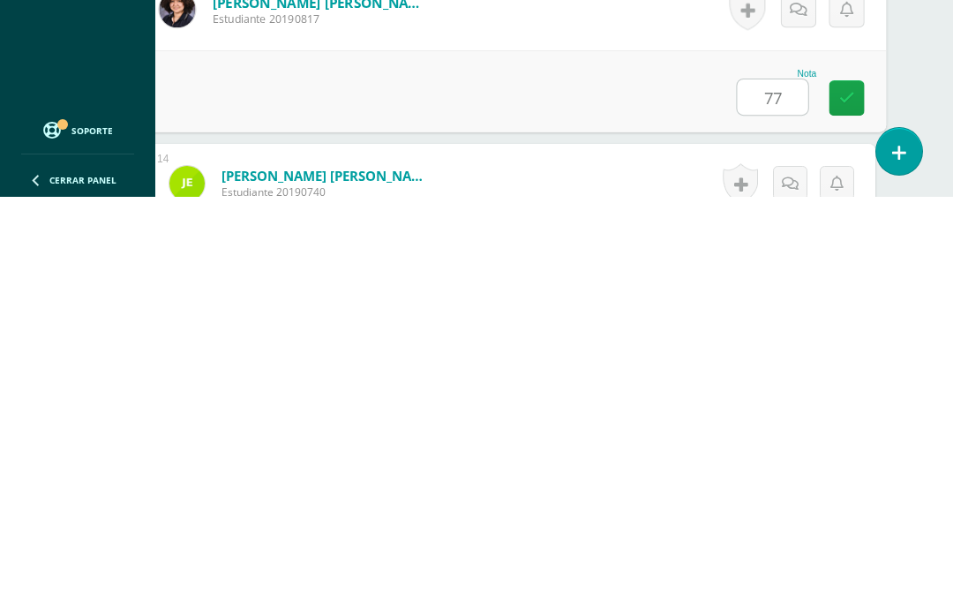
type input "7"
type input "87"
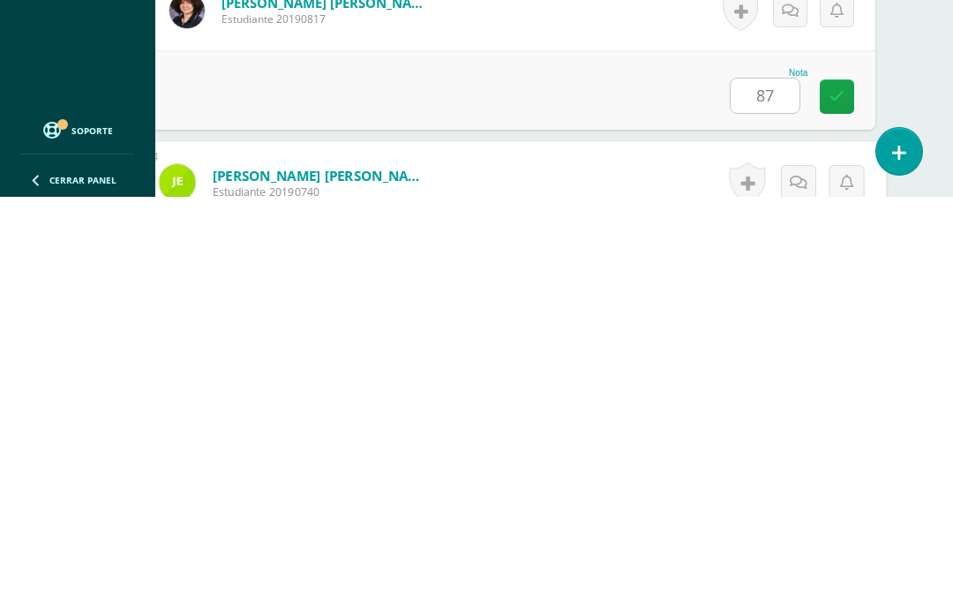
scroll to position [2497, 42]
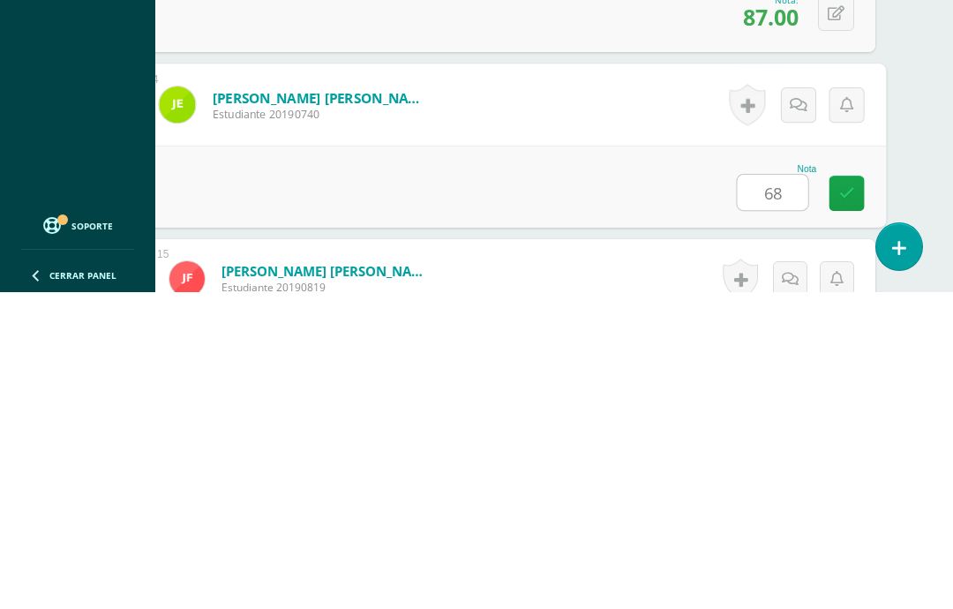
type input "68"
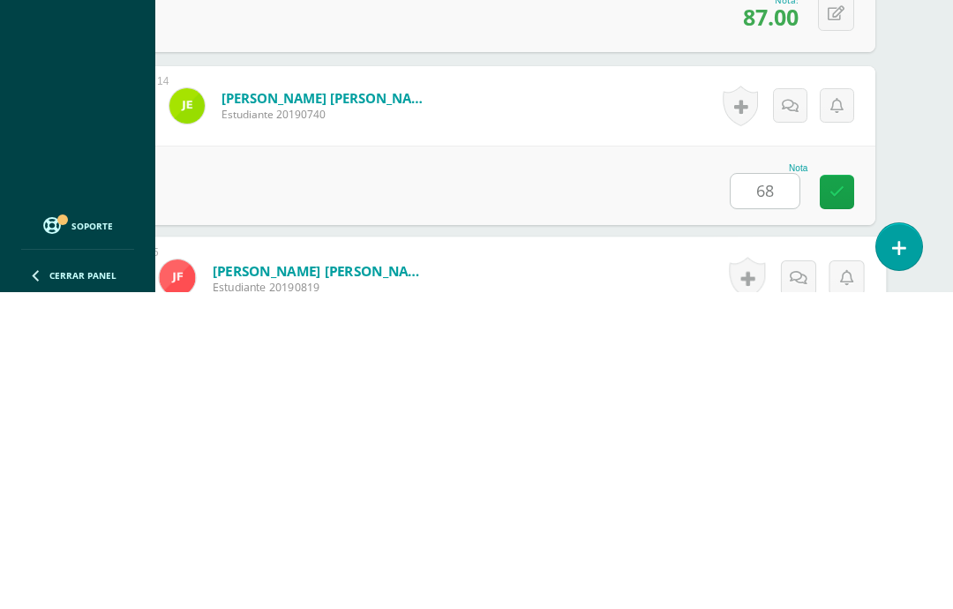
scroll to position [2634, 42]
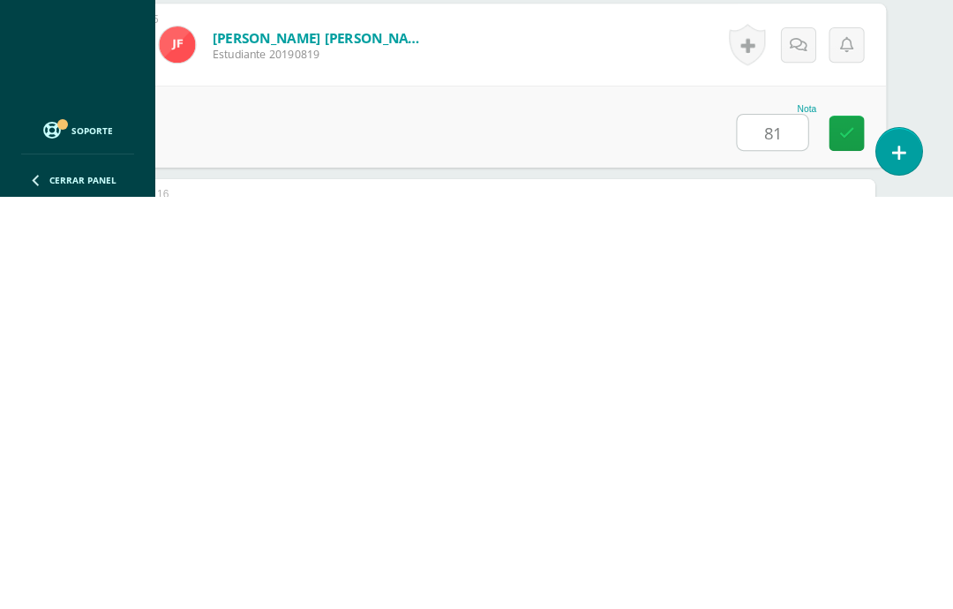
type input "81"
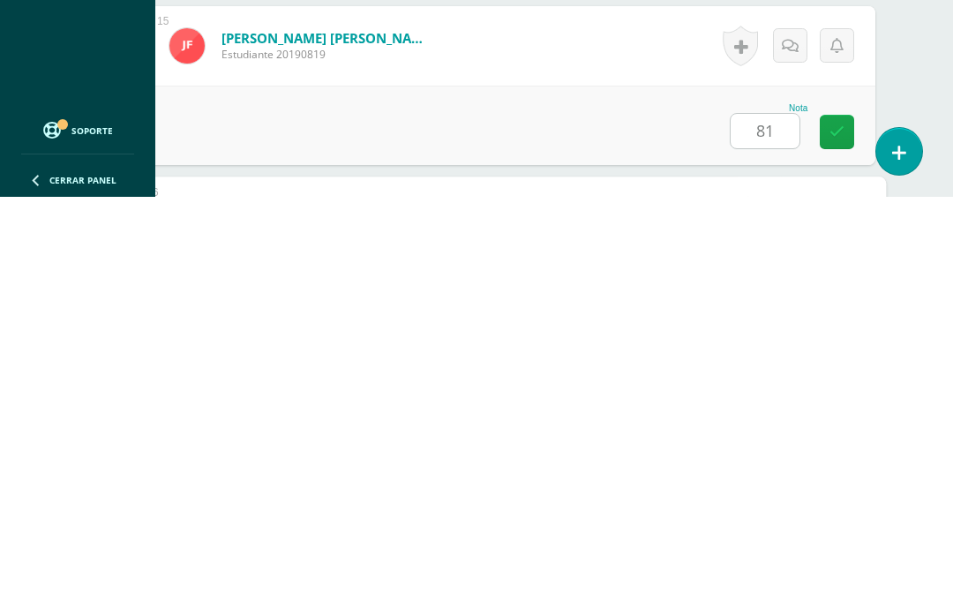
scroll to position [2808, 42]
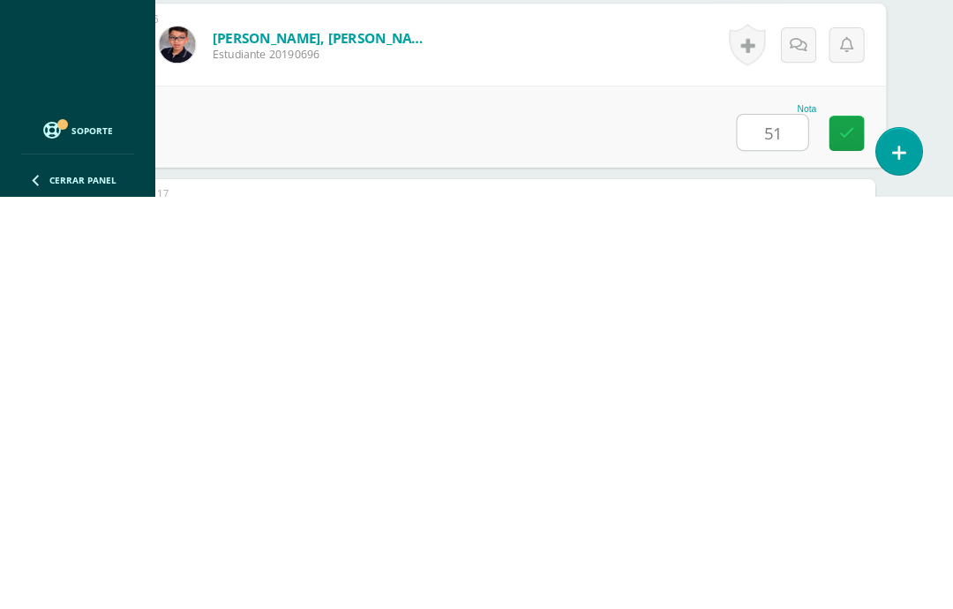
type input "51"
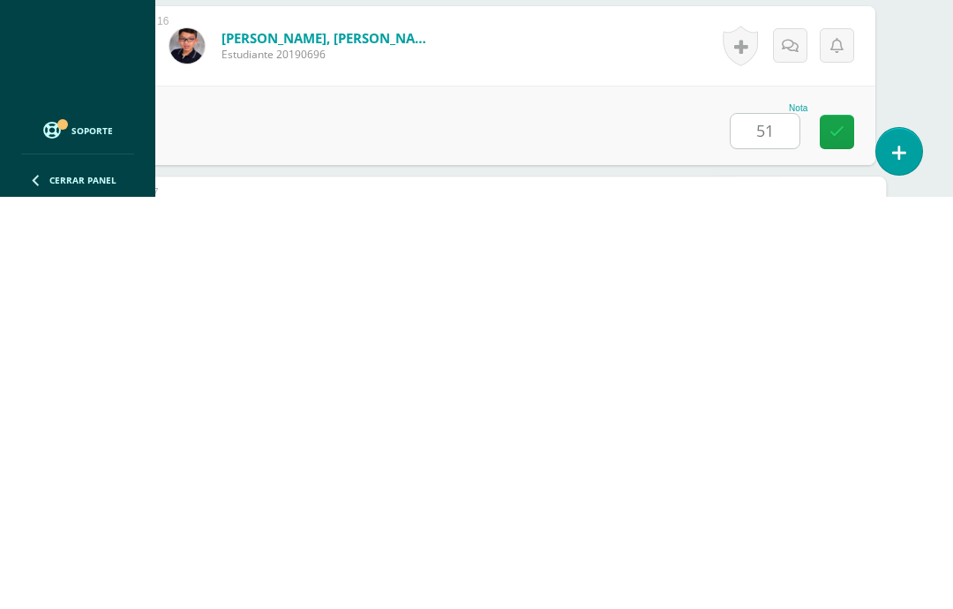
scroll to position [2981, 42]
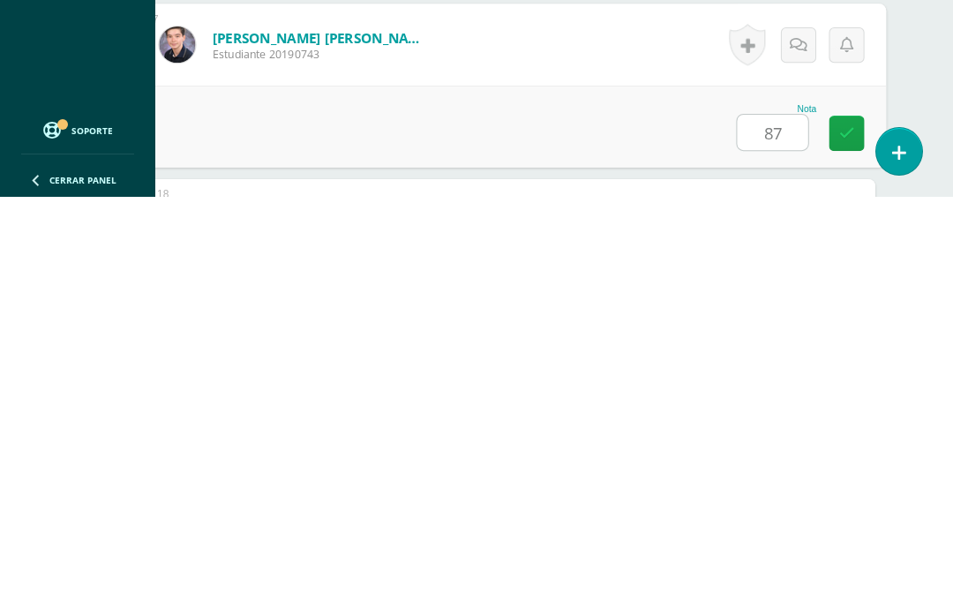
type input "87"
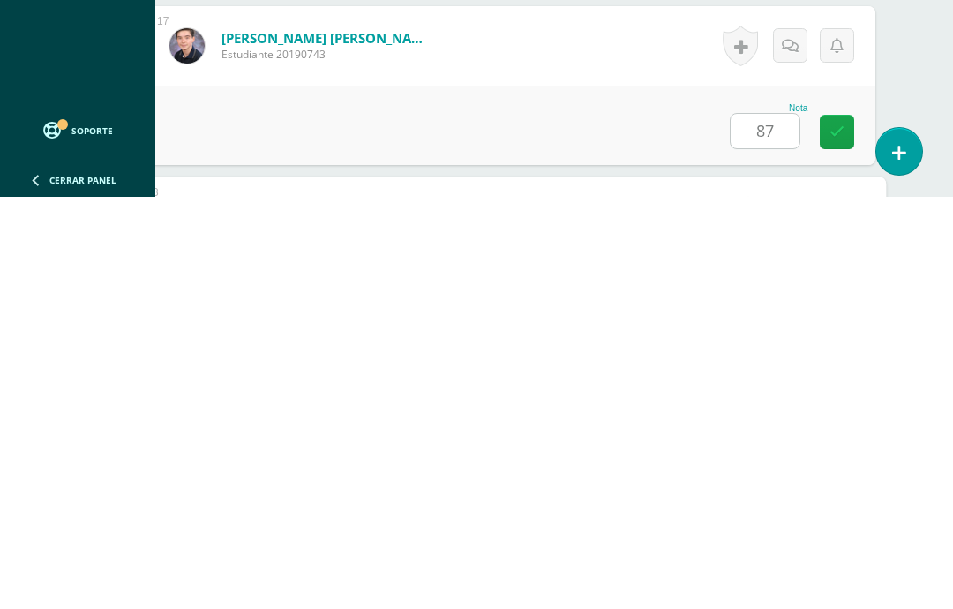
scroll to position [3154, 42]
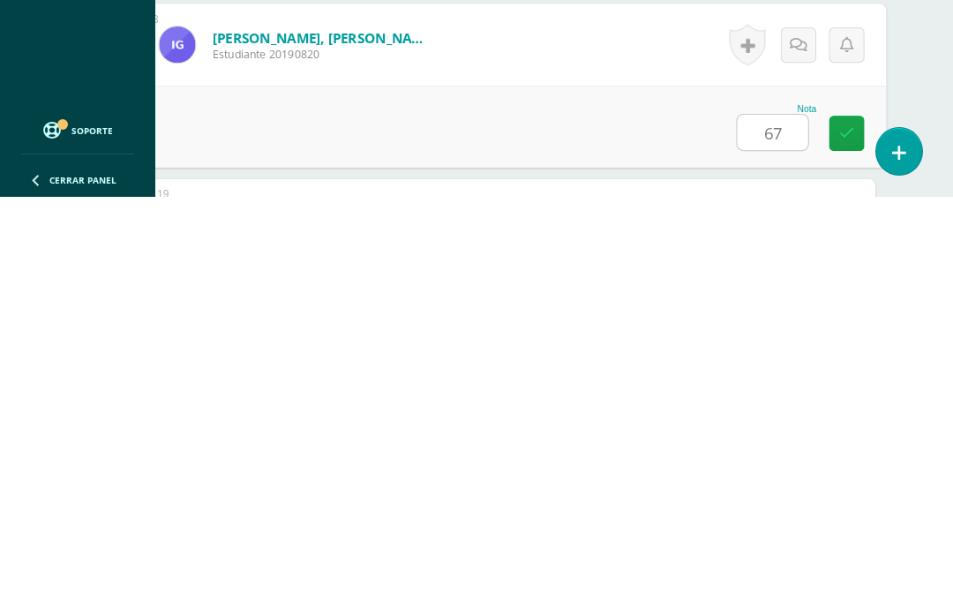
type input "67"
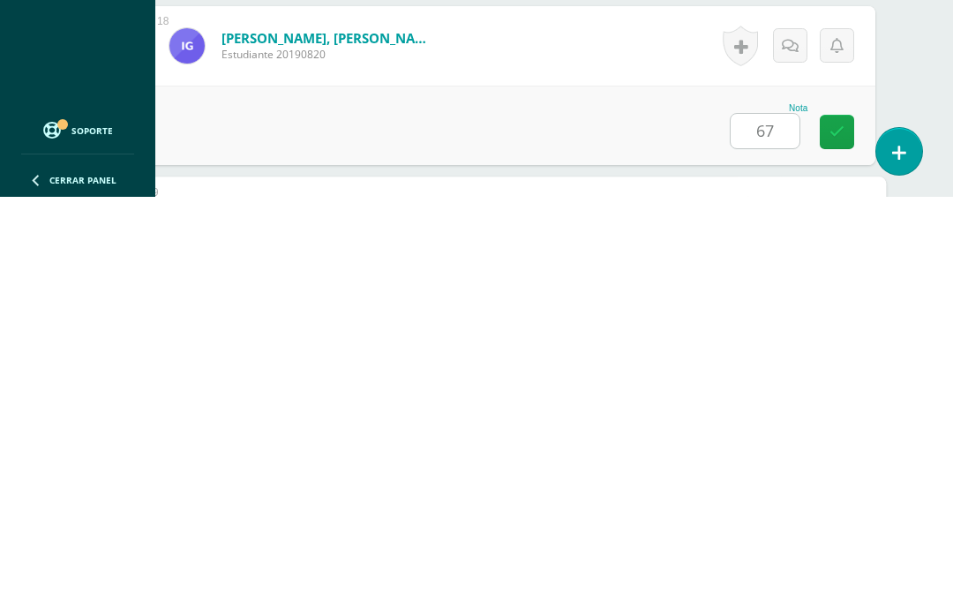
scroll to position [3327, 42]
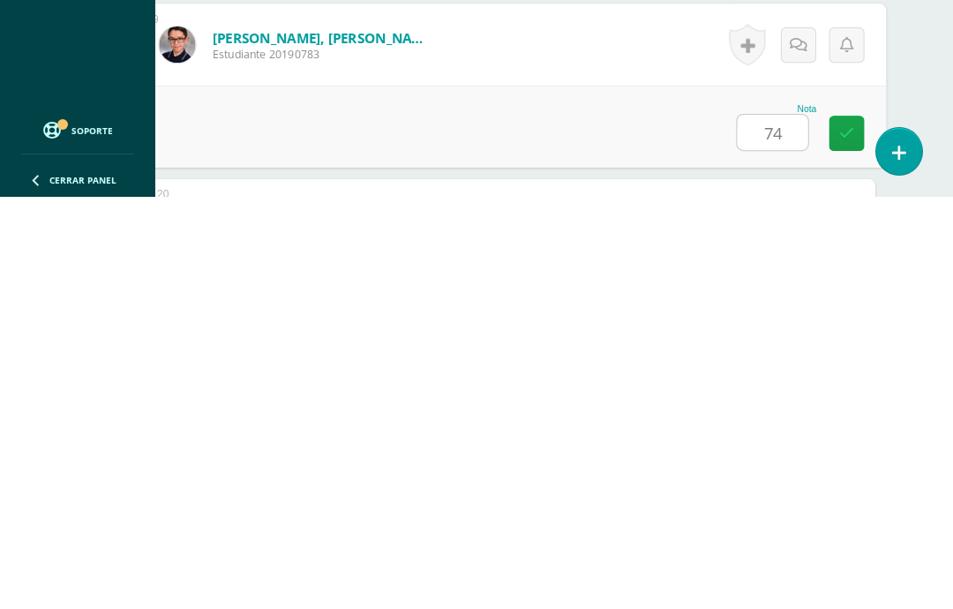
type input "74"
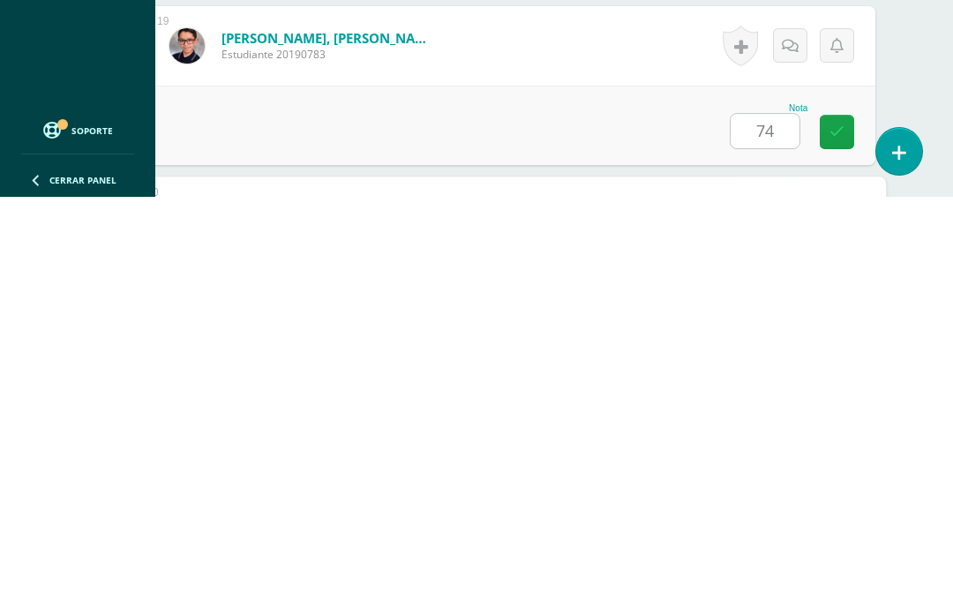
scroll to position [3500, 42]
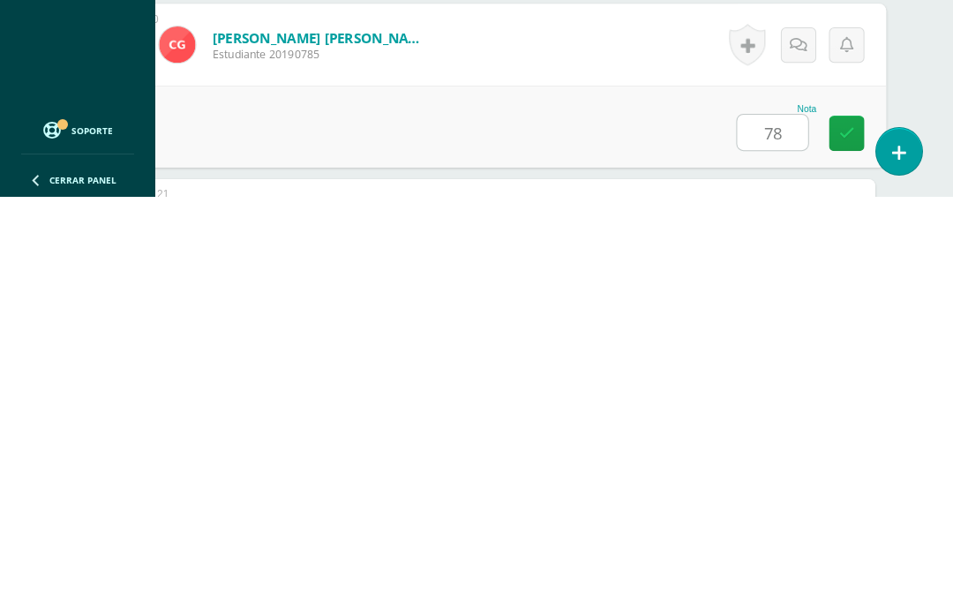
type input "78"
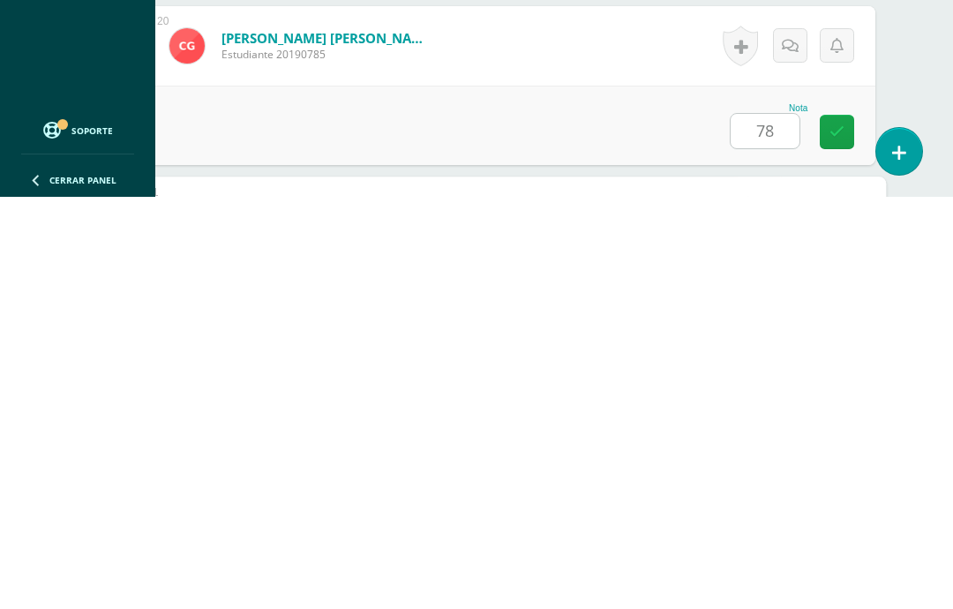
scroll to position [3673, 42]
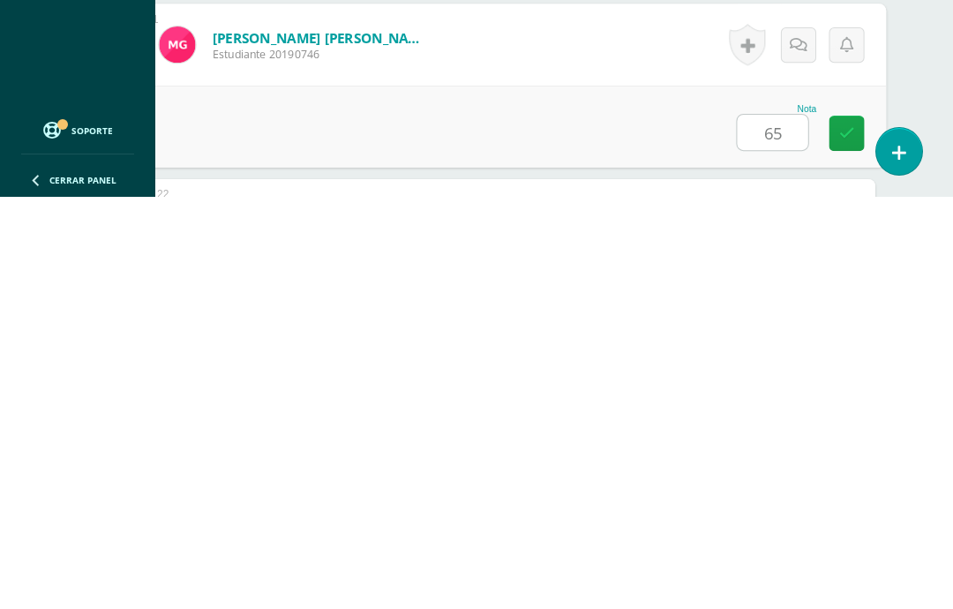
type input "65"
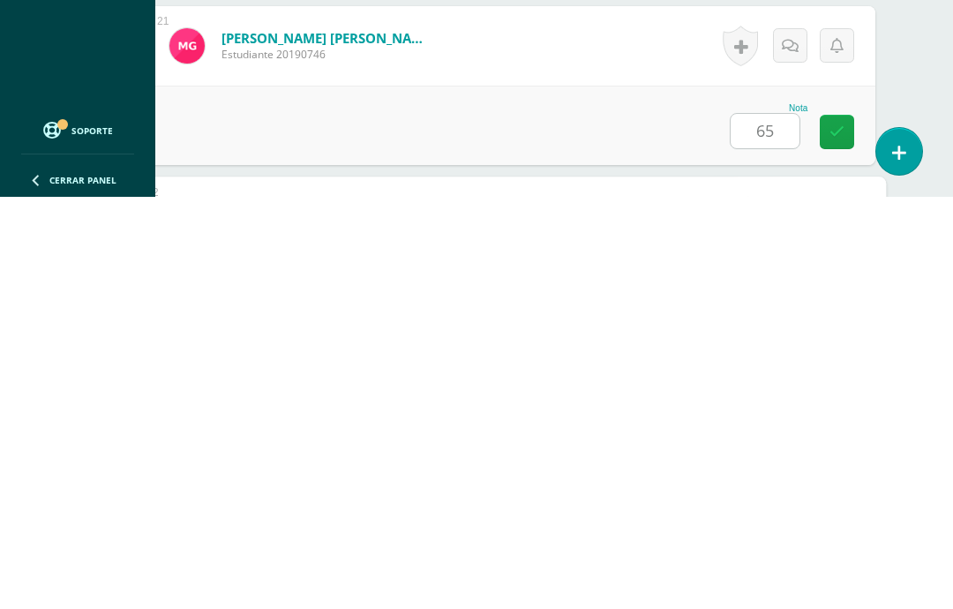
scroll to position [3846, 42]
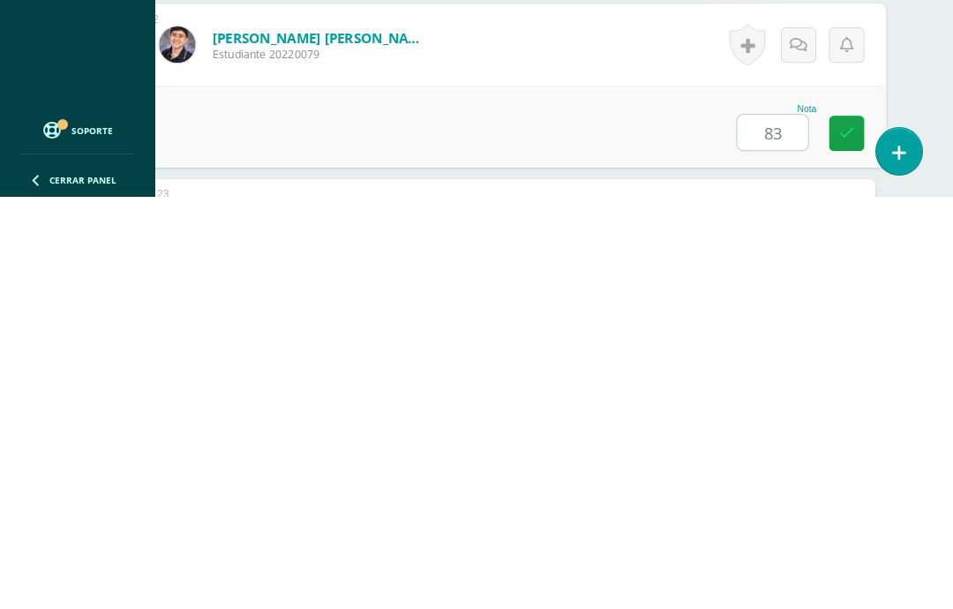
type input "83"
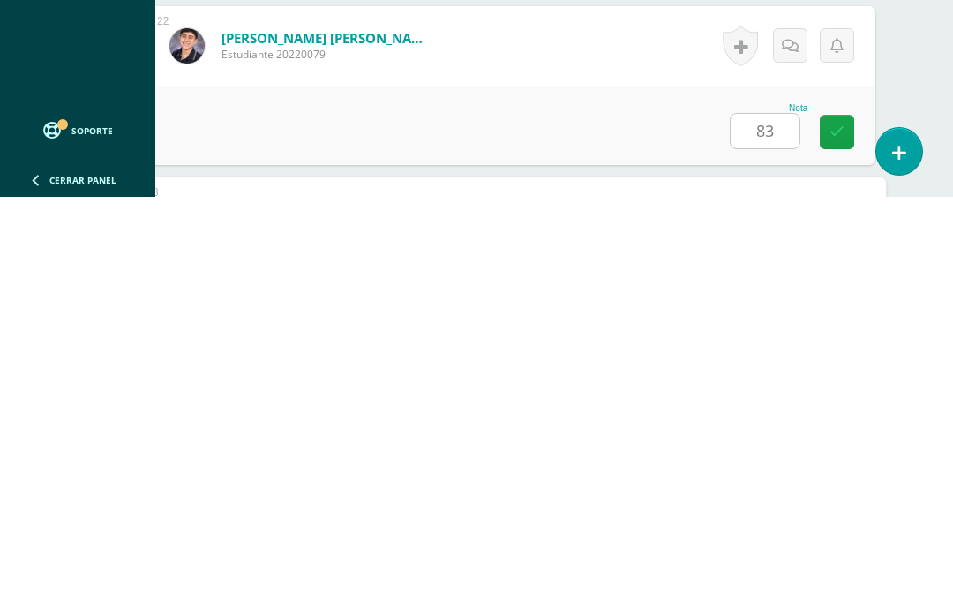
scroll to position [4019, 42]
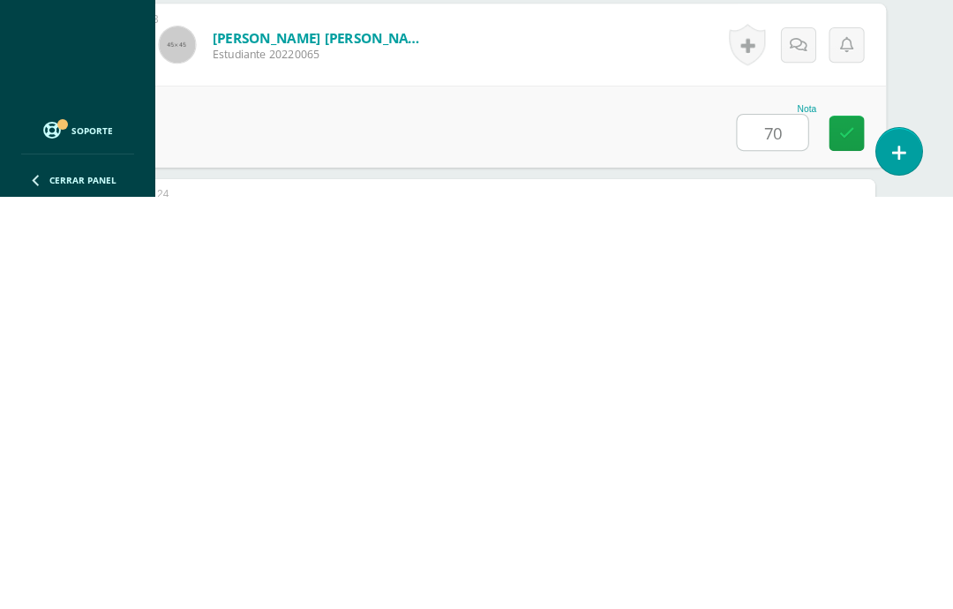
type input "70"
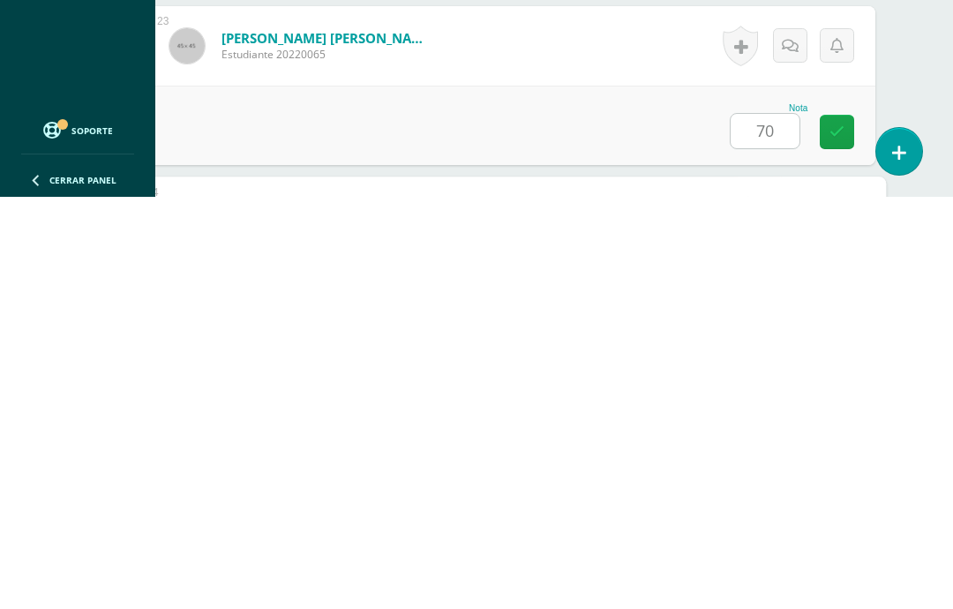
scroll to position [4192, 42]
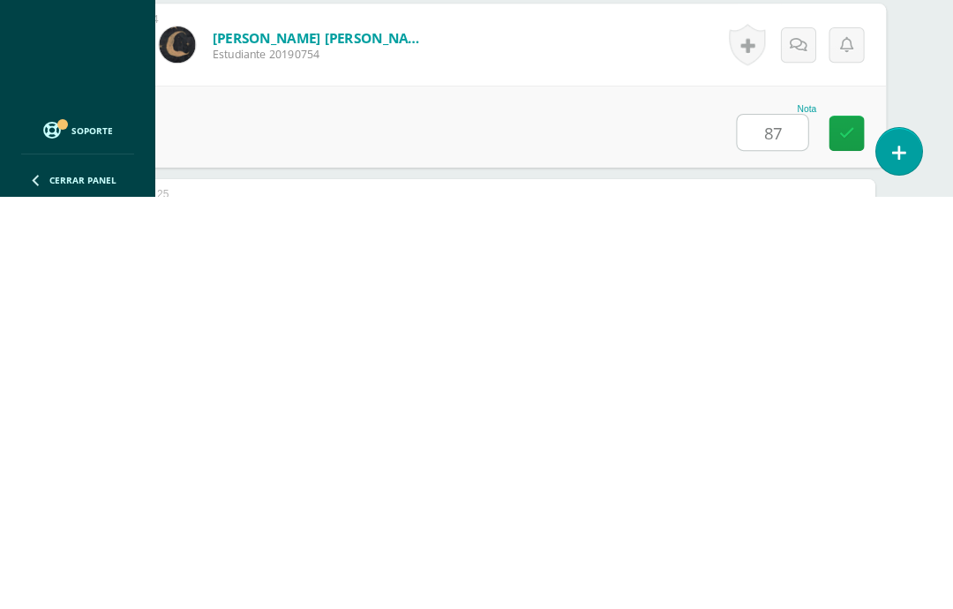
type input "87"
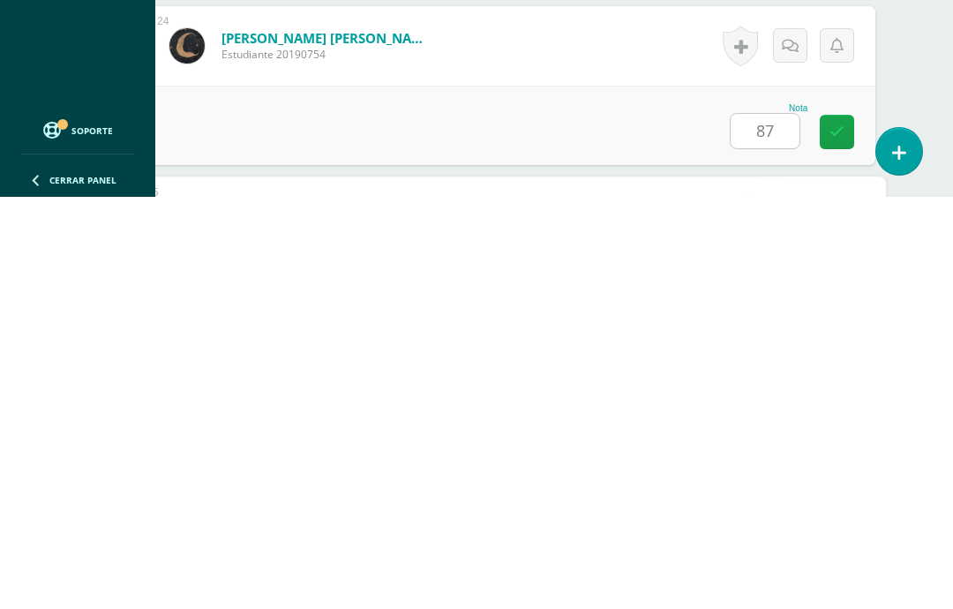
scroll to position [4365, 42]
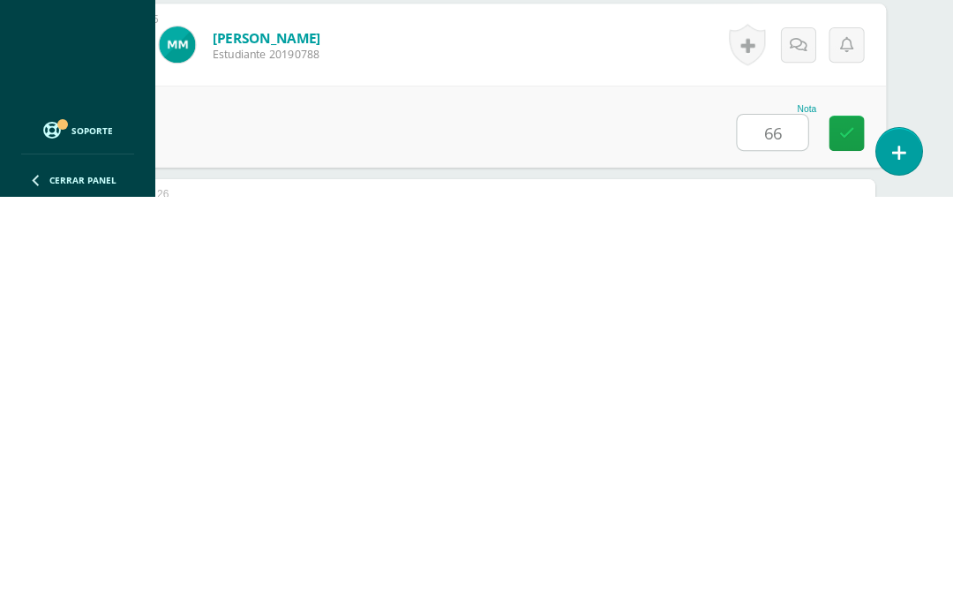
type input "66"
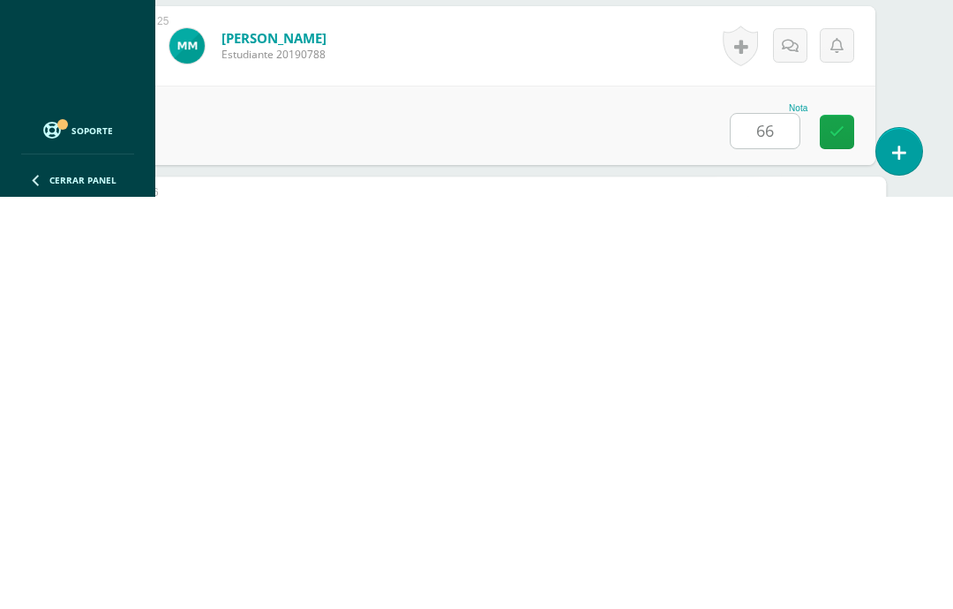
scroll to position [4538, 42]
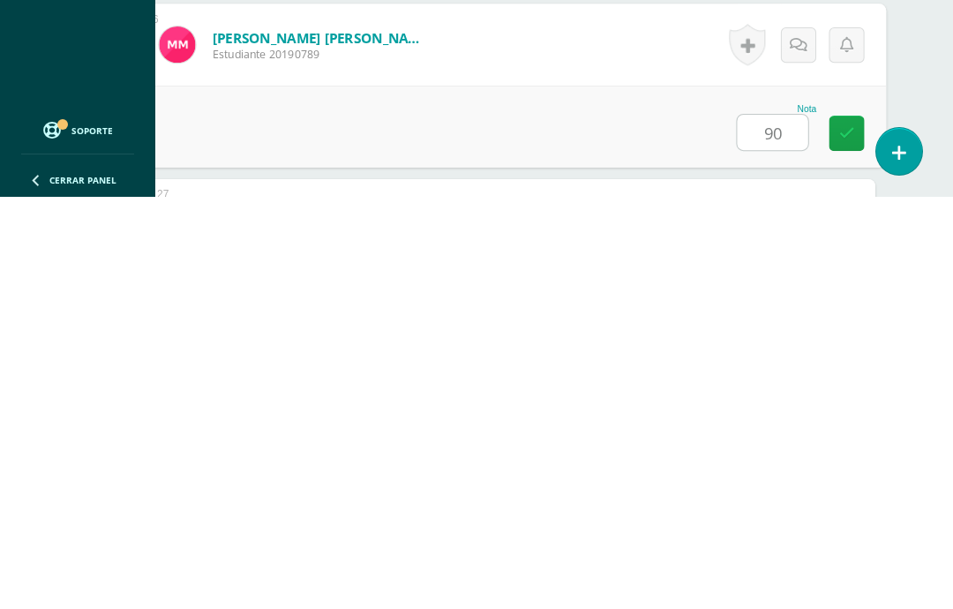
type input "90"
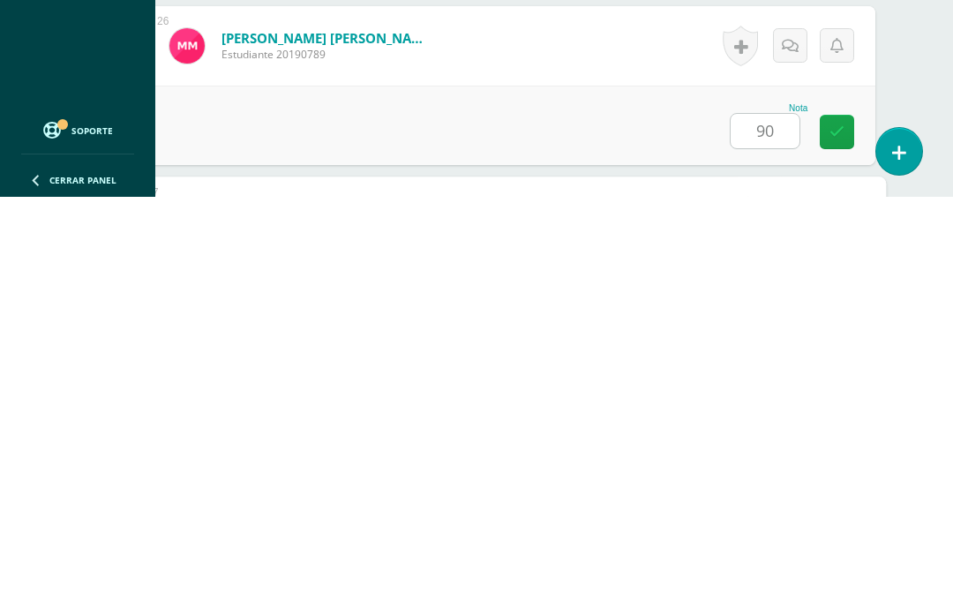
scroll to position [4711, 42]
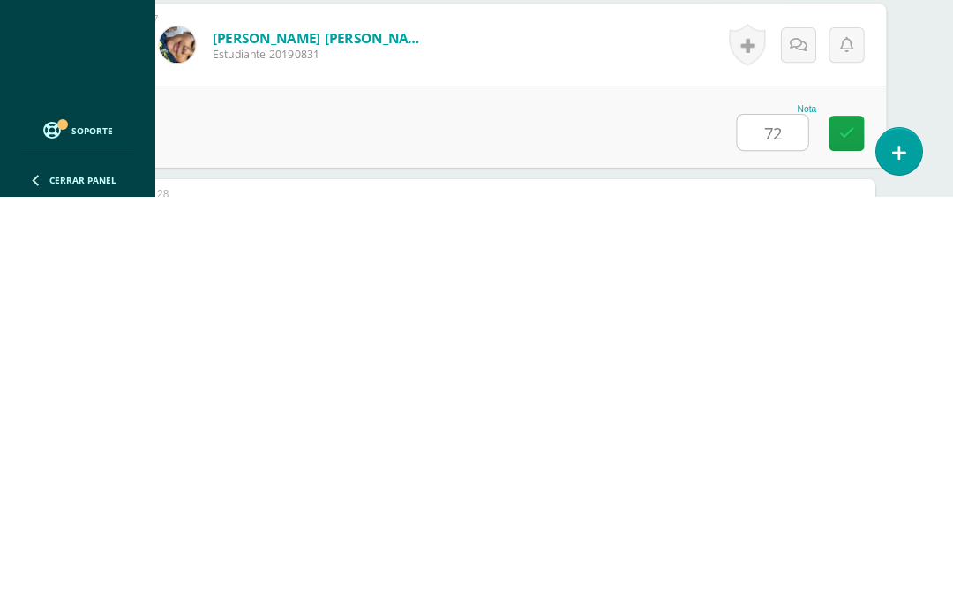
type input "72"
type input "57"
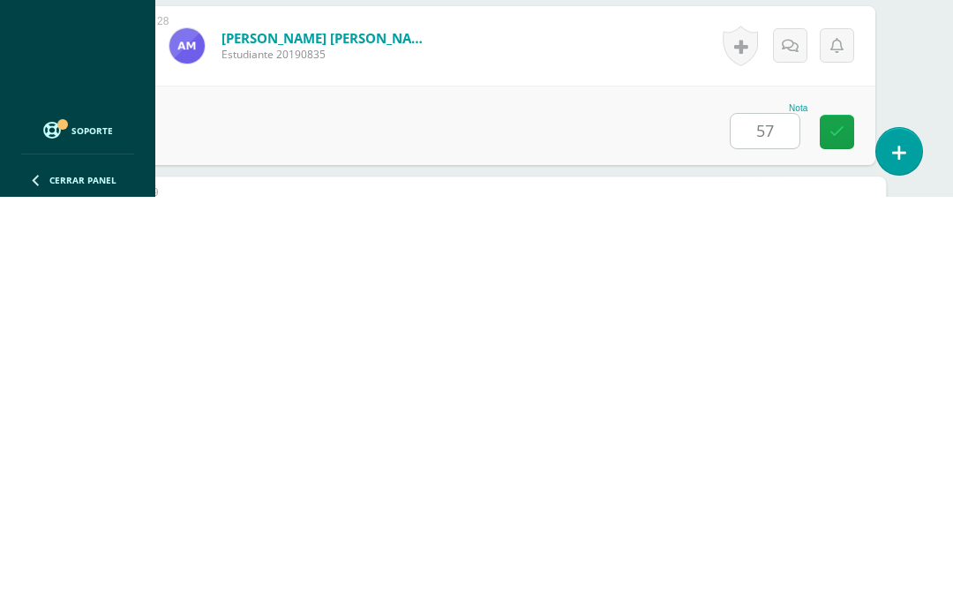
scroll to position [5057, 42]
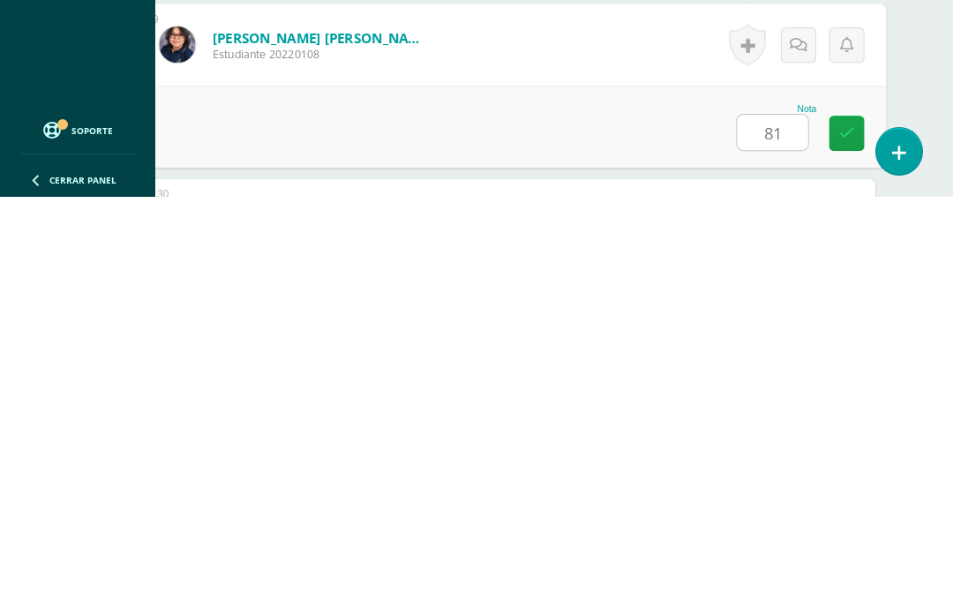
type input "81"
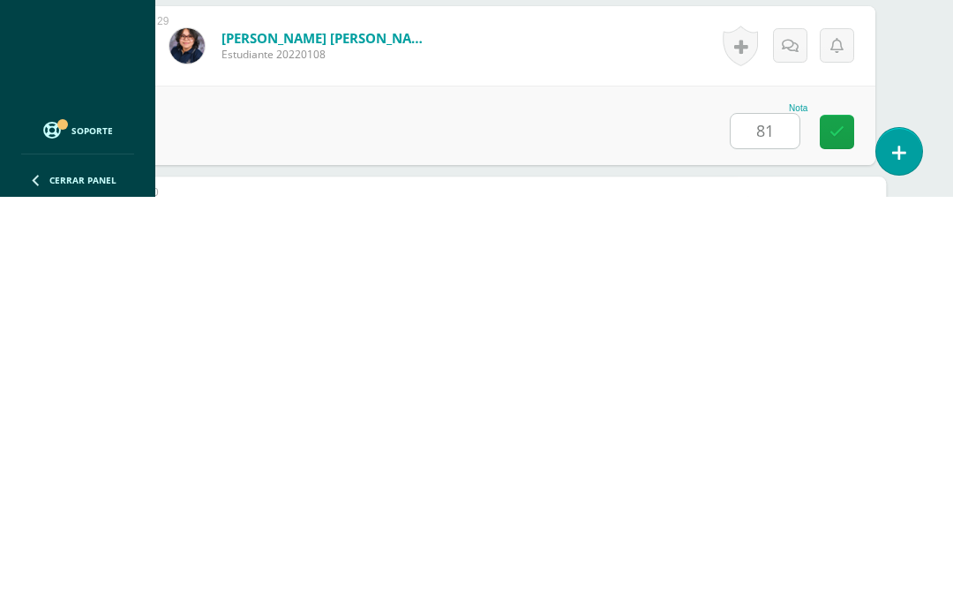
scroll to position [5230, 42]
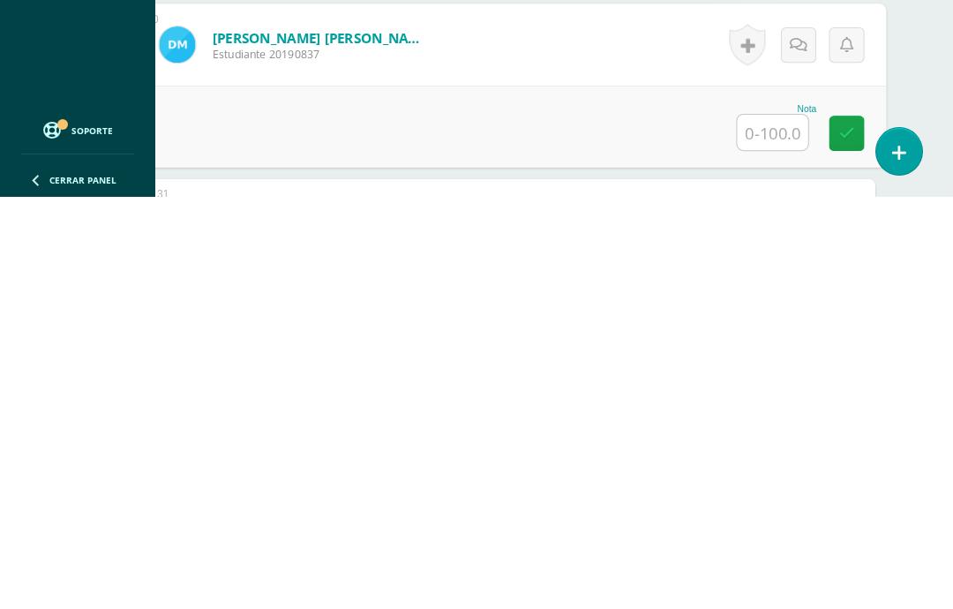
type input "9"
type input "89"
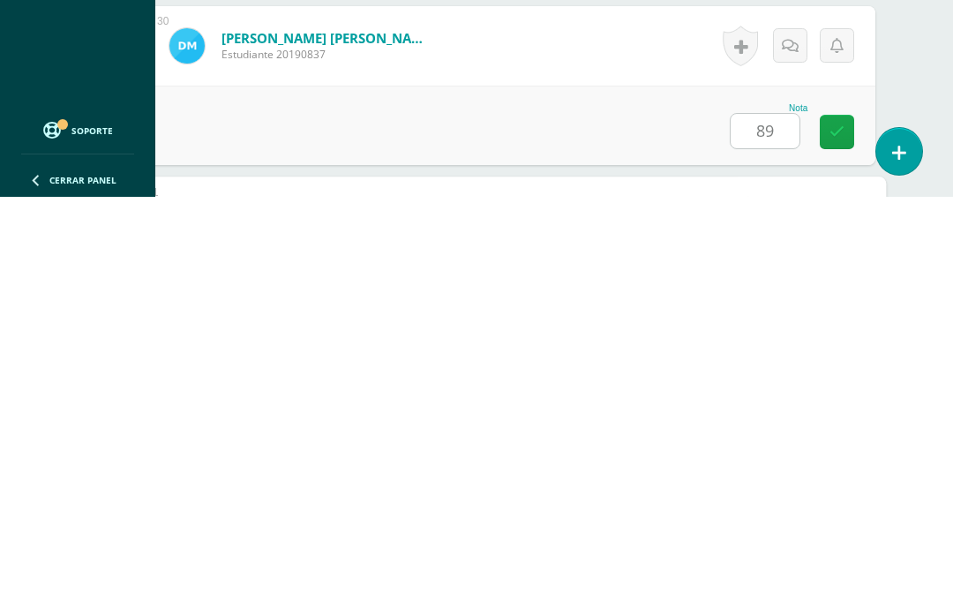
scroll to position [5403, 42]
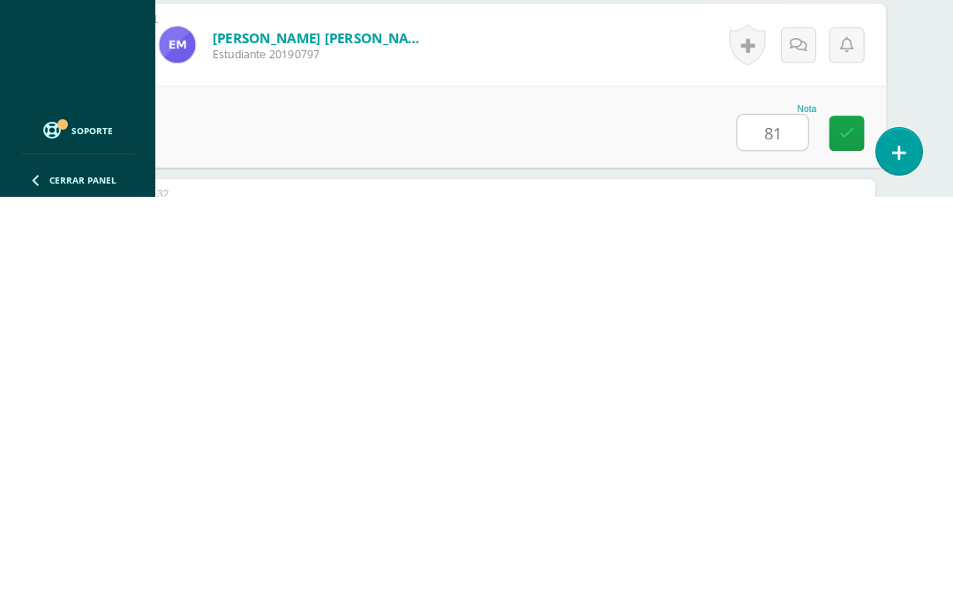
type input "81"
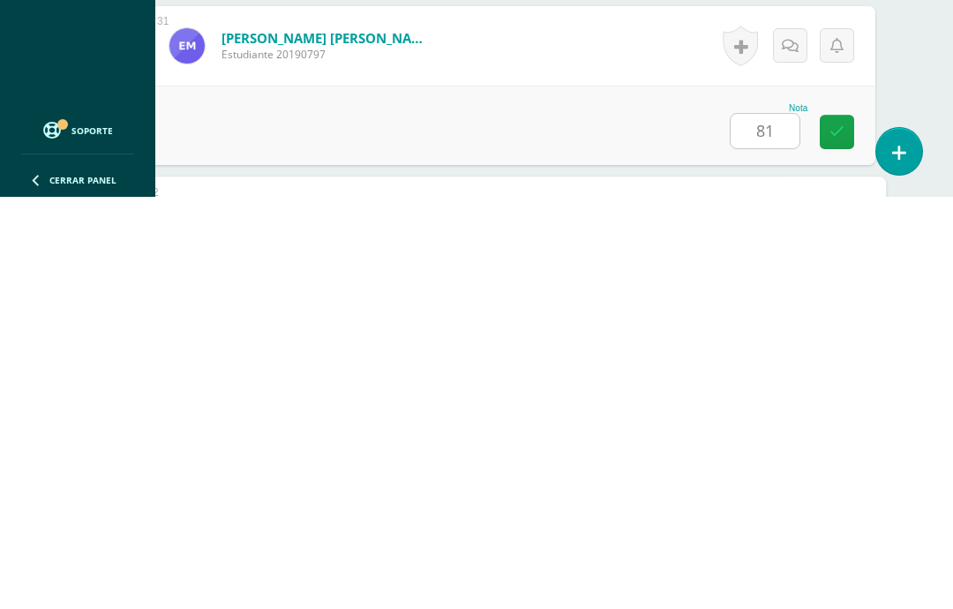
scroll to position [5576, 42]
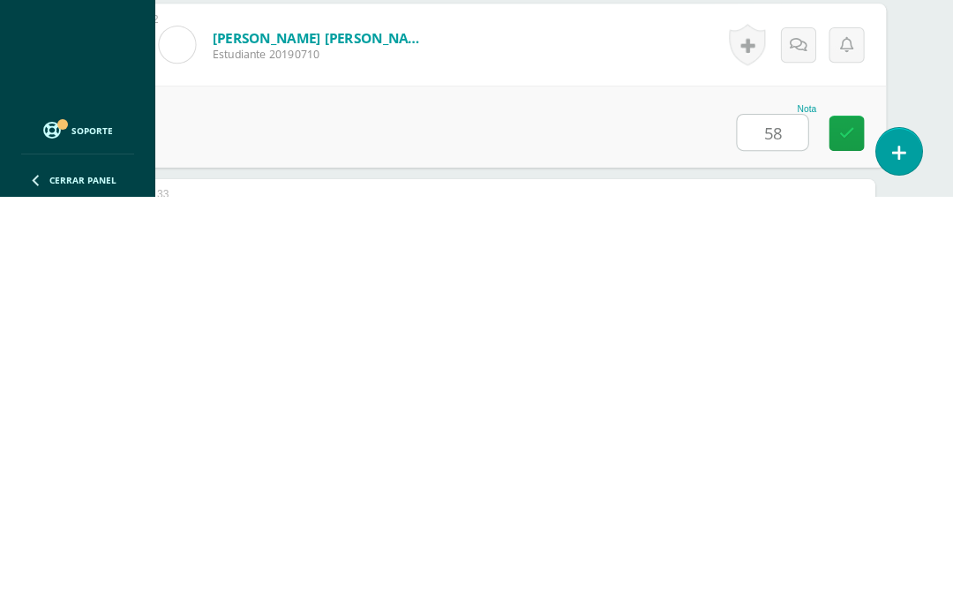
type input "58"
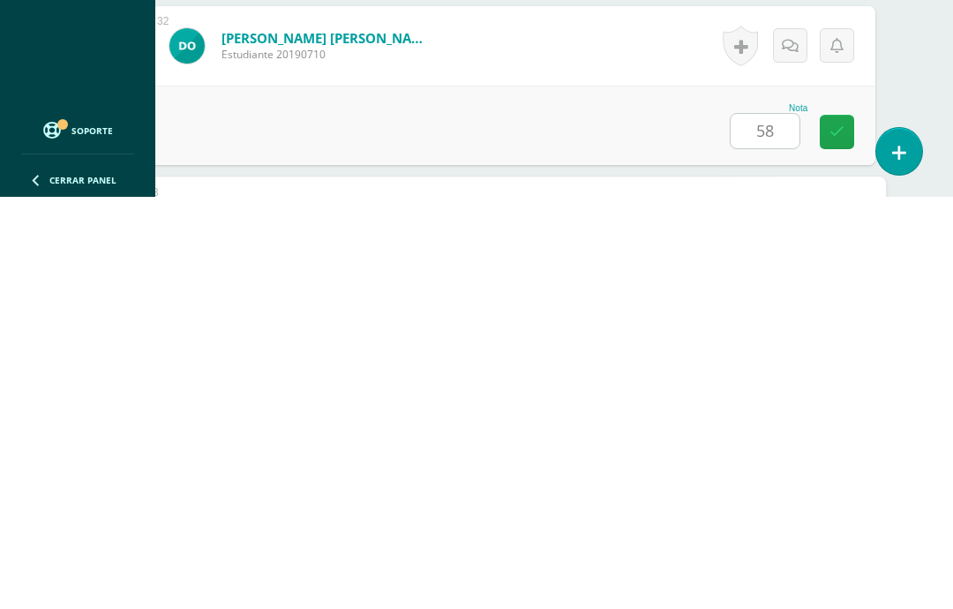
scroll to position [5749, 42]
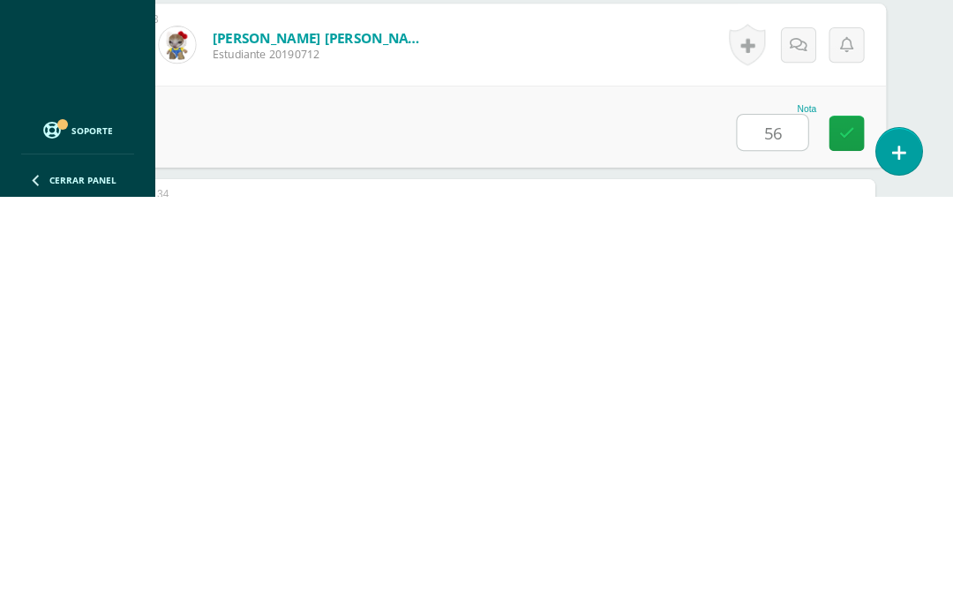
type input "56"
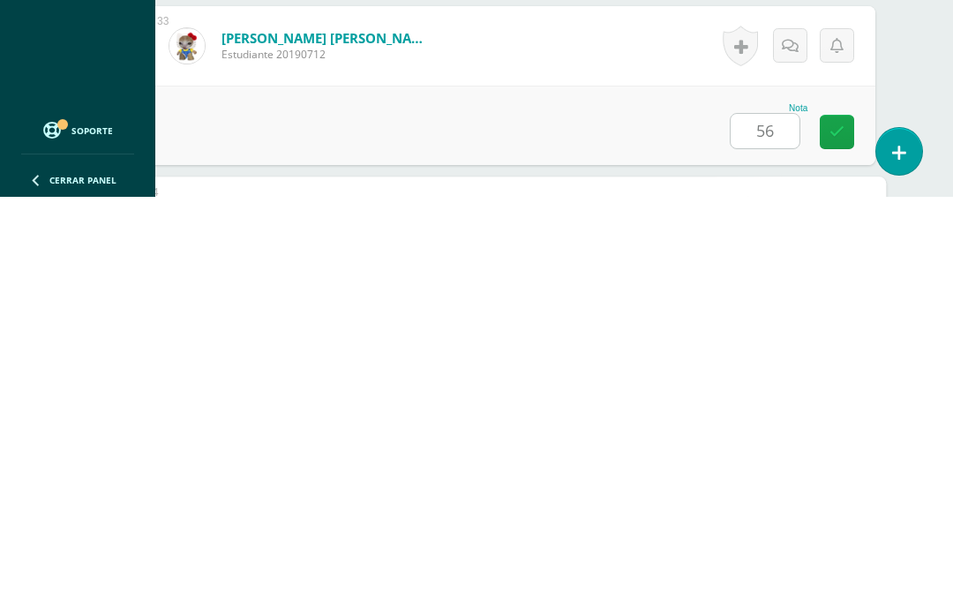
scroll to position [5922, 42]
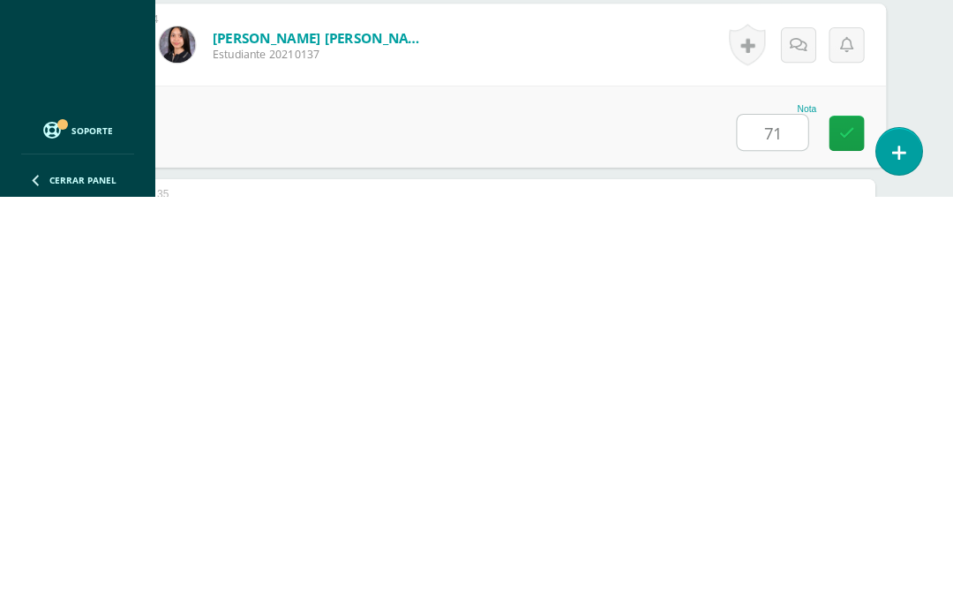
type input "71"
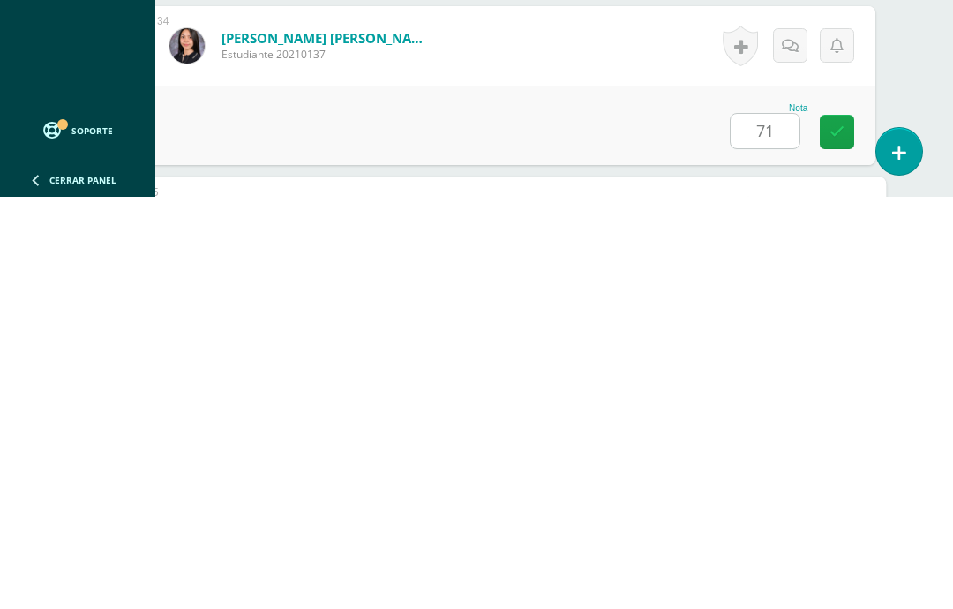
scroll to position [6095, 42]
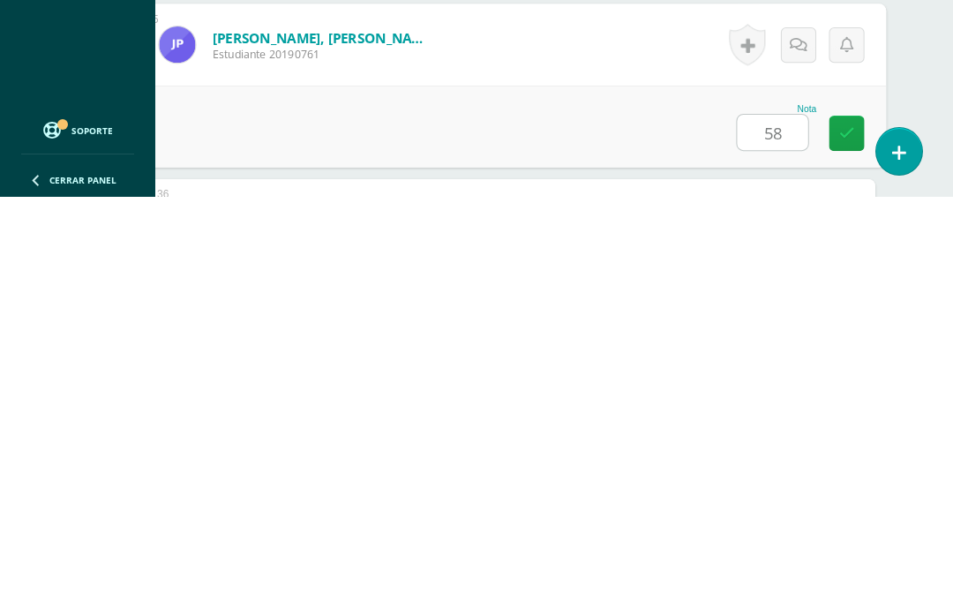
type input "58"
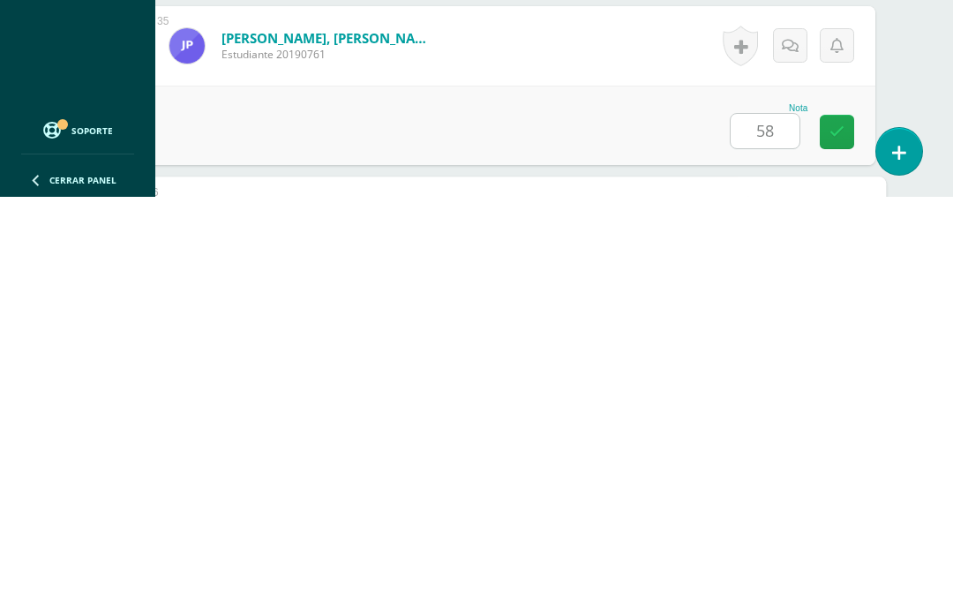
scroll to position [6268, 42]
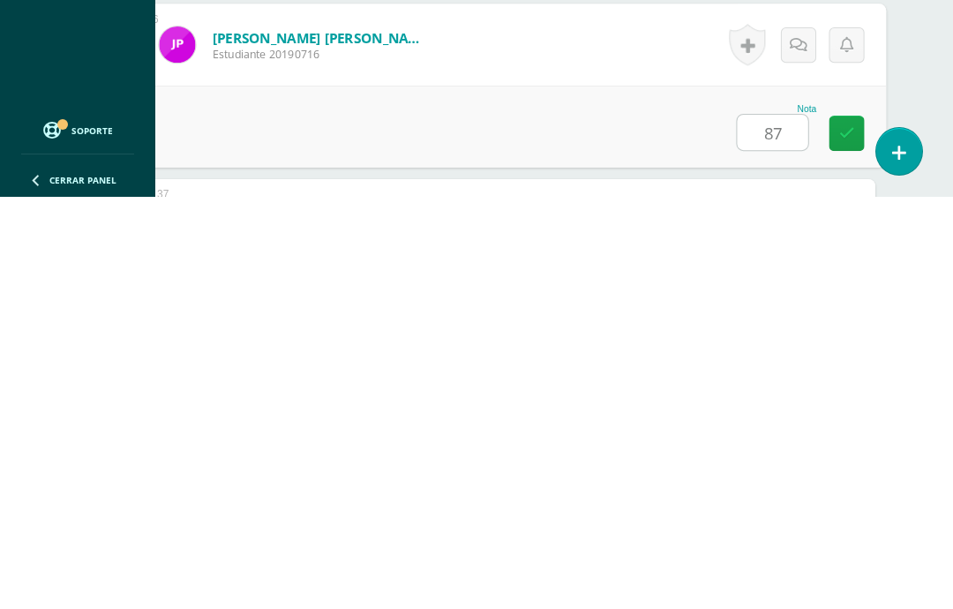
type input "87"
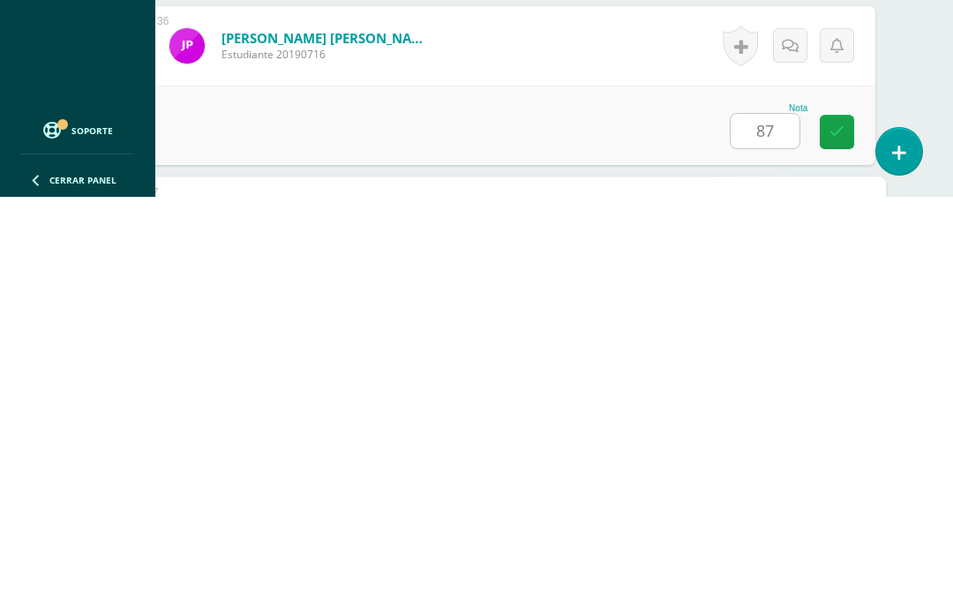
scroll to position [6441, 42]
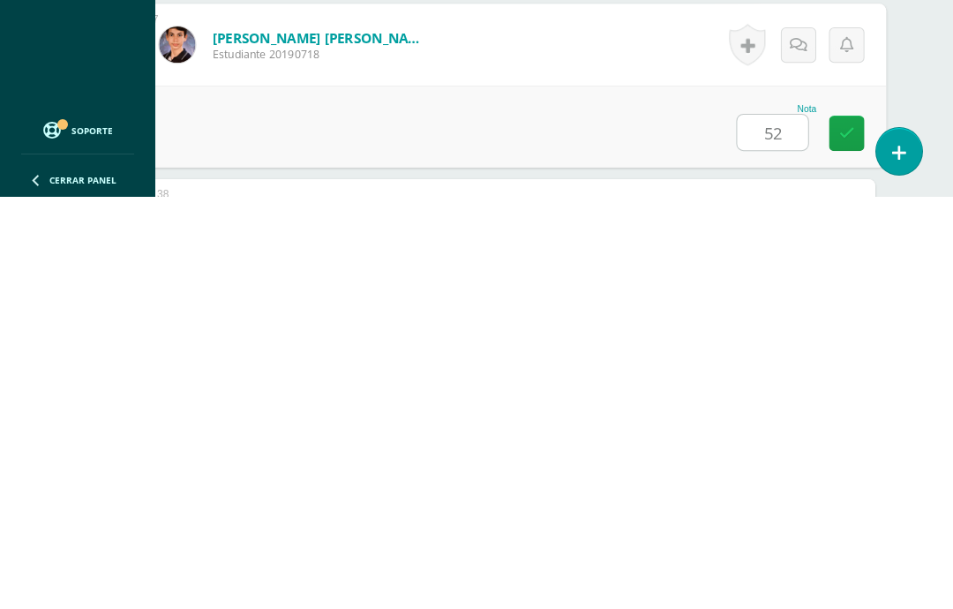
type input "52"
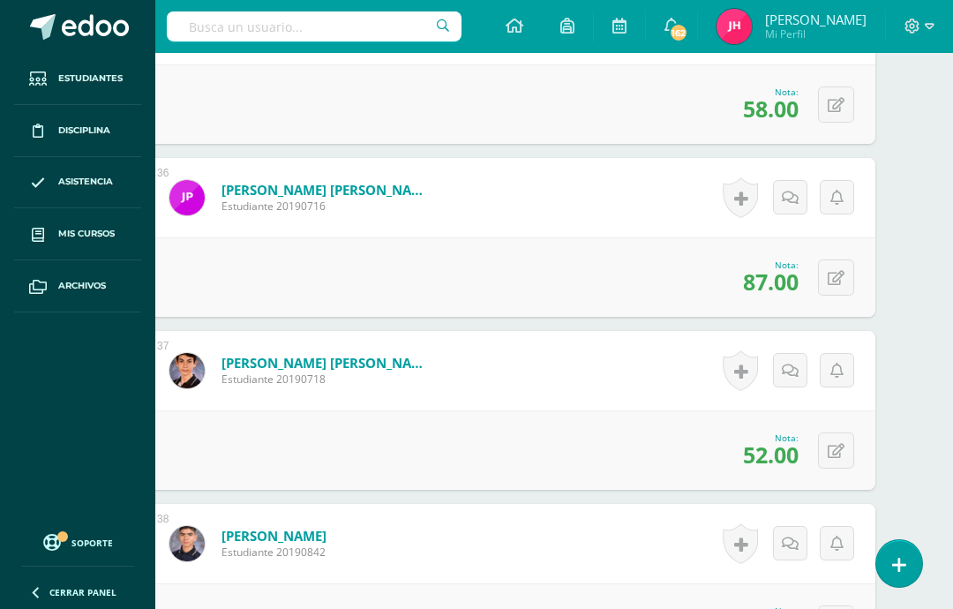
scroll to position [6528, 42]
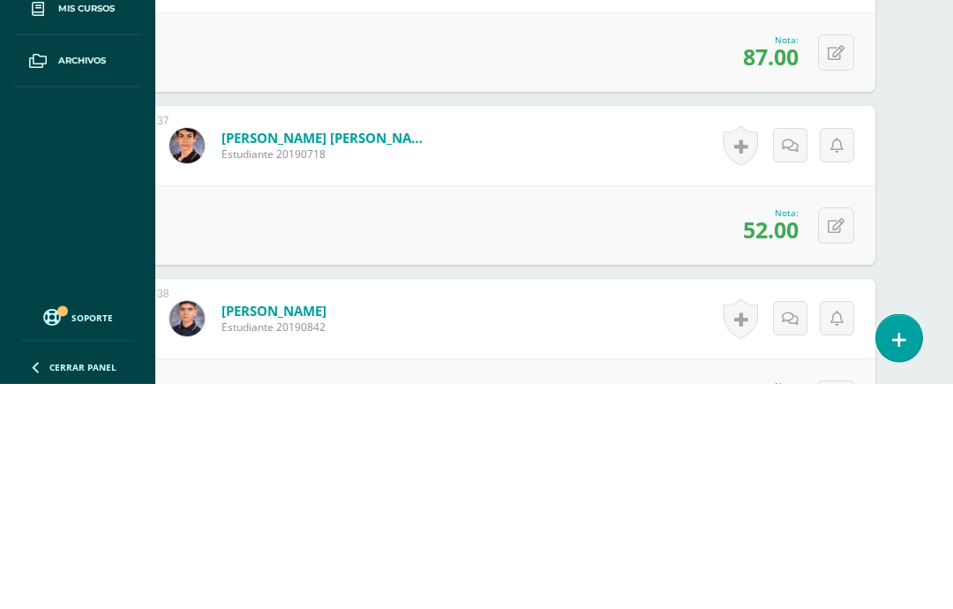
click at [840, 445] on icon at bounding box center [836, 452] width 17 height 15
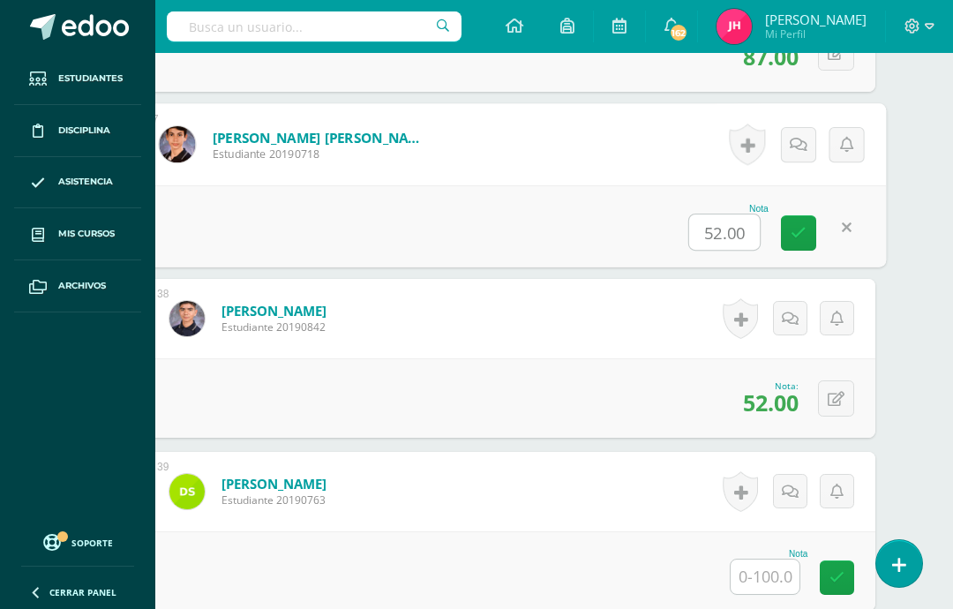
click at [725, 239] on input "52.00" at bounding box center [725, 232] width 71 height 35
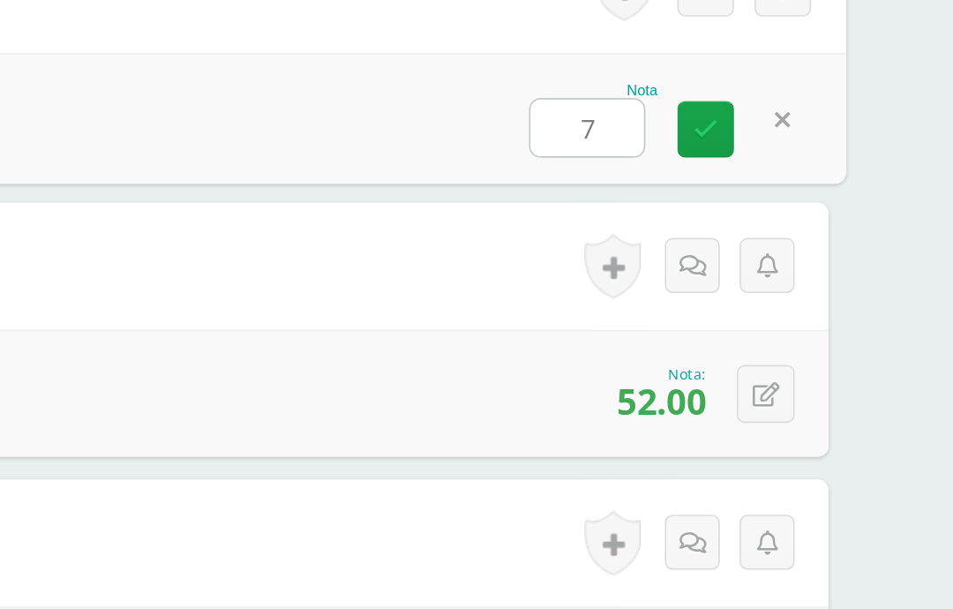
type input "70"
click at [791, 225] on icon at bounding box center [799, 232] width 16 height 15
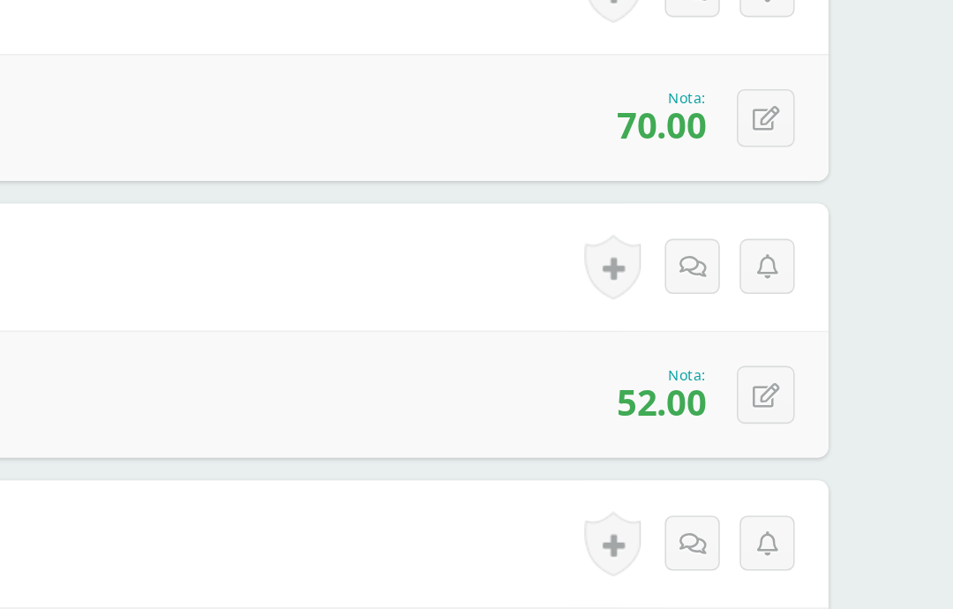
click at [828, 392] on icon at bounding box center [836, 399] width 17 height 15
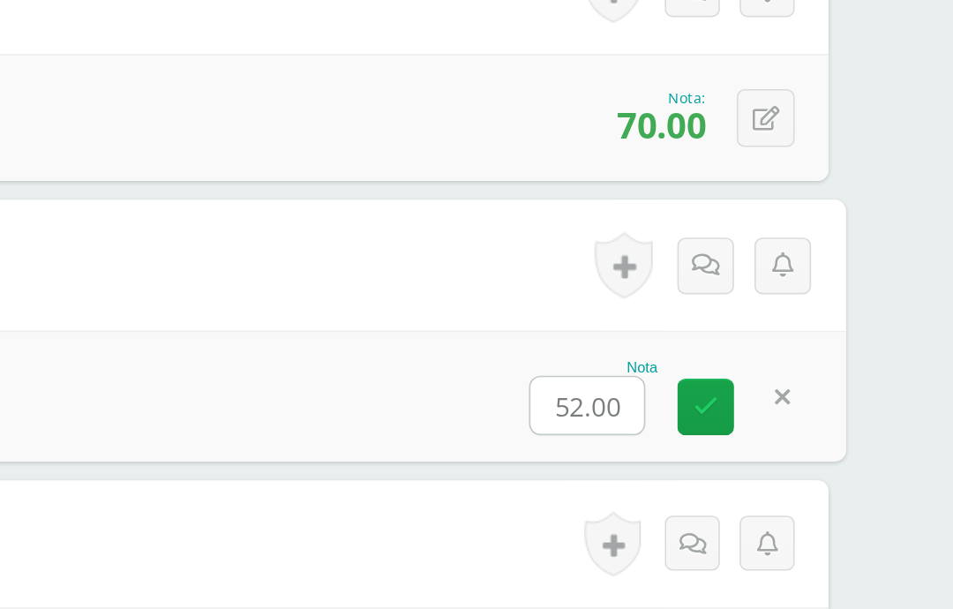
click at [690, 388] on input "52.00" at bounding box center [725, 405] width 71 height 35
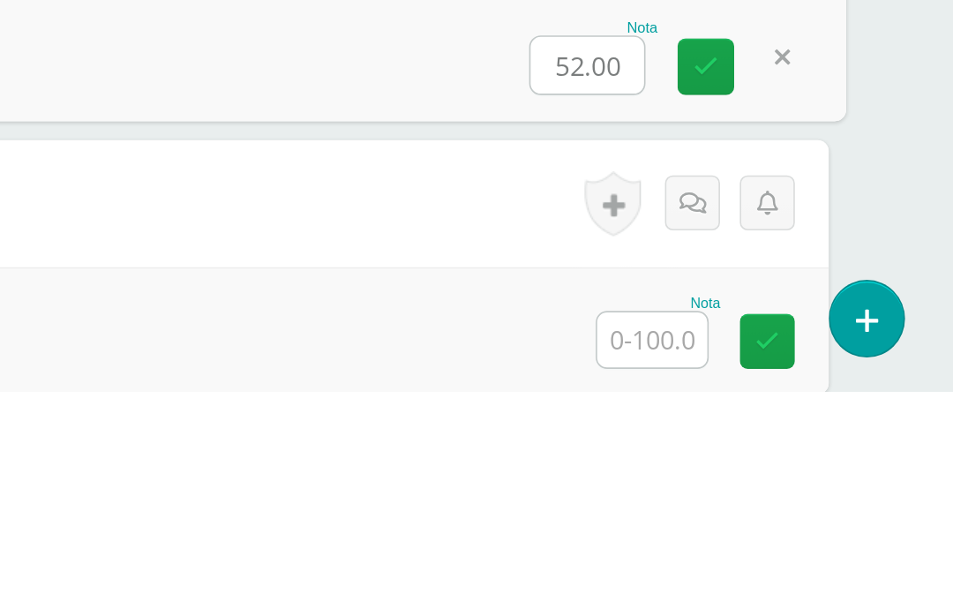
scroll to position [6810, 42]
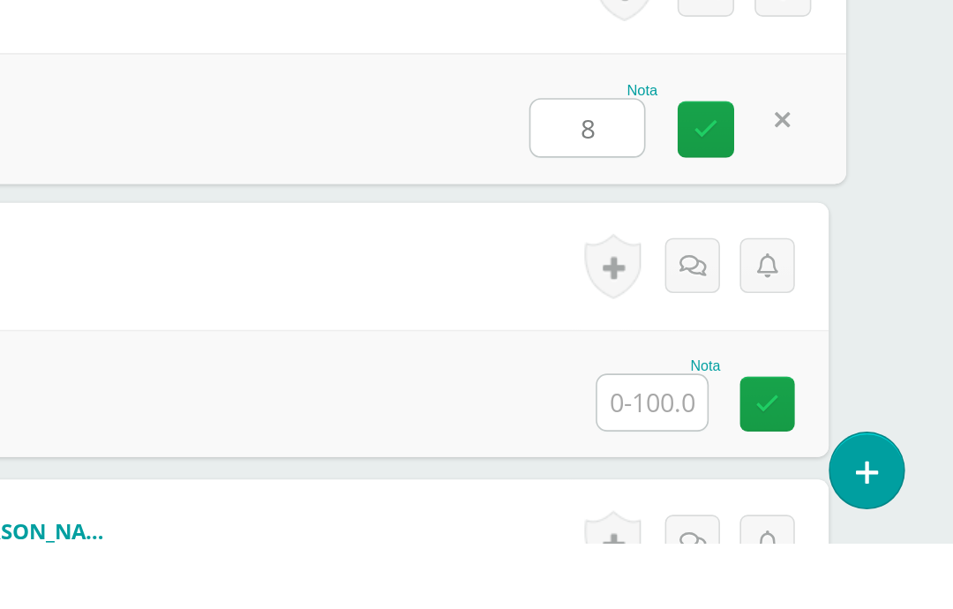
type input "87"
click at [791, 343] on icon at bounding box center [799, 350] width 16 height 15
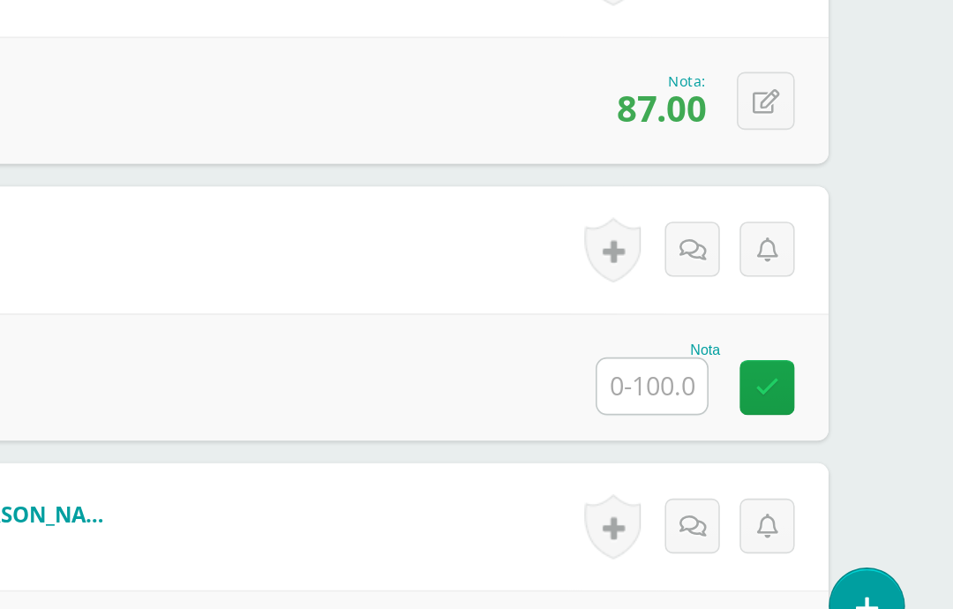
scroll to position [6954, 42]
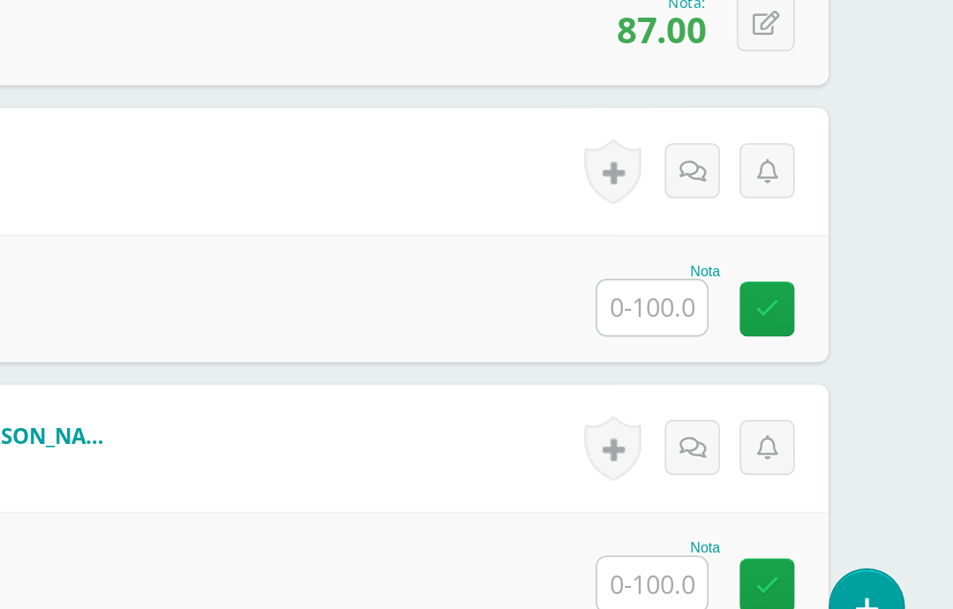
click at [731, 359] on input "text" at bounding box center [765, 376] width 69 height 34
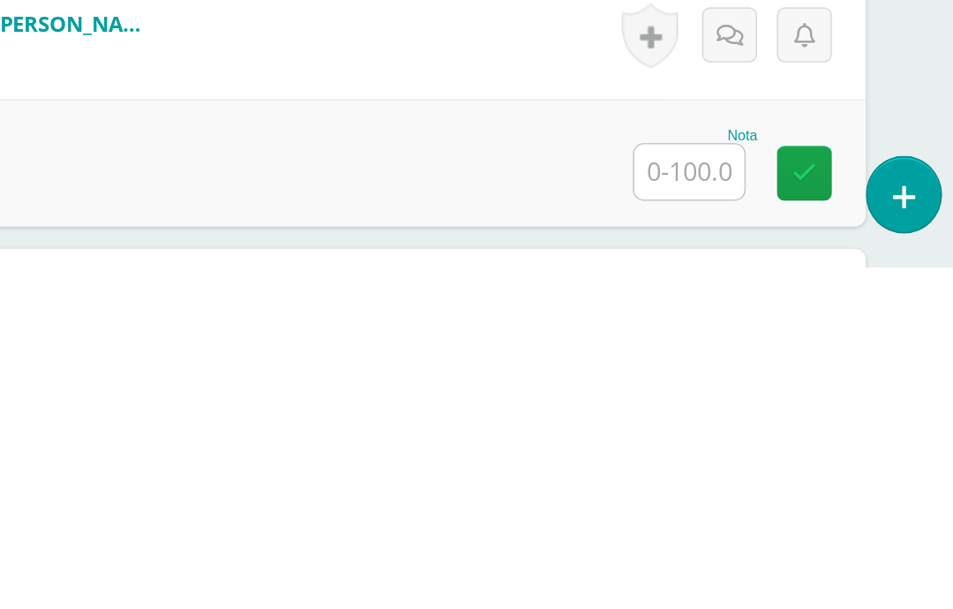
scroll to position [6956, 42]
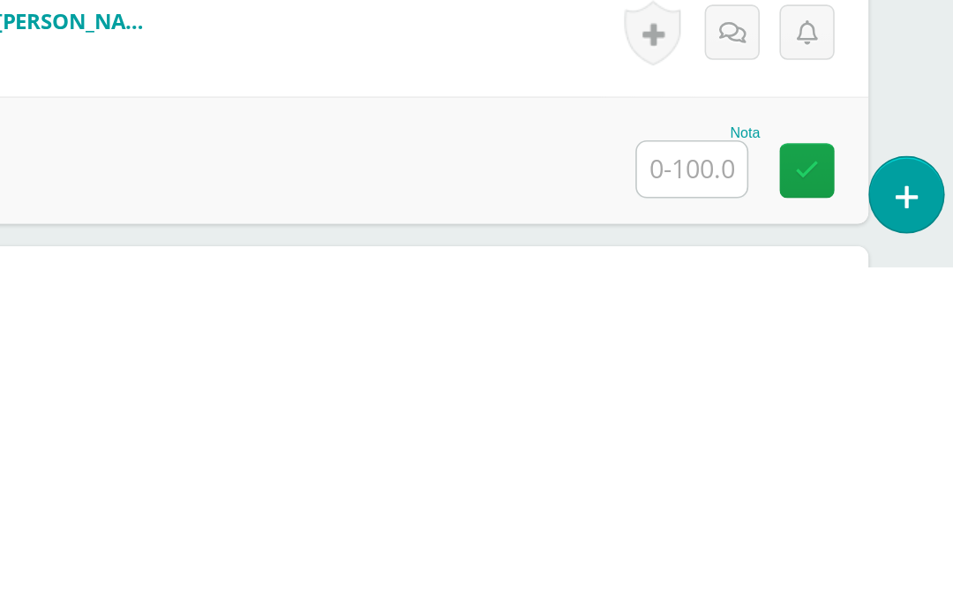
click at [731, 531] on input "text" at bounding box center [765, 548] width 69 height 34
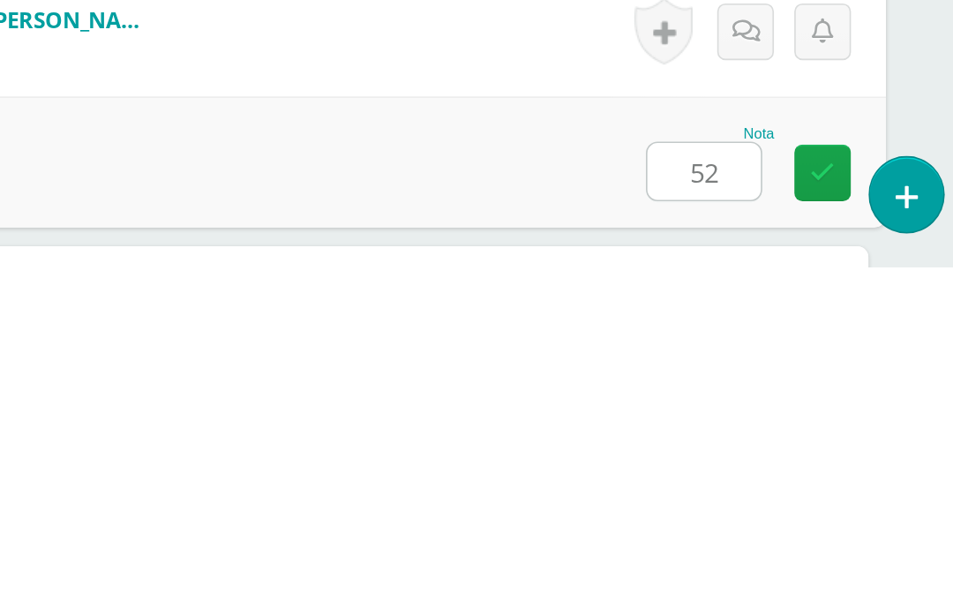
type input "52"
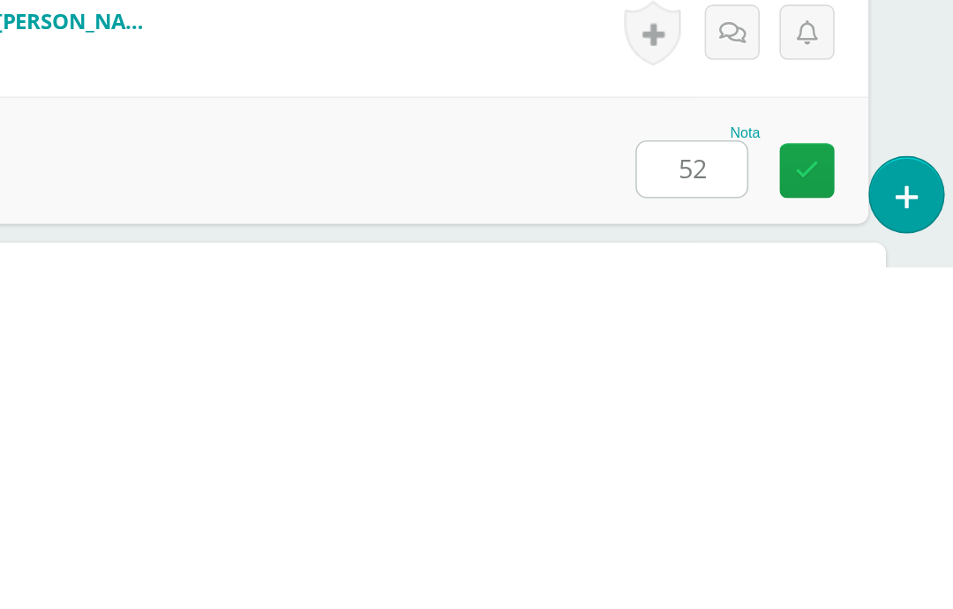
scroll to position [7154, 42]
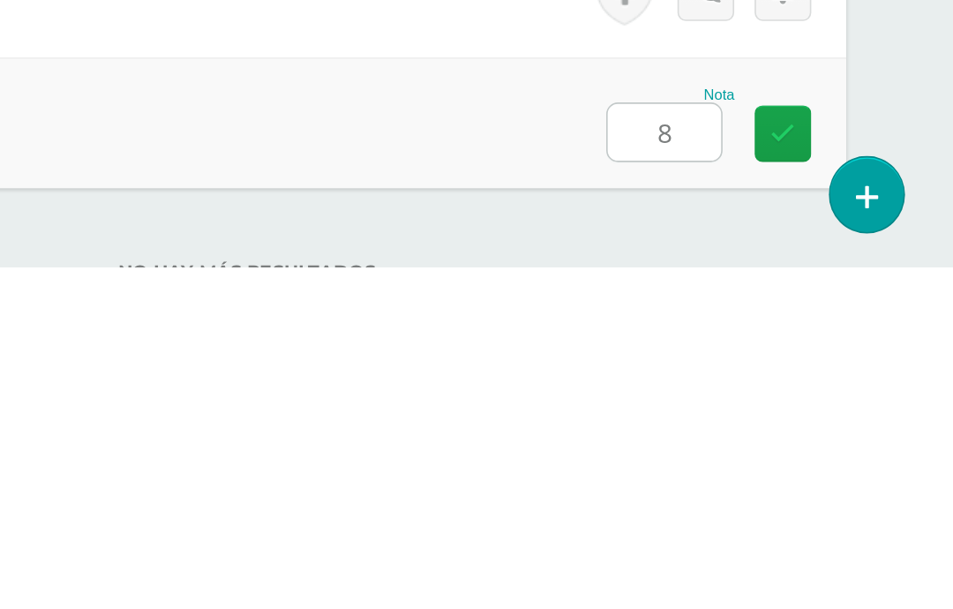
type input "81"
click at [840, 517] on icon at bounding box center [848, 524] width 16 height 15
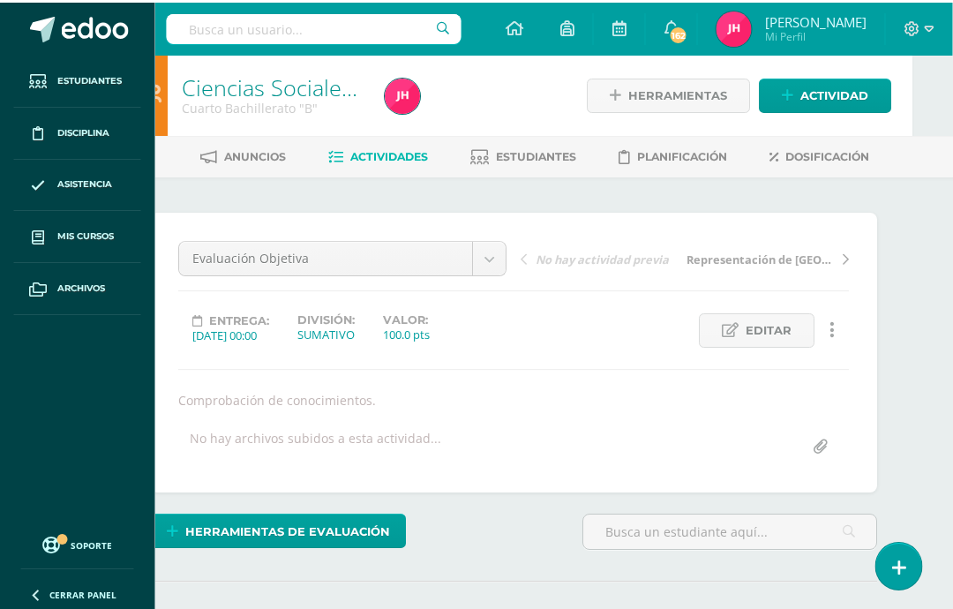
scroll to position [0, 41]
